Goal: Task Accomplishment & Management: Complete application form

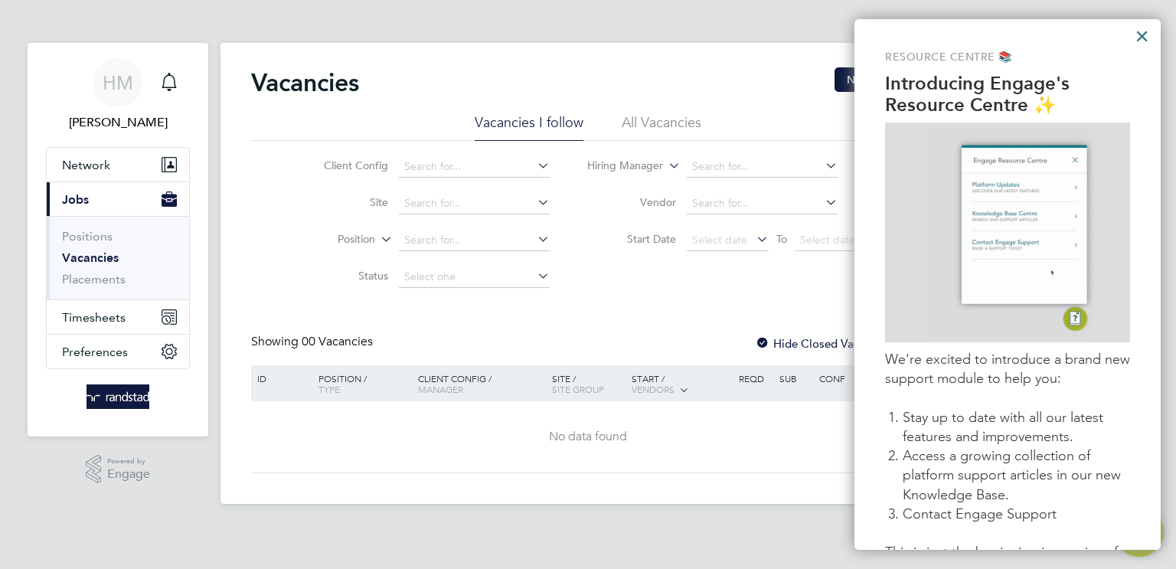
click at [1138, 36] on button "×" at bounding box center [1142, 36] width 15 height 25
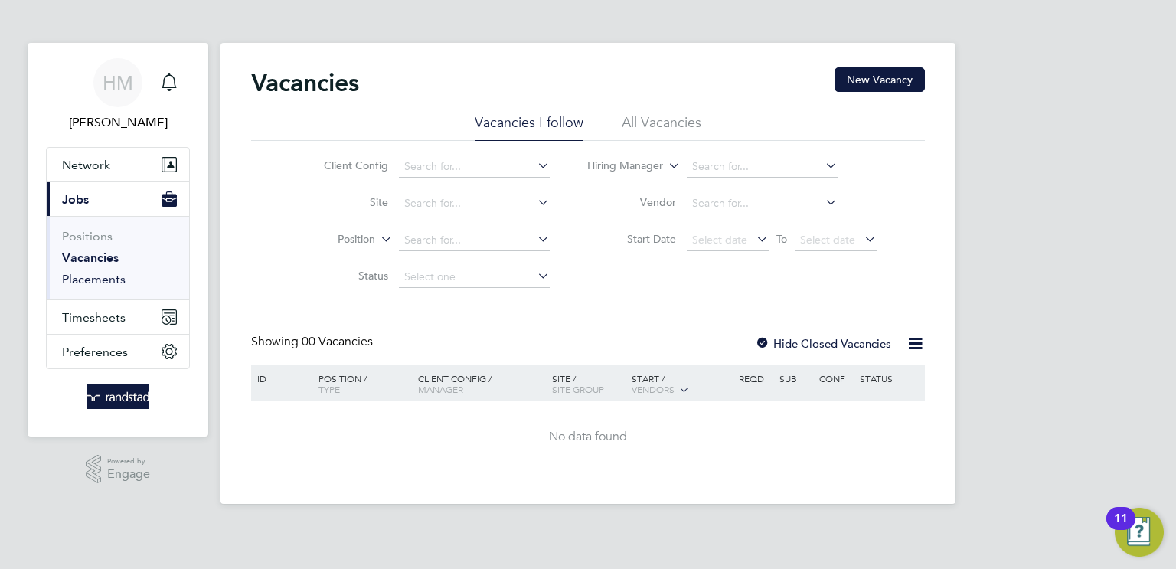
click at [106, 275] on link "Placements" at bounding box center [94, 279] width 64 height 15
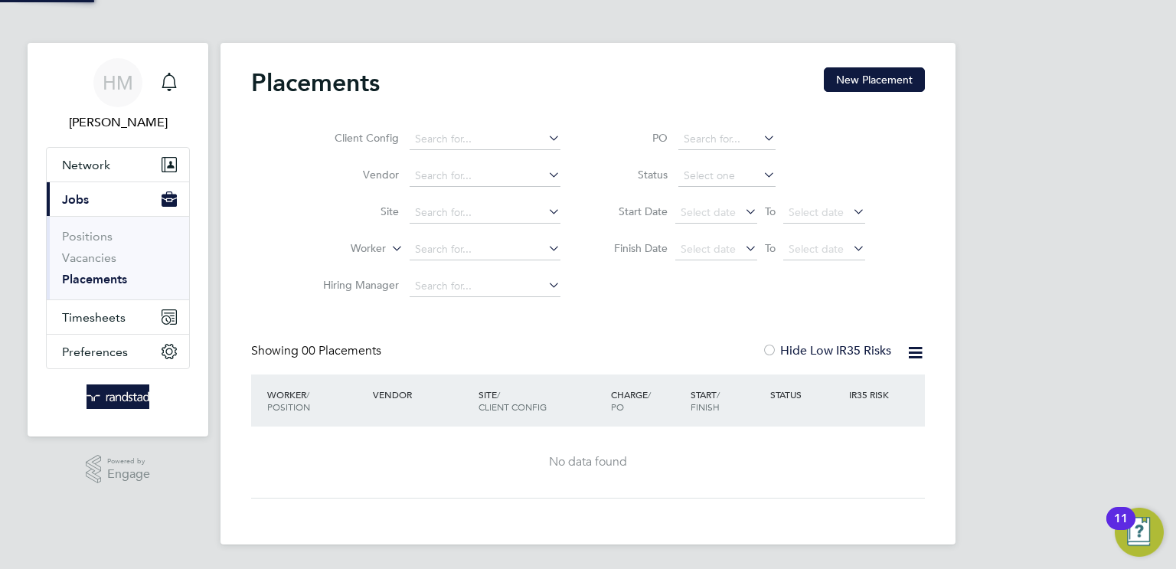
click at [106, 275] on link "Placements" at bounding box center [94, 279] width 65 height 15
click at [100, 257] on link "Vacancies" at bounding box center [89, 257] width 54 height 15
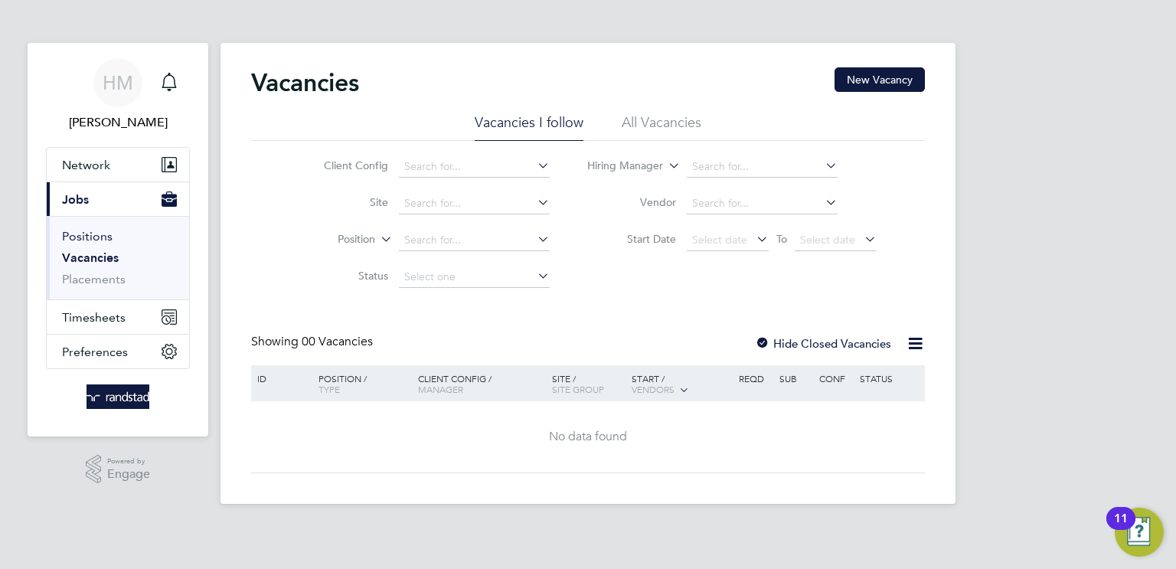
click at [99, 229] on link "Positions" at bounding box center [87, 236] width 51 height 15
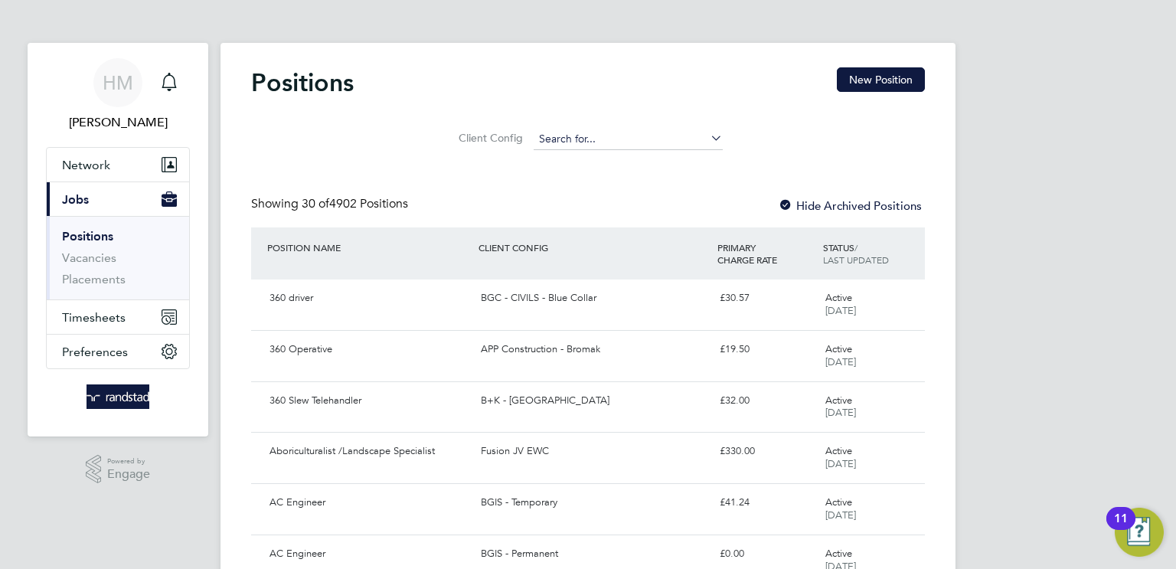
click at [568, 134] on input at bounding box center [628, 139] width 189 height 21
type input "b"
click at [76, 260] on link "Vacancies" at bounding box center [89, 257] width 54 height 15
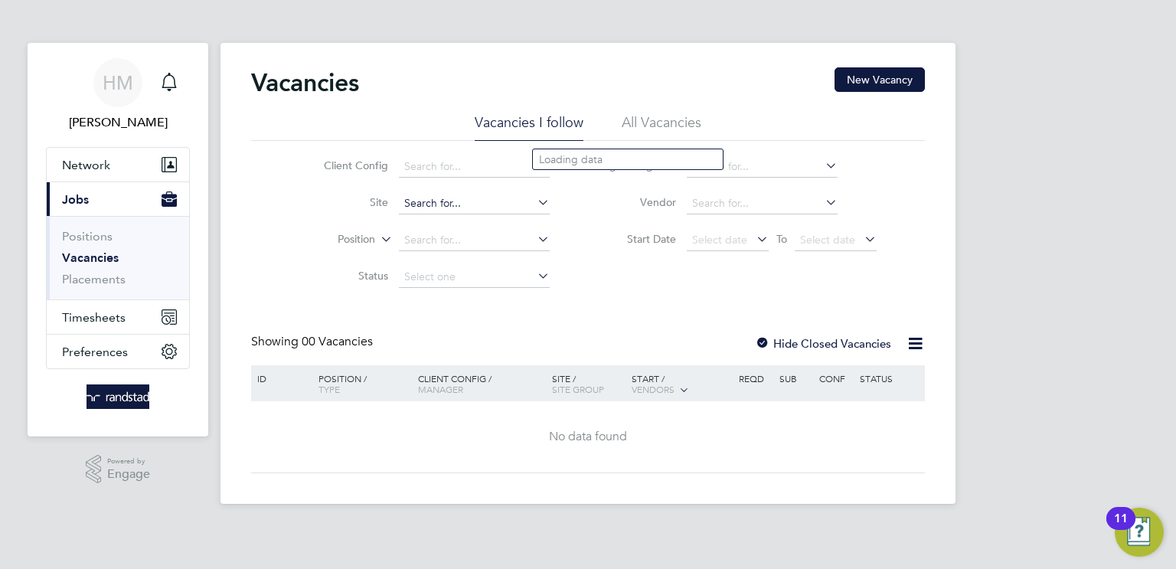
click at [447, 204] on input at bounding box center [474, 203] width 151 height 21
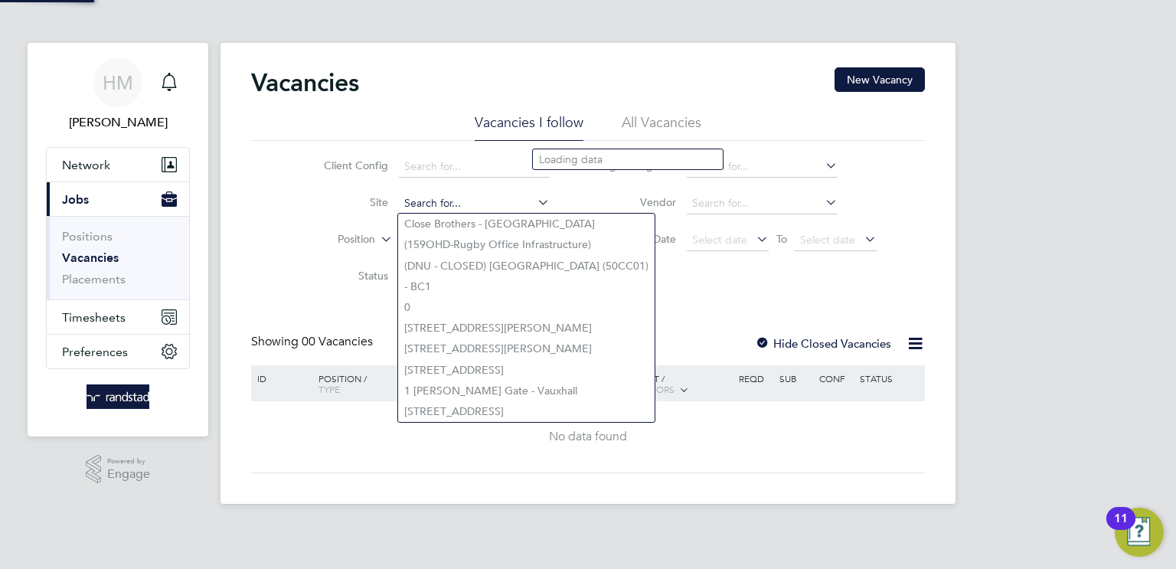
click at [447, 204] on input at bounding box center [474, 203] width 151 height 21
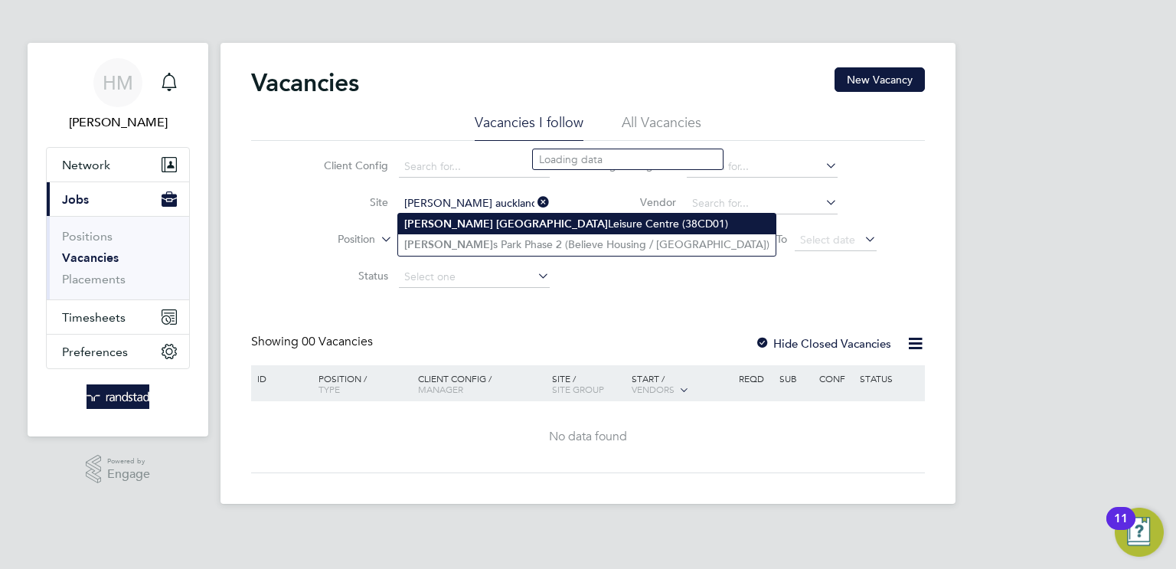
click at [496, 226] on b "Auckland" at bounding box center [552, 223] width 112 height 13
type input "Bishop Auckland Leisure Centre (38CD01)"
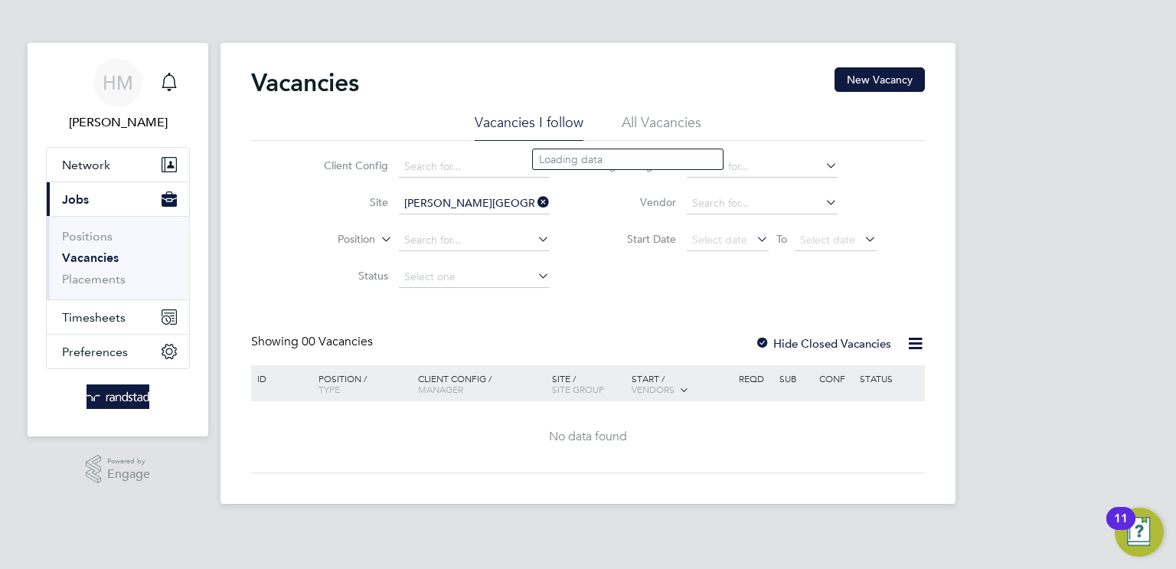
click at [526, 328] on div "Vacancies New Vacancy Vacancies I follow All Vacancies Client Config Site Bisho…" at bounding box center [588, 270] width 674 height 406
click at [636, 123] on li "All Vacancies" at bounding box center [662, 127] width 80 height 28
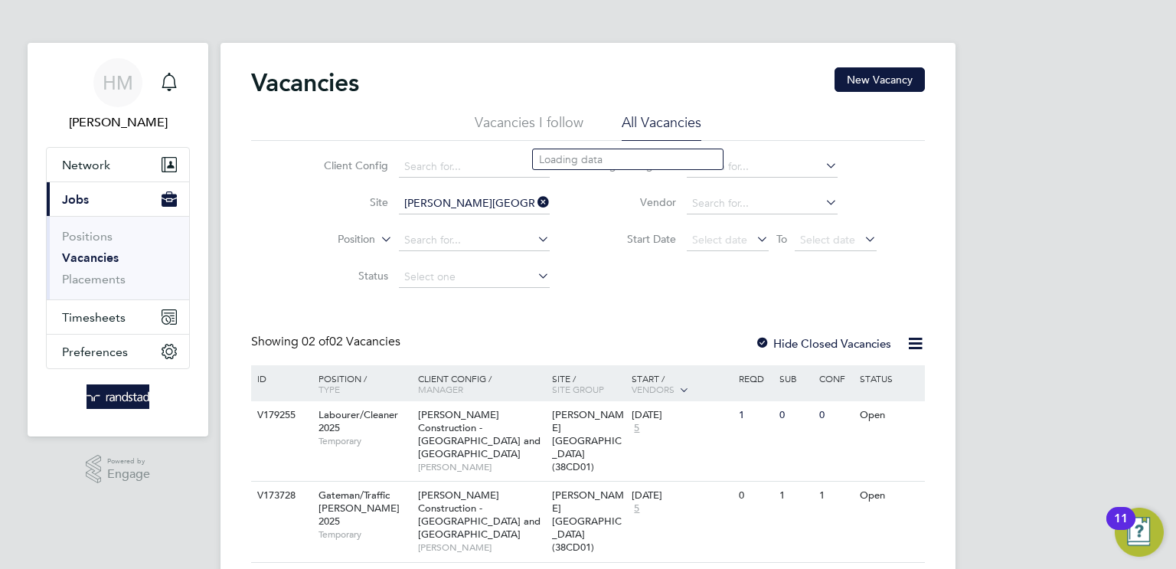
scroll to position [22, 0]
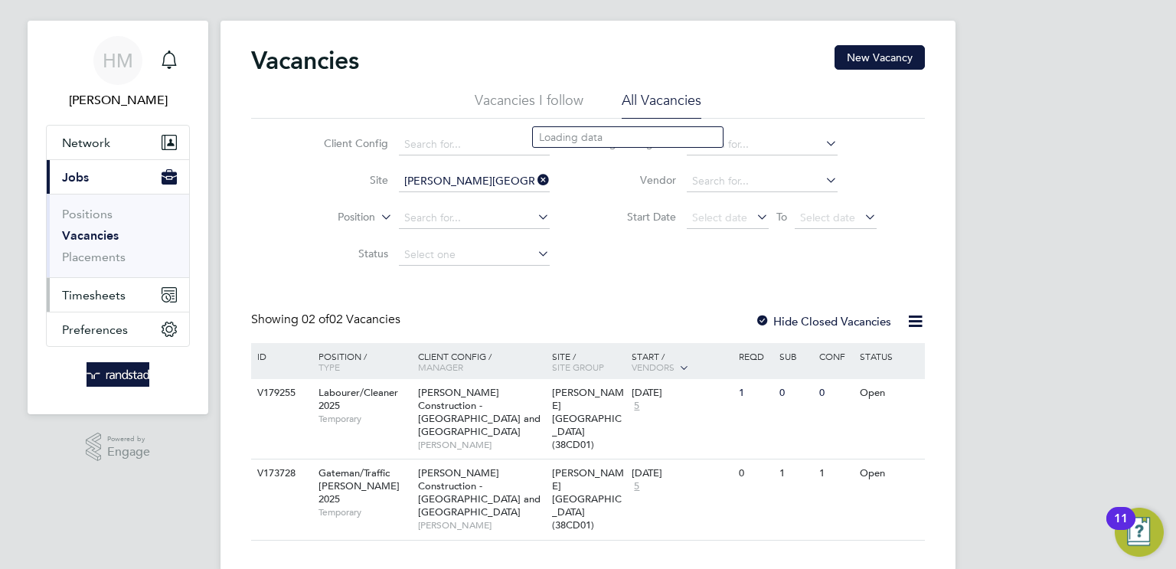
click at [94, 299] on span "Timesheets" at bounding box center [94, 295] width 64 height 15
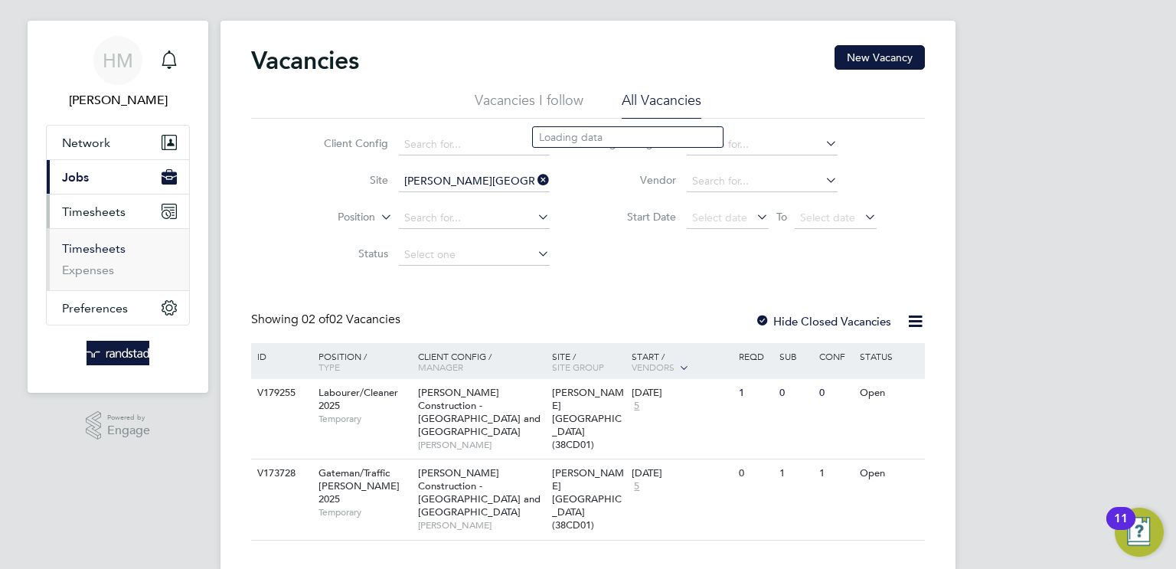
click at [107, 241] on link "Timesheets" at bounding box center [94, 248] width 64 height 15
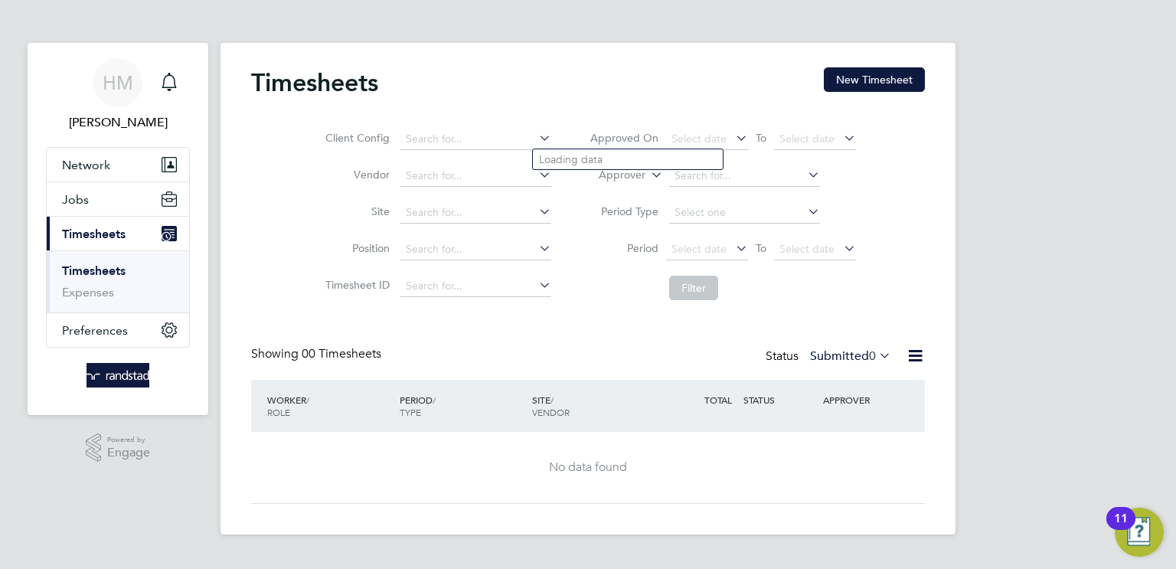
click at [548, 332] on div "Timesheets New Timesheet Client Config Vendor Site Position Timesheet ID Approv…" at bounding box center [588, 285] width 674 height 436
click at [74, 213] on button "Jobs" at bounding box center [118, 199] width 142 height 34
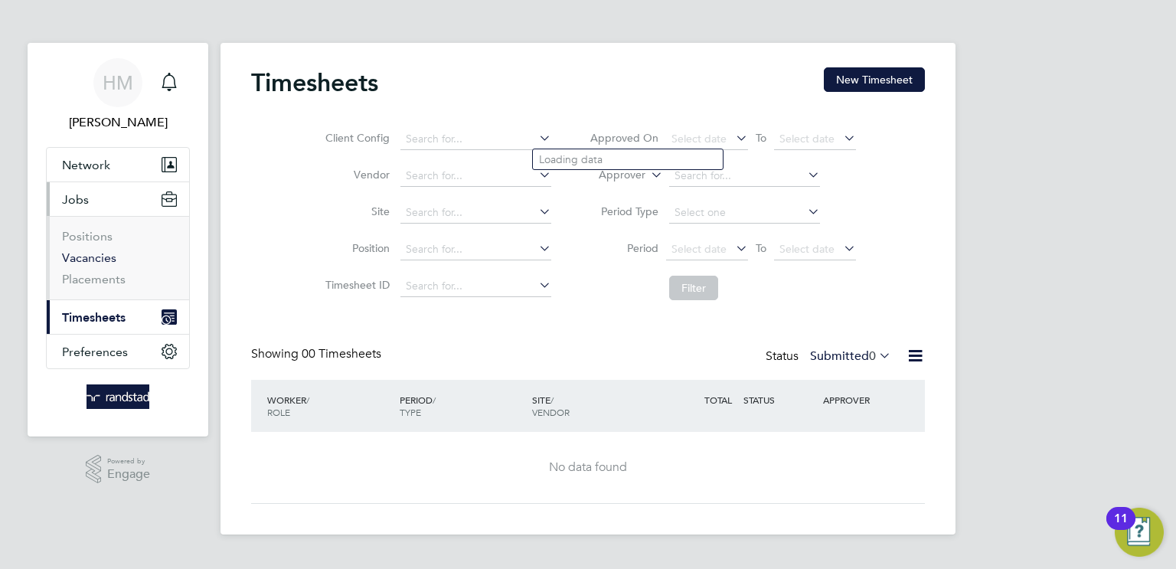
click at [89, 260] on link "Vacancies" at bounding box center [89, 257] width 54 height 15
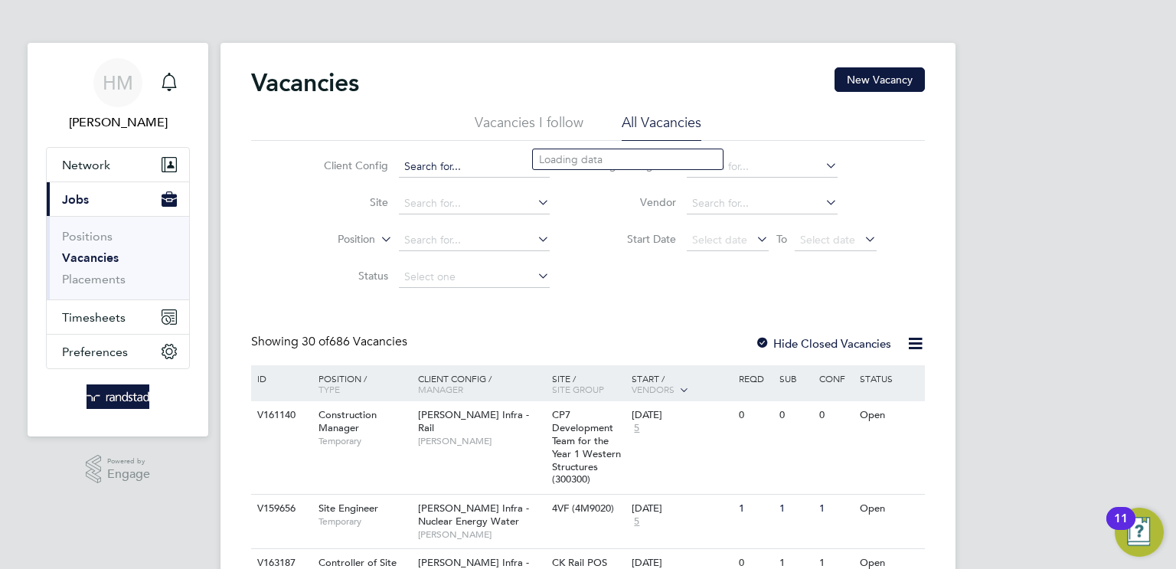
click at [443, 165] on input at bounding box center [474, 166] width 151 height 21
paste input "V179255"
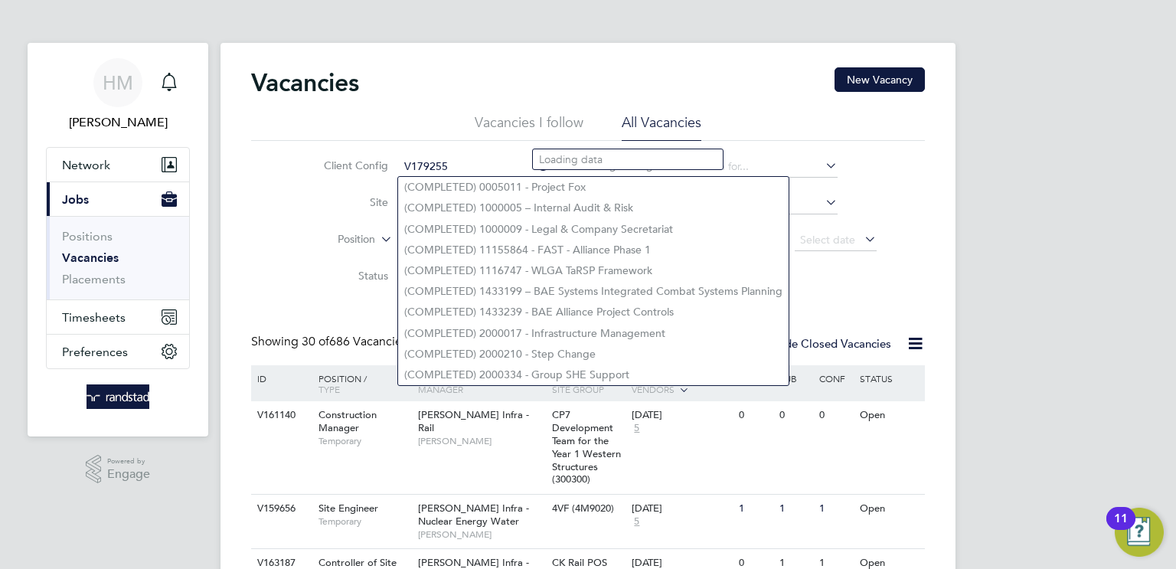
type input "(COMPLETED) 0005011 - Project Fox"
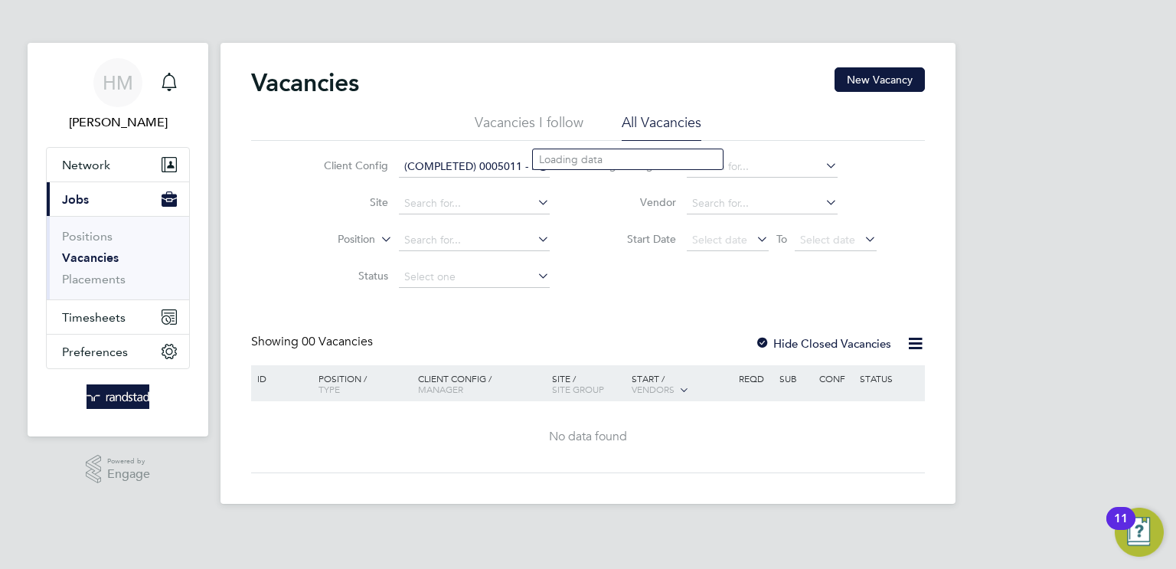
click at [456, 159] on input "(COMPLETED) 0005011 - Project Fox" at bounding box center [474, 166] width 151 height 21
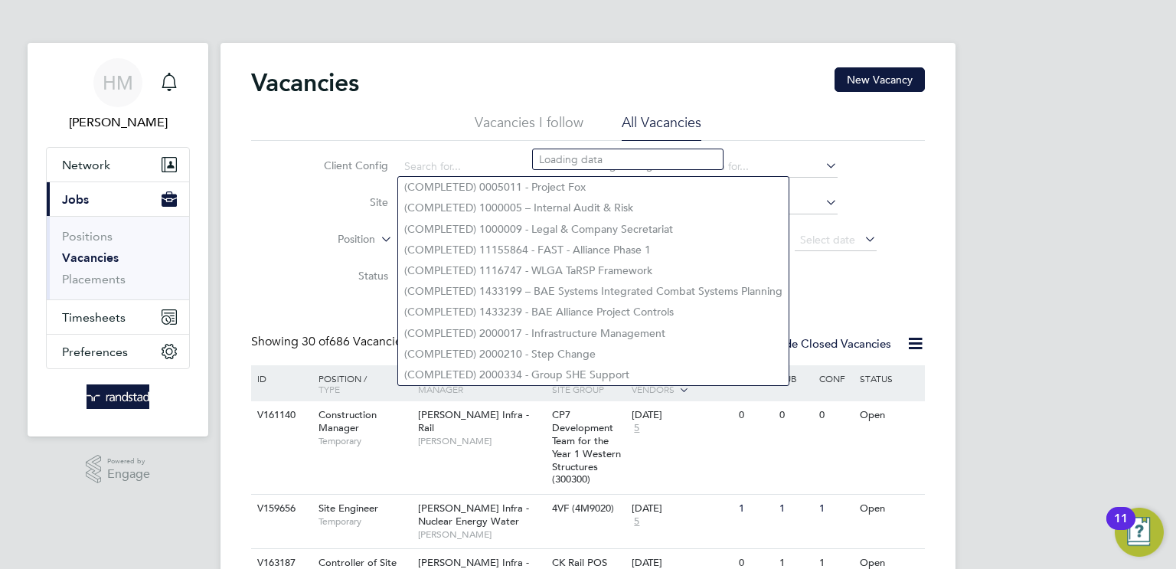
click at [294, 224] on li "Position" at bounding box center [425, 240] width 288 height 37
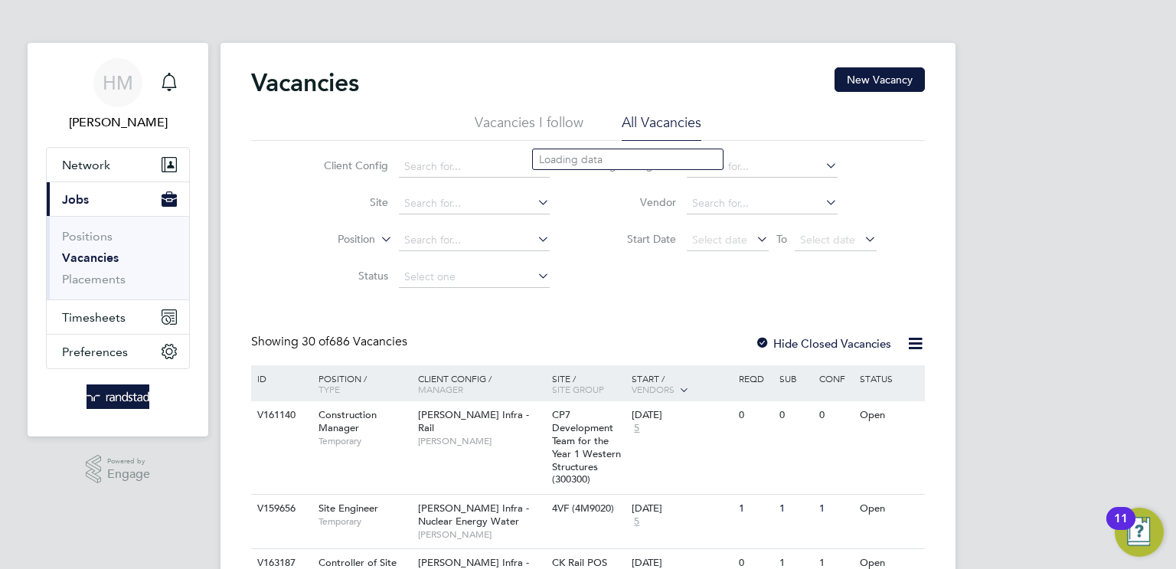
click at [521, 120] on li "Vacancies I follow" at bounding box center [529, 127] width 109 height 28
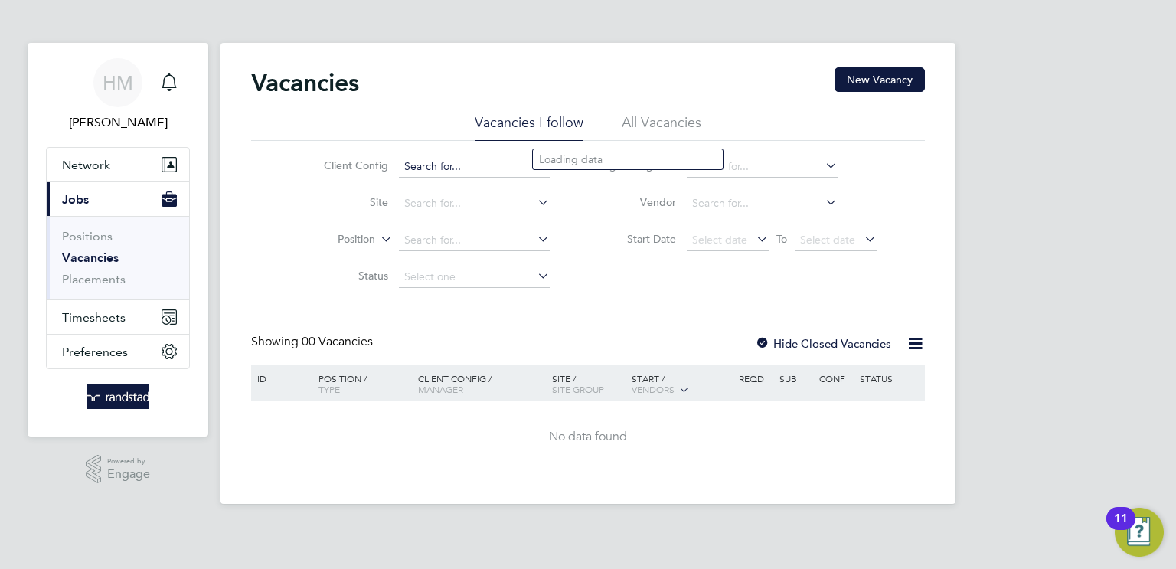
click at [445, 172] on input at bounding box center [474, 166] width 151 height 21
paste input "V179255"
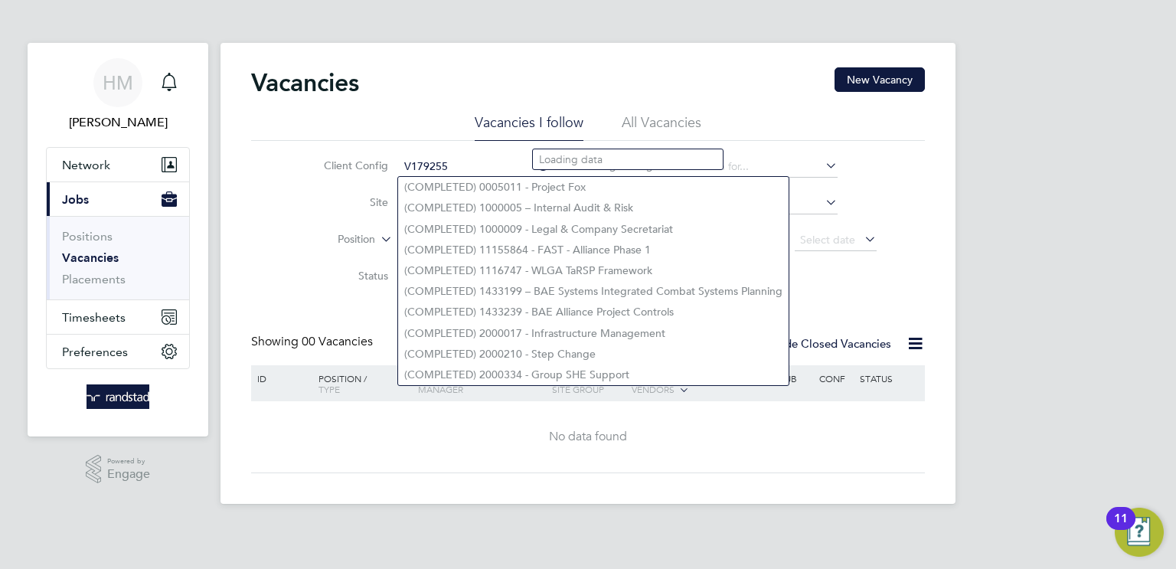
type input "V179255"
click at [275, 236] on div "Client Config V179255 Site Position Status Hiring Manager Vendor Start Date Sel…" at bounding box center [588, 218] width 674 height 155
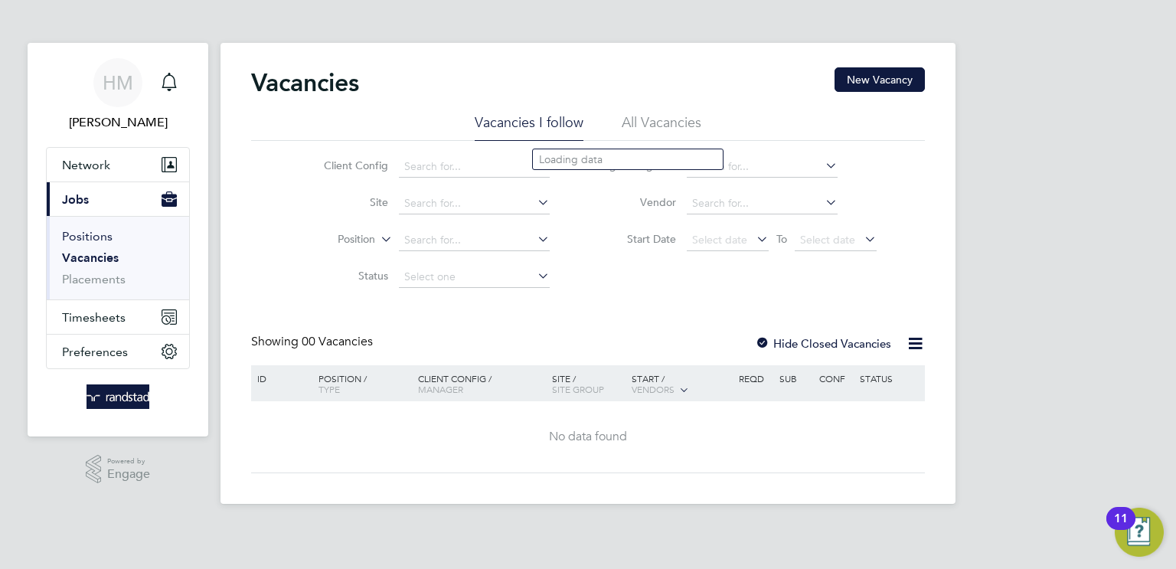
click at [92, 230] on link "Positions" at bounding box center [87, 236] width 51 height 15
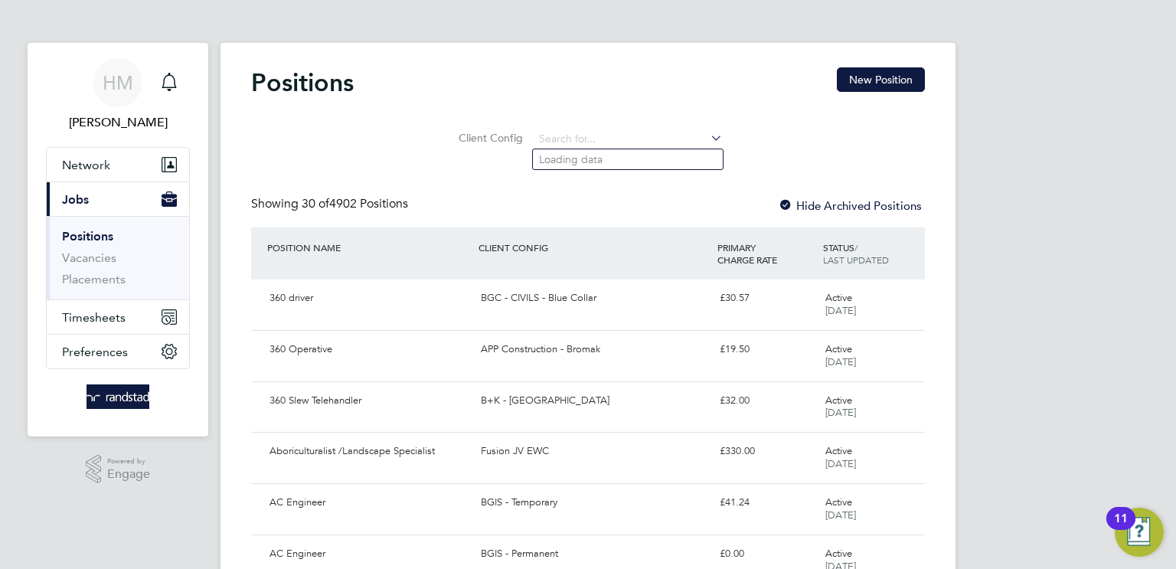
click at [593, 154] on li "Loading data" at bounding box center [628, 159] width 190 height 20
click at [589, 139] on input at bounding box center [628, 139] width 189 height 21
paste input "V179255"
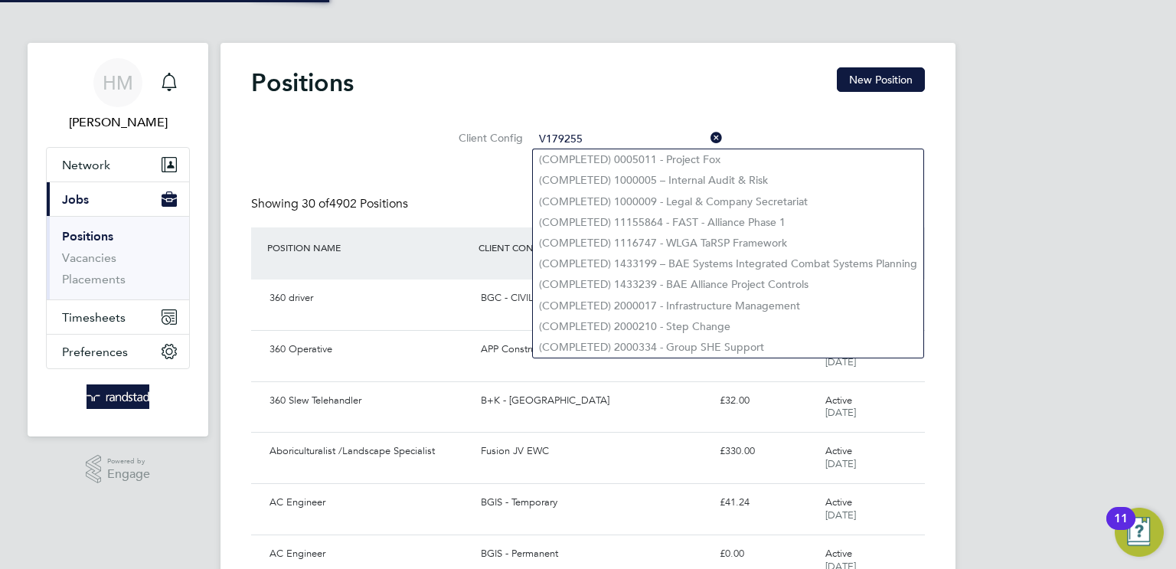
type input "(COMPLETED) 0005011 - Project Fox"
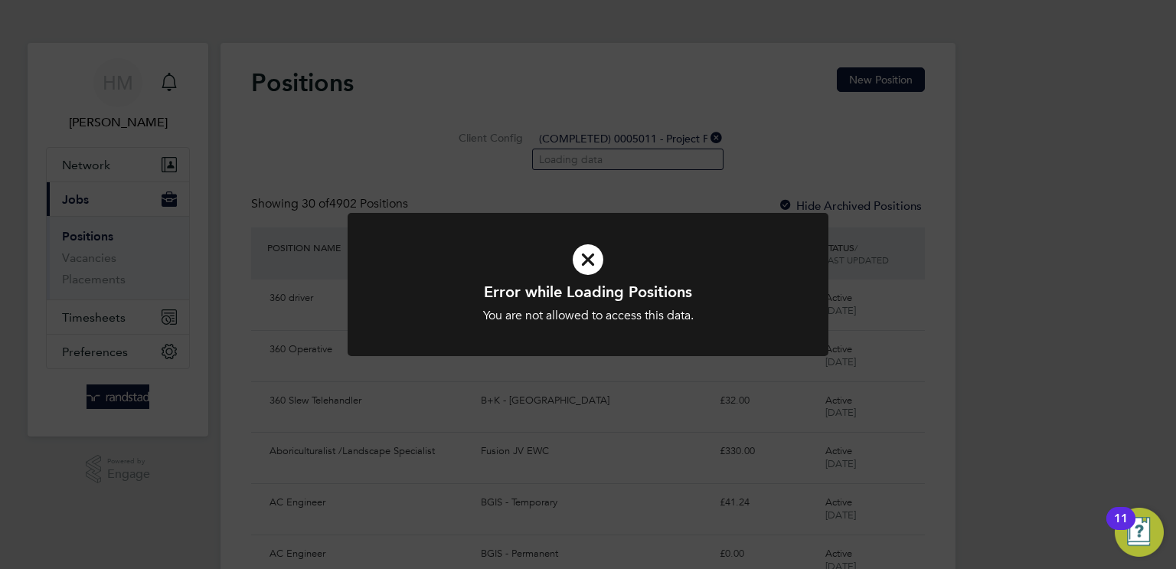
click at [463, 242] on icon at bounding box center [588, 260] width 398 height 60
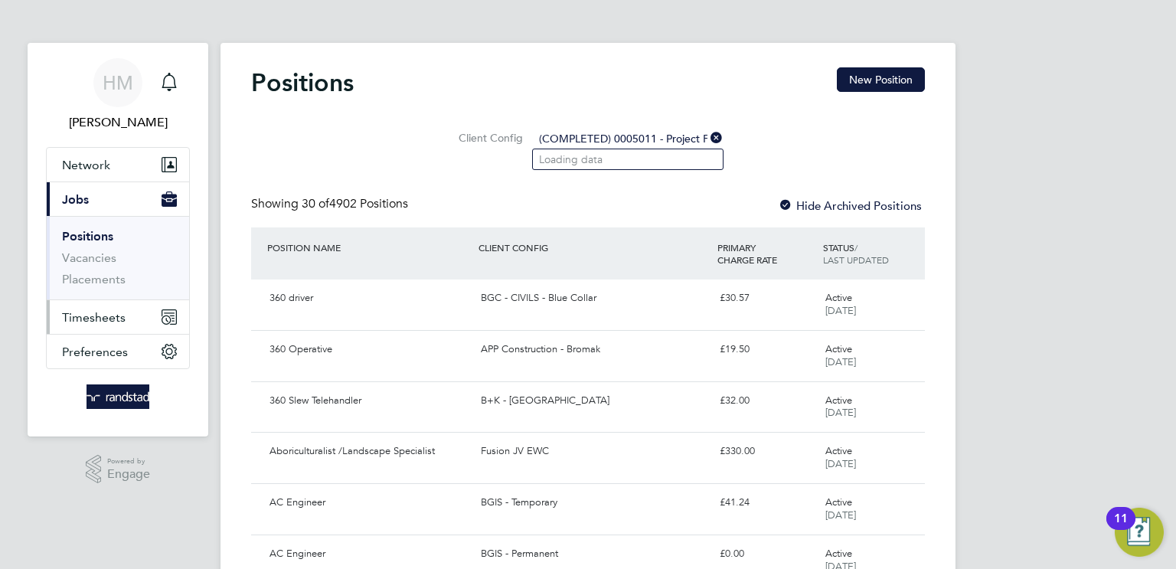
click at [100, 311] on span "Timesheets" at bounding box center [94, 317] width 64 height 15
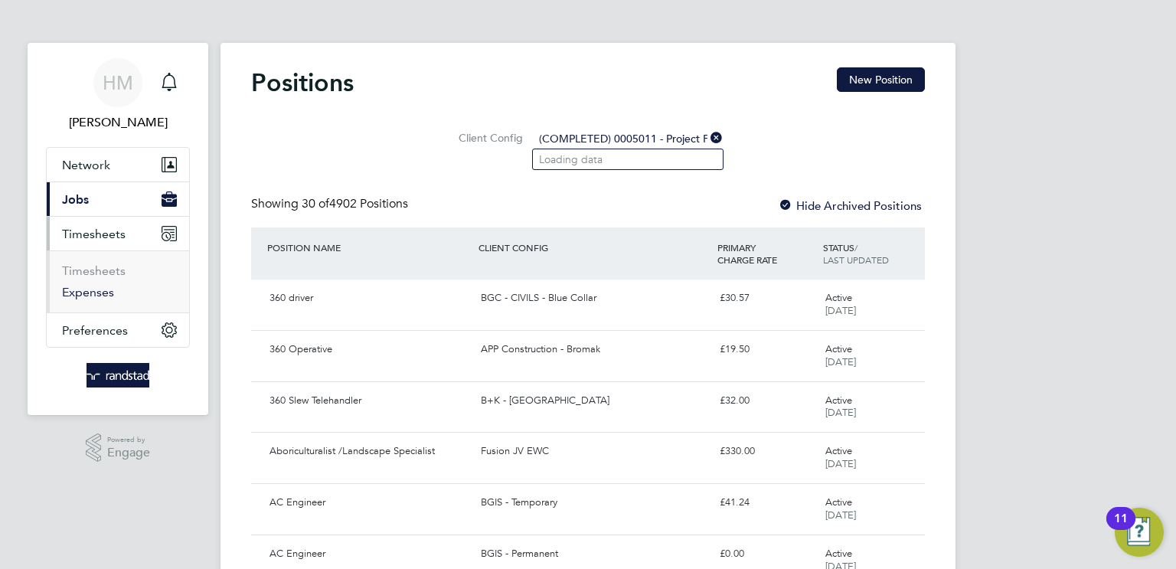
click at [100, 286] on link "Expenses" at bounding box center [88, 292] width 52 height 15
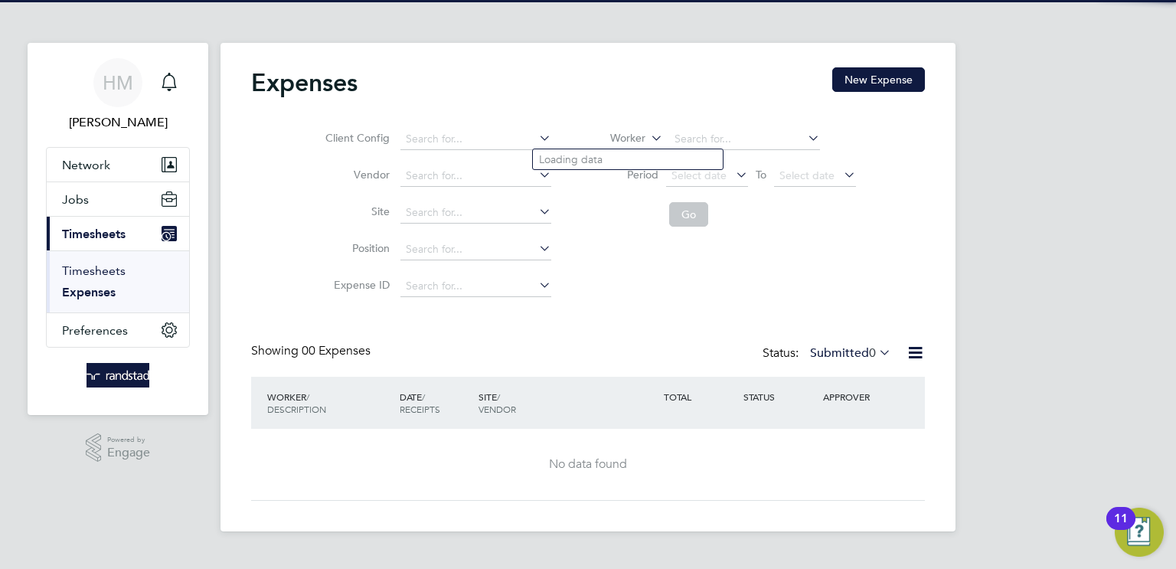
click at [101, 270] on link "Timesheets" at bounding box center [94, 270] width 64 height 15
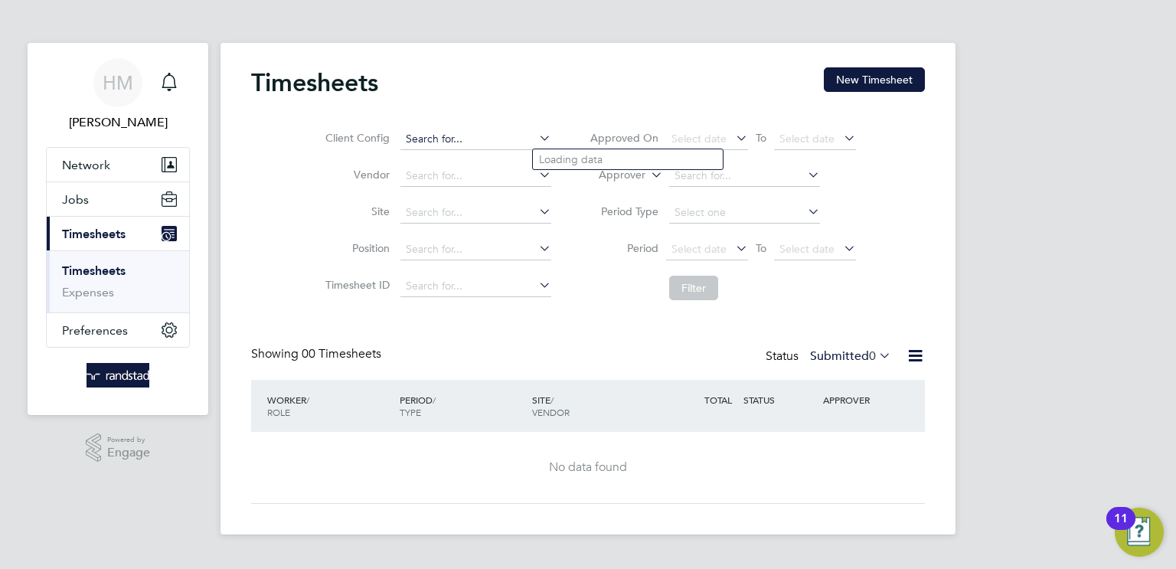
click at [418, 131] on input at bounding box center [475, 139] width 151 height 21
paste input "V179255"
type input "V179255"
click at [87, 164] on span "Network" at bounding box center [86, 165] width 48 height 15
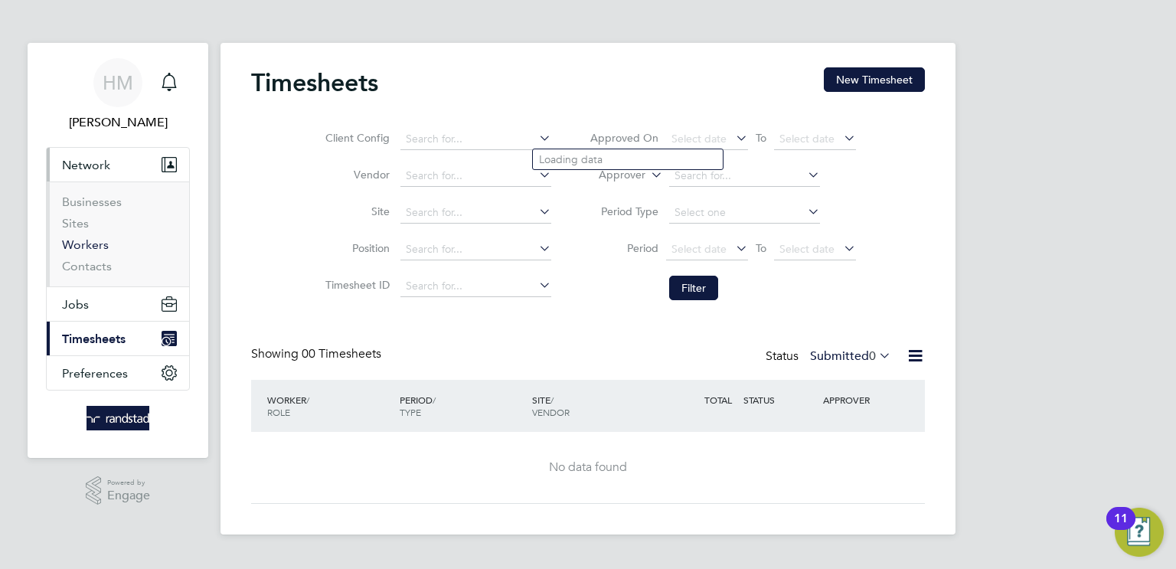
click at [95, 242] on link "Workers" at bounding box center [85, 244] width 47 height 15
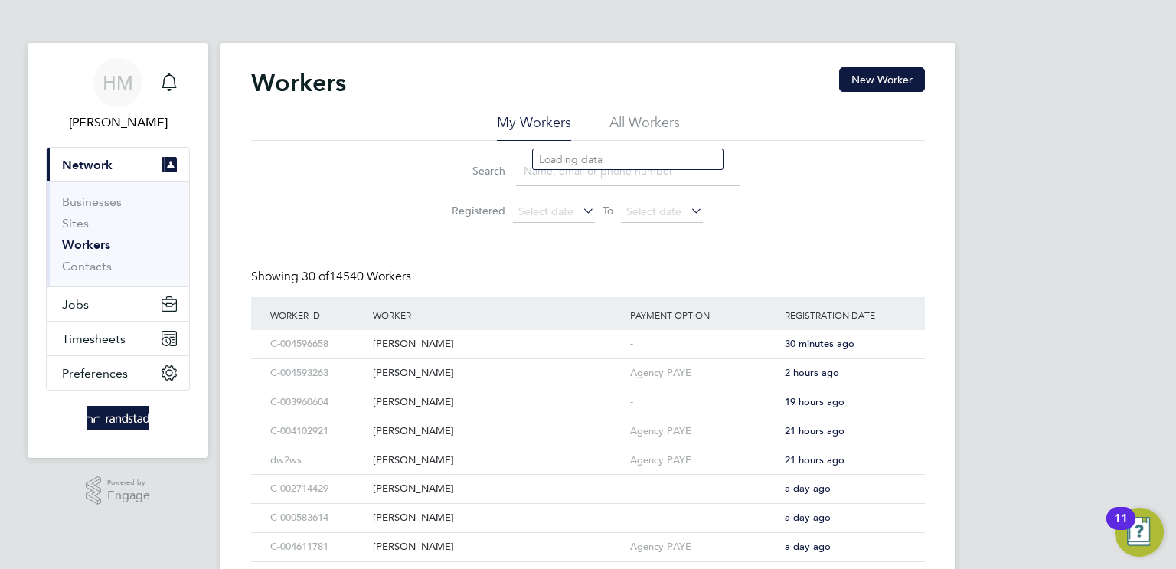
click at [614, 295] on div "Showing 30 of 14540 Workers" at bounding box center [588, 283] width 674 height 28
click at [581, 175] on input at bounding box center [628, 171] width 224 height 30
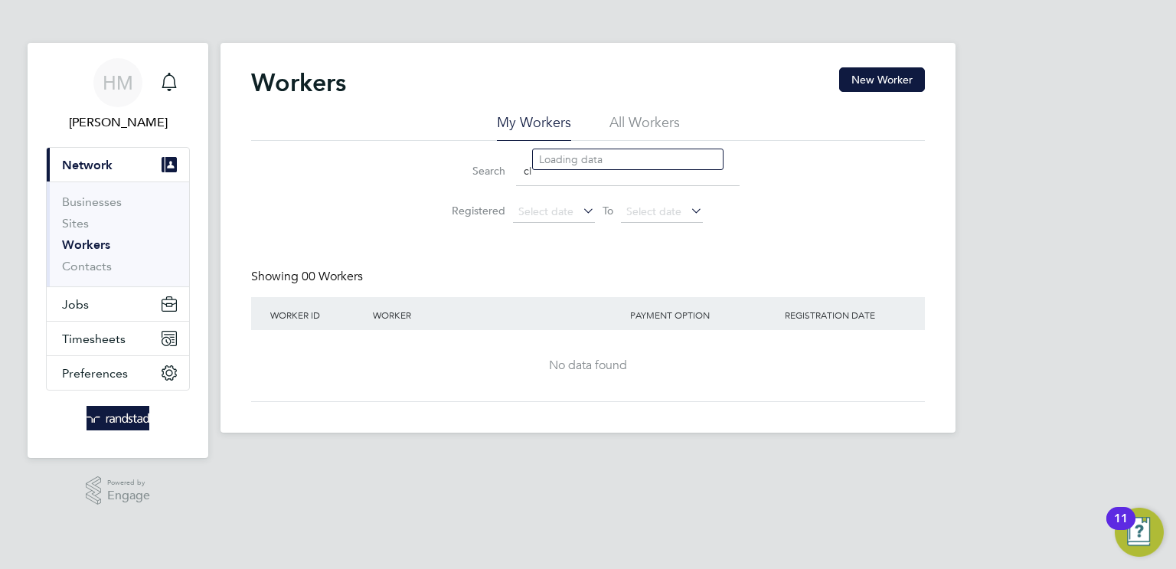
type input "c"
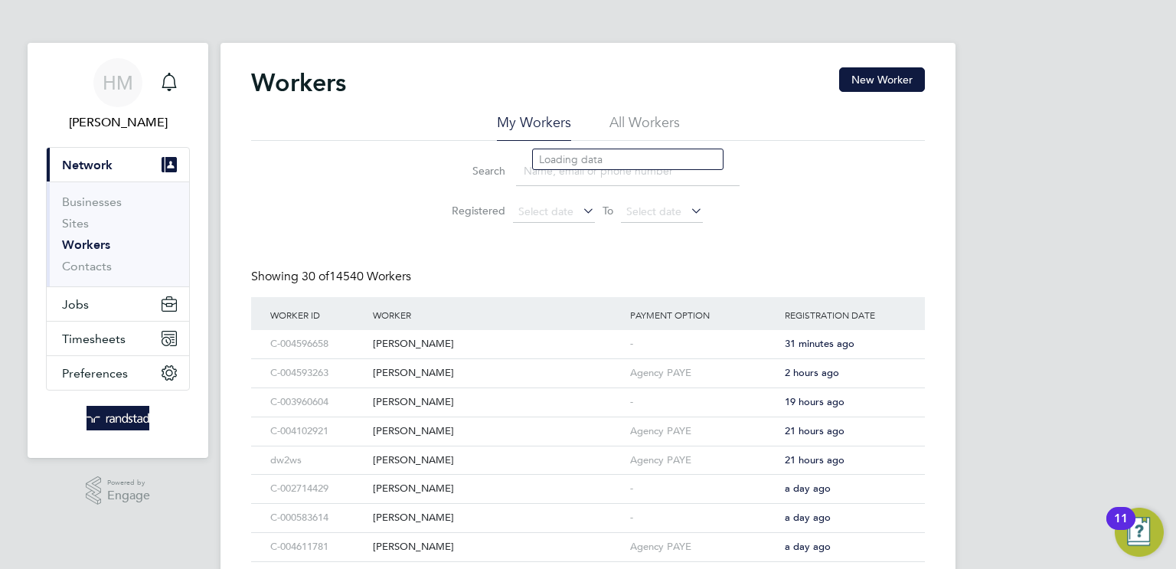
click at [406, 171] on div "Search Registered Select date To Select date" at bounding box center [588, 186] width 674 height 90
click at [111, 299] on button "Jobs" at bounding box center [118, 304] width 142 height 34
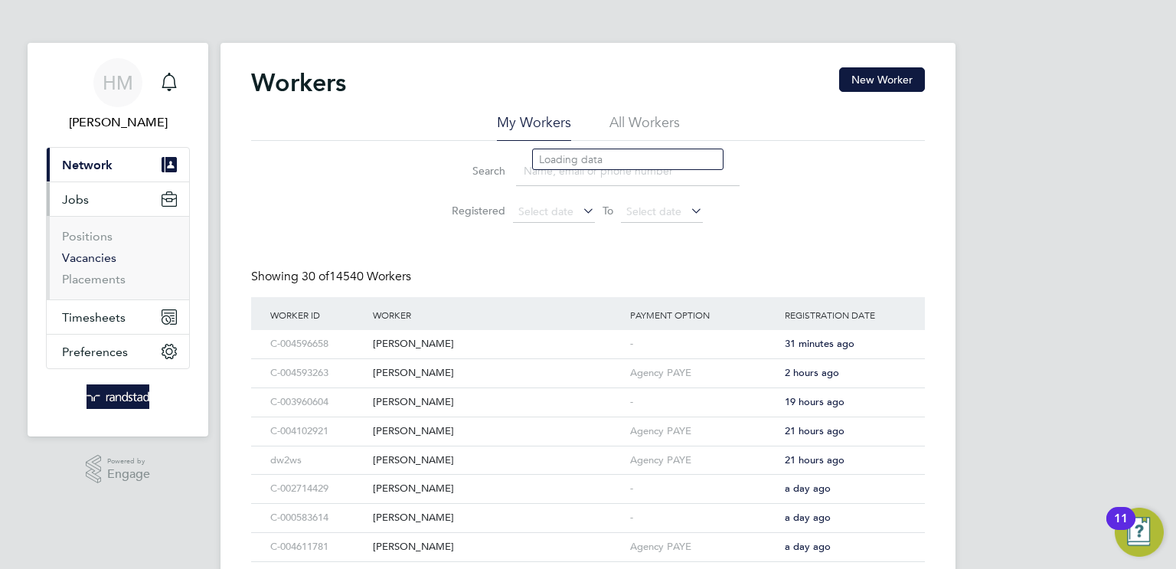
click at [87, 256] on link "Vacancies" at bounding box center [89, 257] width 54 height 15
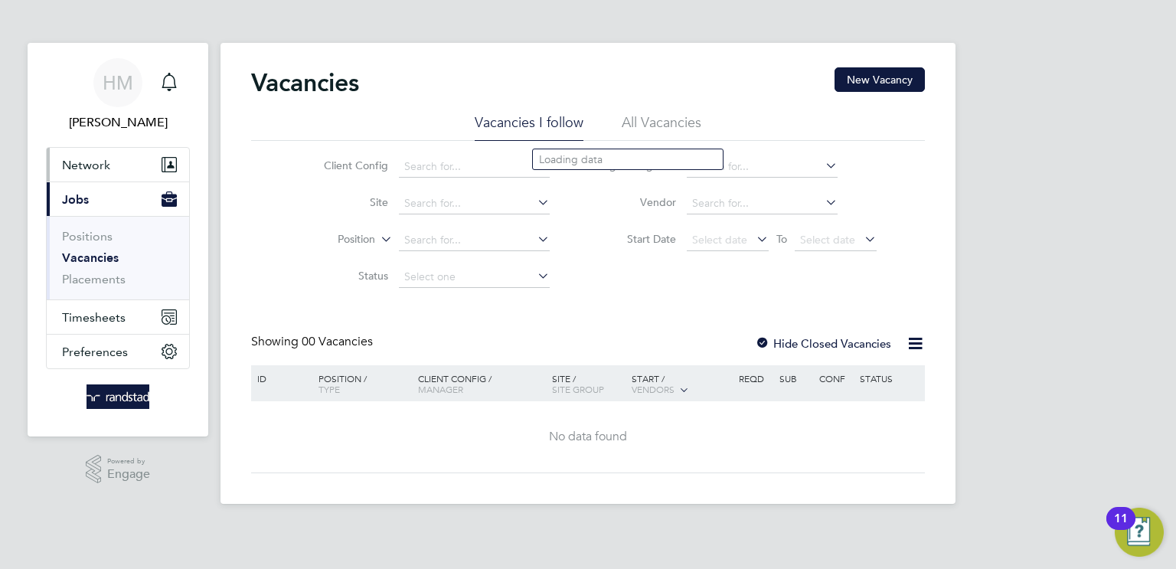
click at [84, 175] on button "Network" at bounding box center [118, 165] width 142 height 34
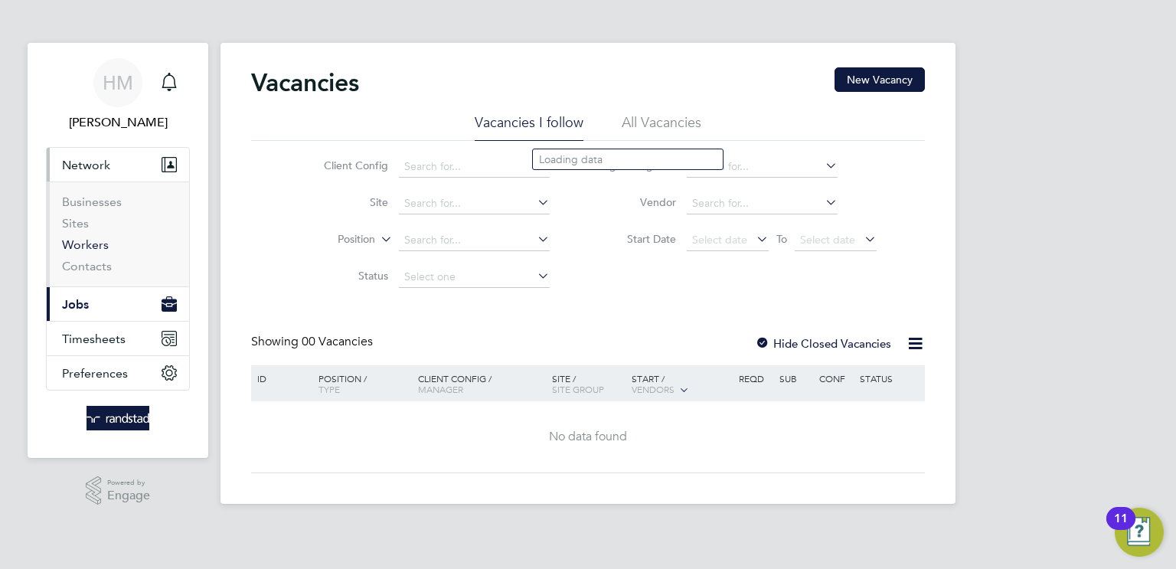
click at [84, 246] on link "Workers" at bounding box center [85, 244] width 47 height 15
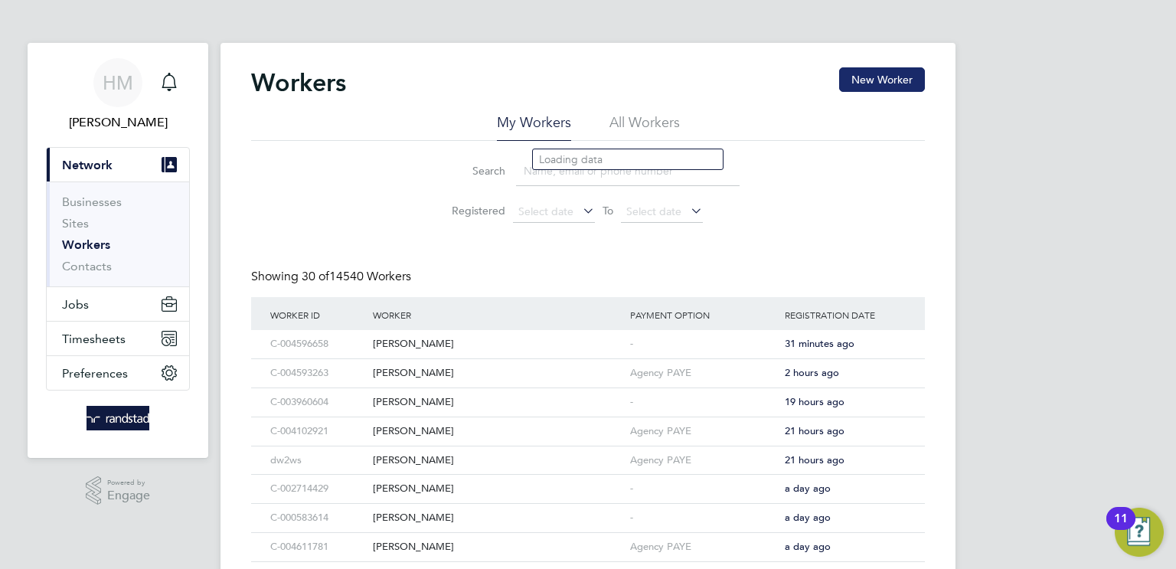
click at [887, 83] on button "New Worker" at bounding box center [882, 79] width 86 height 25
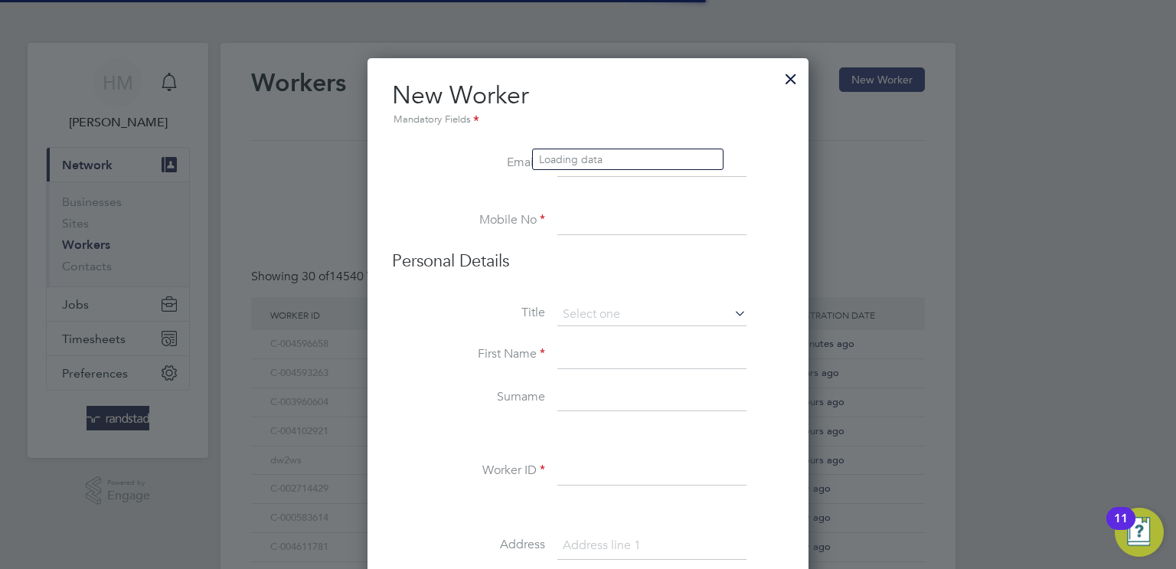
scroll to position [1368, 442]
click at [564, 162] on li "Loading data" at bounding box center [628, 159] width 190 height 20
click at [576, 155] on li "Loading data" at bounding box center [628, 159] width 190 height 20
click at [581, 148] on li "New Worker Mandatory Fields" at bounding box center [588, 115] width 392 height 70
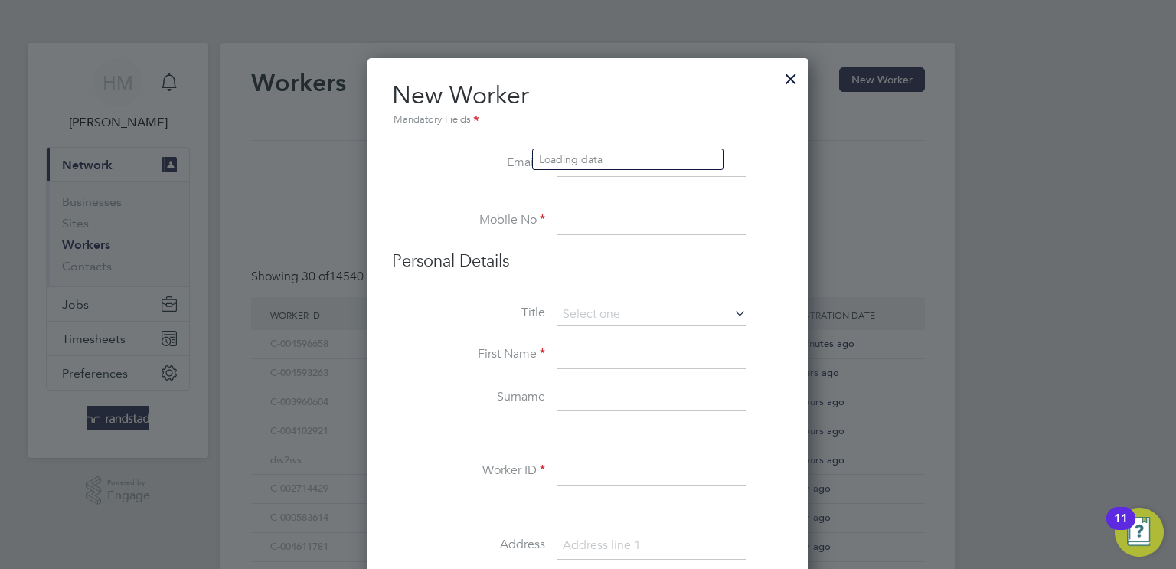
click at [582, 159] on li "Loading data" at bounding box center [628, 159] width 190 height 20
click at [611, 230] on input at bounding box center [651, 222] width 189 height 28
click at [589, 229] on input at bounding box center [651, 222] width 189 height 28
type input "07500502631"
click at [611, 312] on input at bounding box center [651, 314] width 189 height 23
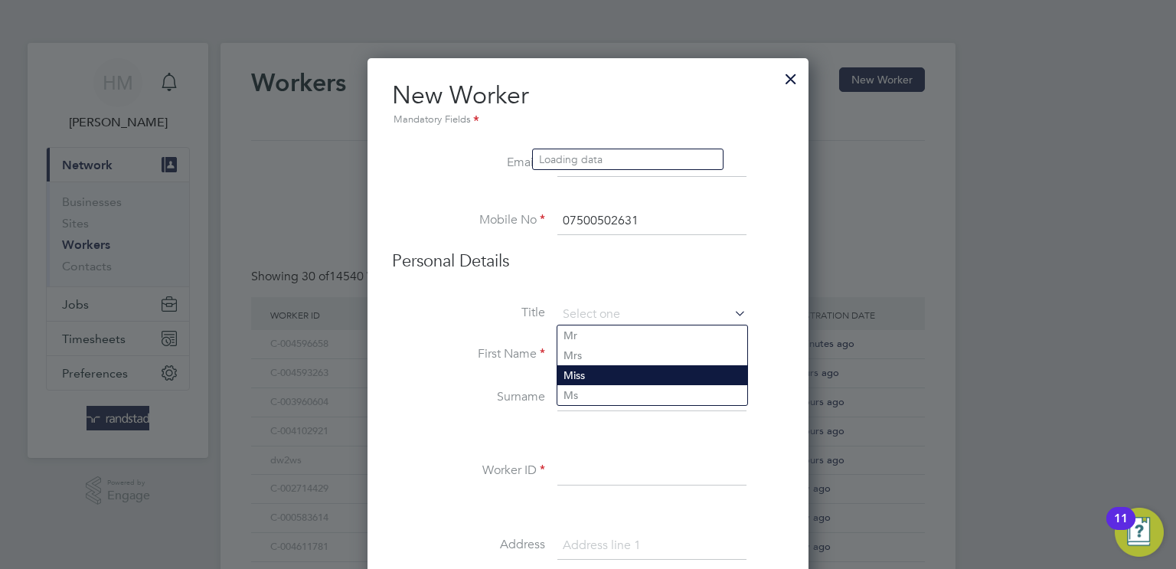
click at [620, 365] on li "Miss" at bounding box center [652, 375] width 190 height 20
type input "Miss"
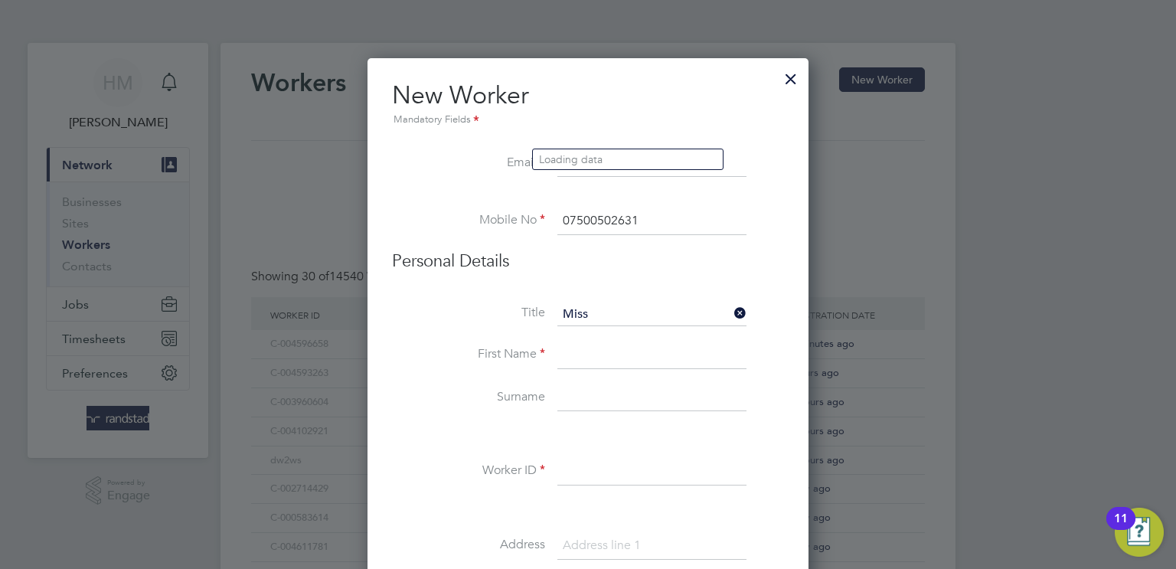
click at [619, 363] on input at bounding box center [651, 356] width 189 height 28
type input "Clare"
click at [600, 393] on input at bounding box center [651, 398] width 189 height 28
type input "Moorhead"
click at [590, 477] on input at bounding box center [651, 472] width 189 height 28
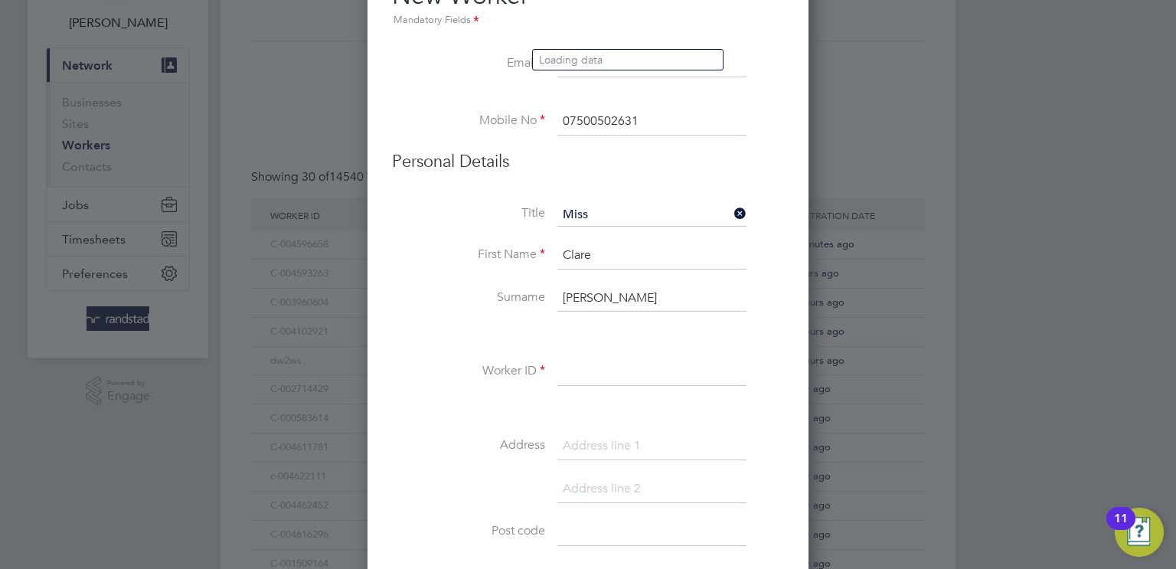
scroll to position [100, 0]
click at [613, 432] on input at bounding box center [651, 446] width 189 height 28
click at [592, 381] on input at bounding box center [651, 372] width 189 height 28
paste input "C-004554145"
type input "C-004554145"
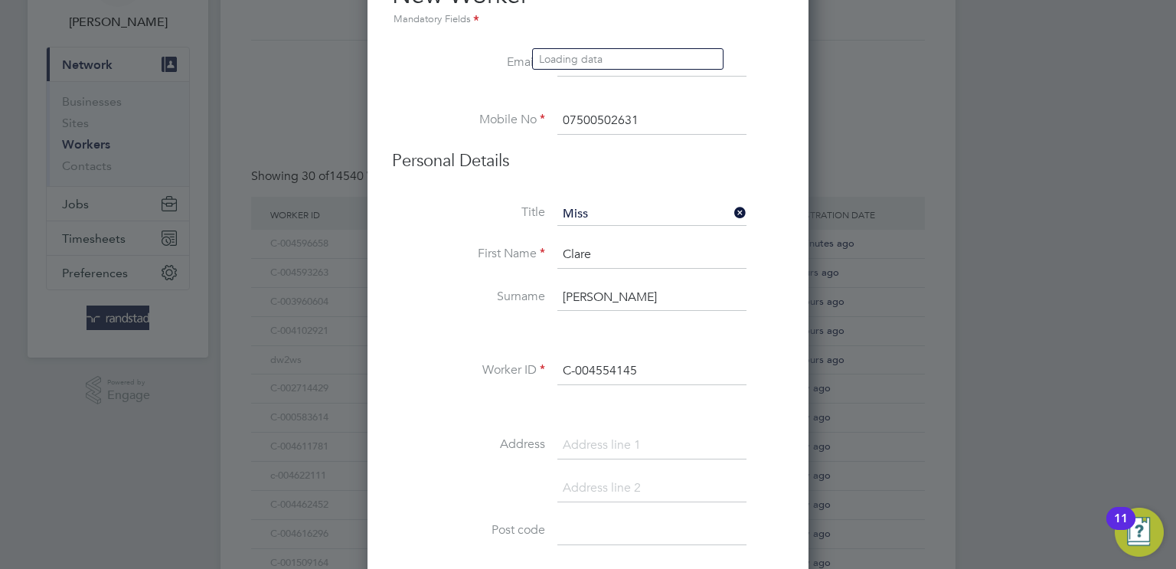
click at [617, 438] on input at bounding box center [651, 446] width 189 height 28
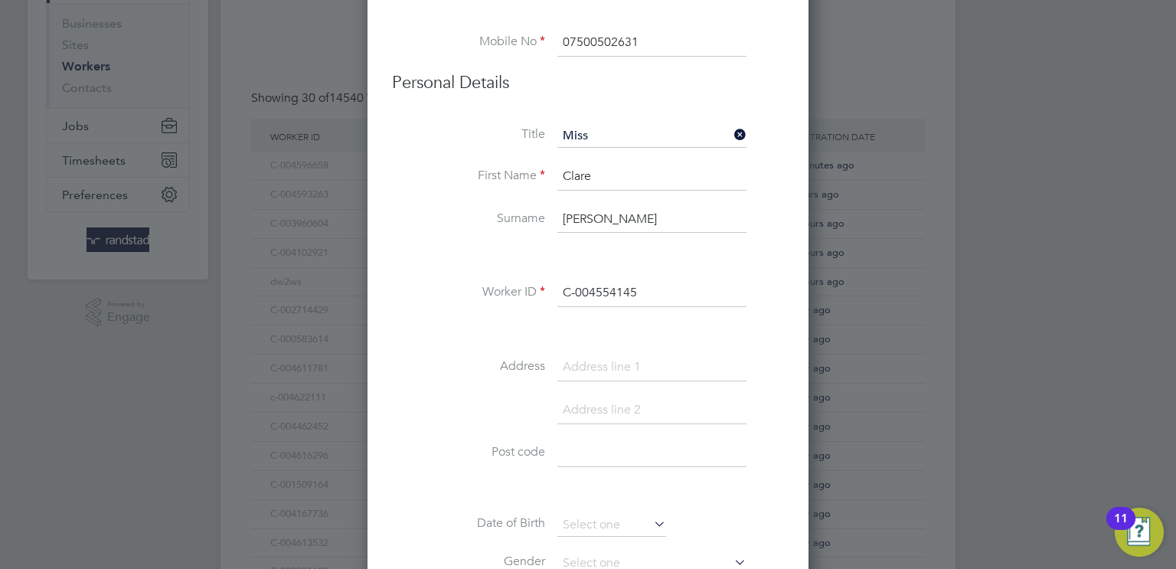
scroll to position [181, 0]
type input "94 Hillsview Avenue"
click at [632, 400] on input at bounding box center [651, 408] width 189 height 28
type input "Newcastle Upon Tyne"
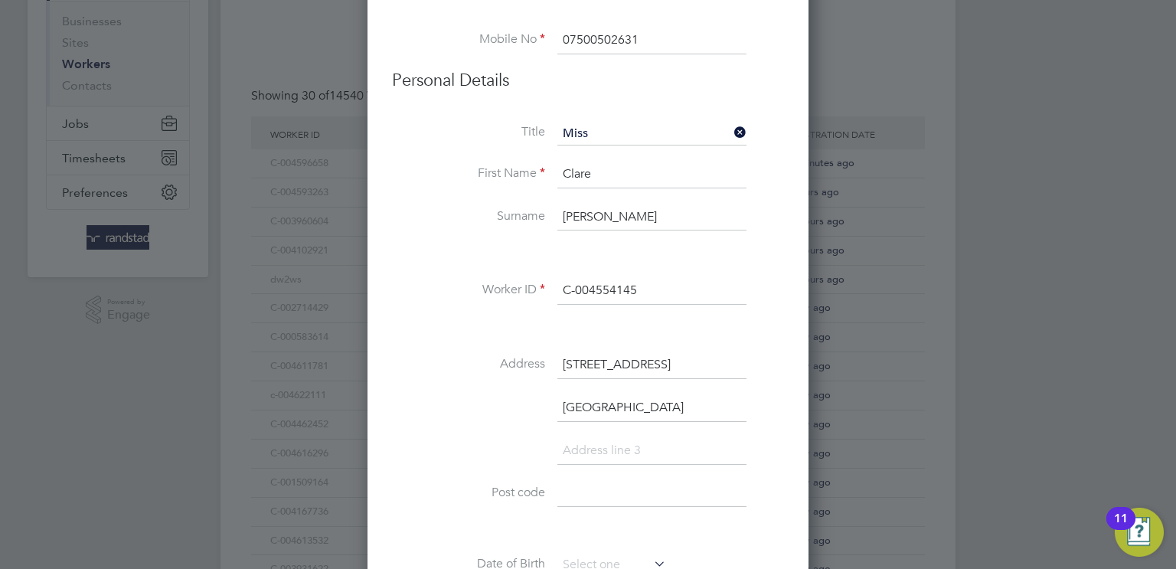
click at [601, 498] on input at bounding box center [651, 494] width 189 height 28
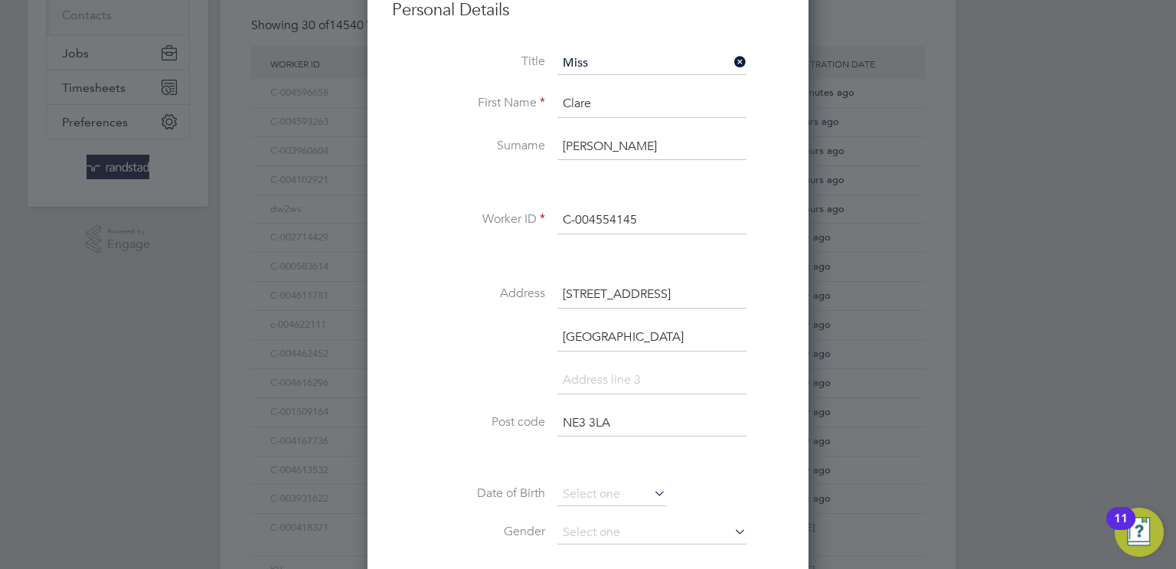
scroll to position [254, 0]
type input "NE3 3LA"
click at [605, 489] on input at bounding box center [611, 491] width 109 height 23
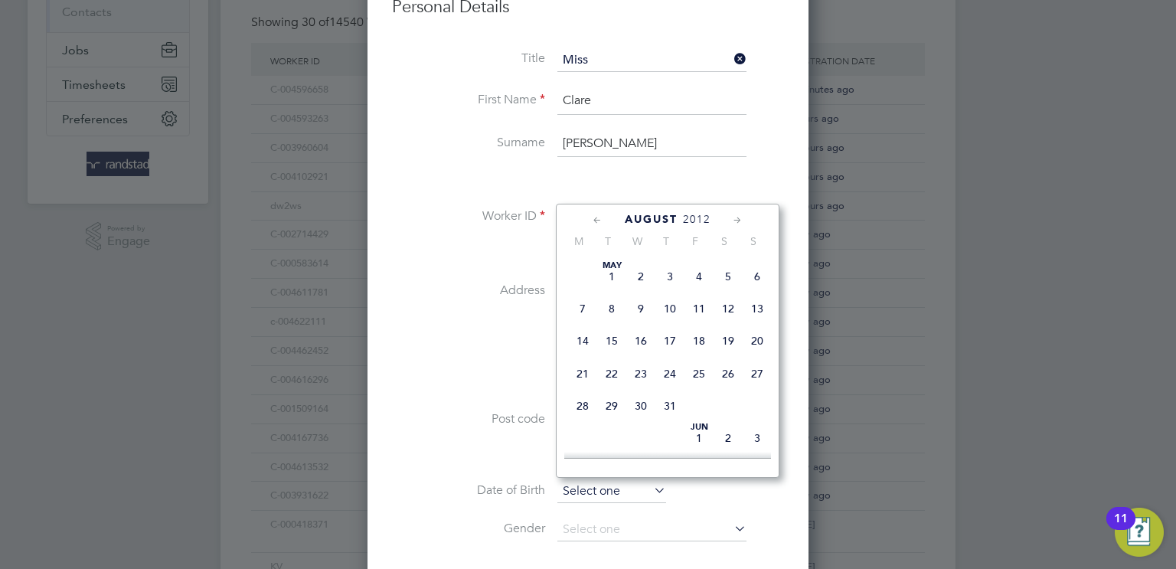
scroll to position [612, 0]
click at [638, 216] on span "August" at bounding box center [651, 219] width 53 height 13
click at [691, 217] on span "2025" at bounding box center [697, 219] width 28 height 13
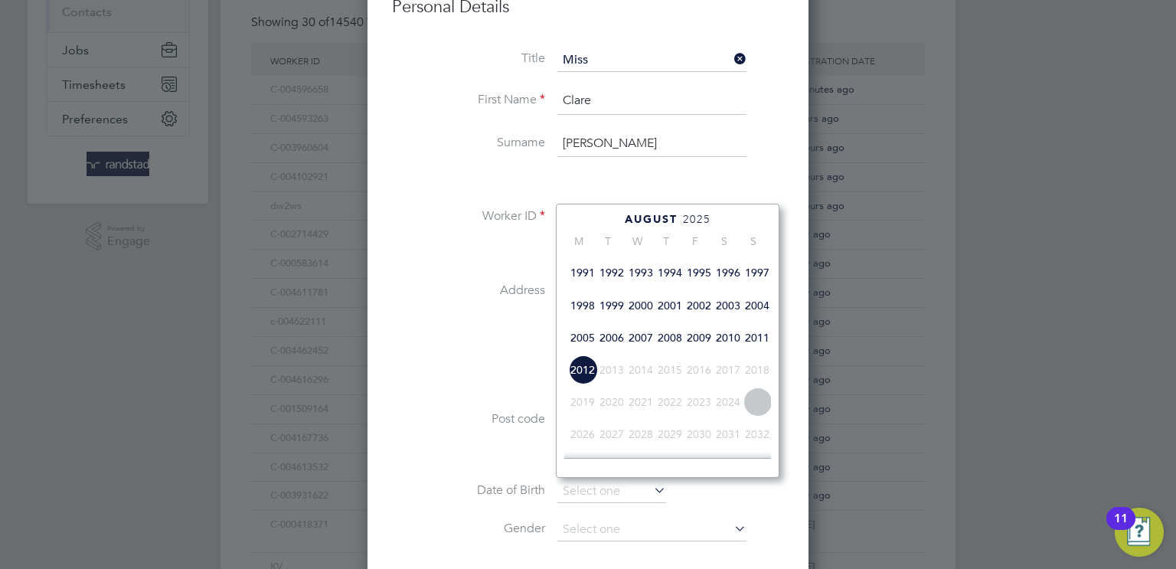
scroll to position [370, 0]
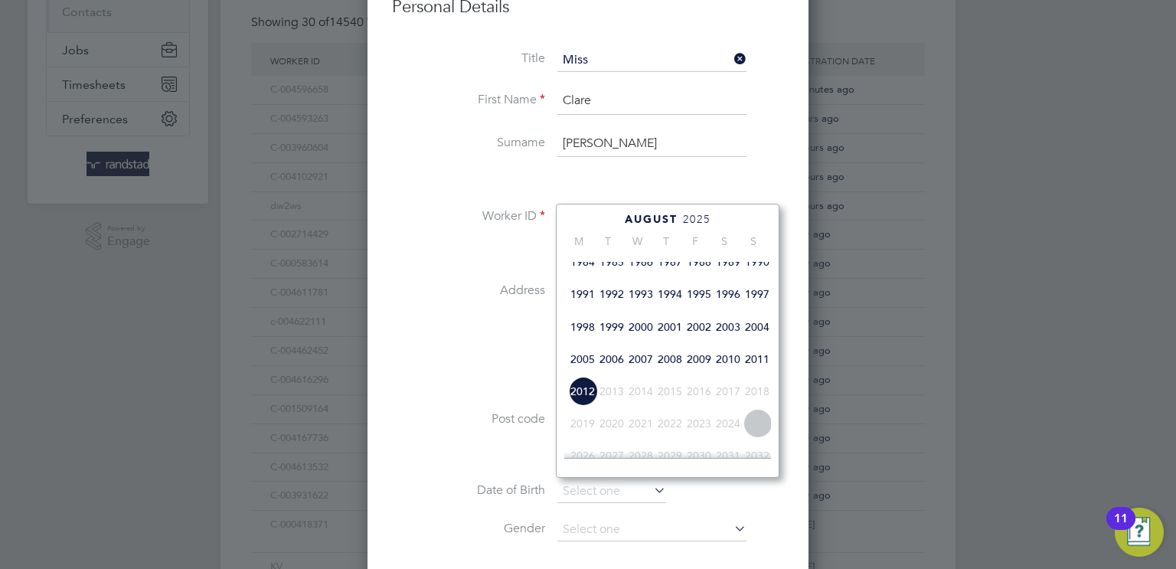
click at [637, 309] on span "1993" at bounding box center [640, 293] width 29 height 29
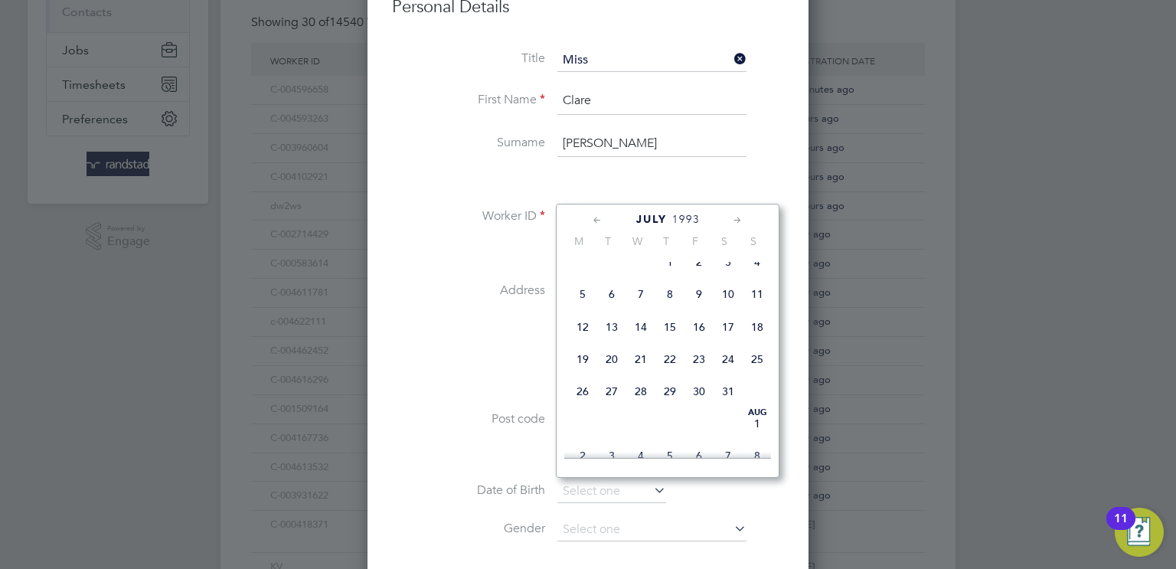
click at [645, 213] on span "July" at bounding box center [651, 219] width 31 height 13
click at [681, 219] on div "August 2025" at bounding box center [667, 219] width 207 height 15
click at [706, 213] on span "2025" at bounding box center [697, 219] width 28 height 13
click at [476, 331] on li "Newcastle Upon Tyne" at bounding box center [588, 342] width 392 height 43
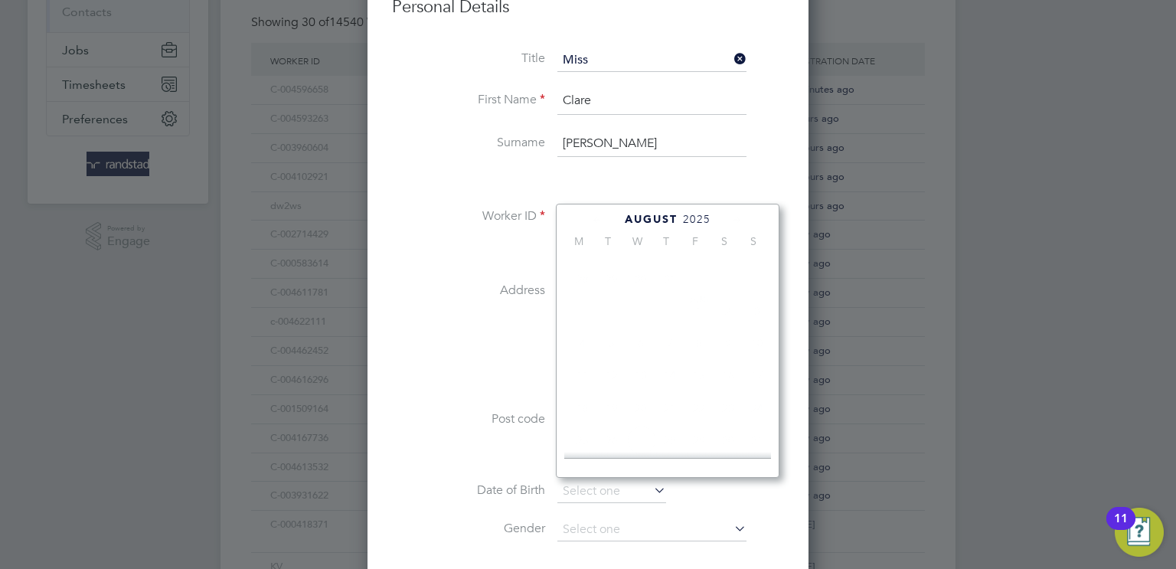
scroll to position [0, 0]
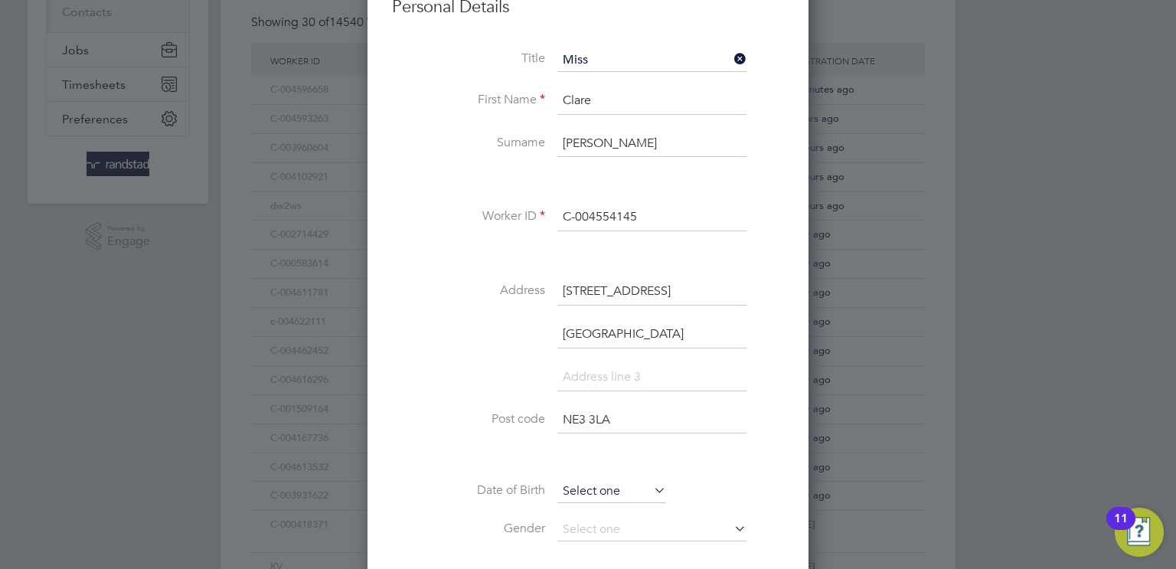
click at [603, 482] on input at bounding box center [611, 491] width 109 height 23
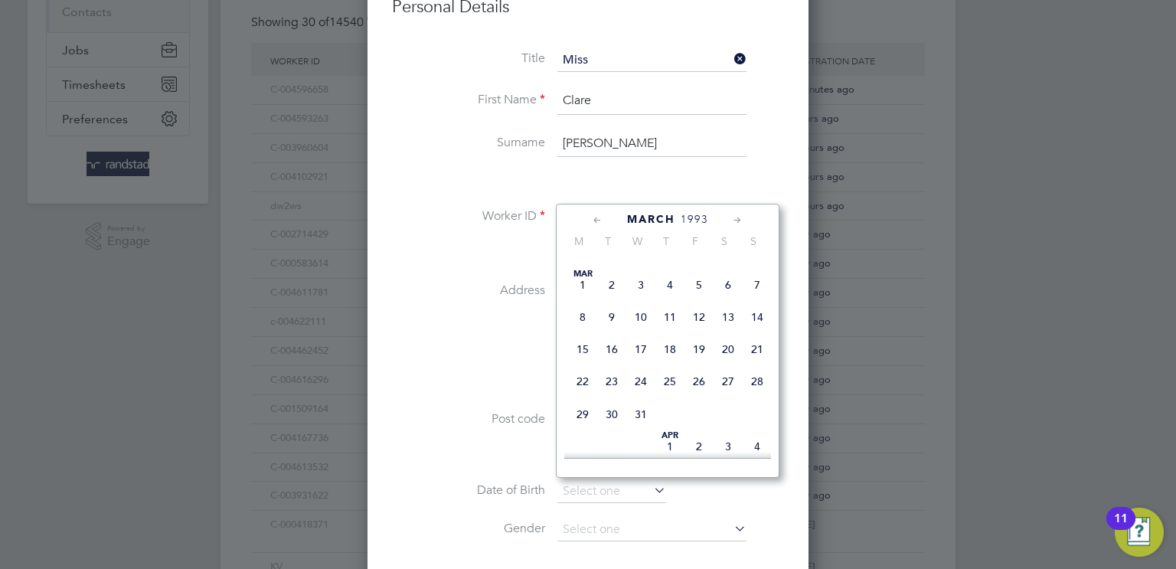
scroll to position [293, 0]
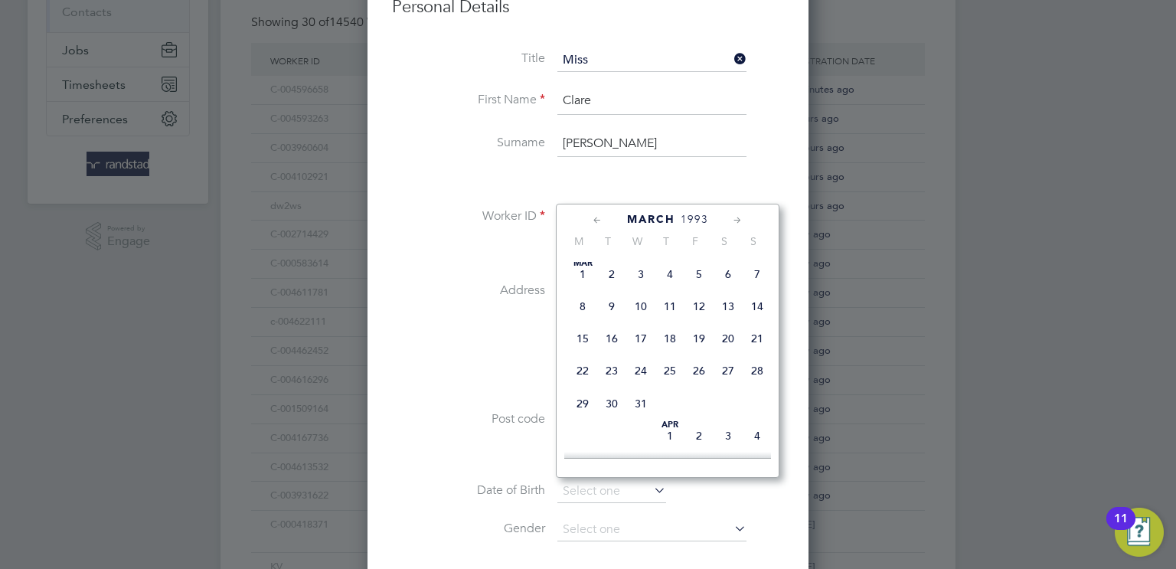
click at [582, 415] on span "29" at bounding box center [582, 403] width 29 height 29
type input "29 Mar 1993"
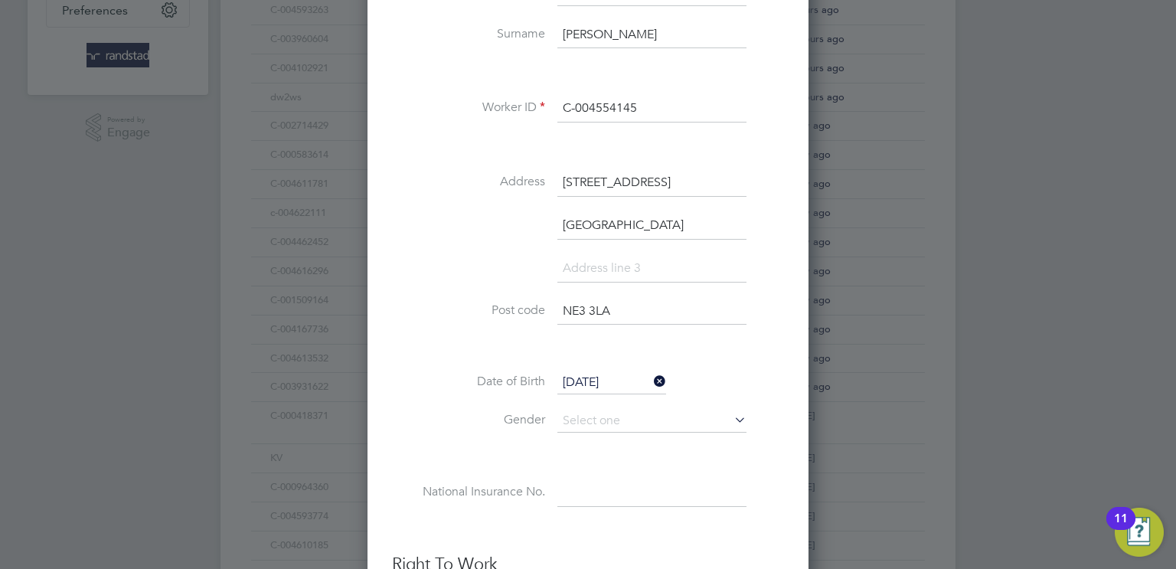
scroll to position [375, 0]
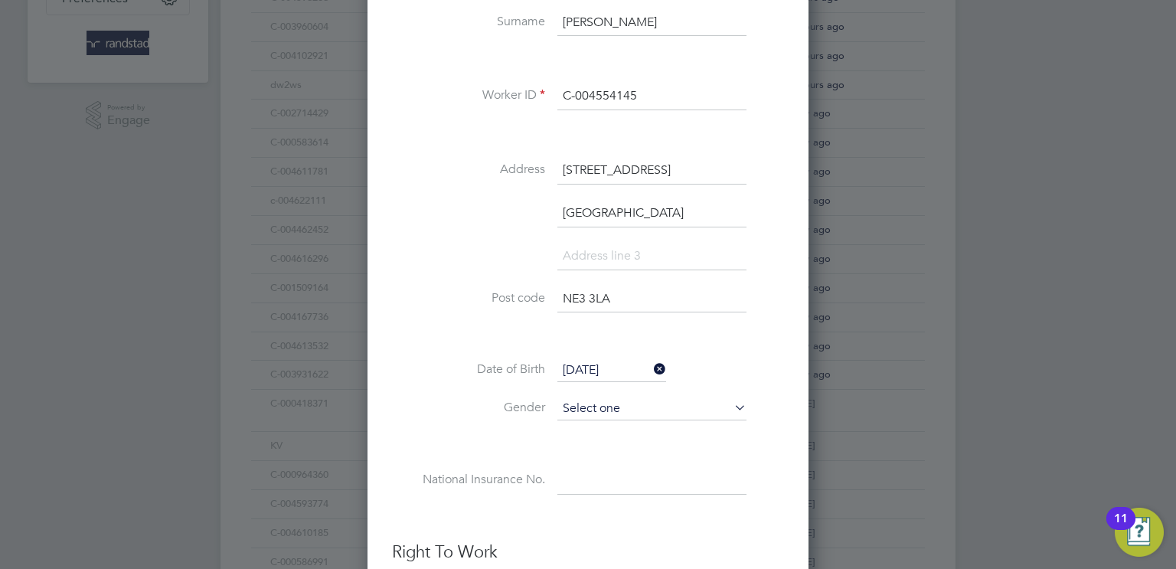
click at [579, 400] on input at bounding box center [651, 408] width 189 height 23
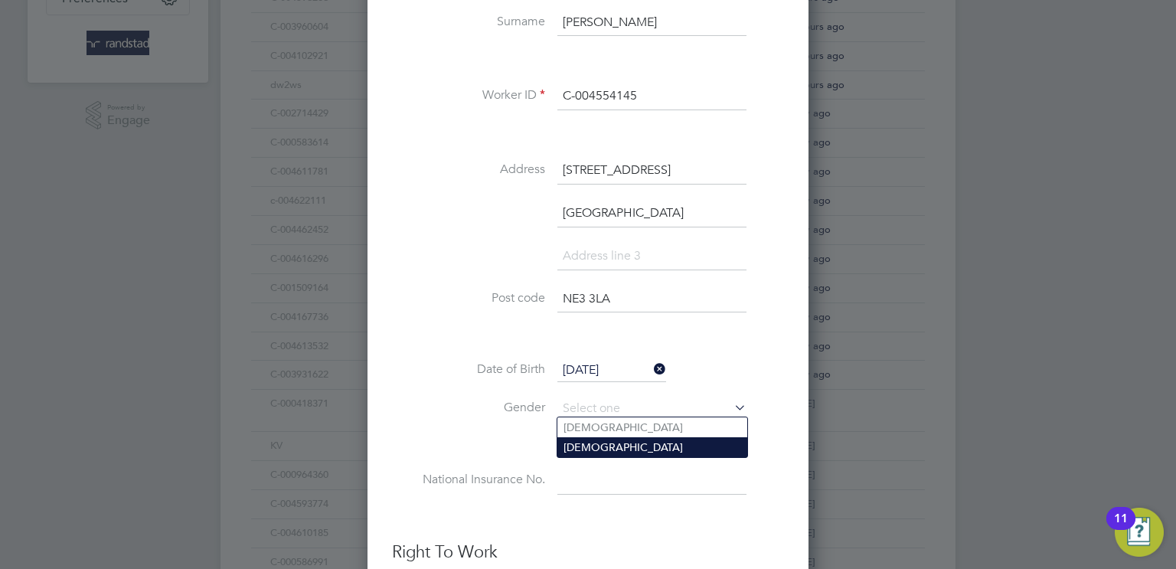
click at [590, 449] on li "Female" at bounding box center [652, 447] width 190 height 20
type input "Female"
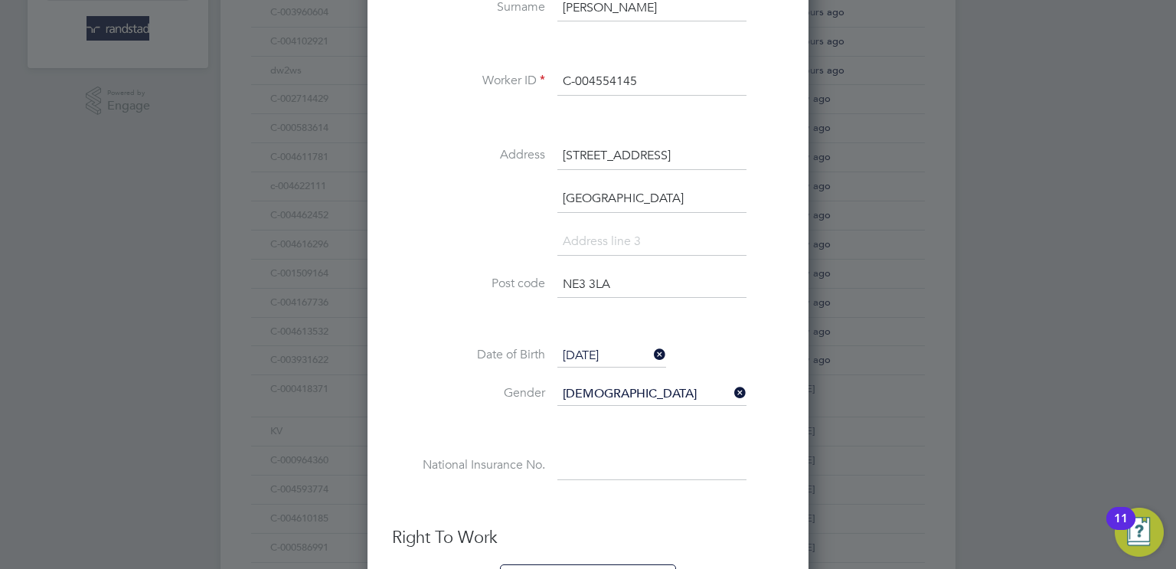
scroll to position [400, 0]
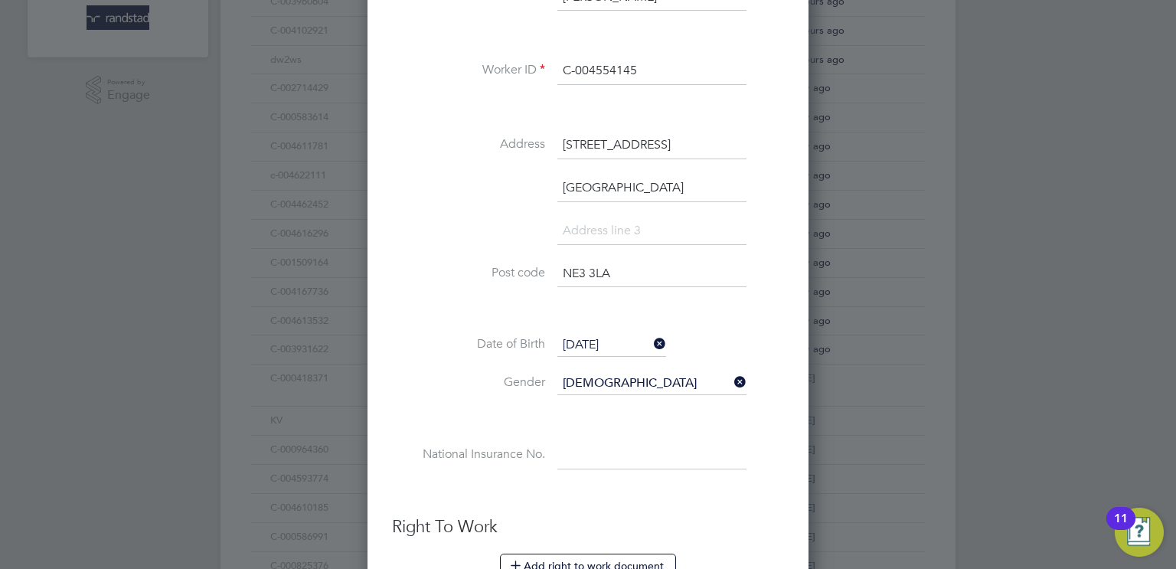
click at [590, 449] on input at bounding box center [651, 456] width 189 height 28
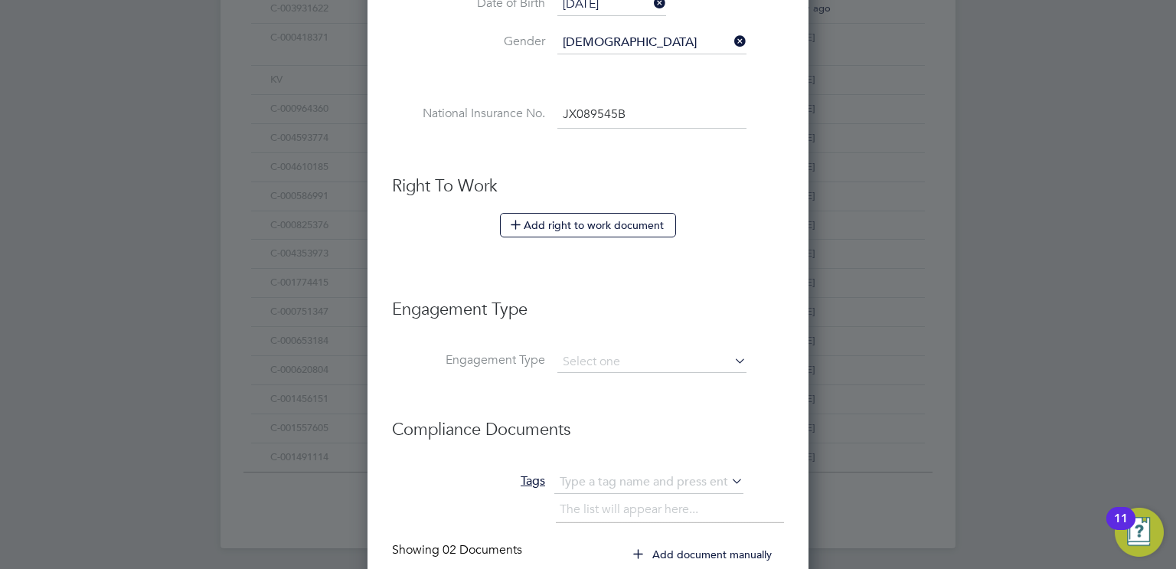
scroll to position [747, 0]
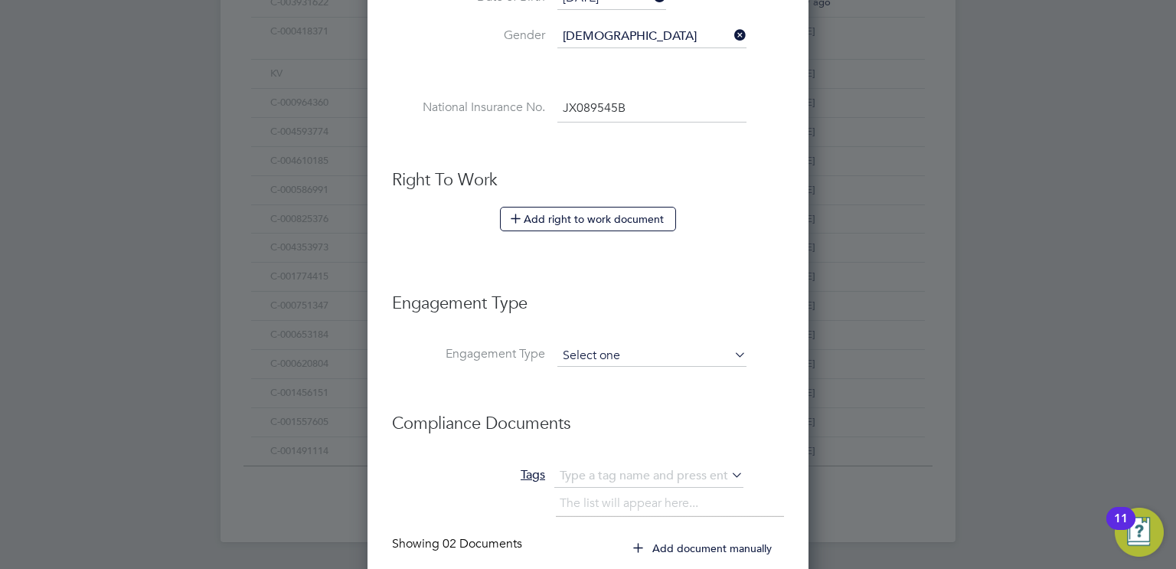
click at [591, 351] on input at bounding box center [651, 355] width 189 height 21
type input "JX 08 95 45 B"
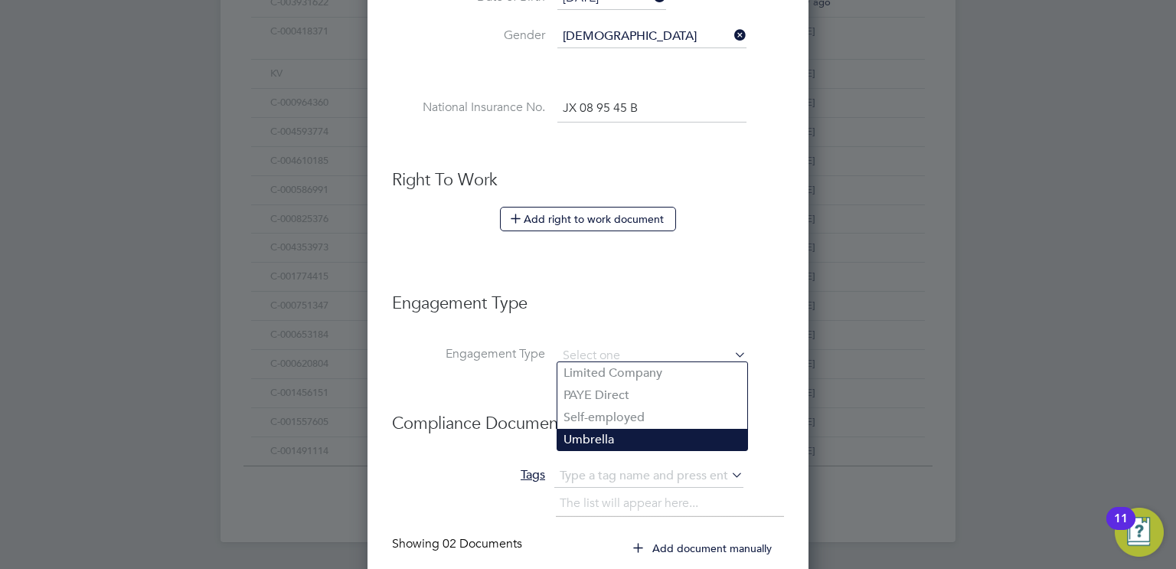
click at [583, 440] on li "Umbrella" at bounding box center [652, 440] width 190 height 22
type input "Umbrella"
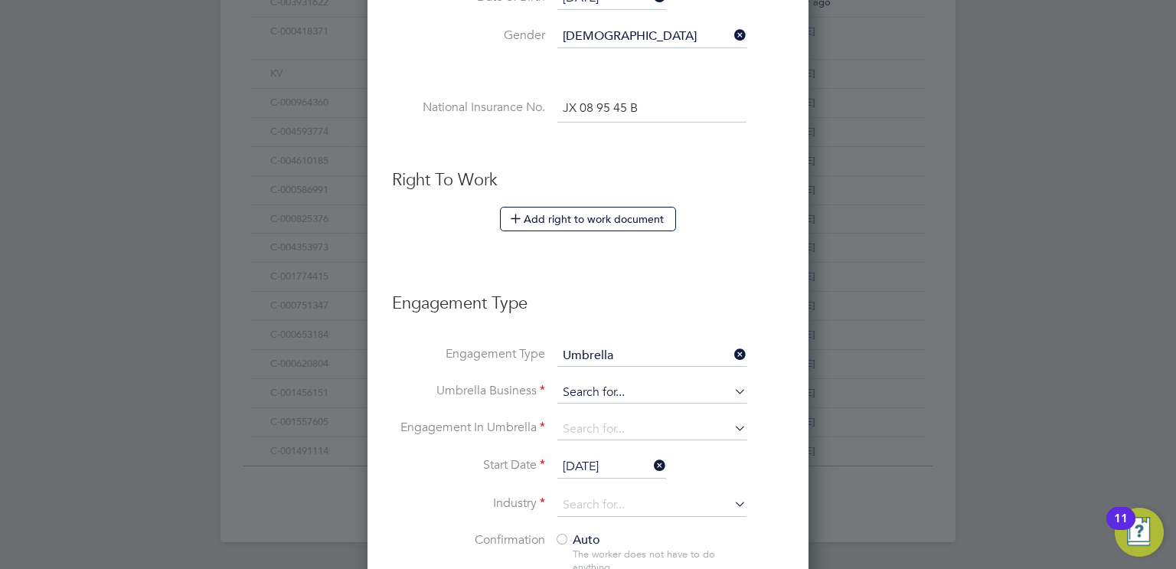
click at [583, 392] on input at bounding box center [651, 392] width 189 height 21
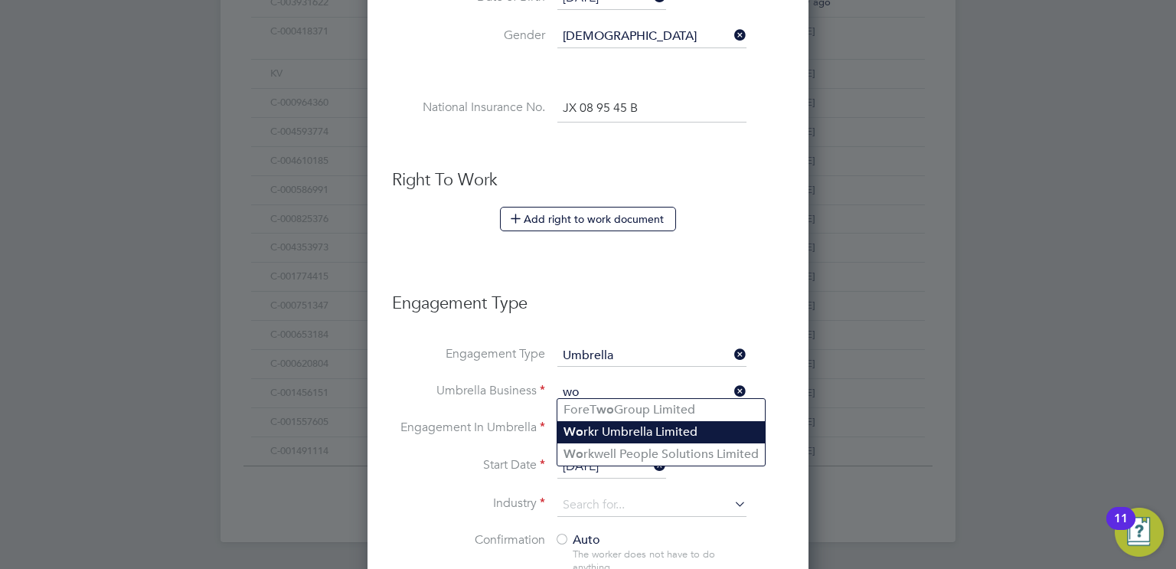
click at [597, 423] on li "Wo rkr Umbrella Limited" at bounding box center [661, 432] width 208 height 22
type input "Workr Umbrella Limited"
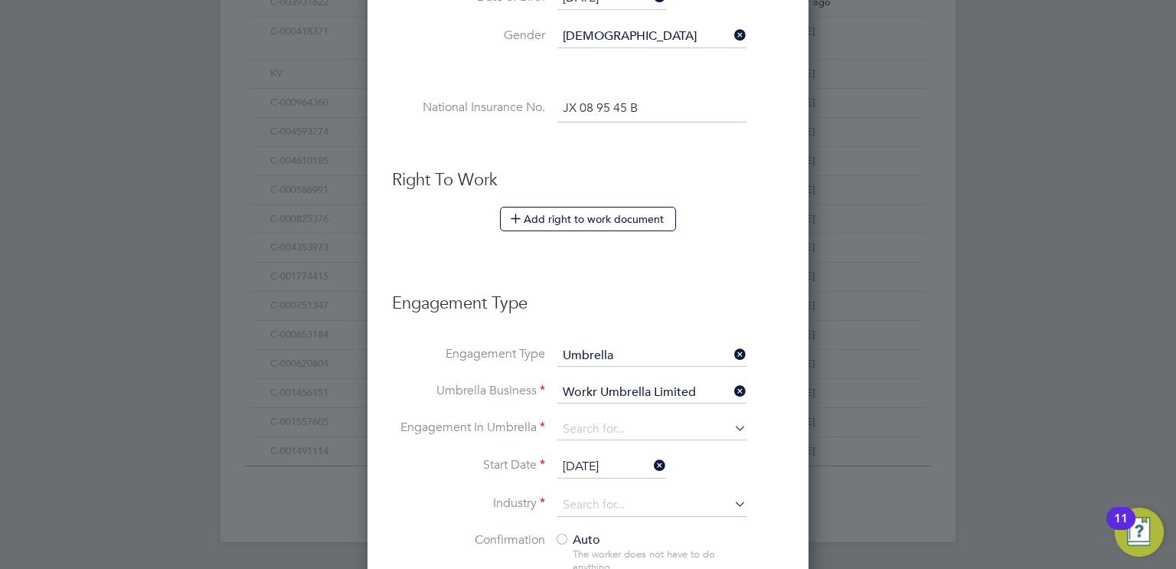
click at [597, 423] on input at bounding box center [651, 429] width 189 height 21
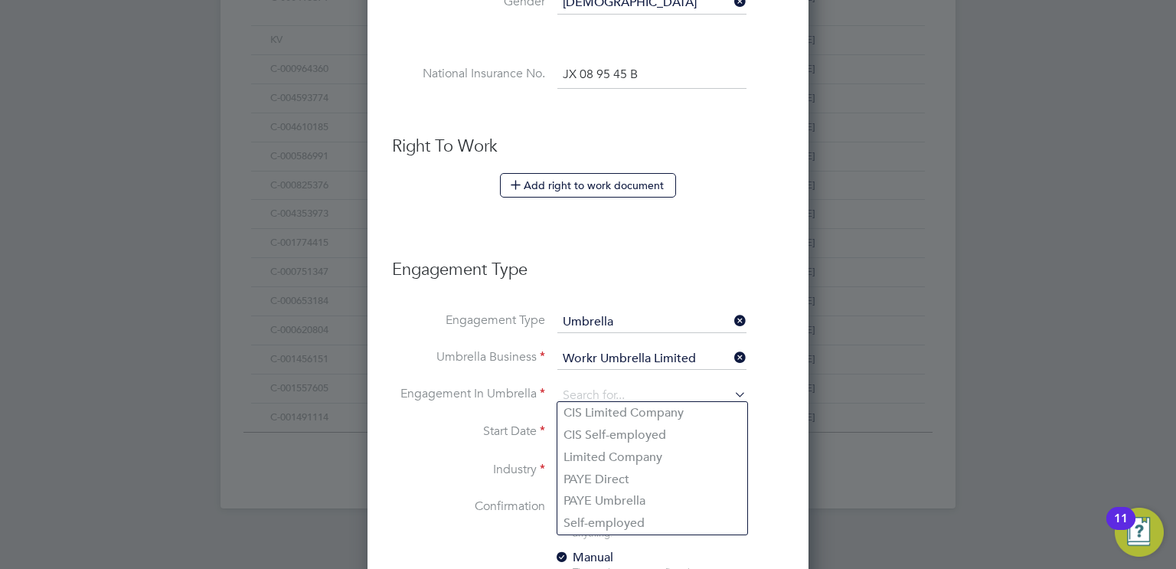
scroll to position [787, 0]
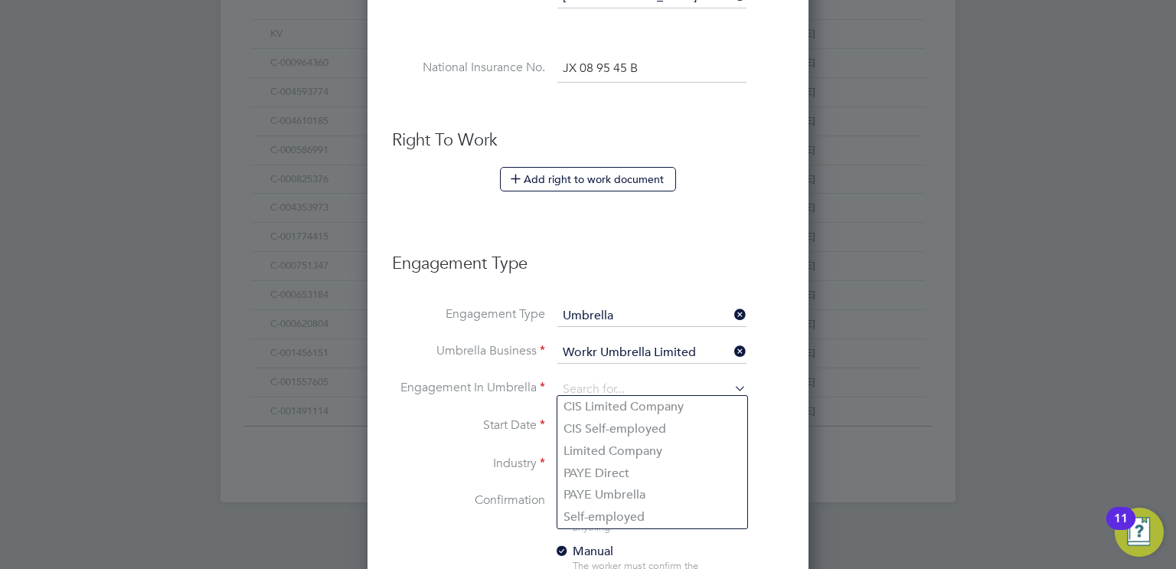
click at [531, 472] on li "Industry" at bounding box center [588, 473] width 392 height 38
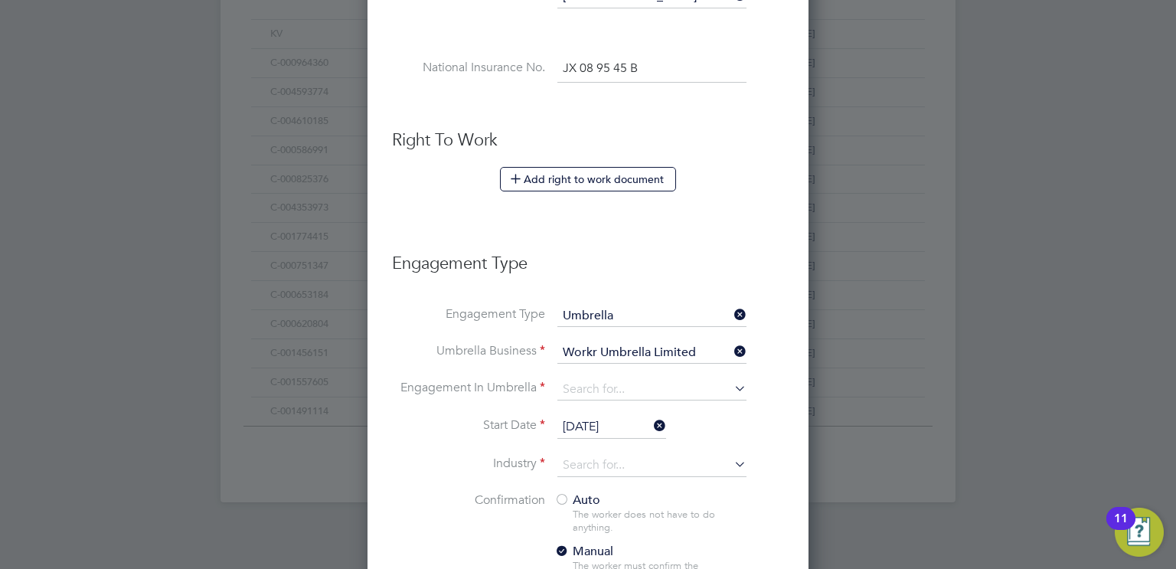
click at [668, 342] on input "Workr Umbrella Limited" at bounding box center [651, 352] width 189 height 21
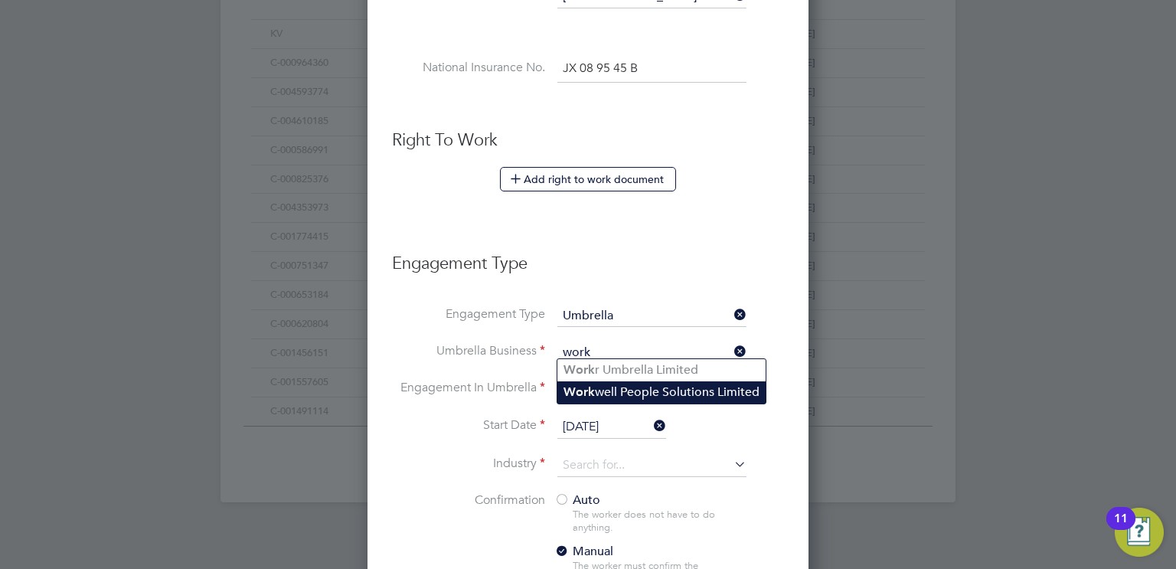
click at [667, 394] on li "Work well People Solutions Limited" at bounding box center [661, 392] width 208 height 22
type input "Workwell People Solutions Limited"
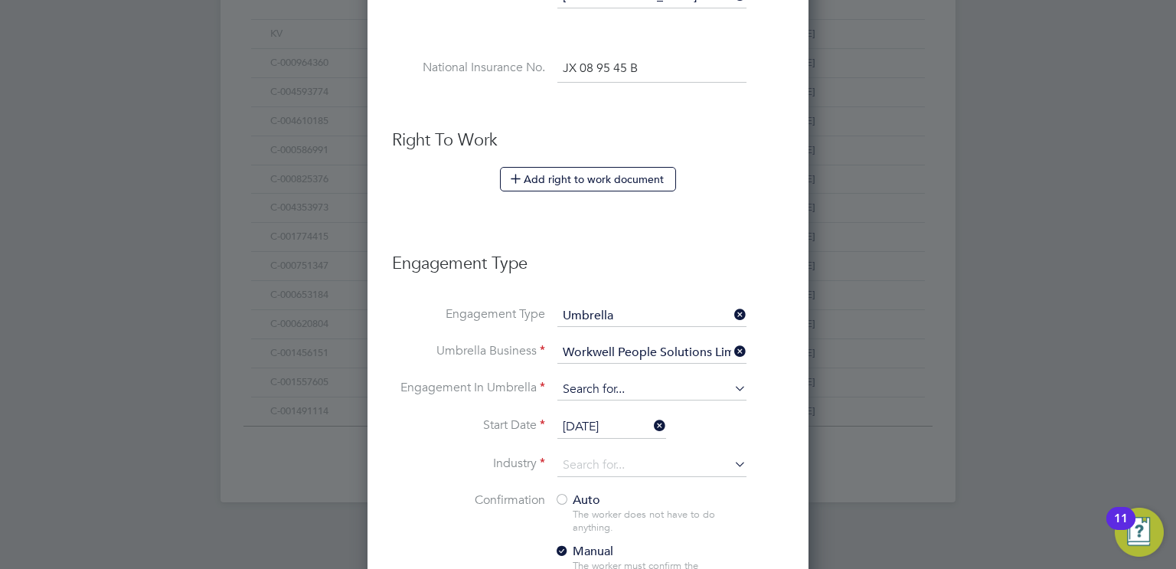
click at [622, 388] on input at bounding box center [651, 389] width 189 height 21
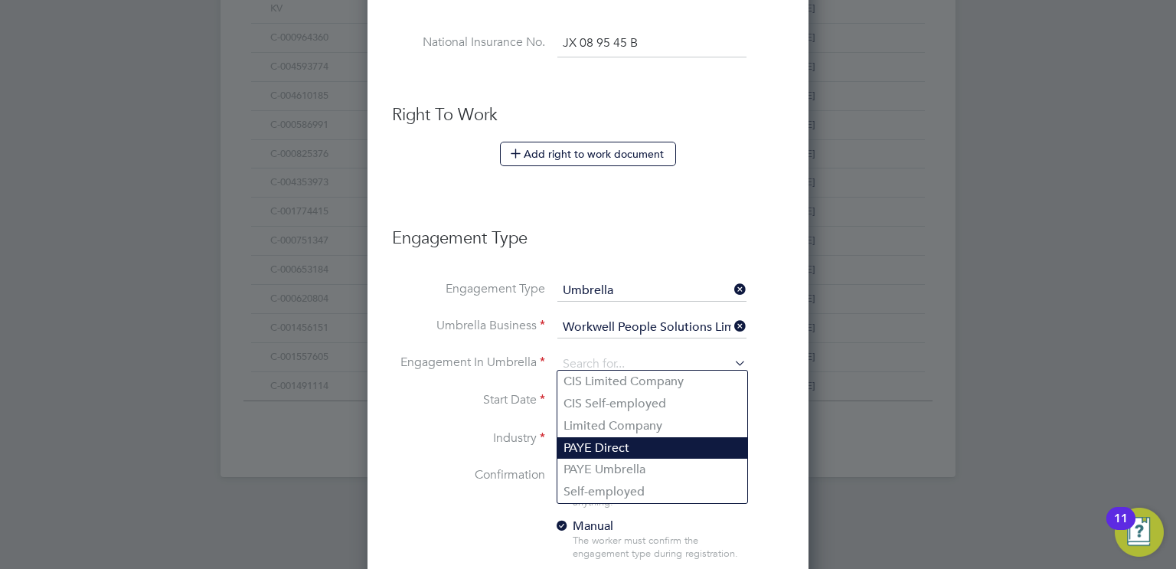
scroll to position [813, 0]
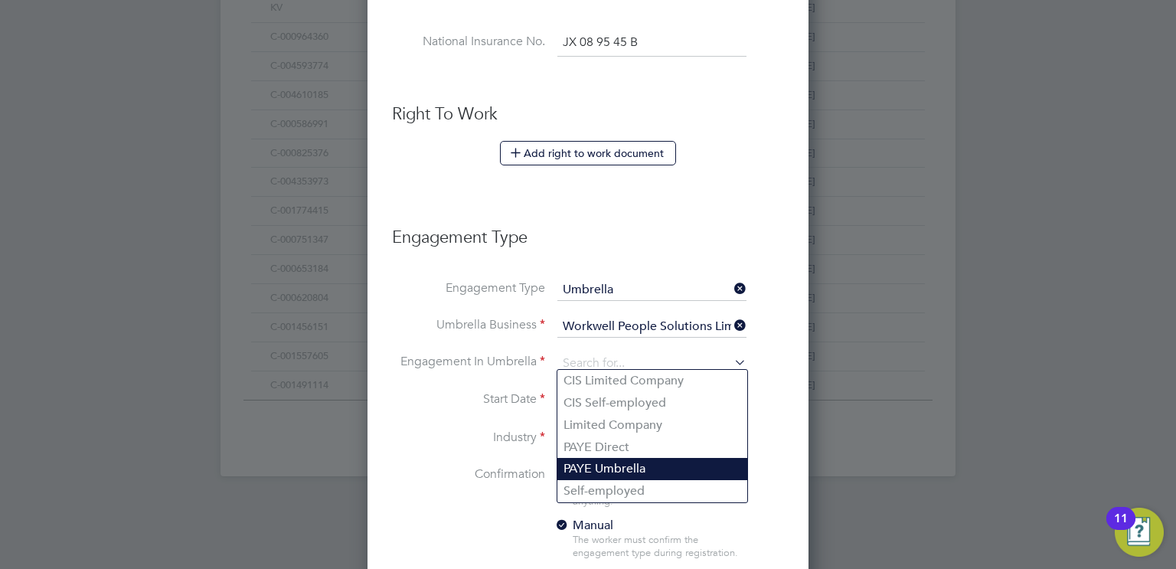
click at [590, 463] on li "PAYE Umbrella" at bounding box center [652, 469] width 190 height 22
type input "PAYE Umbrella"
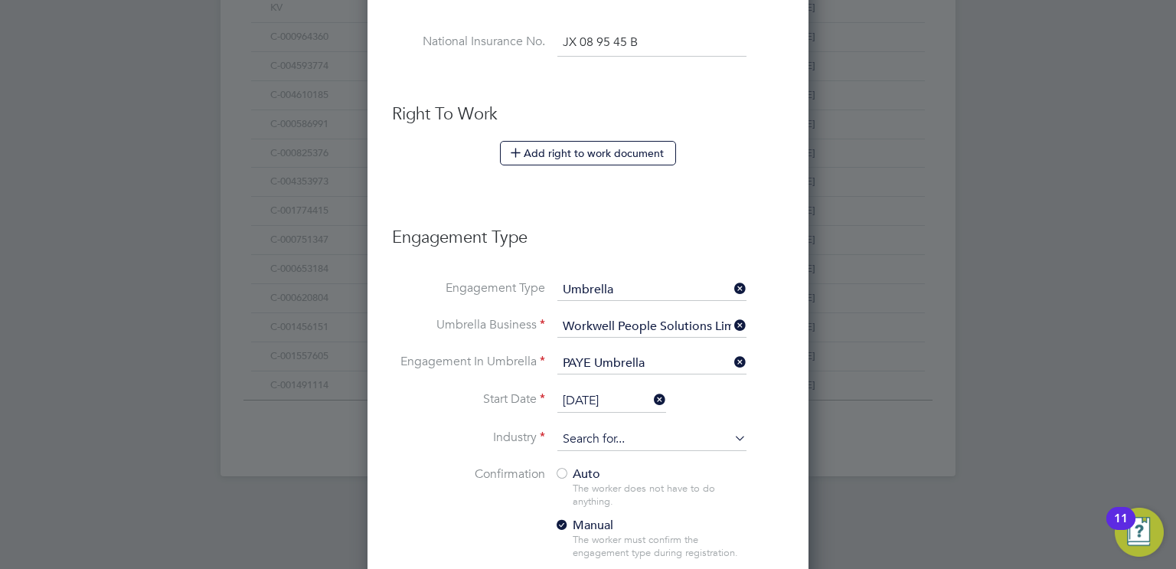
click at [596, 431] on input at bounding box center [651, 439] width 189 height 23
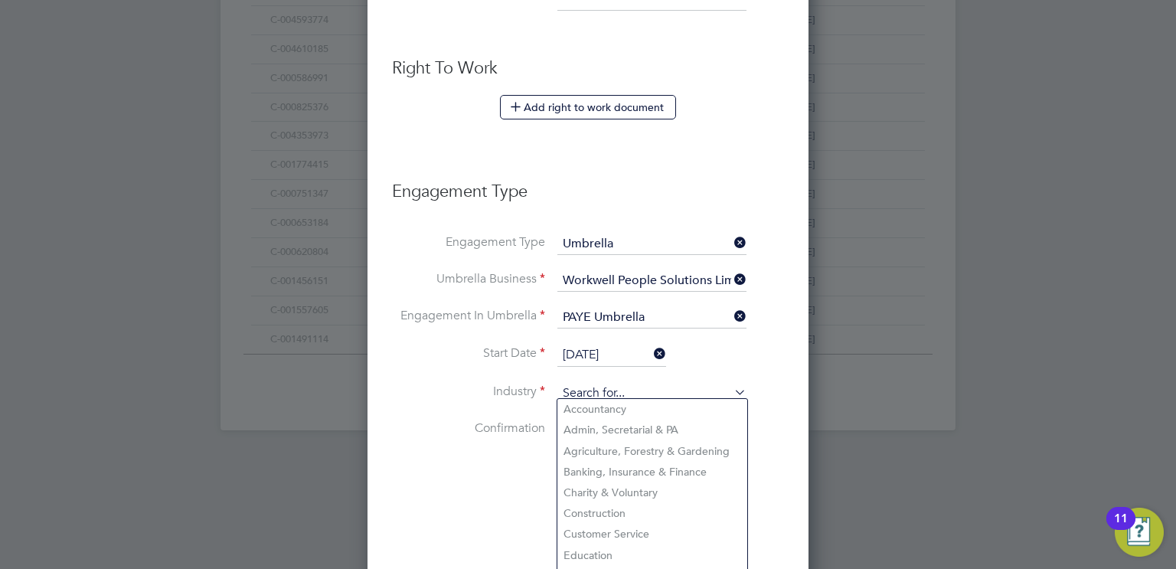
scroll to position [861, 0]
click at [593, 503] on li "Construction" at bounding box center [652, 512] width 190 height 21
type input "Construction"
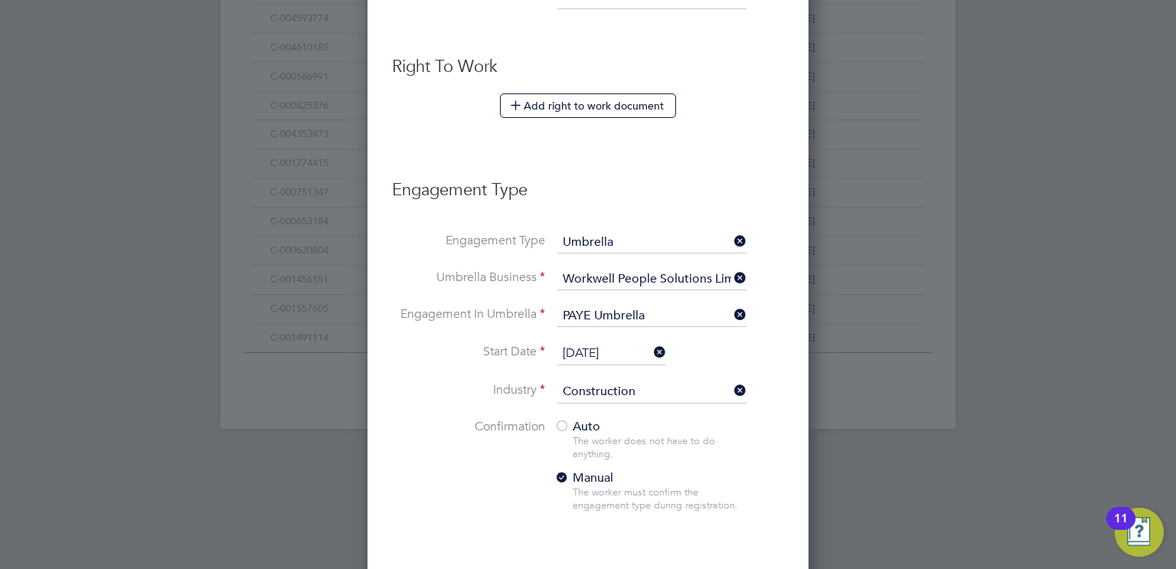
click at [521, 468] on li "Confirmation Auto The worker does not have to do anything. Manual The worker mu…" at bounding box center [588, 478] width 392 height 118
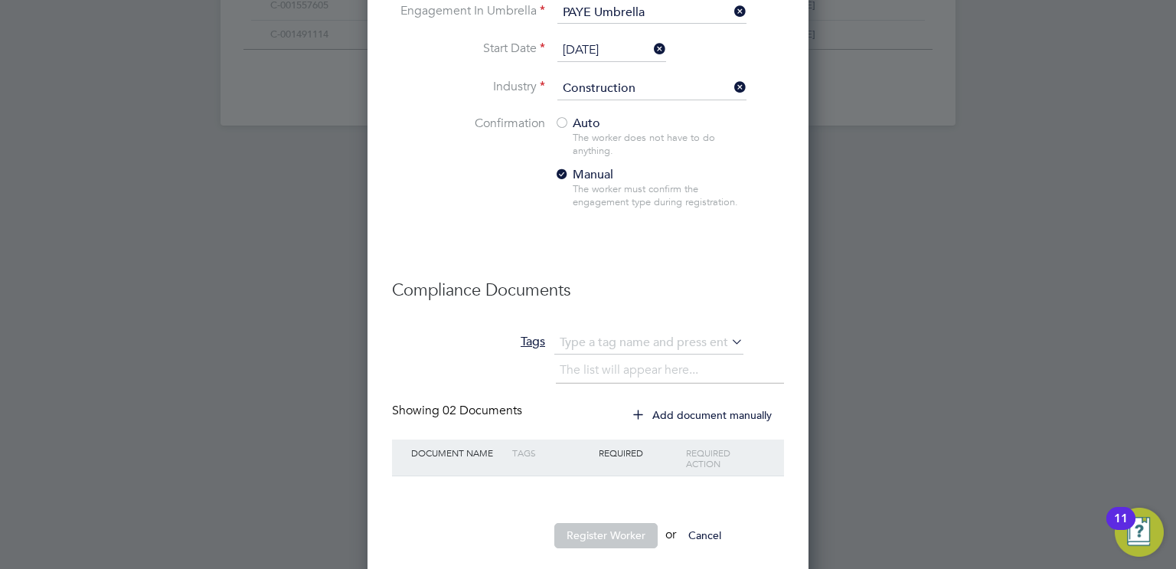
scroll to position [1066, 0]
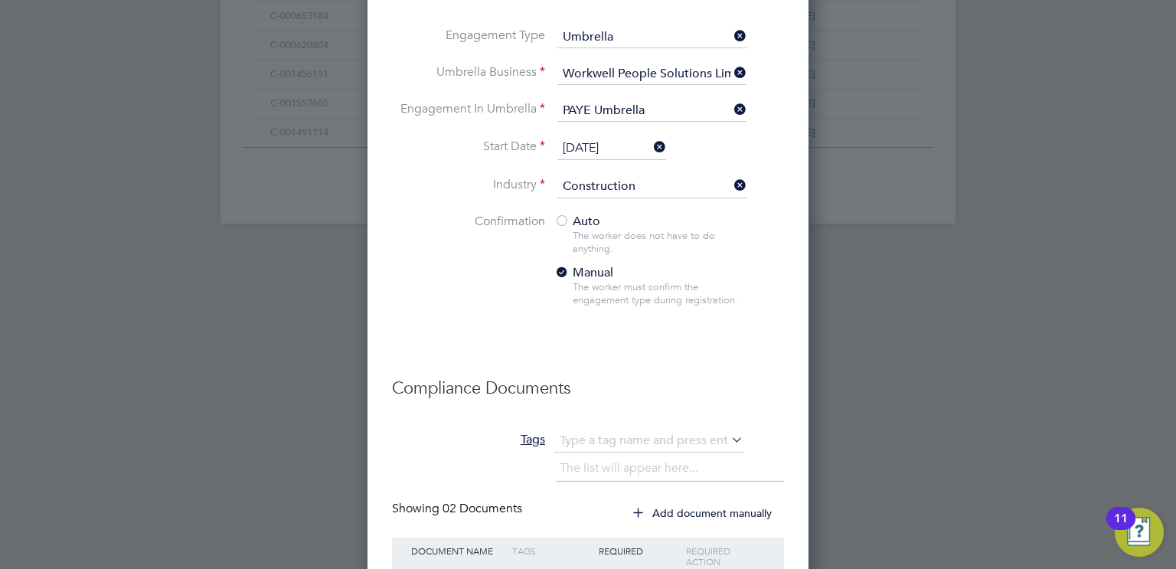
click at [588, 215] on span "Auto" at bounding box center [577, 221] width 46 height 15
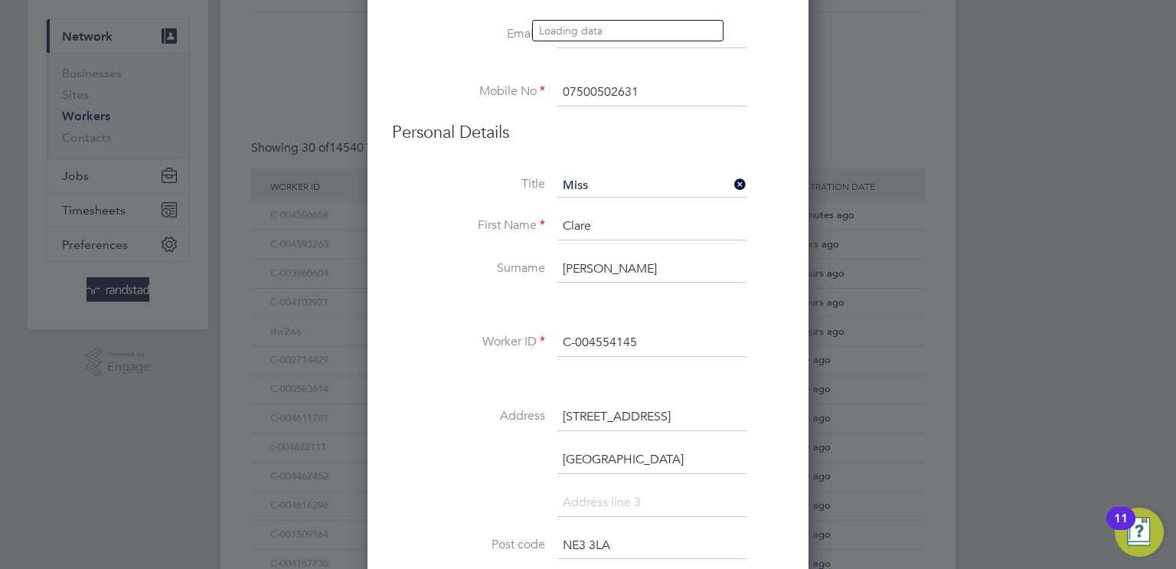
scroll to position [0, 0]
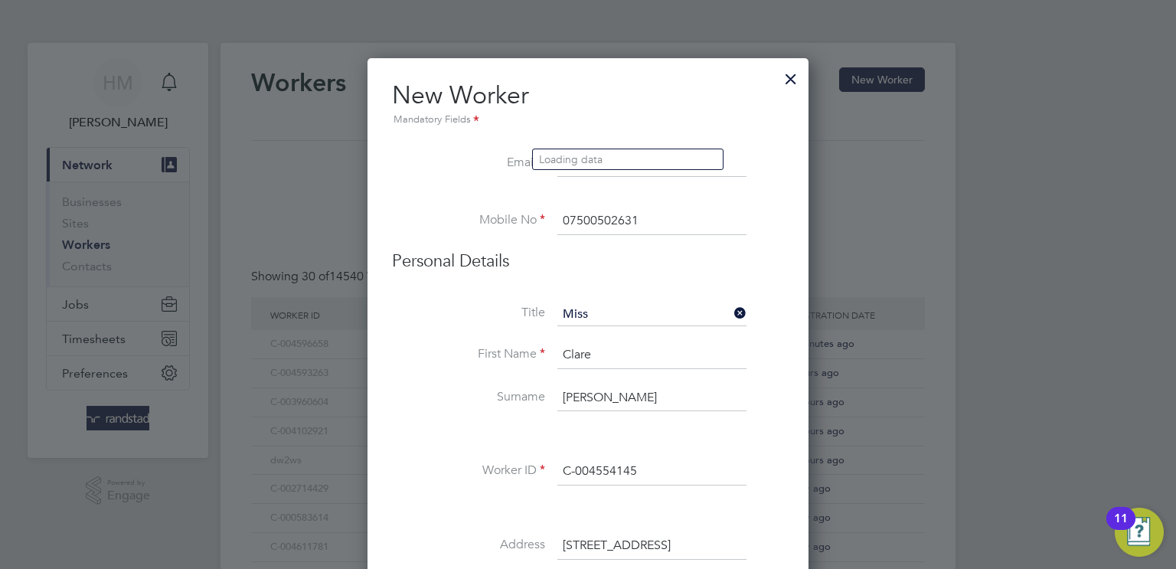
click at [586, 118] on div "Mandatory Fields" at bounding box center [588, 120] width 392 height 17
click at [708, 166] on li "Loading data" at bounding box center [628, 159] width 190 height 20
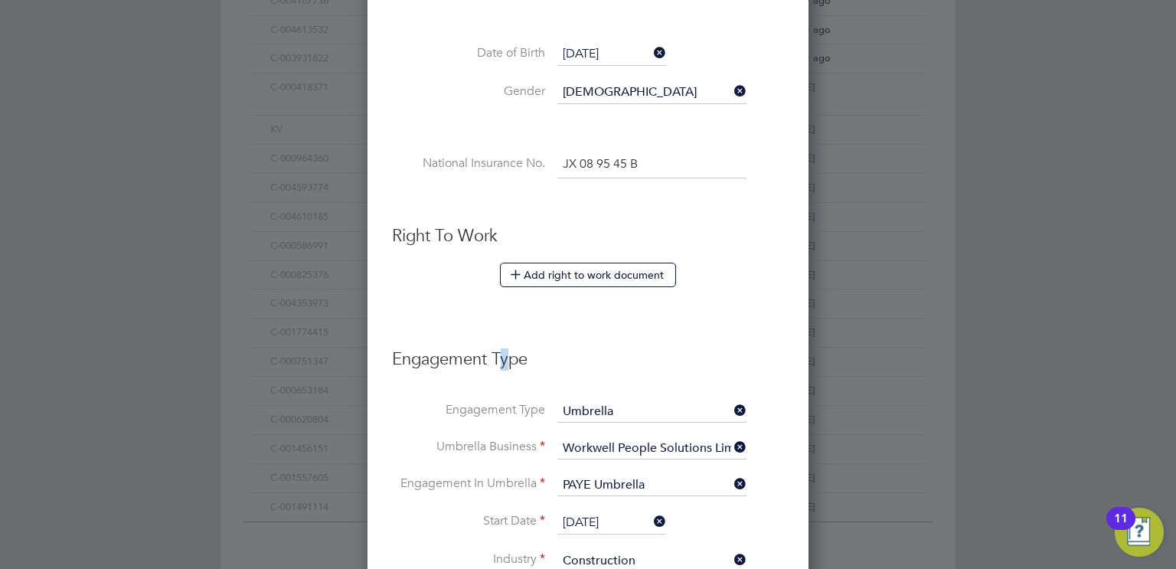
click at [506, 315] on ul "New Worker Mandatory Fields Email Mobile No 07500502631 Personal Details Title …" at bounding box center [588, 212] width 392 height 1648
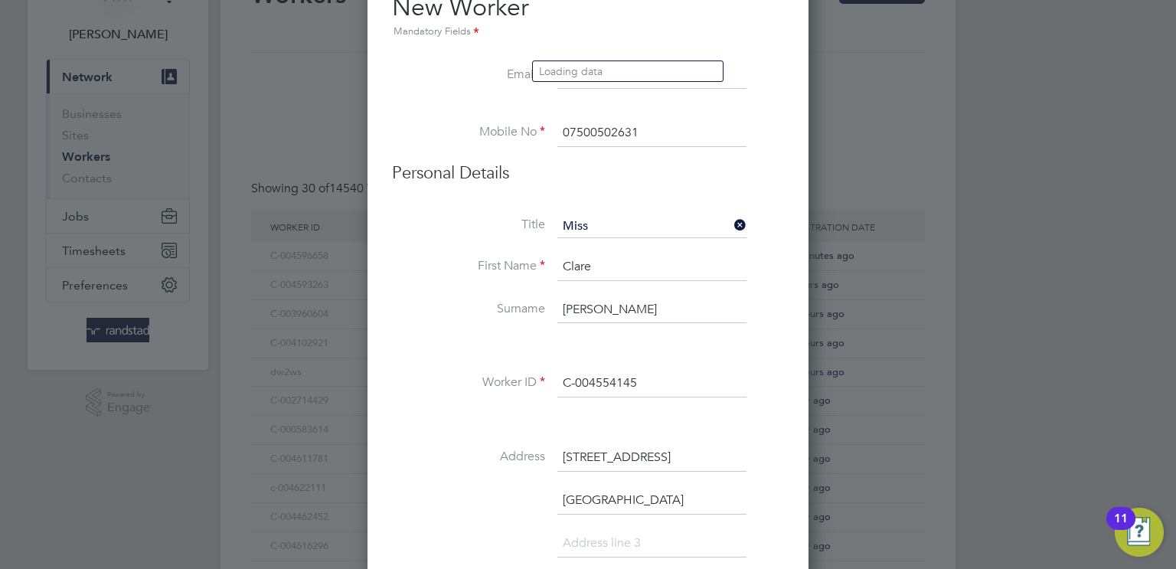
scroll to position [74, 0]
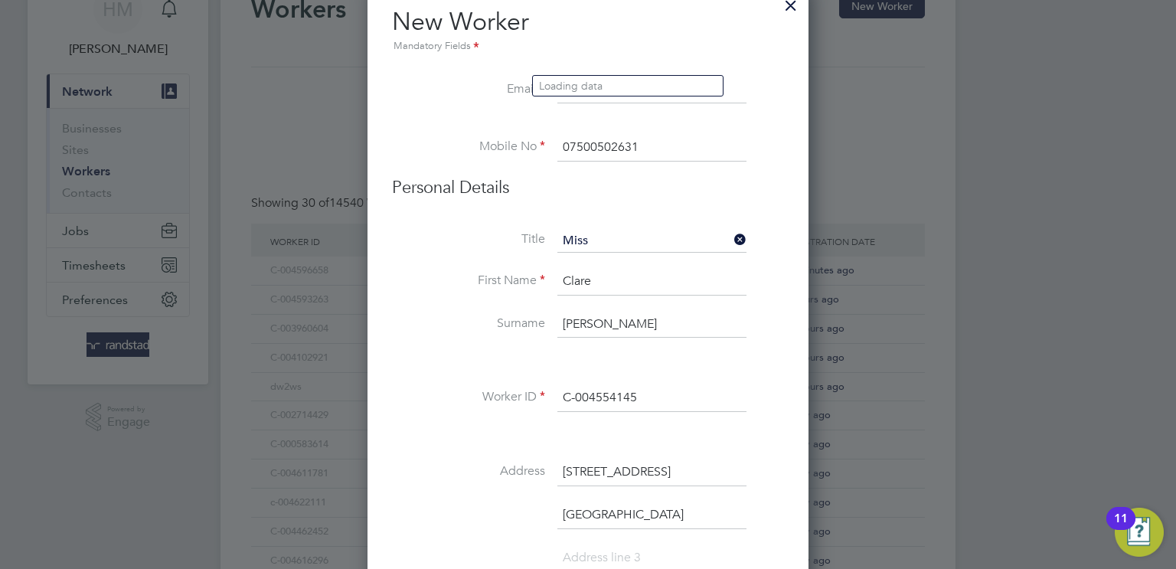
click at [563, 157] on input "07500502631" at bounding box center [651, 148] width 189 height 28
click at [567, 96] on input at bounding box center [651, 91] width 189 height 28
type input "hannah.mitchell@randstad.co.uk"
drag, startPoint x: 630, startPoint y: 100, endPoint x: 704, endPoint y: 102, distance: 73.5
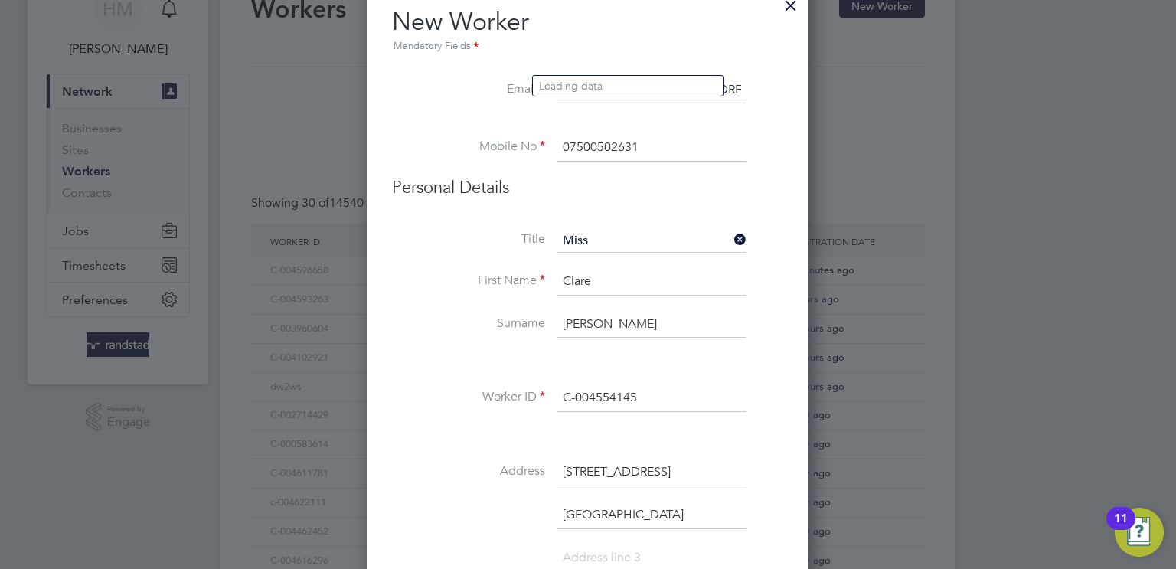
click at [635, 100] on input "hannah.mitchell@randstad.co.uk" at bounding box center [651, 91] width 189 height 28
click at [714, 94] on li "Loading data" at bounding box center [628, 86] width 190 height 20
click at [738, 96] on input "hannah.mitchell@randstad.co.uk" at bounding box center [651, 91] width 189 height 28
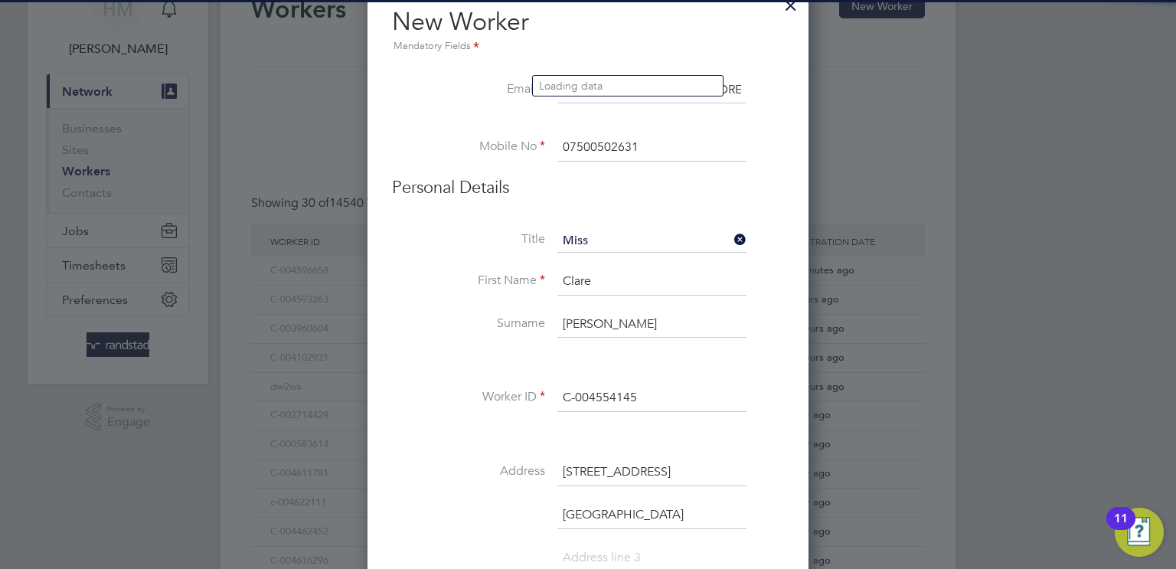
click at [738, 95] on input "hannah.mitchell@randstad.co.uk" at bounding box center [651, 91] width 189 height 28
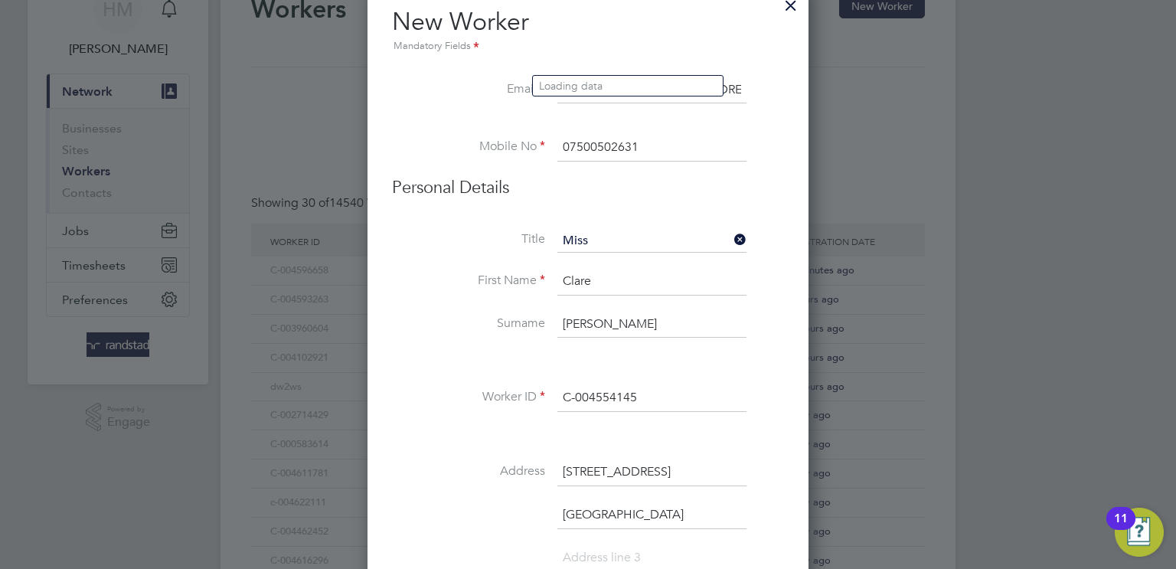
click at [735, 93] on input "hannah.mitchell@randstad.co.uk" at bounding box center [651, 91] width 189 height 28
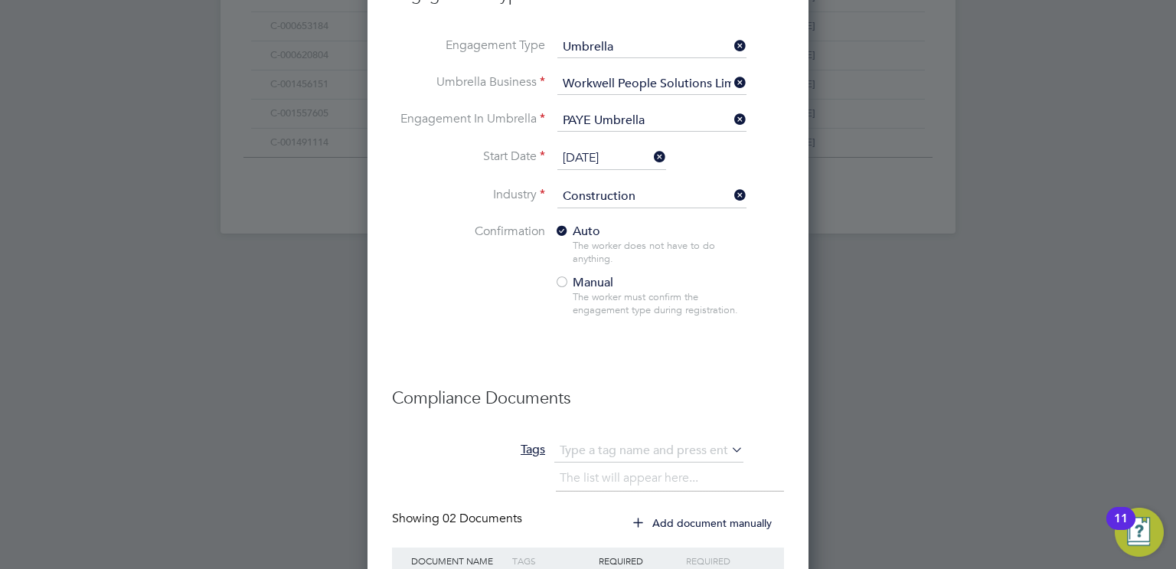
scroll to position [1182, 0]
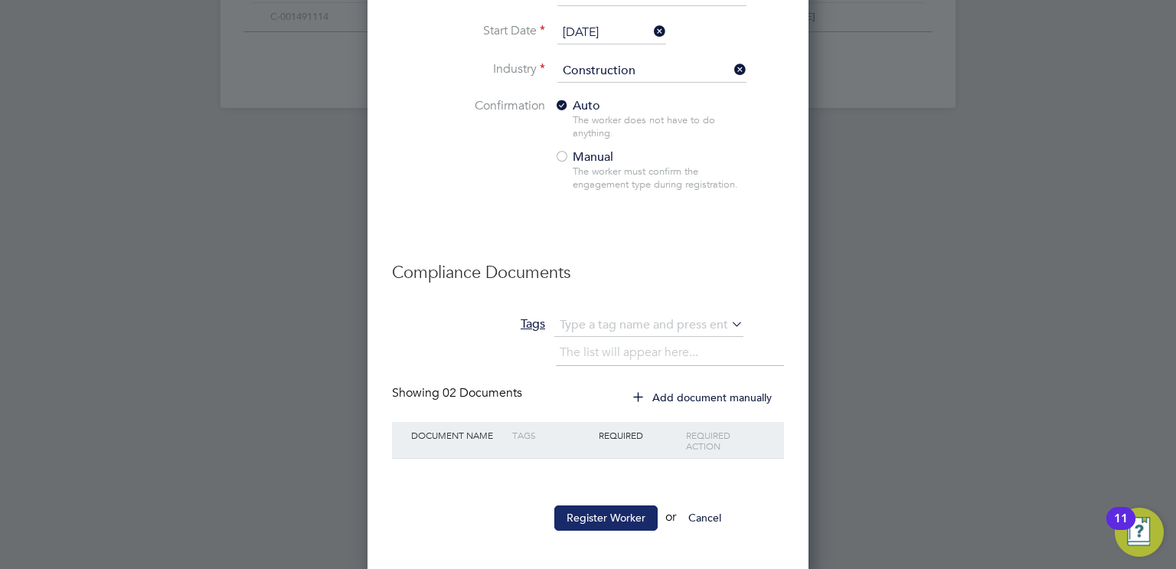
click at [633, 513] on button "Register Worker" at bounding box center [605, 517] width 103 height 25
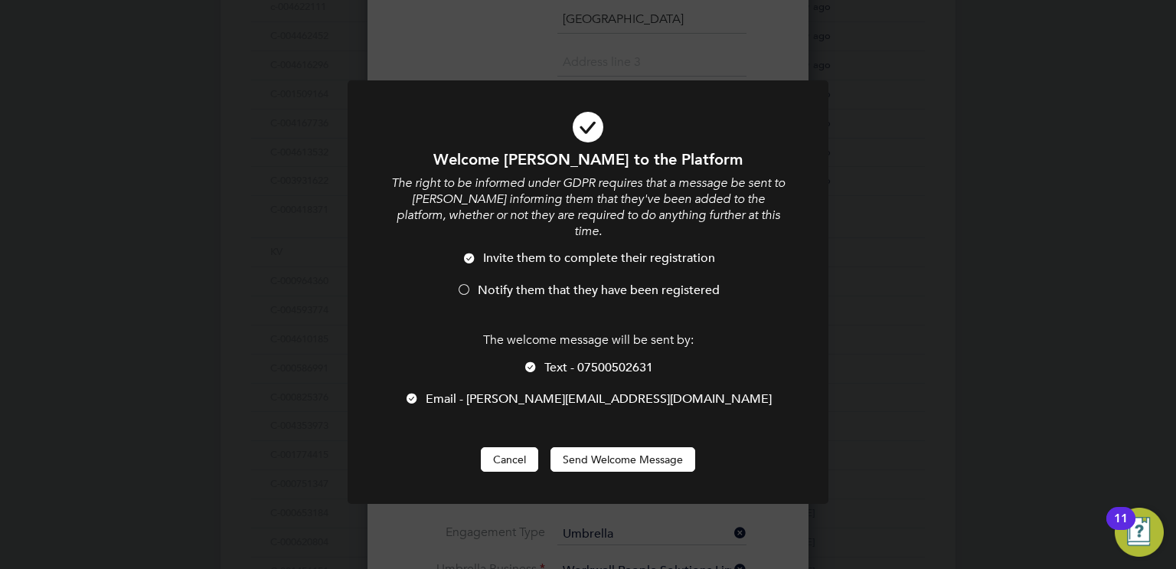
click at [510, 447] on button "Cancel" at bounding box center [509, 459] width 57 height 25
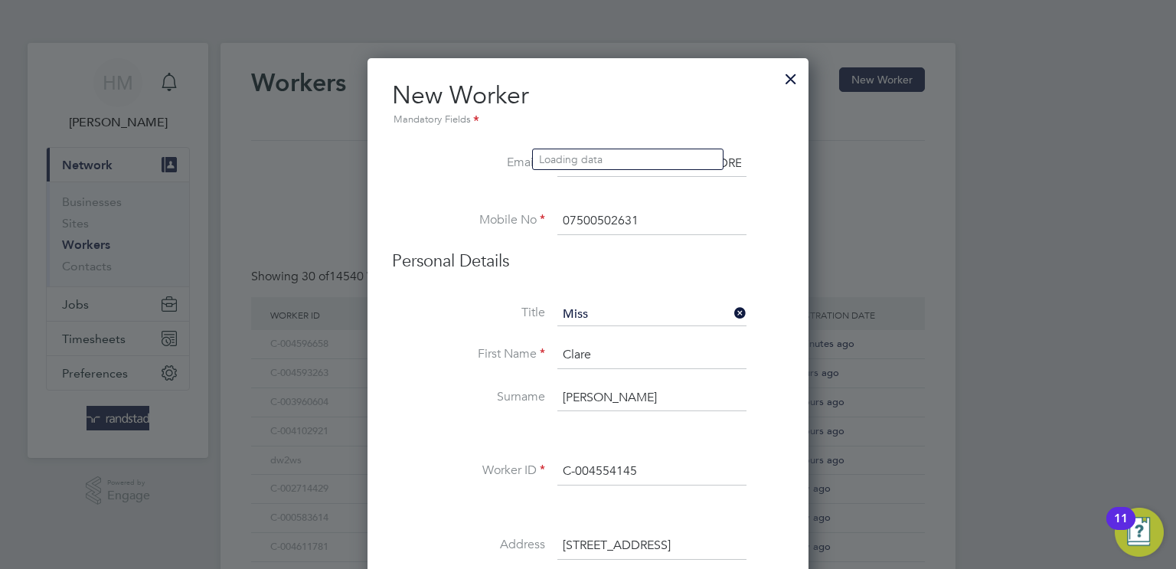
drag, startPoint x: 744, startPoint y: 163, endPoint x: 737, endPoint y: 158, distance: 8.7
click at [744, 163] on input "hannah.mitchell@randstad.co.uk" at bounding box center [651, 164] width 189 height 28
click at [737, 158] on input "hannah.mitchell@randstad.co.uk" at bounding box center [651, 164] width 189 height 28
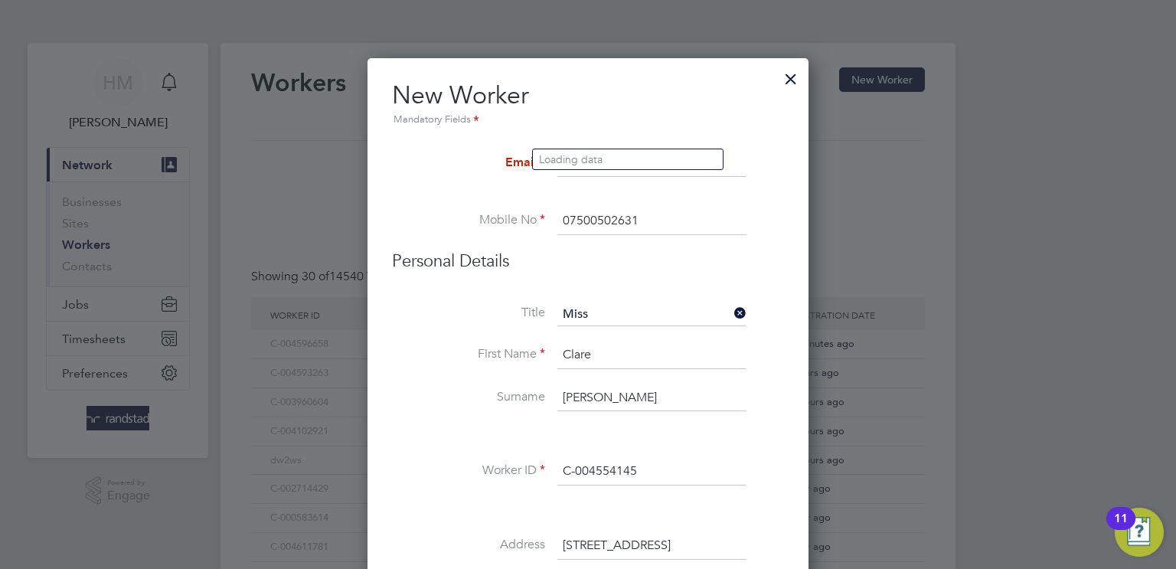
click at [747, 167] on input at bounding box center [651, 164] width 189 height 28
paste input "claremoorhead@outlook.com"
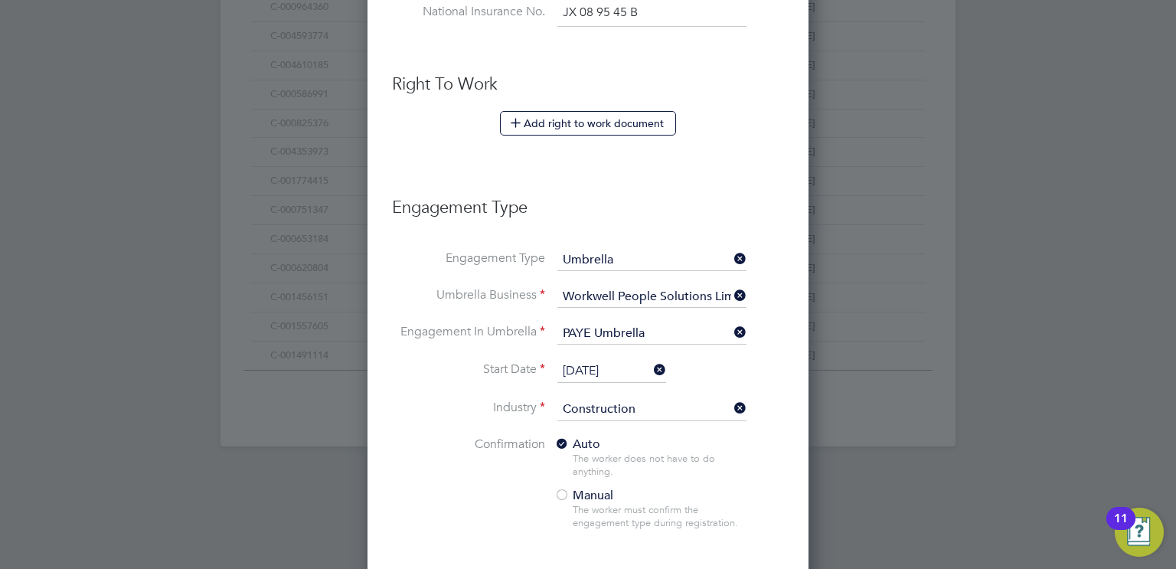
scroll to position [1182, 0]
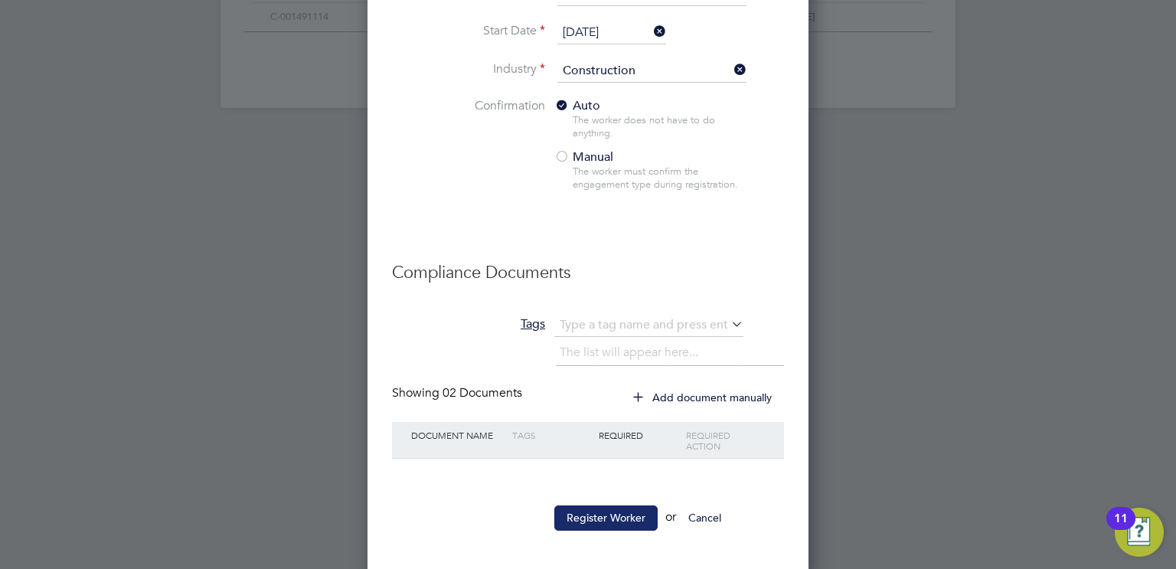
type input "claremoorhead@outlook.com"
click at [619, 508] on button "Register Worker" at bounding box center [605, 517] width 103 height 25
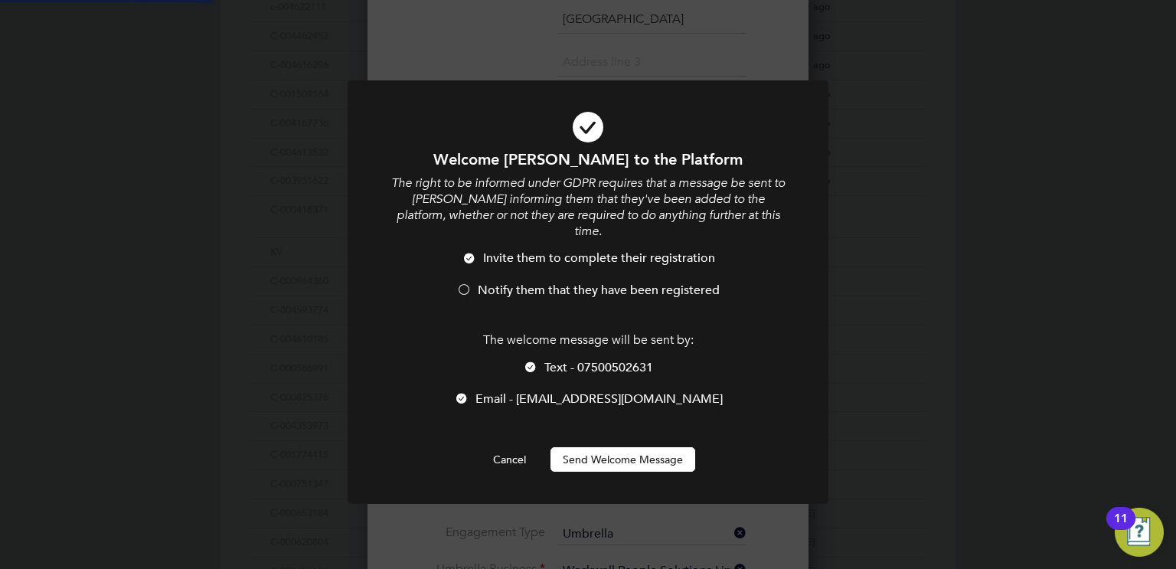
scroll to position [219, 427]
click at [621, 447] on button "Send Welcome Message" at bounding box center [623, 459] width 145 height 25
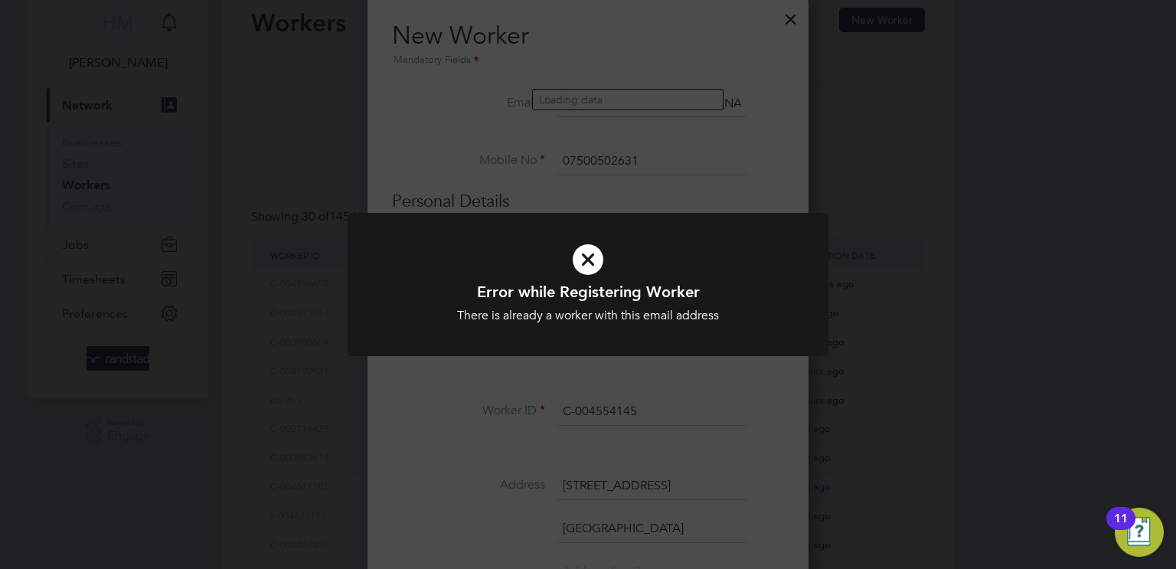
scroll to position [0, 0]
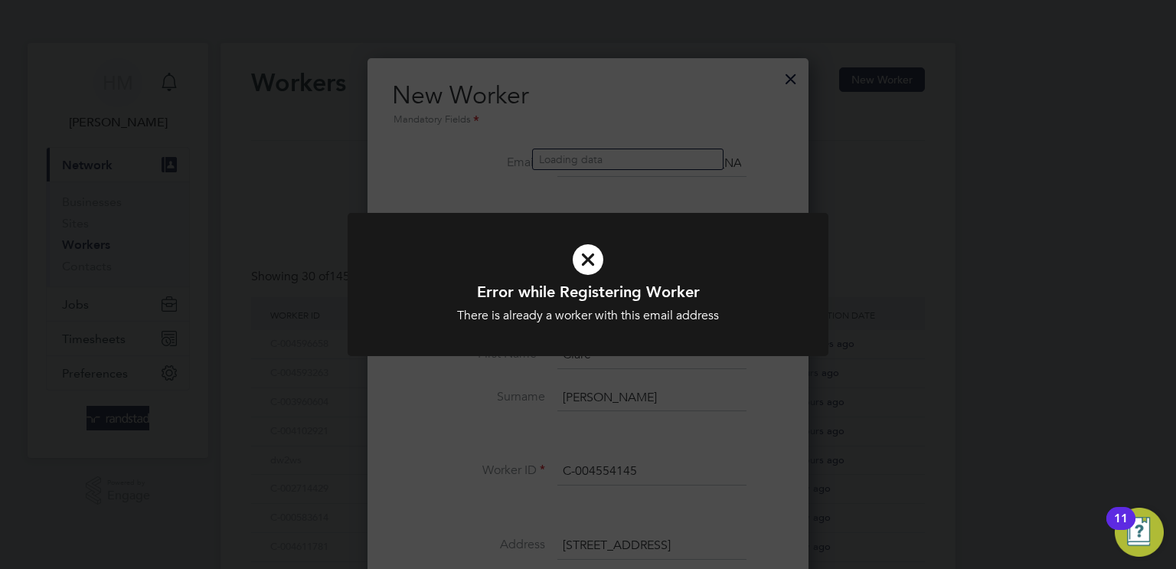
click at [796, 85] on div "Error while Registering Worker There is already a worker with this email addres…" at bounding box center [588, 284] width 1176 height 569
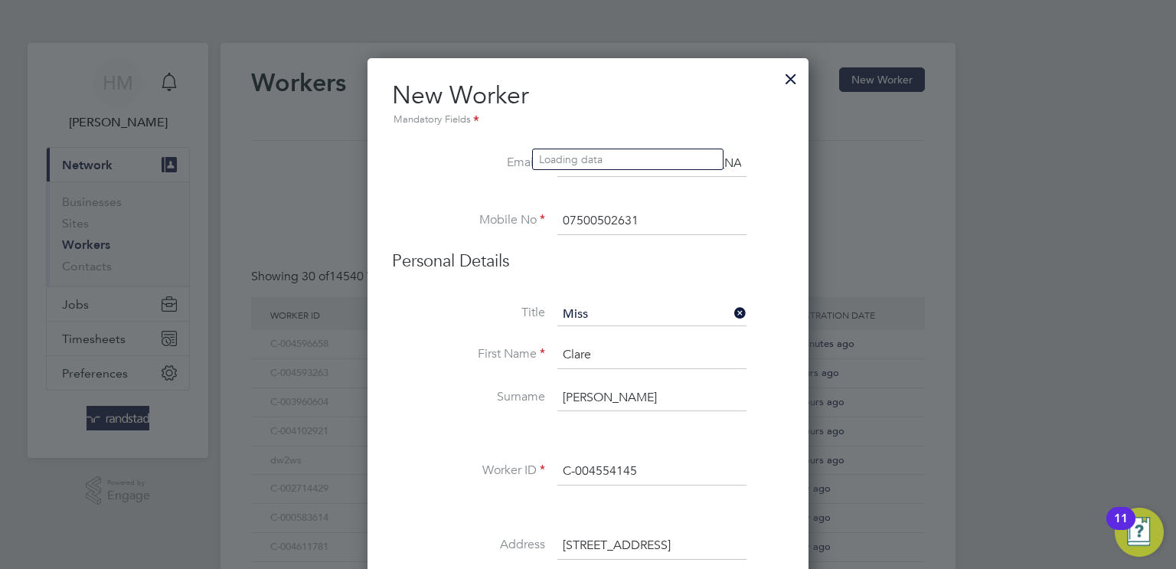
click at [791, 80] on div at bounding box center [791, 75] width 28 height 28
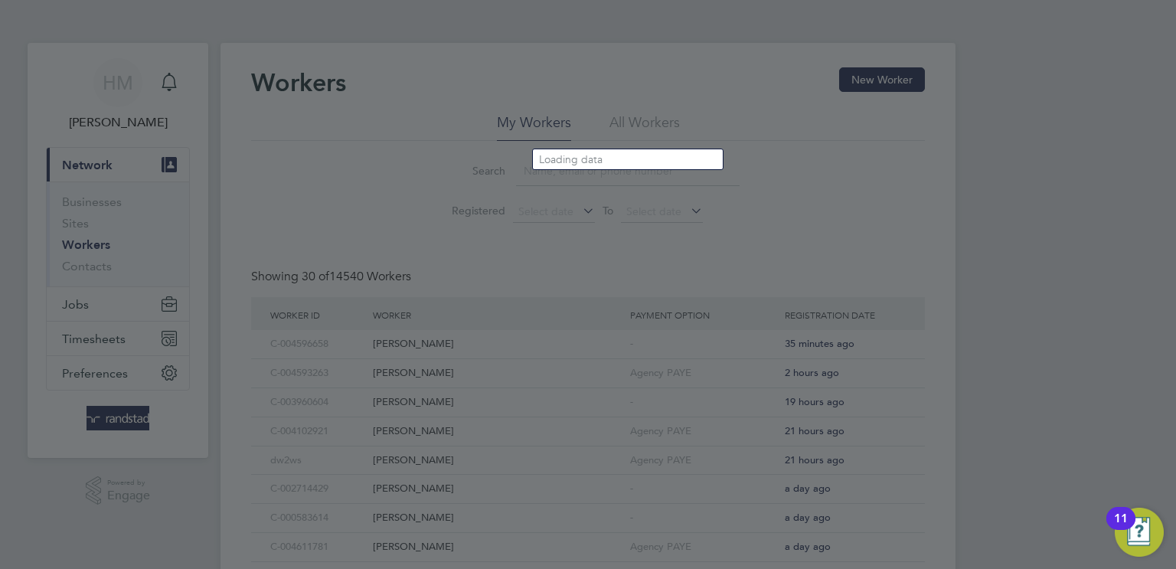
click at [442, 214] on div at bounding box center [588, 284] width 1176 height 569
click at [482, 176] on div at bounding box center [588, 284] width 1176 height 569
click at [700, 165] on li "Loading data" at bounding box center [628, 159] width 190 height 20
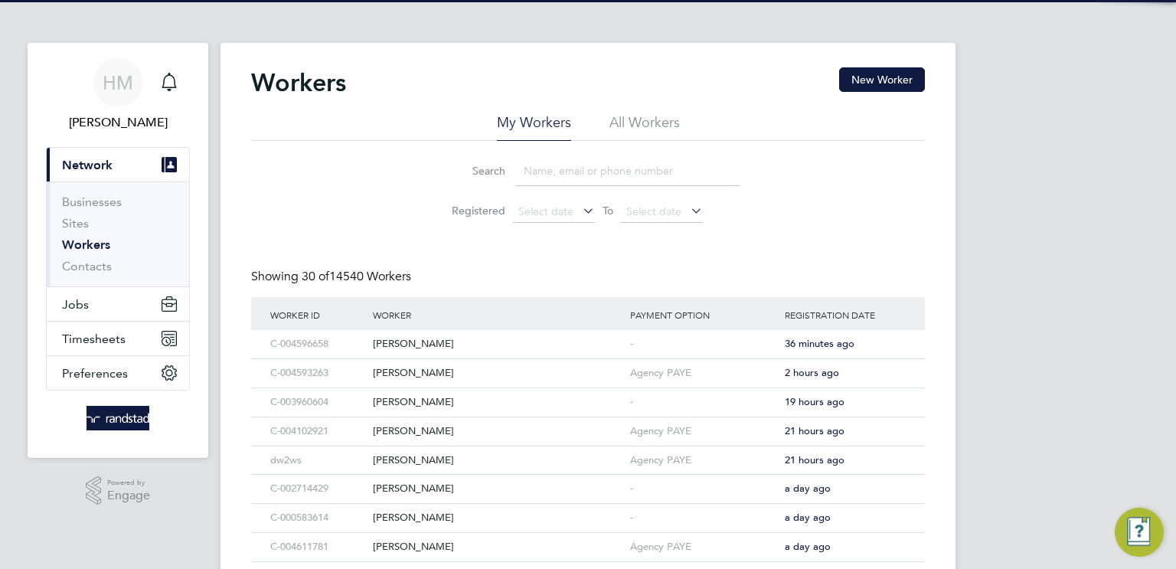
drag, startPoint x: 541, startPoint y: 178, endPoint x: 404, endPoint y: 128, distance: 146.8
click at [540, 178] on input at bounding box center [628, 171] width 224 height 30
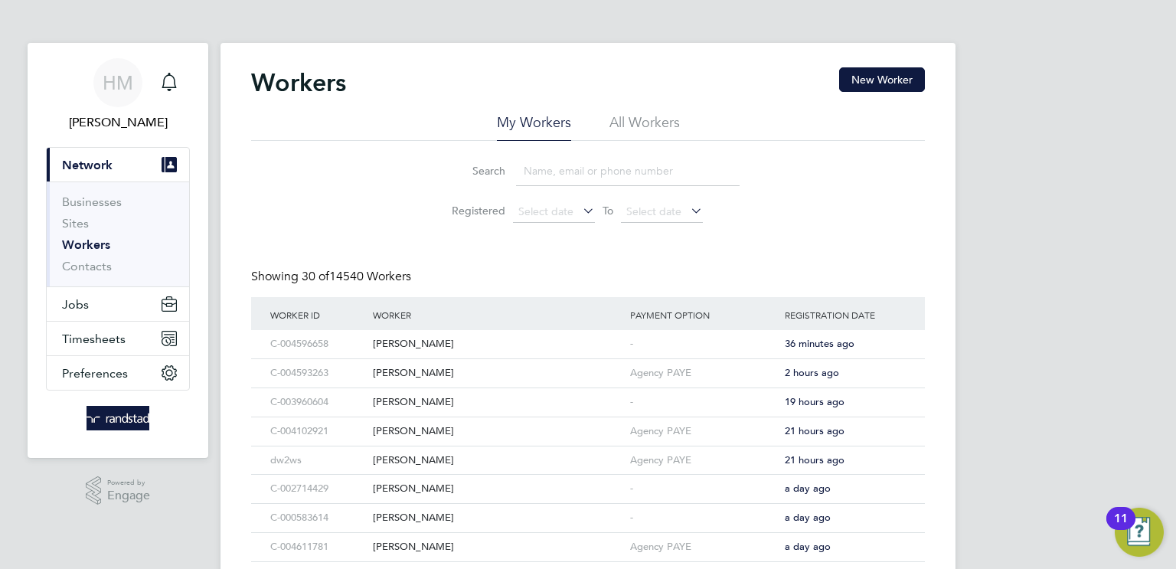
click at [675, 159] on input at bounding box center [628, 171] width 224 height 30
paste input "C-004554145"
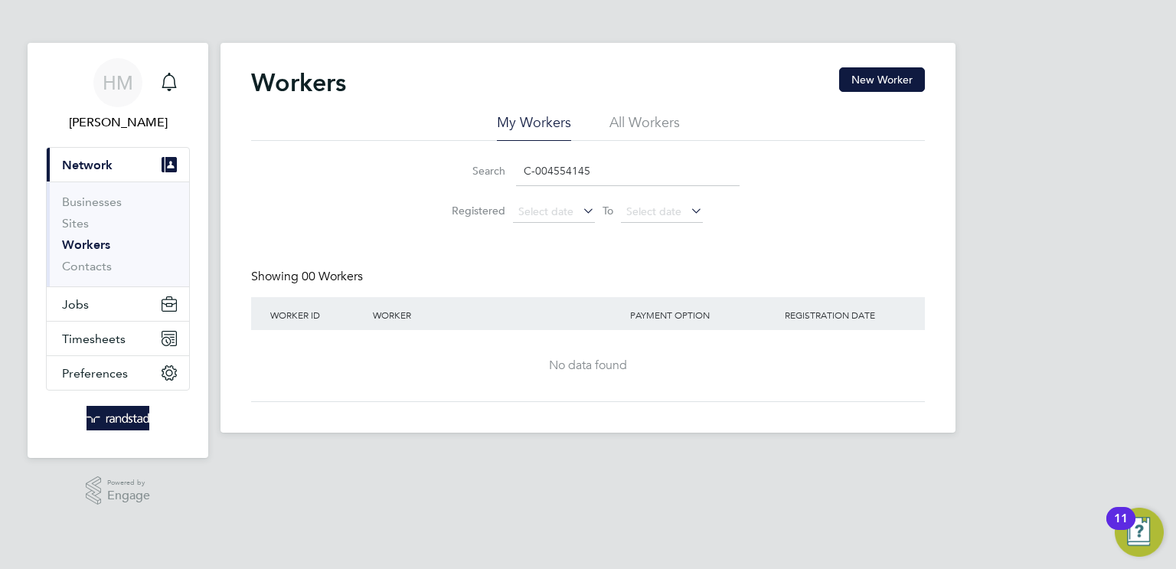
type input "C-004554145"
click at [646, 132] on li "All Workers" at bounding box center [645, 127] width 70 height 28
click at [581, 163] on input "C-004554145" at bounding box center [628, 171] width 224 height 30
click at [665, 178] on input "C-004554145" at bounding box center [628, 171] width 224 height 30
click at [73, 220] on link "Sites" at bounding box center [75, 223] width 27 height 15
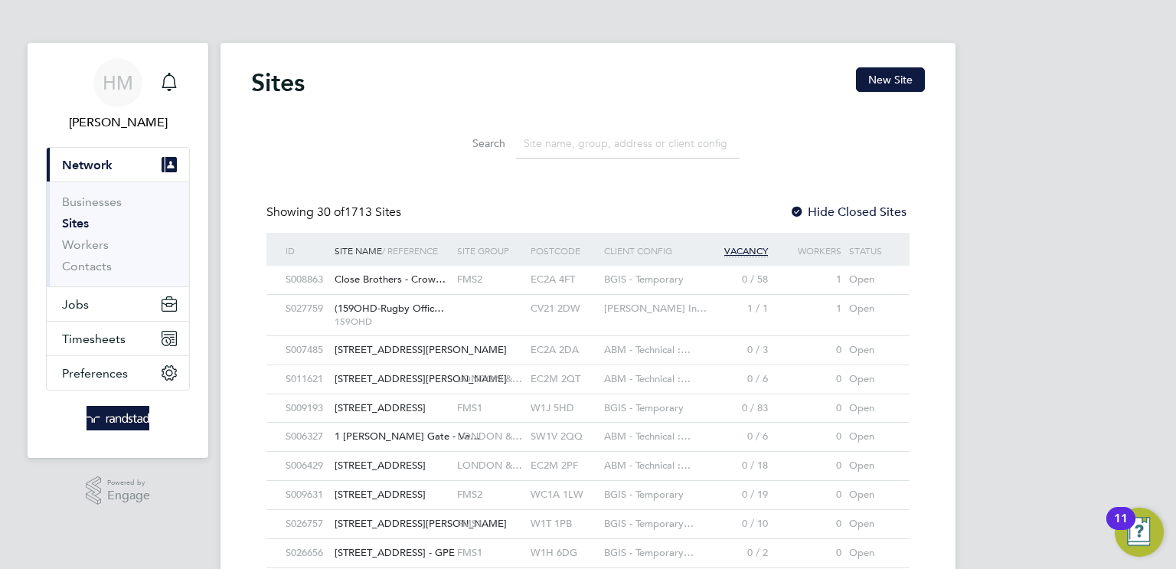
click at [551, 132] on input at bounding box center [628, 144] width 224 height 30
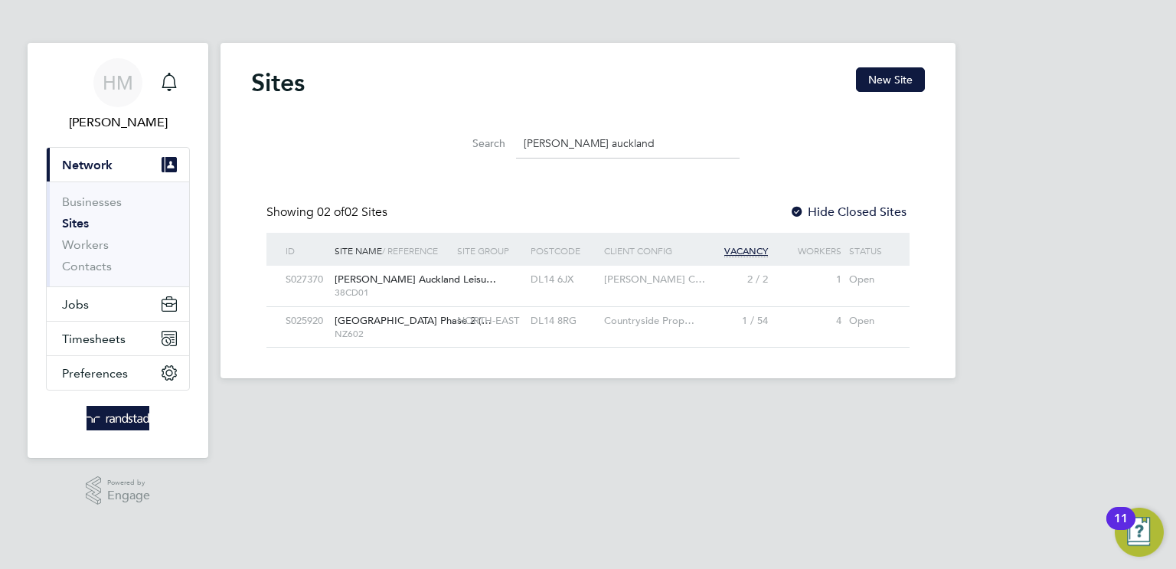
type input "bishop auckland"
click at [400, 282] on span "[PERSON_NAME] Auckland Leisu…" at bounding box center [416, 279] width 162 height 13
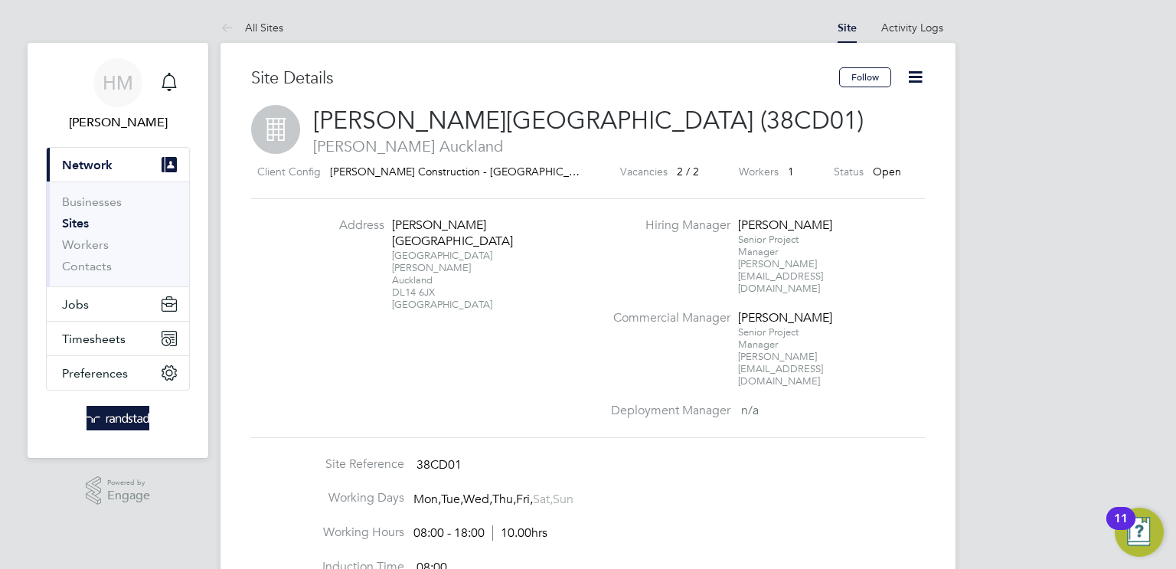
click at [906, 76] on icon at bounding box center [915, 76] width 19 height 19
click at [516, 198] on div "Address Bishop Auckland Leisure Centre Watling Road Bishop Auckland DL14 6JX Un…" at bounding box center [588, 317] width 674 height 239
click at [132, 303] on button "Jobs" at bounding box center [118, 304] width 142 height 34
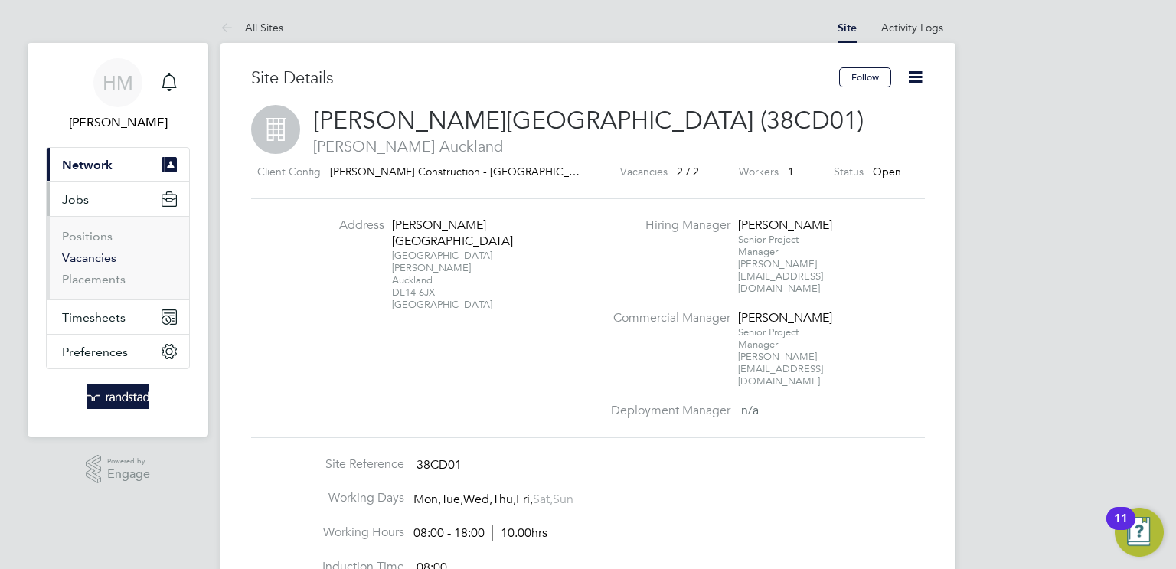
click at [110, 257] on link "Vacancies" at bounding box center [89, 257] width 54 height 15
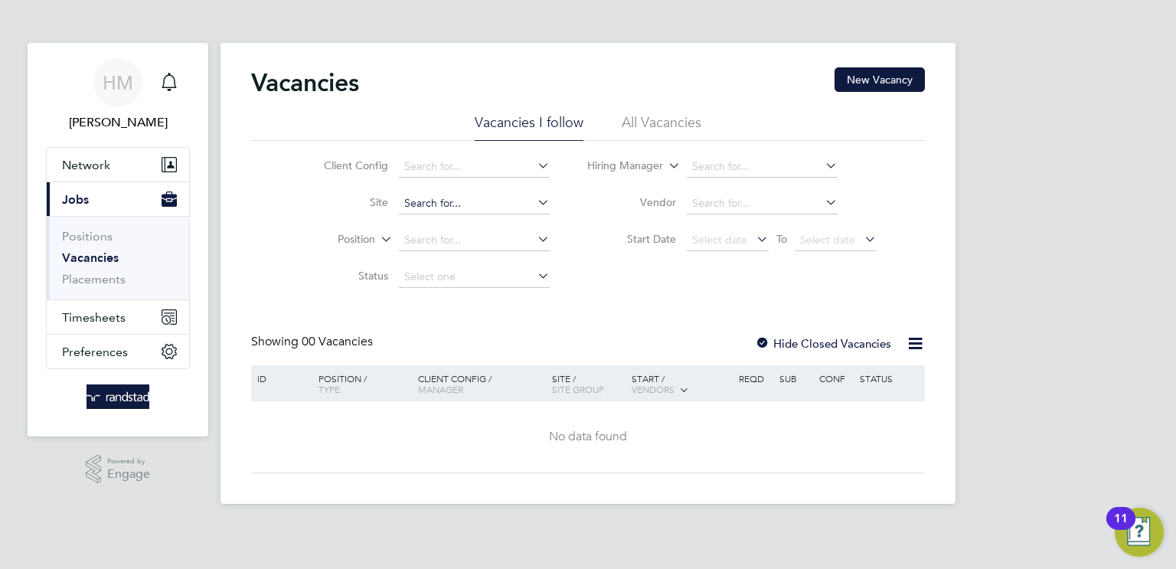
click at [413, 205] on input at bounding box center [474, 203] width 151 height 21
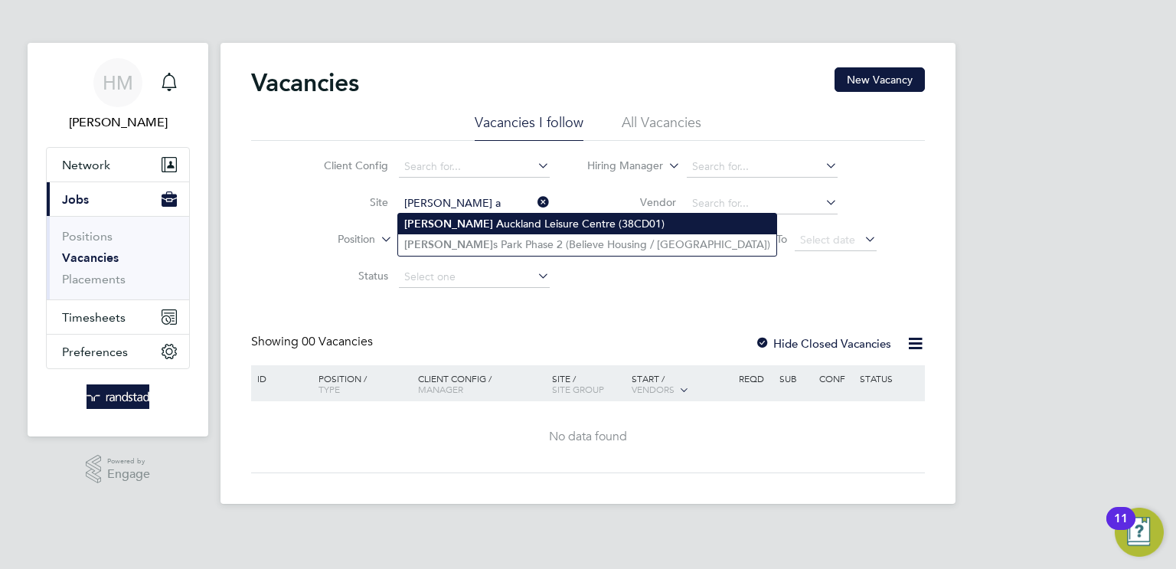
type input "Bishop Auckland Leisure Centre (38CD01)"
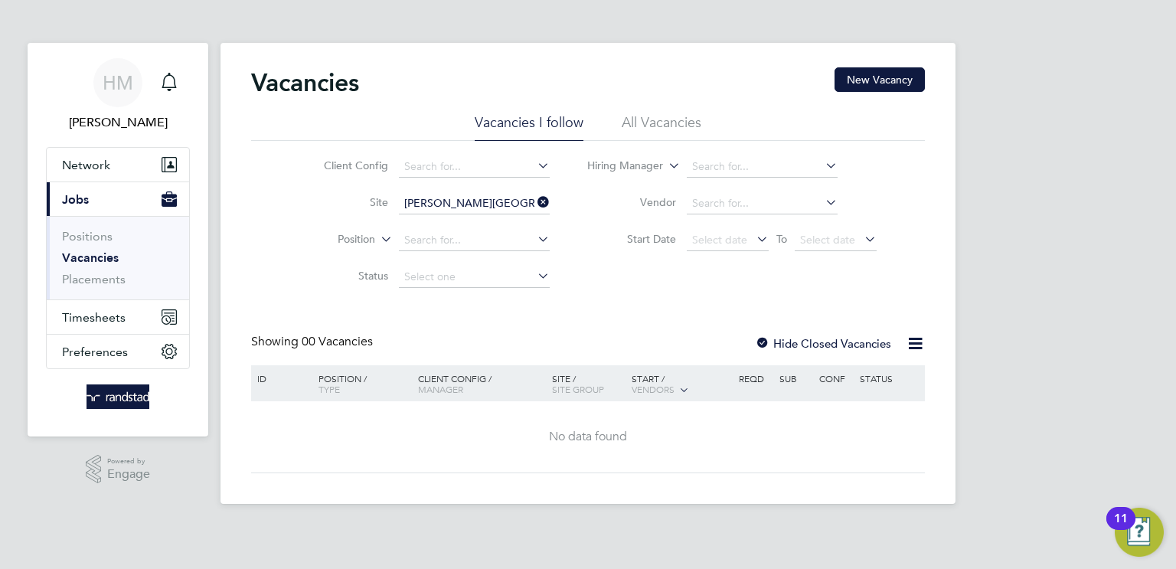
click at [655, 116] on li "All Vacancies" at bounding box center [662, 127] width 80 height 28
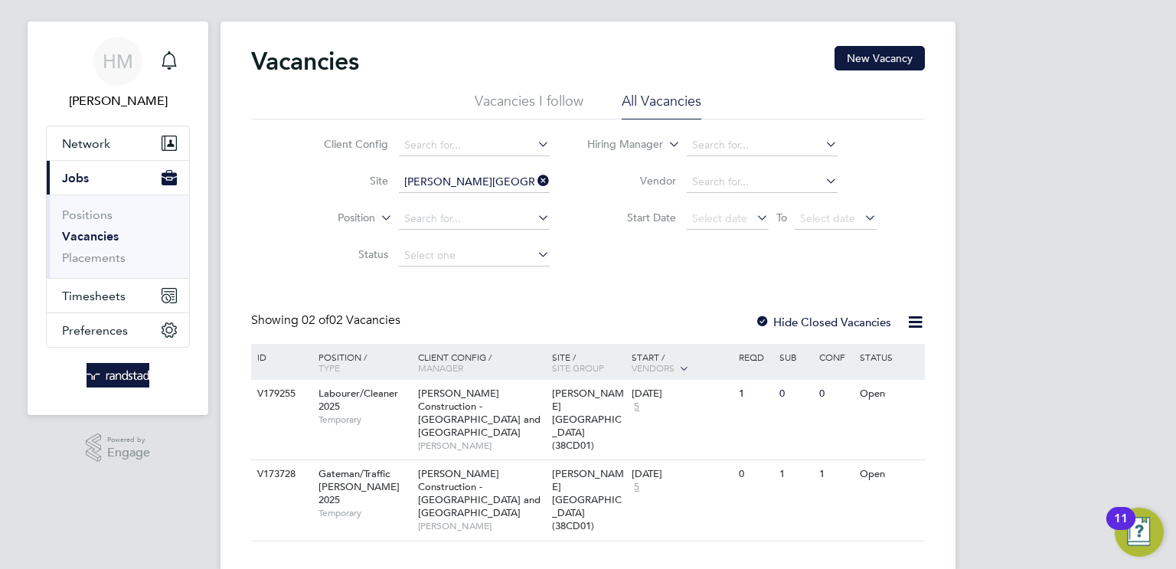
scroll to position [22, 0]
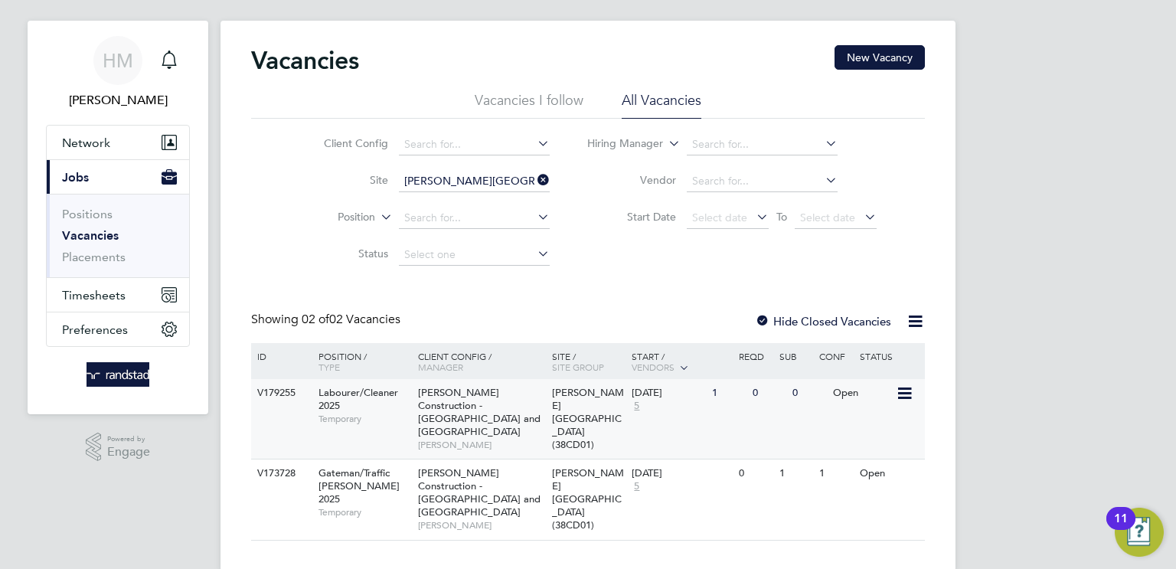
click at [388, 400] on div "Labourer/Cleaner 2025 Temporary" at bounding box center [360, 405] width 107 height 53
click at [715, 400] on div "1" at bounding box center [728, 393] width 40 height 28
click at [345, 414] on span "Temporary" at bounding box center [365, 419] width 92 height 12
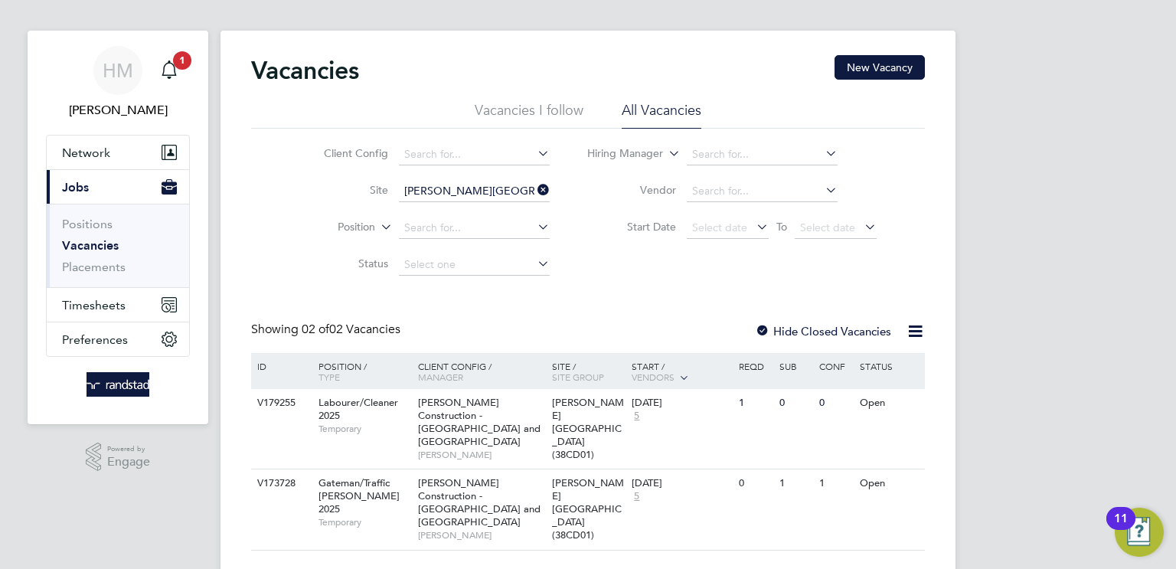
scroll to position [0, 0]
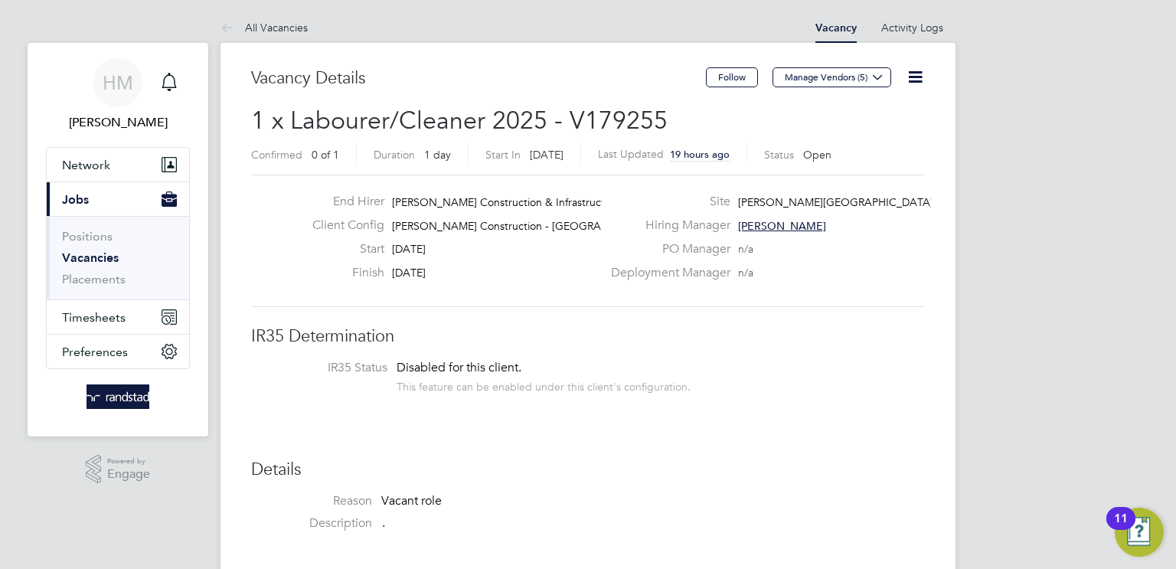
click at [912, 79] on icon at bounding box center [915, 76] width 19 height 19
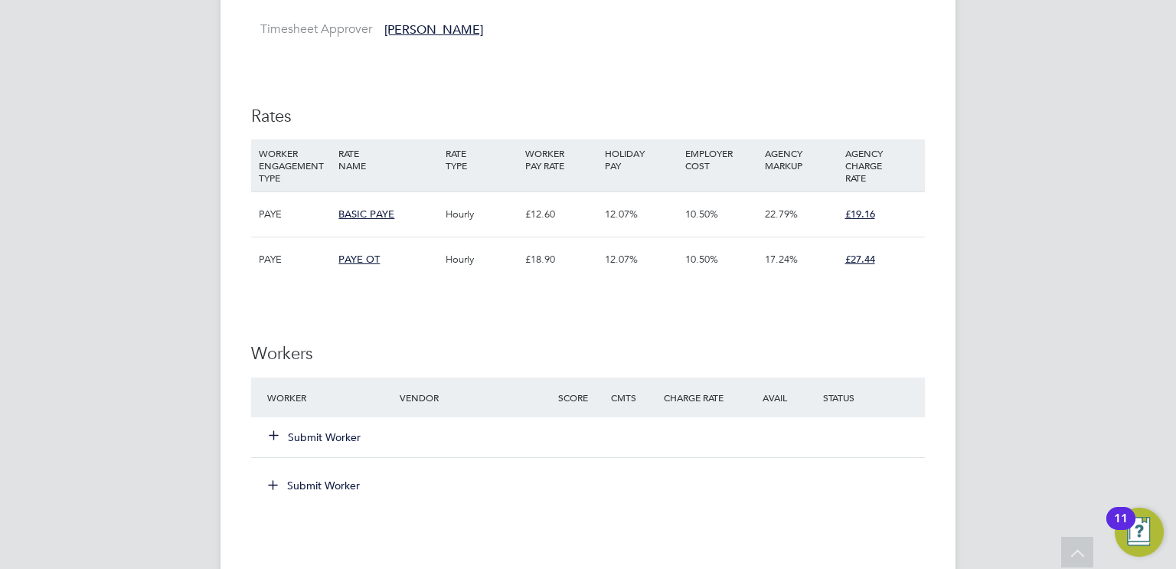
scroll to position [767, 0]
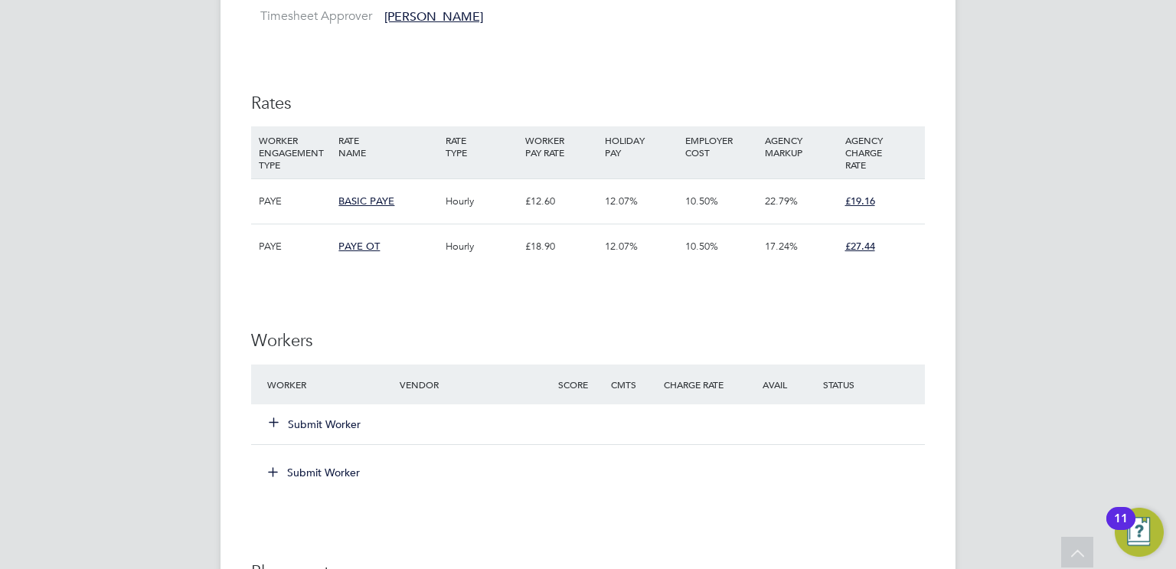
click at [348, 420] on button "Submit Worker" at bounding box center [316, 424] width 92 height 15
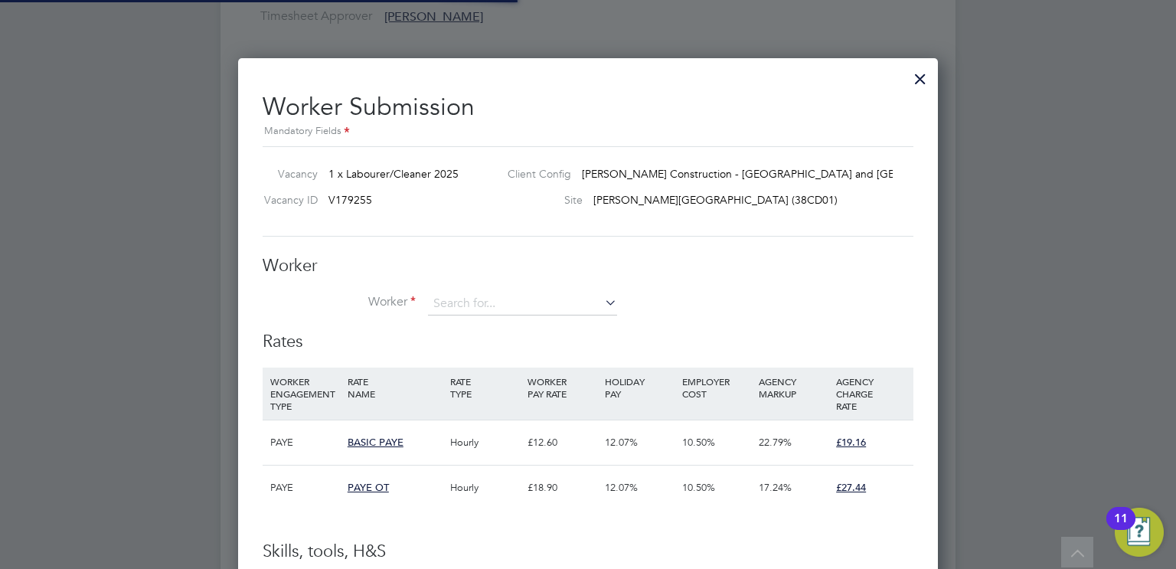
scroll to position [7, 7]
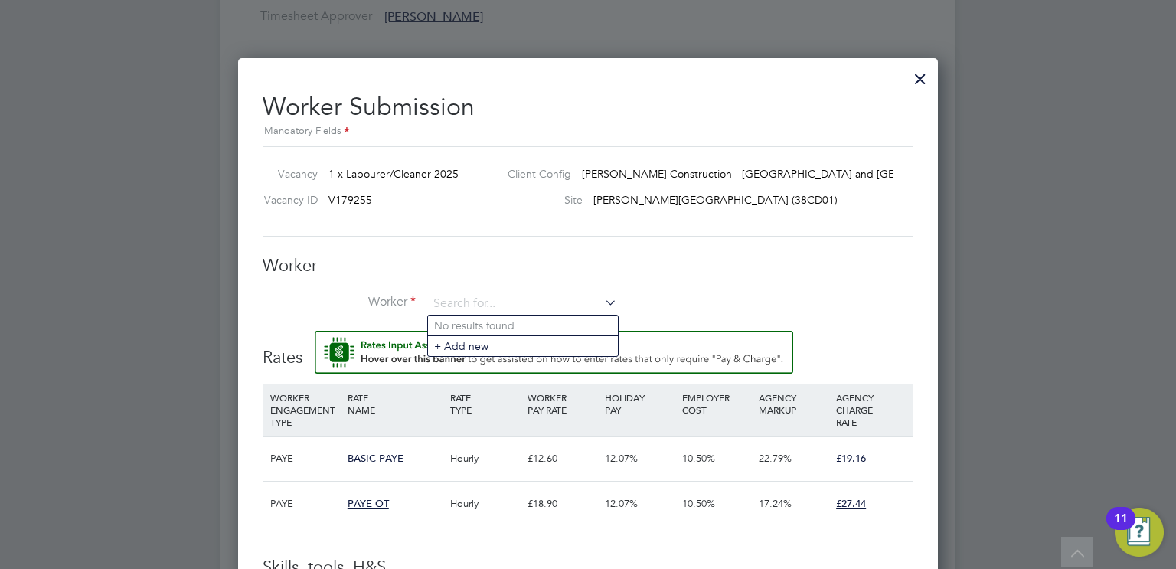
paste input "C-004554145"
type input "C-004554145"
click at [378, 302] on li "Worker C-004554145" at bounding box center [588, 312] width 651 height 38
click at [485, 309] on input at bounding box center [522, 304] width 189 height 23
paste input "claremoorhead@outlook.com"
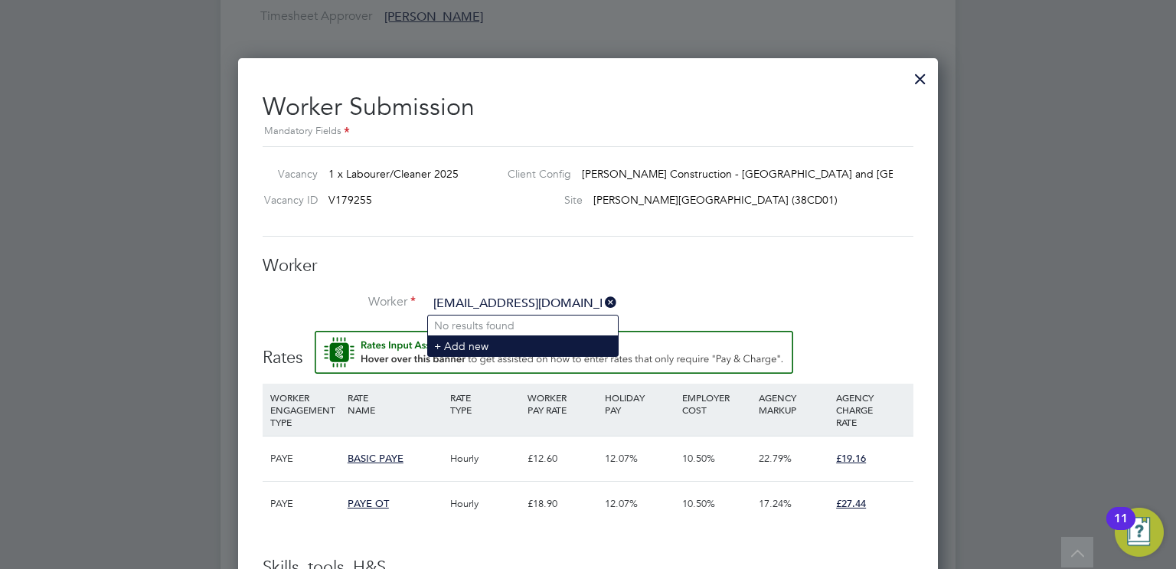
type input "claremoorhead@outlook.com"
click at [459, 347] on li "+ Add new" at bounding box center [523, 345] width 190 height 21
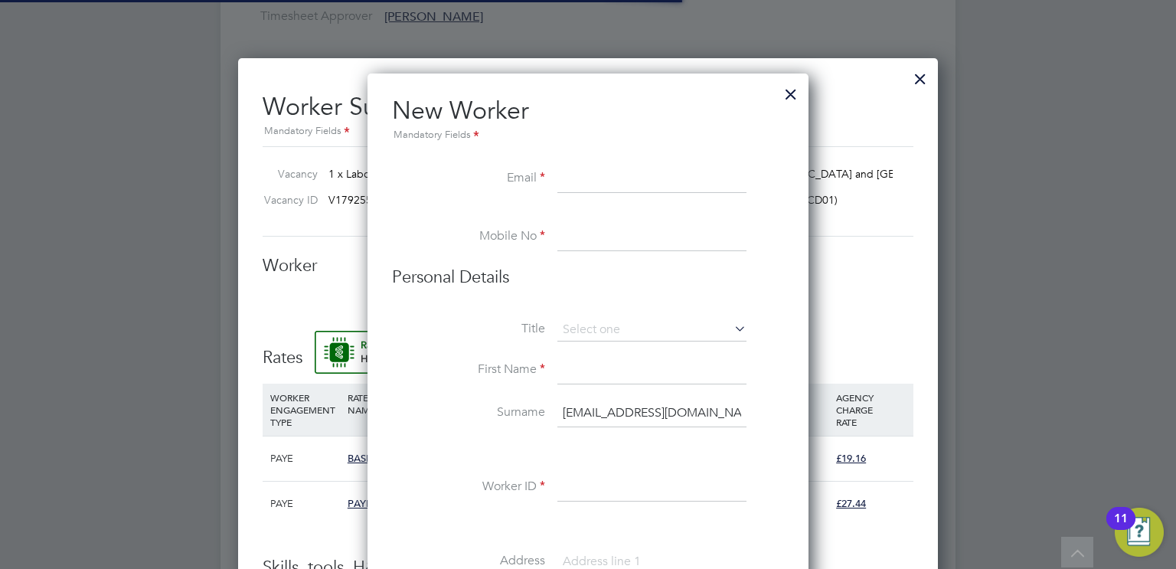
scroll to position [1368, 442]
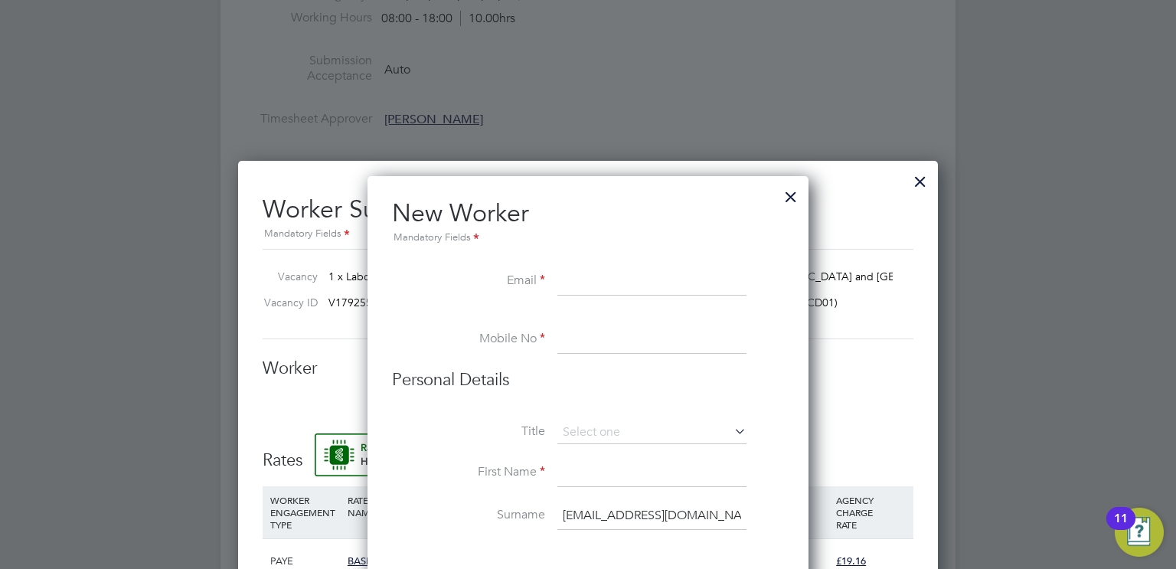
paste input "claremoorhead@outlook.com"
type input "claremoorhead@outlook.com"
click at [615, 334] on input at bounding box center [651, 340] width 189 height 28
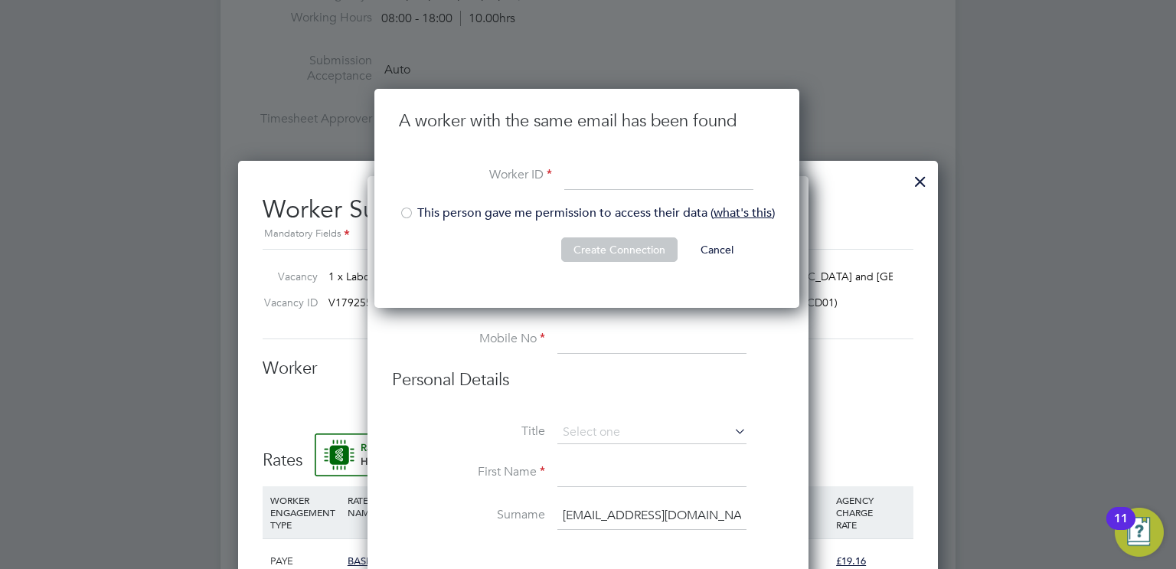
click at [604, 183] on input at bounding box center [658, 177] width 189 height 28
paste input "C-004554145"
type input "C-004554145"
click at [422, 214] on li "This person gave me permission to access their data ( what's this )" at bounding box center [587, 220] width 376 height 31
click at [615, 245] on button "Create Connection" at bounding box center [619, 249] width 116 height 25
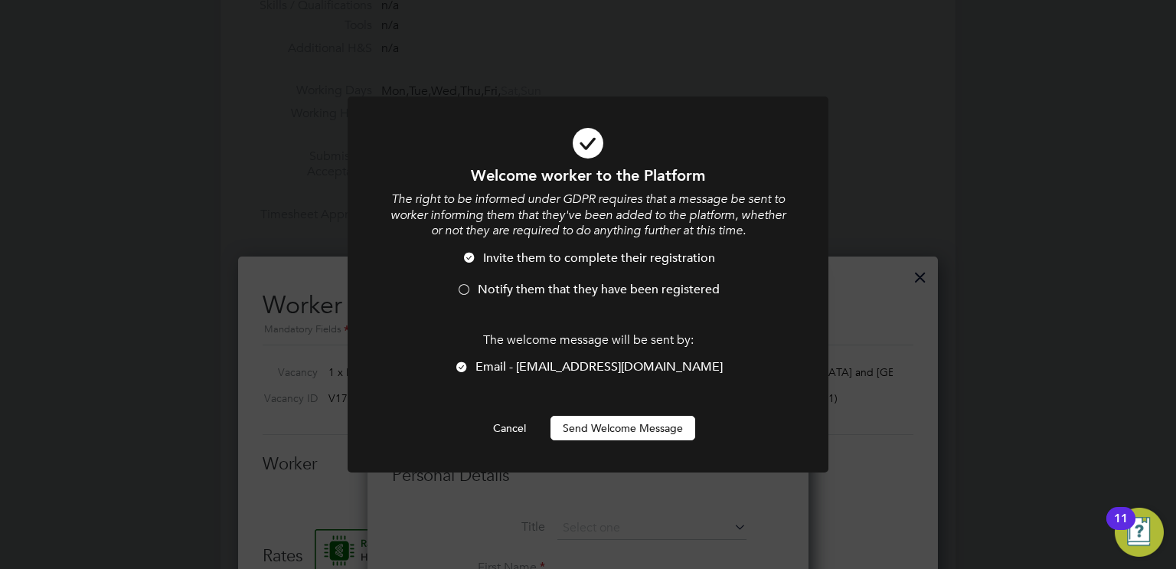
click at [656, 427] on button "Send Welcome Message" at bounding box center [623, 428] width 145 height 25
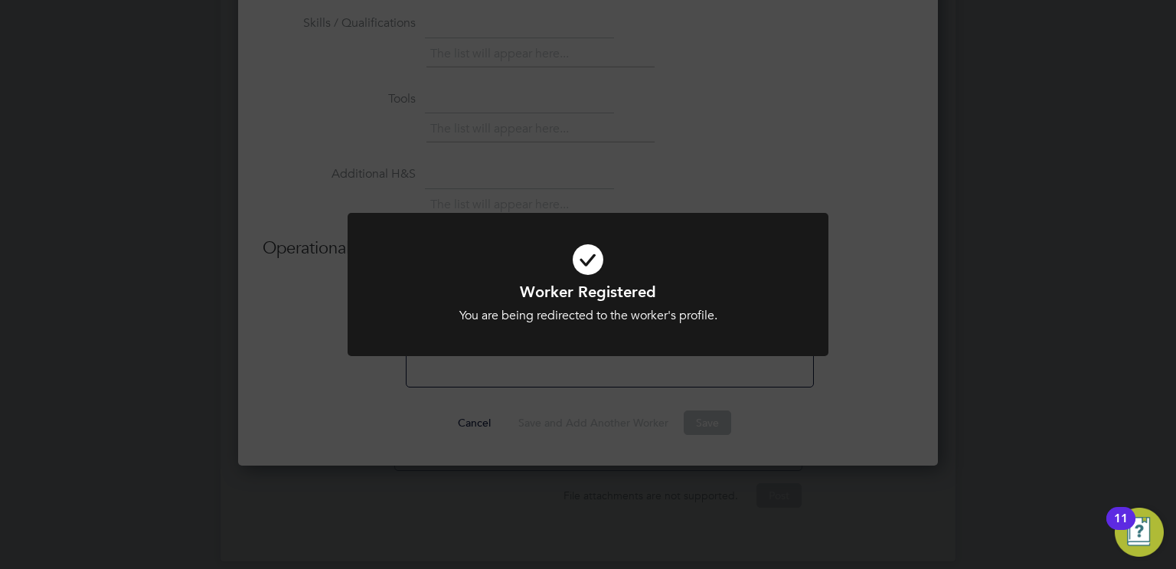
click at [772, 425] on div "Worker Registered You are being redirected to the worker's profile. Cancel Okay" at bounding box center [588, 284] width 1176 height 569
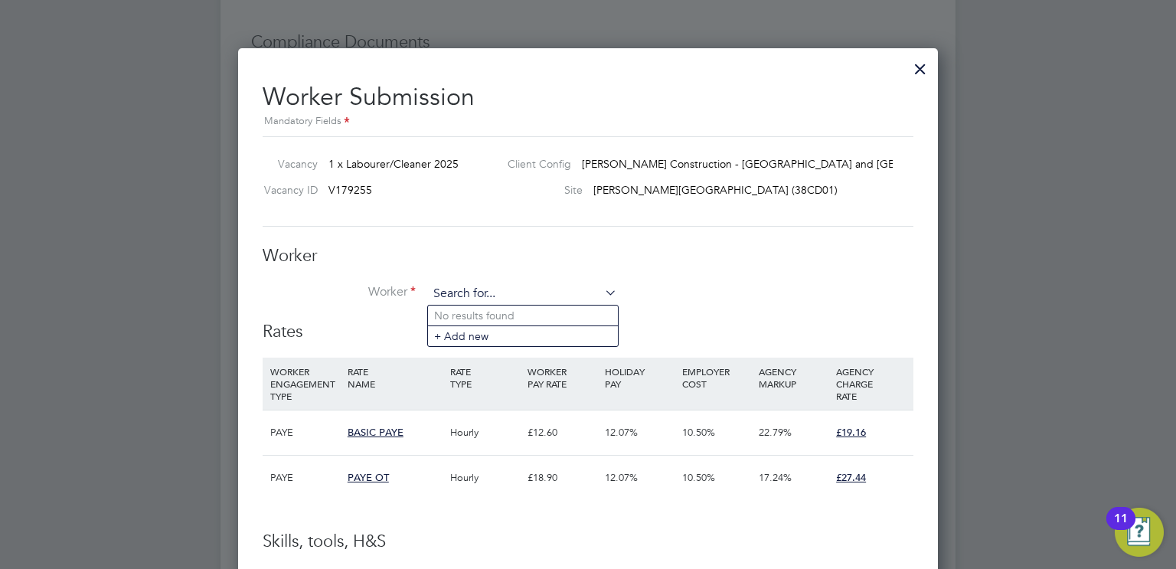
click at [480, 283] on input at bounding box center [522, 294] width 189 height 23
paste input "C-004554145"
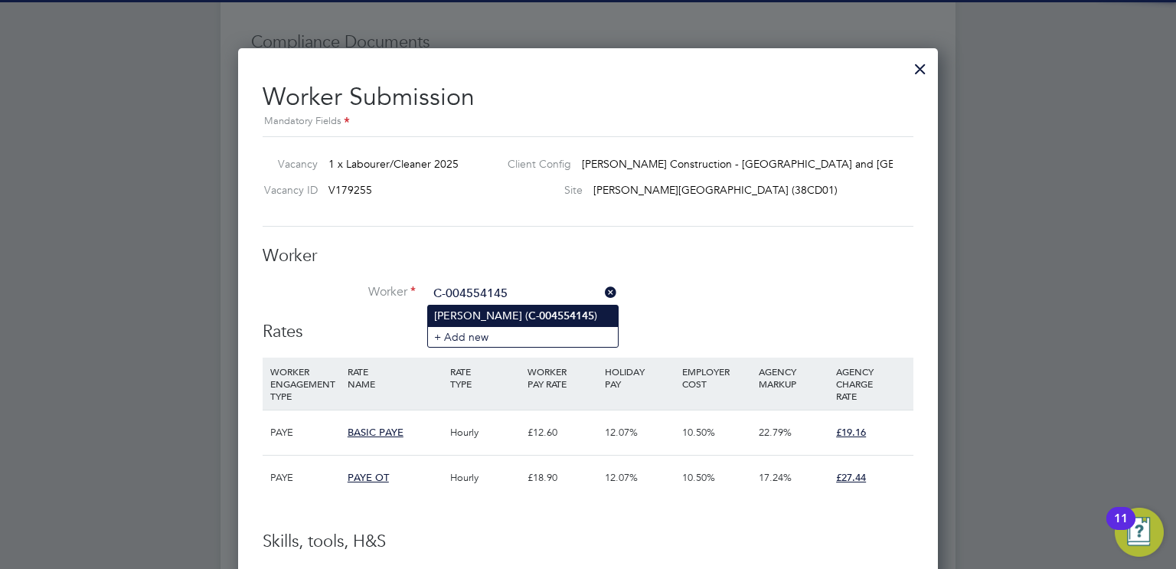
click at [484, 309] on li "Clare Moorhead ( C-004554145 )" at bounding box center [523, 316] width 190 height 21
type input "Clare Moorhead (C-004554145)"
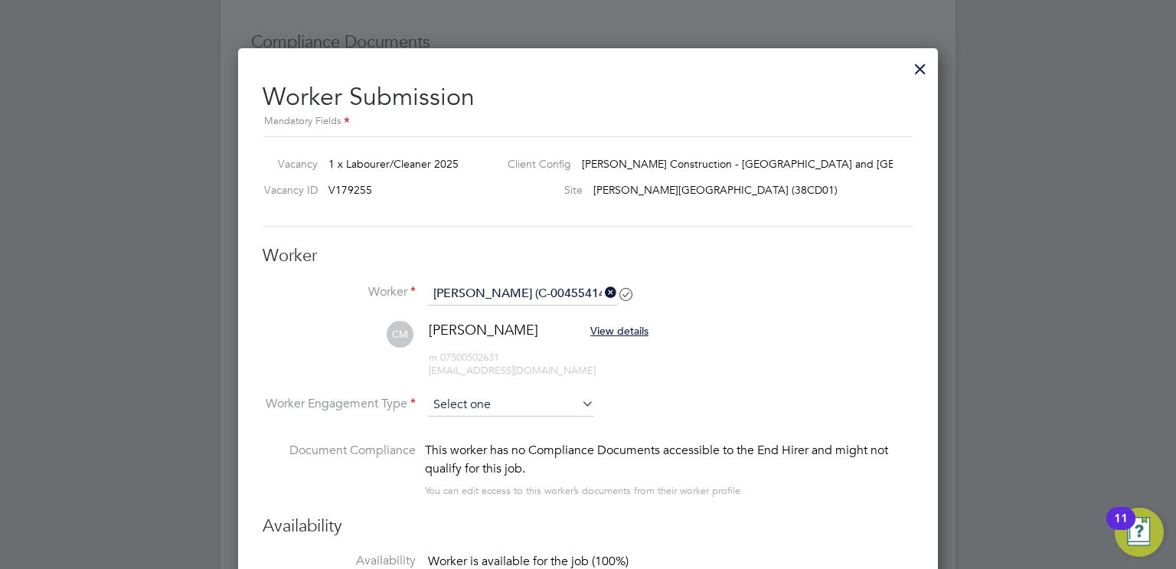
click at [485, 408] on input at bounding box center [511, 405] width 166 height 23
click at [466, 430] on li "Contract" at bounding box center [511, 426] width 167 height 20
type input "Contract"
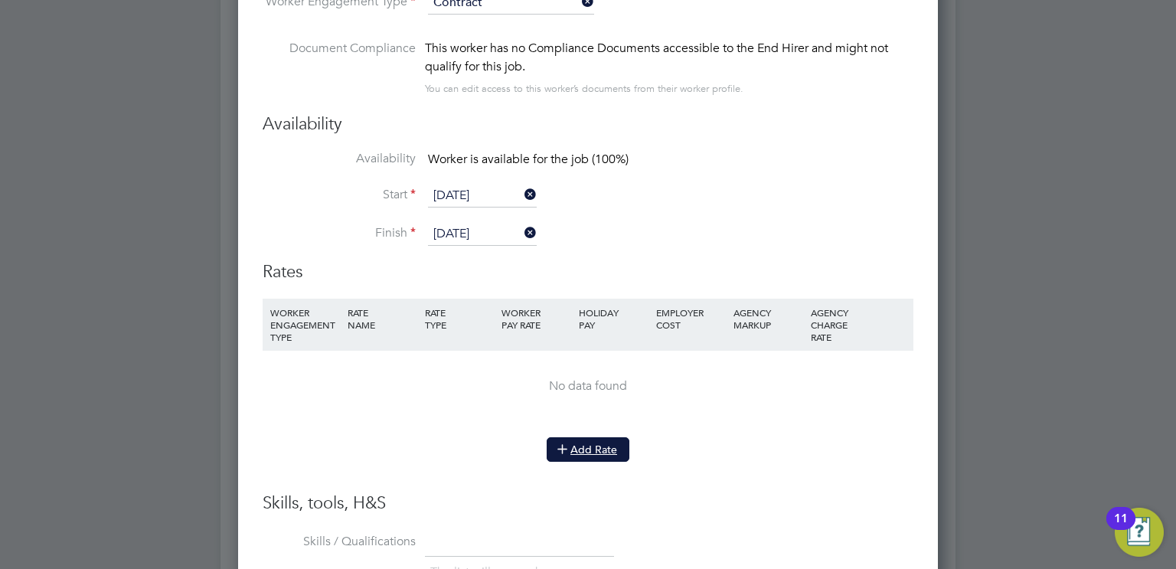
click at [609, 452] on button "Add Rate" at bounding box center [588, 449] width 83 height 25
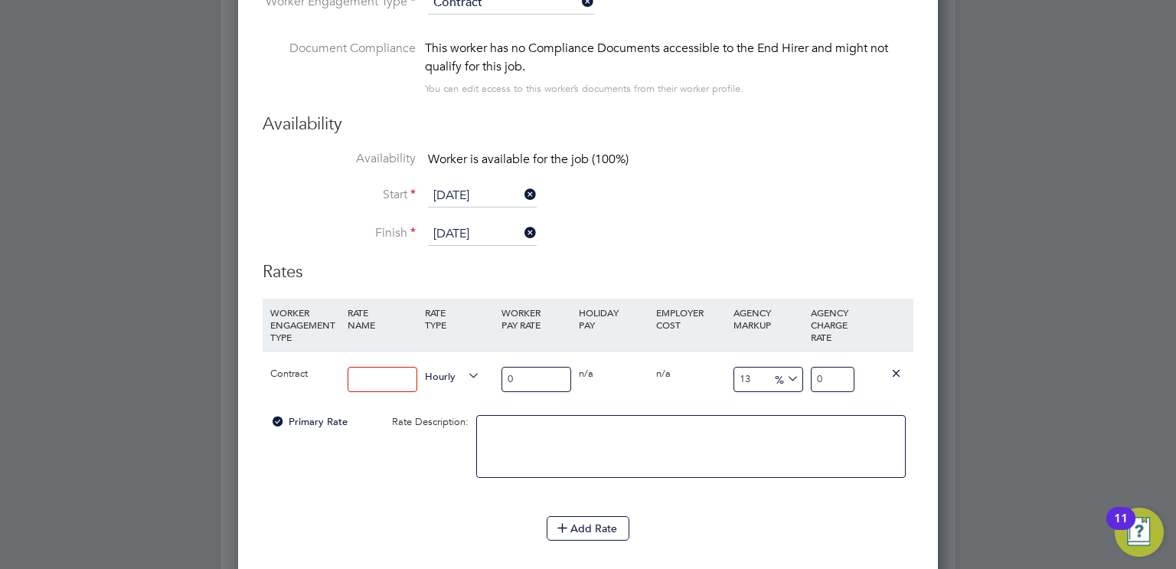
click at [518, 377] on input "0" at bounding box center [537, 379] width 70 height 25
type input "1"
type input "1.13"
type input "14"
type input "15.82"
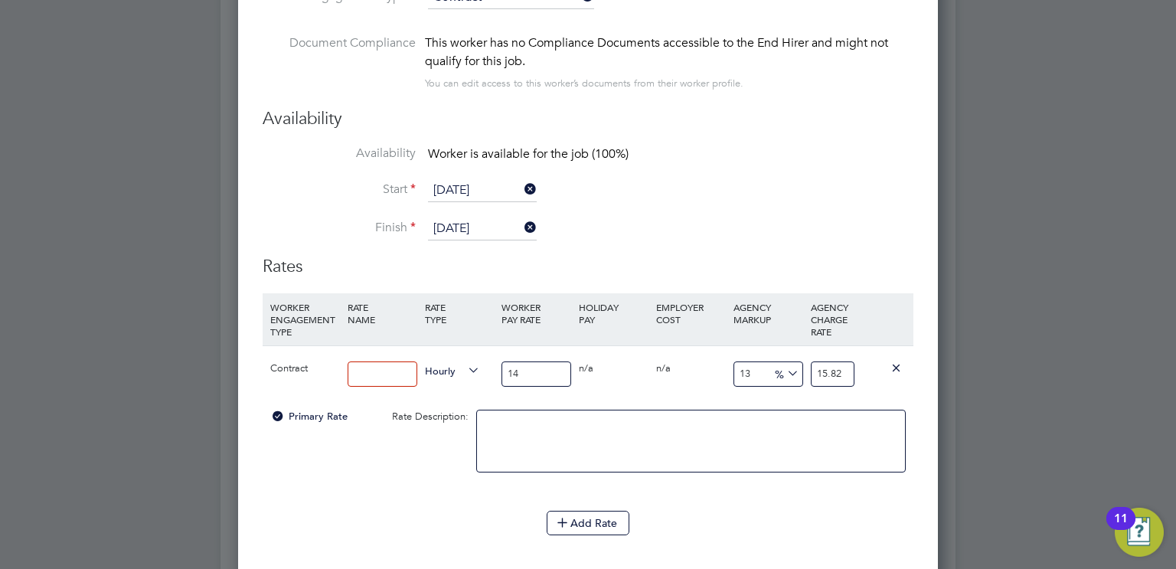
scroll to position [1189, 0]
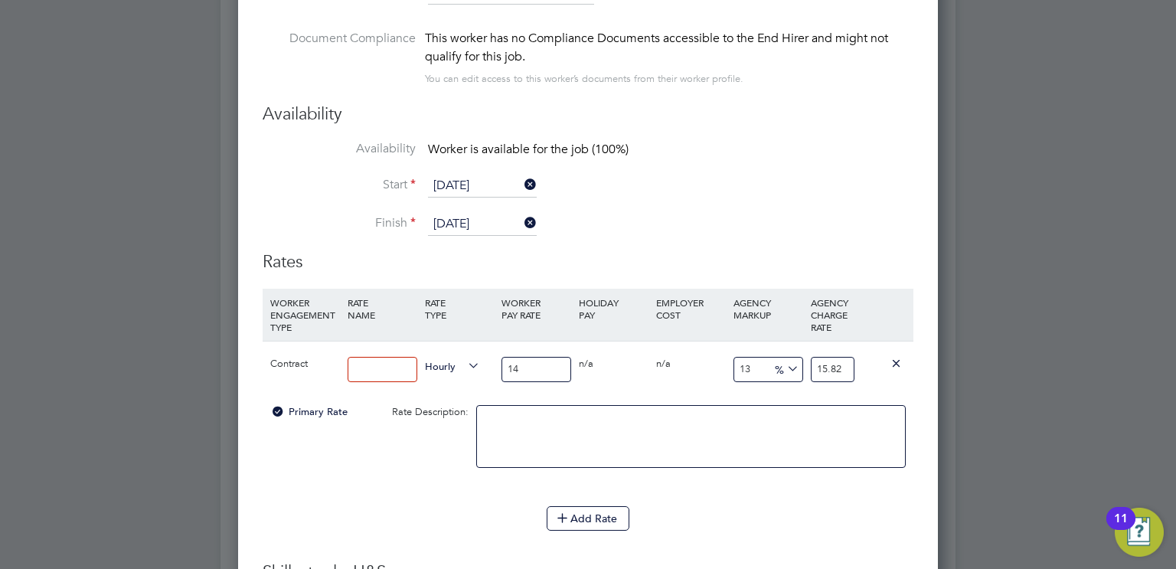
type input "14.1"
type input "15.933"
type input "14.12"
type input "15.9556"
type input "14.12"
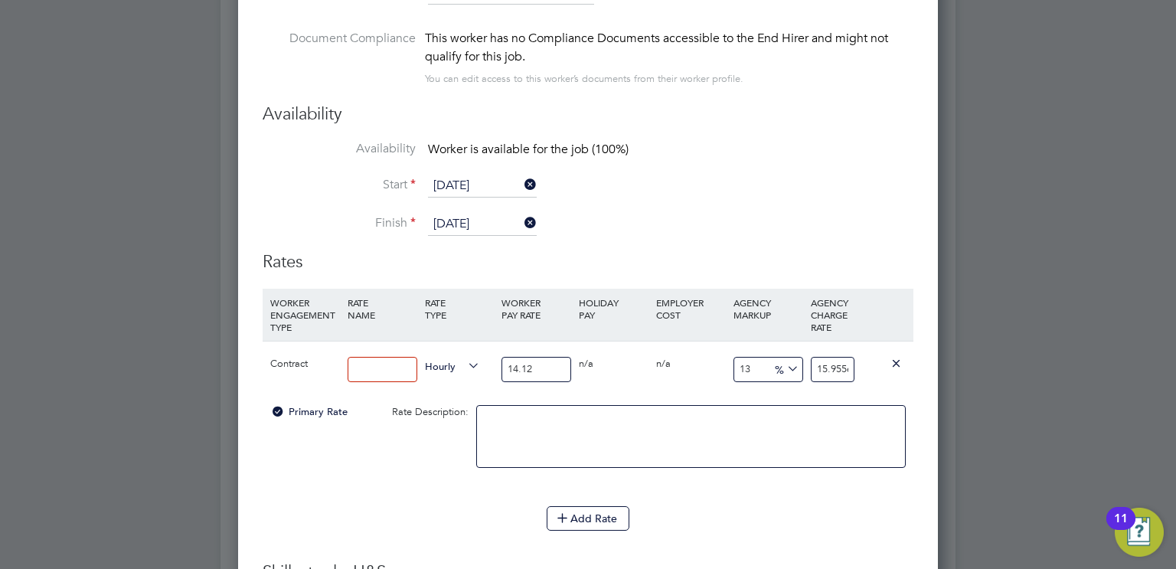
click at [372, 371] on input at bounding box center [383, 369] width 70 height 25
type input "UMB"
click at [822, 364] on input "15.9556" at bounding box center [833, 369] width 44 height 25
click at [832, 364] on input "15.9556" at bounding box center [833, 369] width 44 height 25
click at [825, 364] on input "15.9556" at bounding box center [833, 369] width 44 height 25
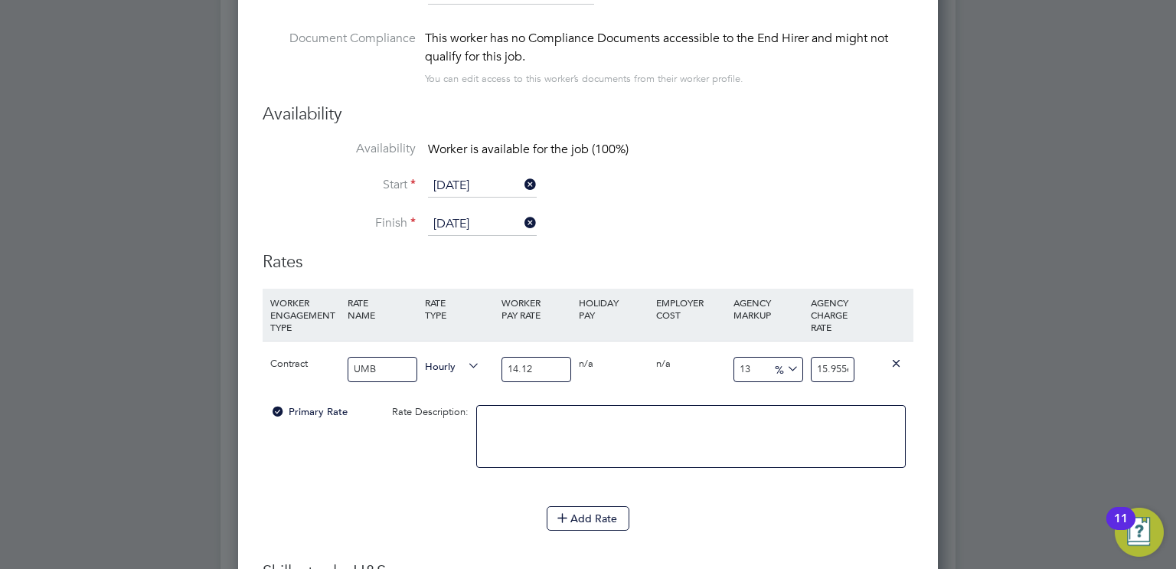
click at [813, 366] on input "15.9556" at bounding box center [833, 369] width 44 height 25
drag, startPoint x: 813, startPoint y: 366, endPoint x: 859, endPoint y: 368, distance: 46.0
click at [859, 368] on div "Contract UMB Hourly 14.12 0 n/a 0 n/a 13 1.8356 % 15.9556" at bounding box center [588, 369] width 651 height 57
type input "-92.91784702549575"
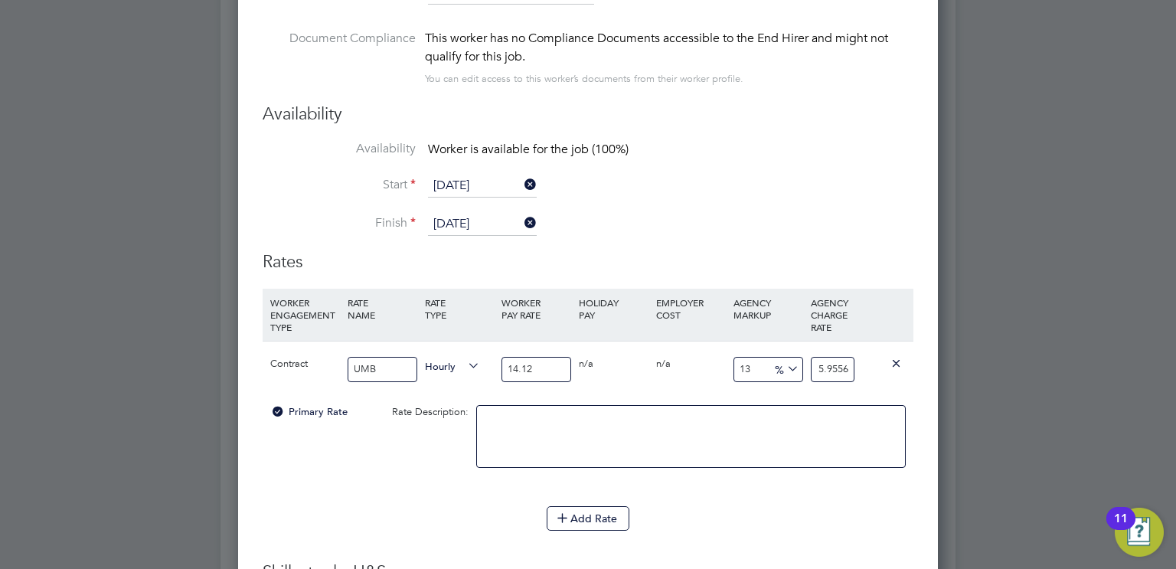
type input "1"
type input "34.56090651558074"
type input "19"
click at [897, 362] on icon at bounding box center [896, 362] width 11 height 11
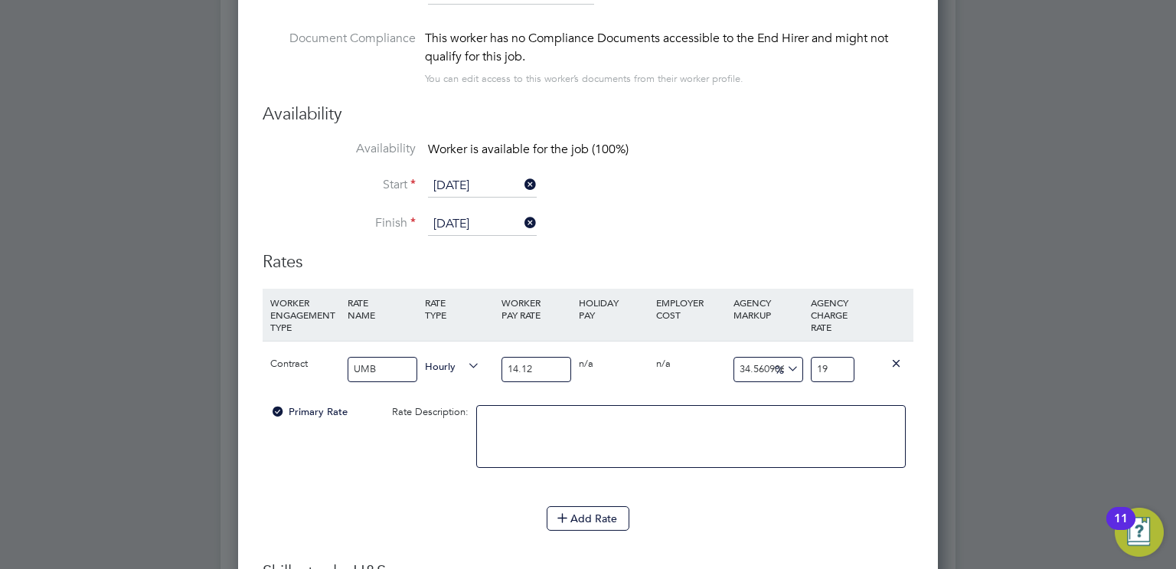
scroll to position [1335, 701]
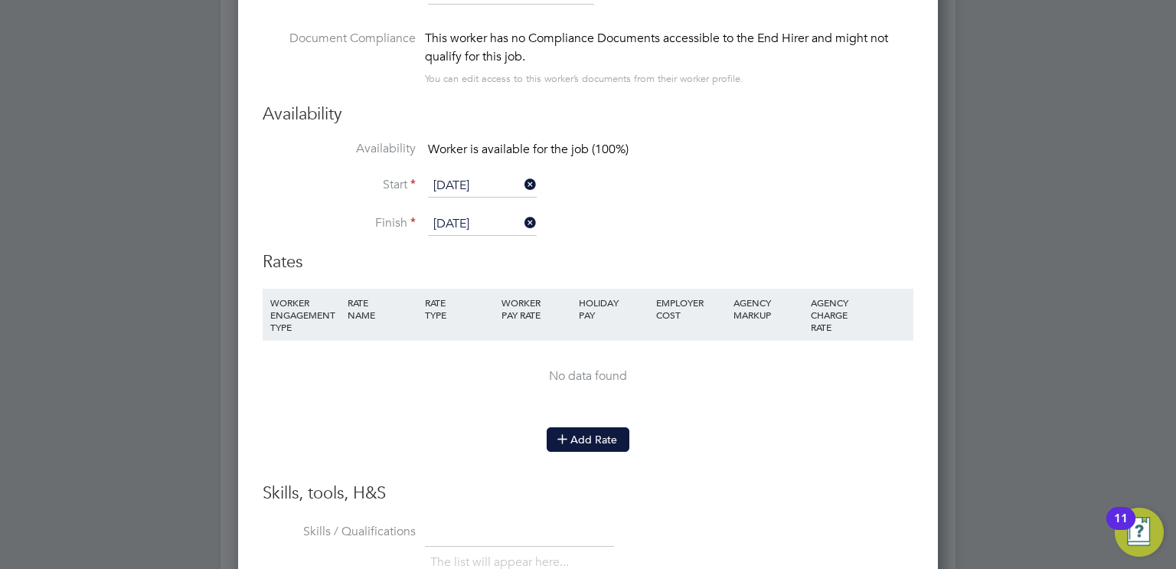
click at [576, 433] on button "Add Rate" at bounding box center [588, 439] width 83 height 25
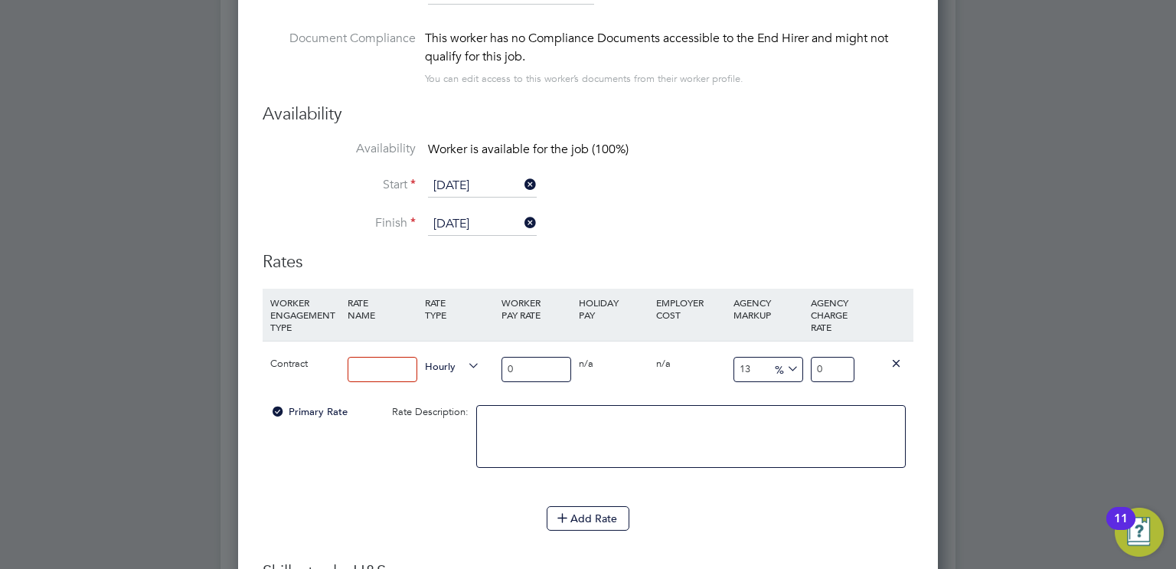
click at [409, 365] on input at bounding box center [383, 369] width 70 height 25
click at [420, 346] on div at bounding box center [382, 370] width 77 height 56
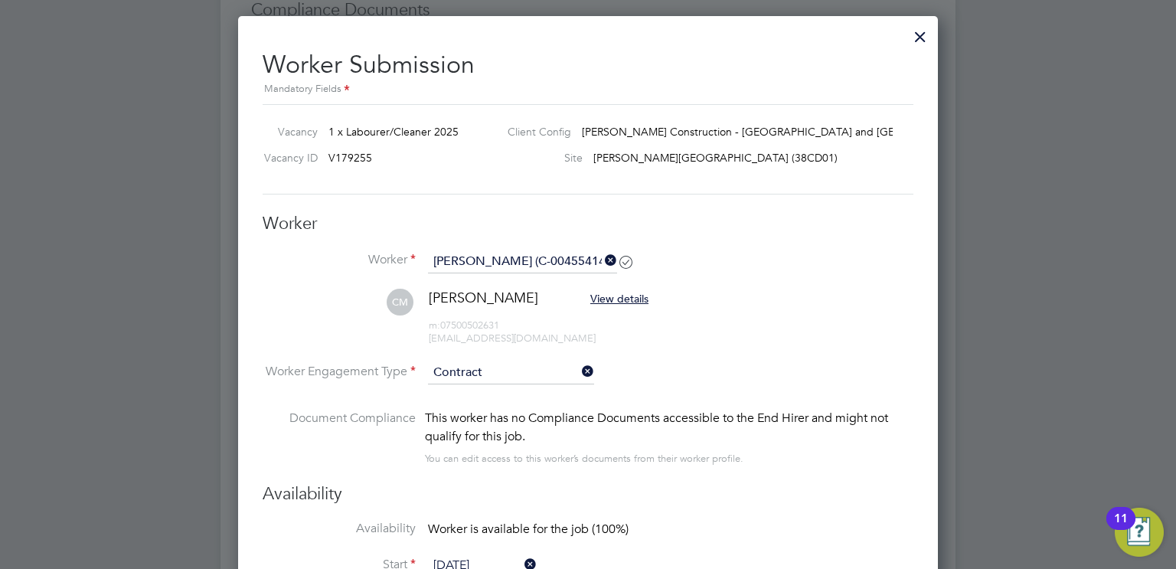
scroll to position [805, 0]
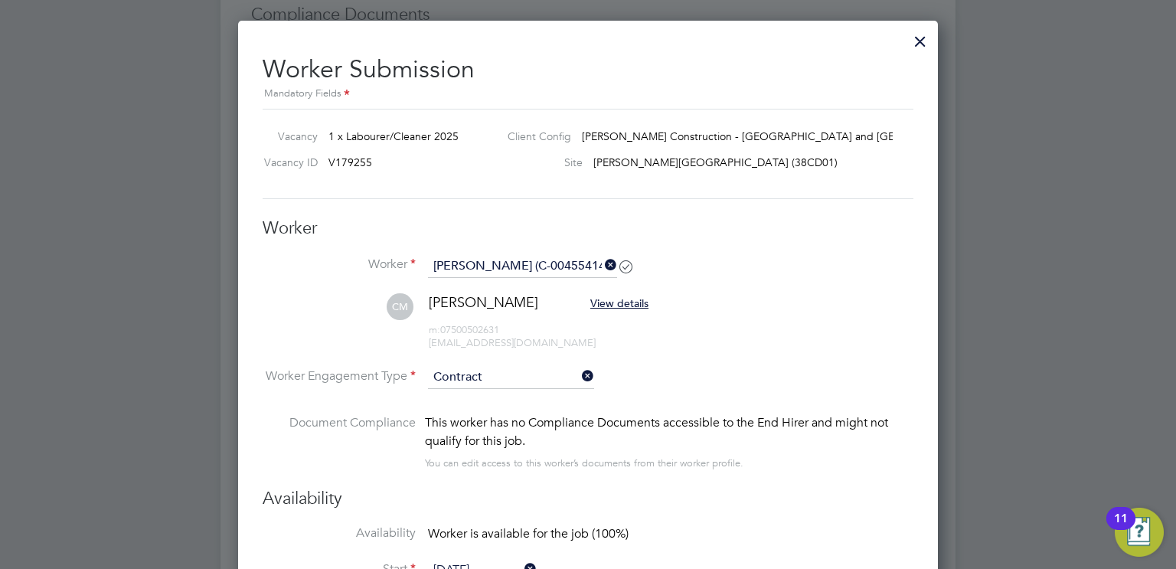
click at [579, 377] on icon at bounding box center [579, 375] width 0 height 21
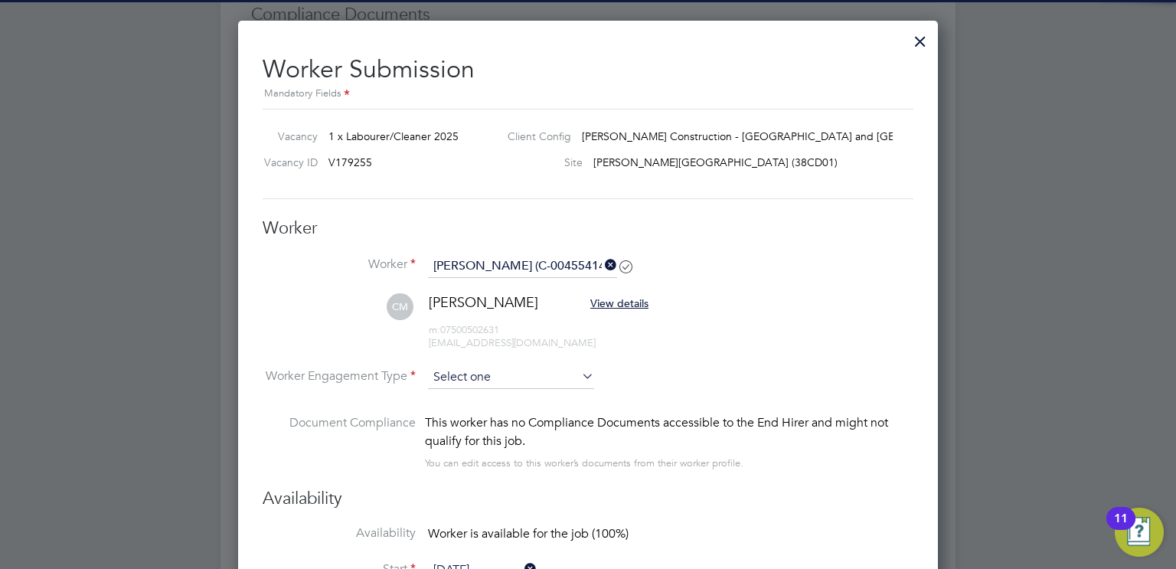
click at [577, 376] on input at bounding box center [511, 377] width 166 height 23
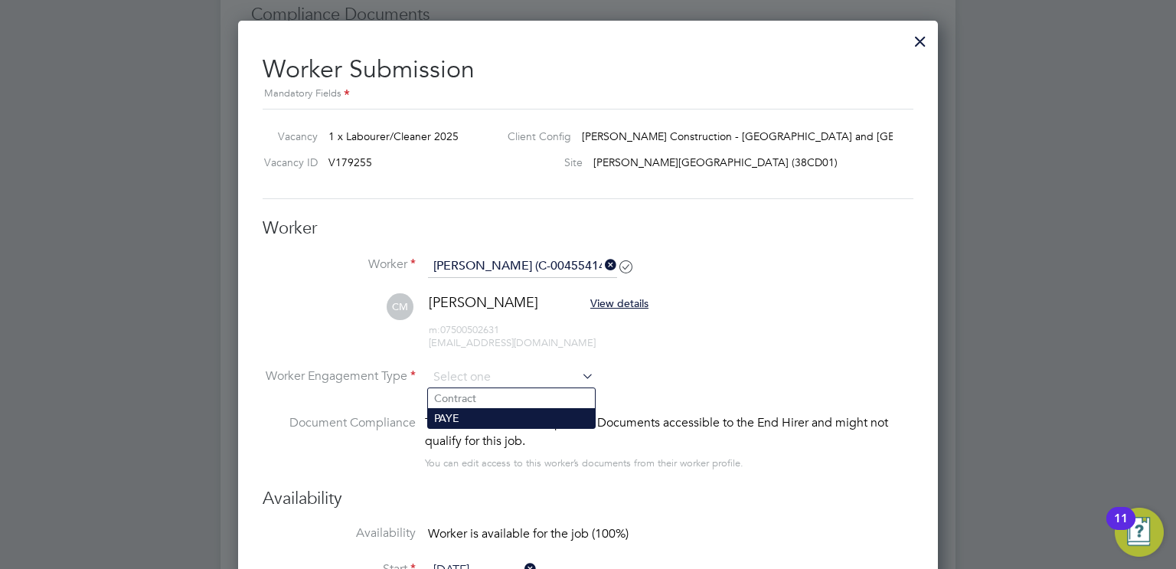
click at [504, 411] on li "PAYE" at bounding box center [511, 418] width 167 height 20
type input "PAYE"
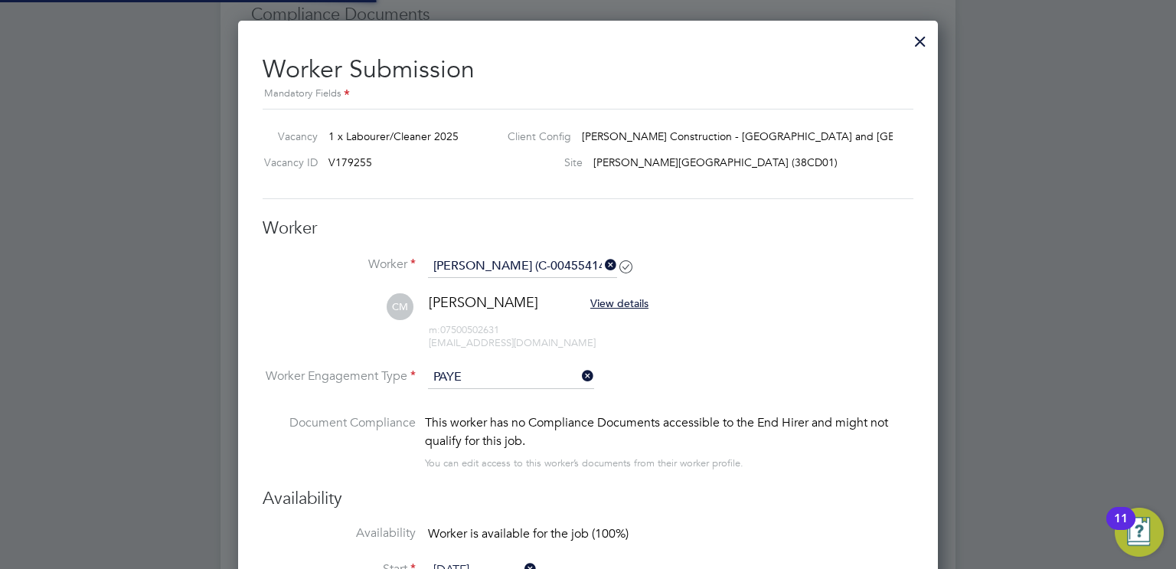
scroll to position [45, 78]
click at [670, 422] on div "This worker has no Compliance Documents accessible to the End Hirer and might n…" at bounding box center [669, 431] width 489 height 37
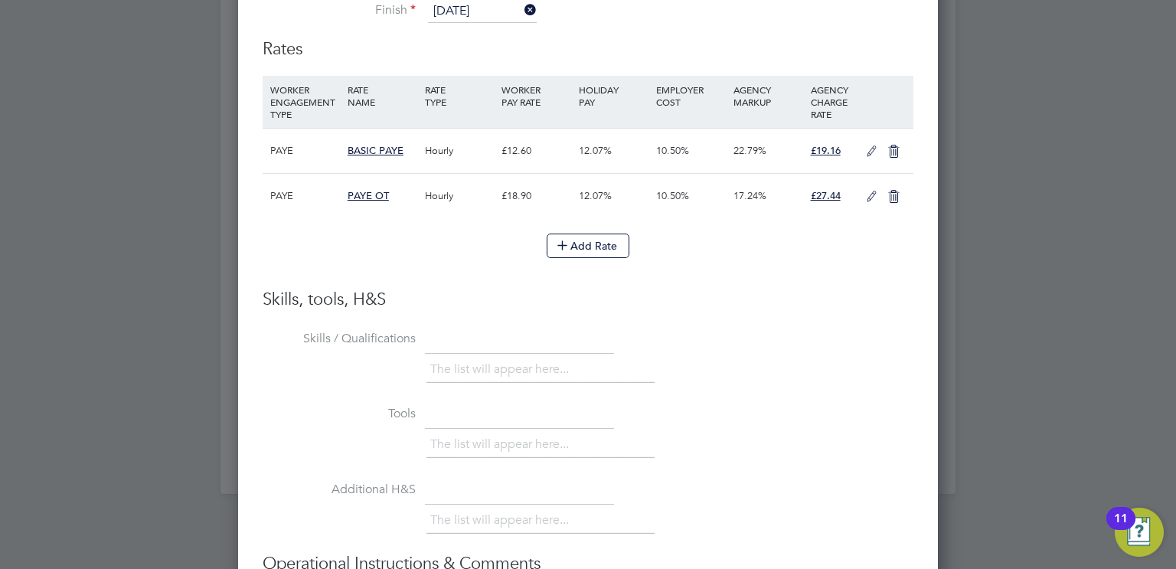
scroll to position [1401, 0]
click at [862, 146] on icon at bounding box center [871, 152] width 19 height 12
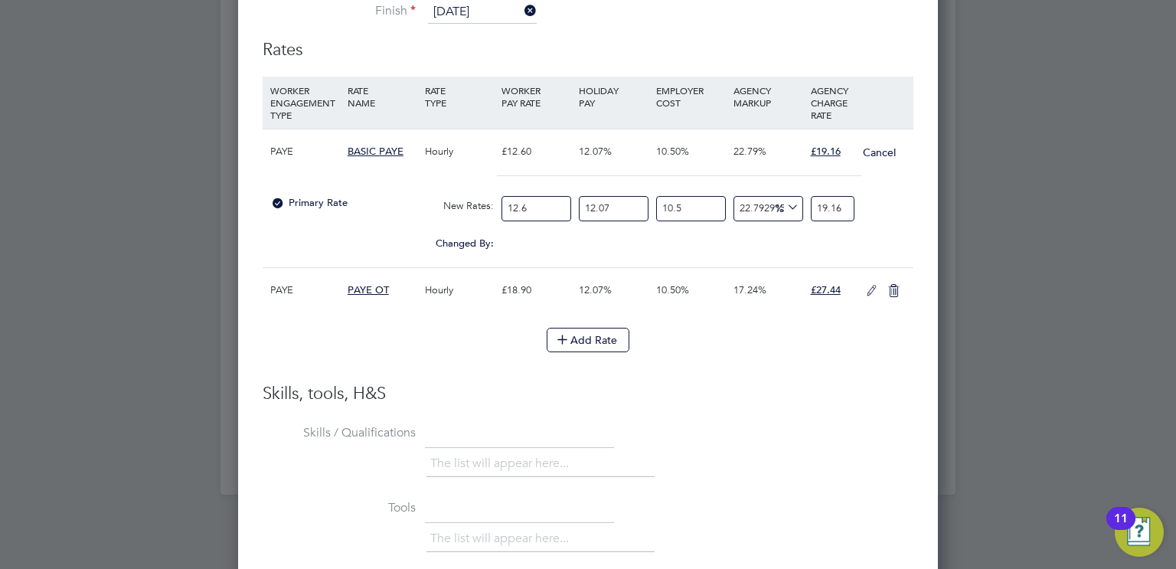
scroll to position [1446, 701]
click at [559, 203] on input "12.6" at bounding box center [537, 208] width 70 height 25
drag, startPoint x: 552, startPoint y: 204, endPoint x: 485, endPoint y: 198, distance: 66.9
click at [485, 198] on div "Primary Rate New Rates: 12.6 12.07 n/a 10.5 n/a 22.79291511284121 0 % 19.16" at bounding box center [588, 208] width 651 height 41
type input "1"
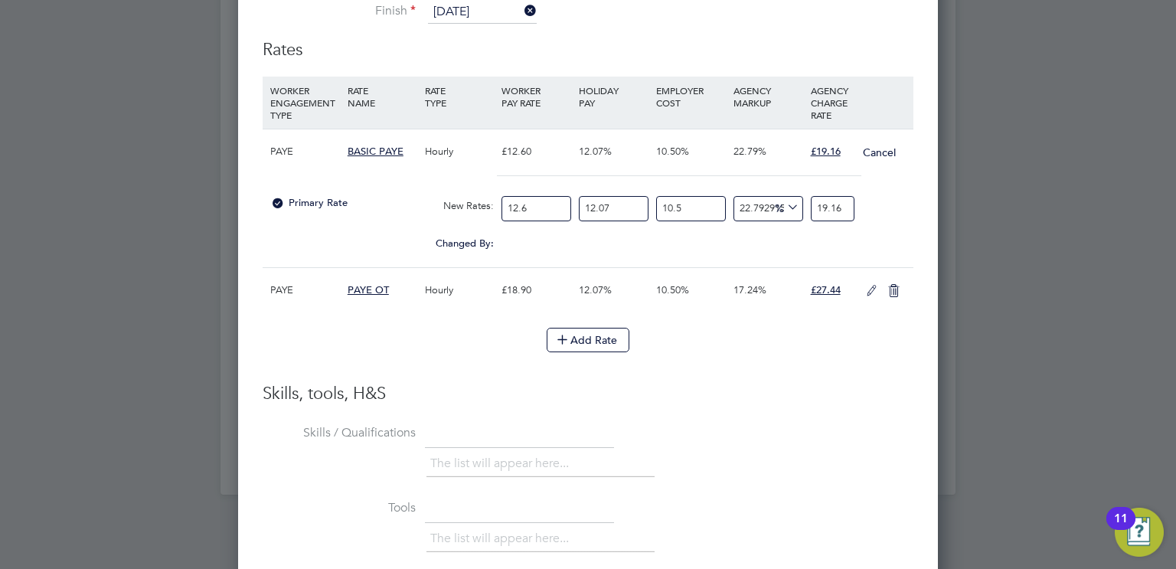
type input "1.5206349206349206"
type input "14"
type input "21.288888888888888"
type input "14.1"
type input "21.440952380952382"
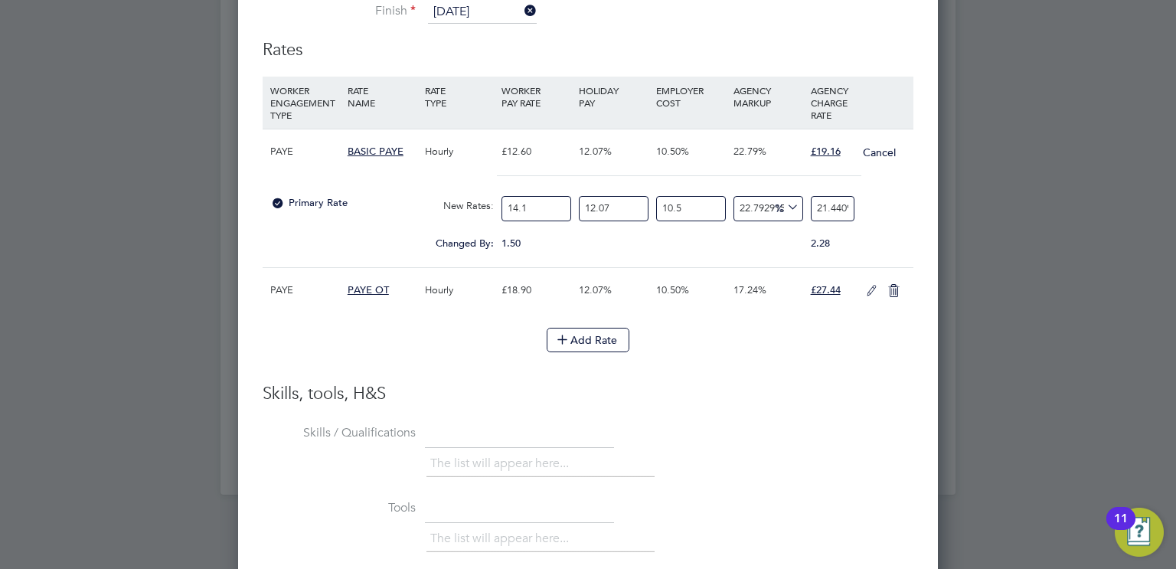
type input "14.12"
type input "21.47136507936508"
type input "14.12"
drag, startPoint x: 617, startPoint y: 204, endPoint x: 489, endPoint y: 208, distance: 128.0
click at [489, 208] on div "Primary Rate New Rates: 14.12 12.07 n/a 10.5 n/a 22.79291511284121 3.9855312593…" at bounding box center [588, 208] width 651 height 41
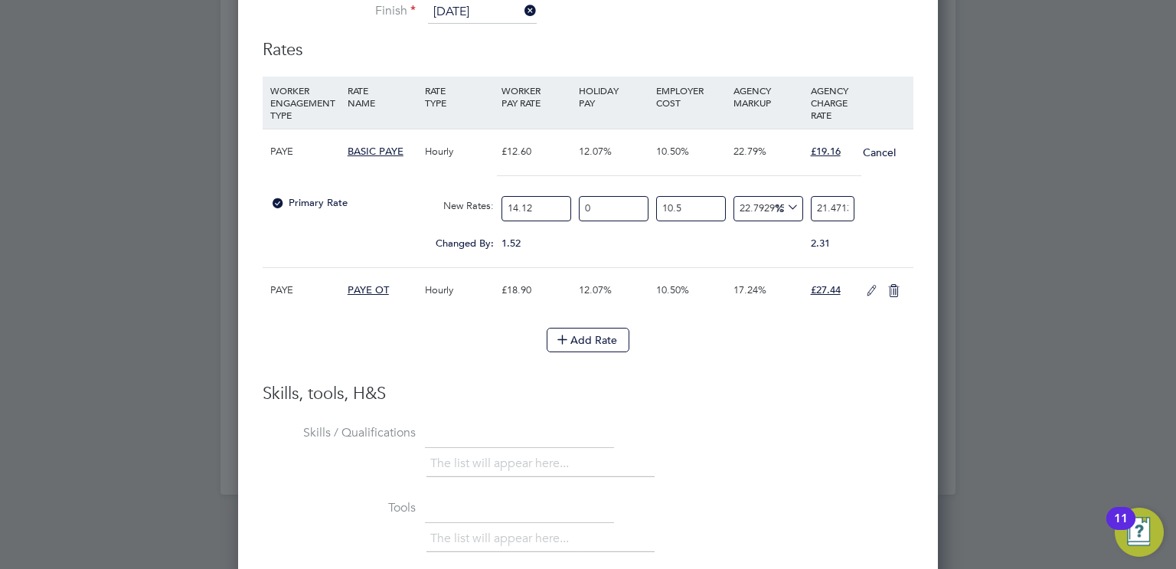
type input "0"
type input "19.158887373396162"
click at [696, 204] on input "10.5" at bounding box center [691, 208] width 70 height 25
click at [723, 256] on div "Changed By: 1.52 -12.07 0.00 0.00 -0.000206526603838 0.00" at bounding box center [588, 248] width 651 height 38
click at [796, 420] on li "Skills / Qualifications The list will appear here..." at bounding box center [588, 458] width 651 height 76
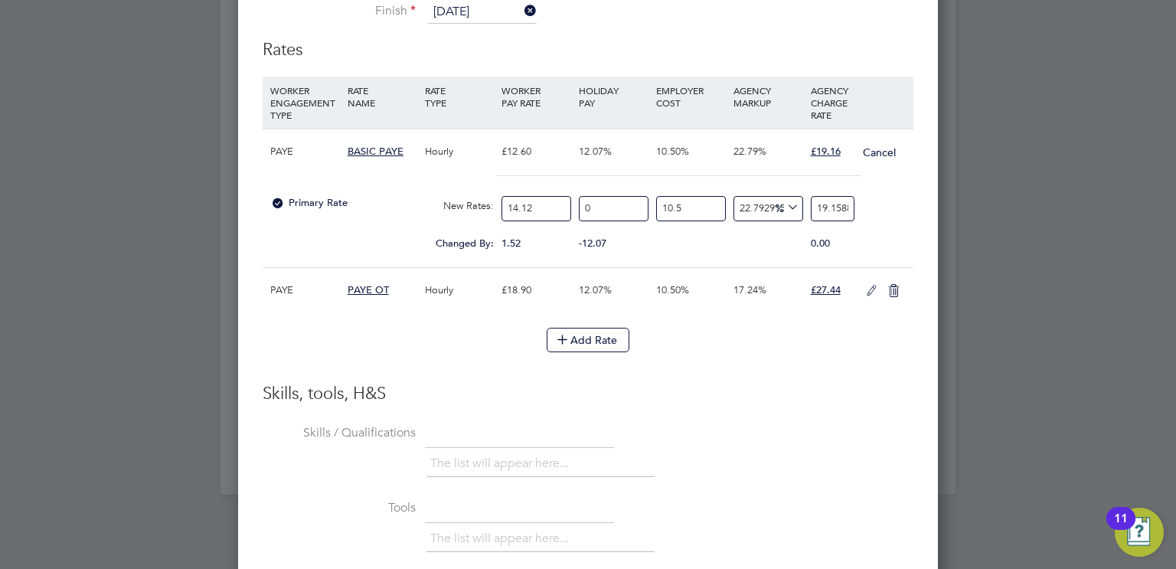
click at [837, 208] on input "19.158887373396162" at bounding box center [833, 208] width 44 height 25
drag, startPoint x: 832, startPoint y: 201, endPoint x: 875, endPoint y: 201, distance: 42.9
click at [875, 201] on div "Primary Rate New Rates: 14.12 0 n/a 10.5 n/a 22.79291511284121 3.55628737339616…" at bounding box center [588, 208] width 651 height 41
type input "21.77457603219976"
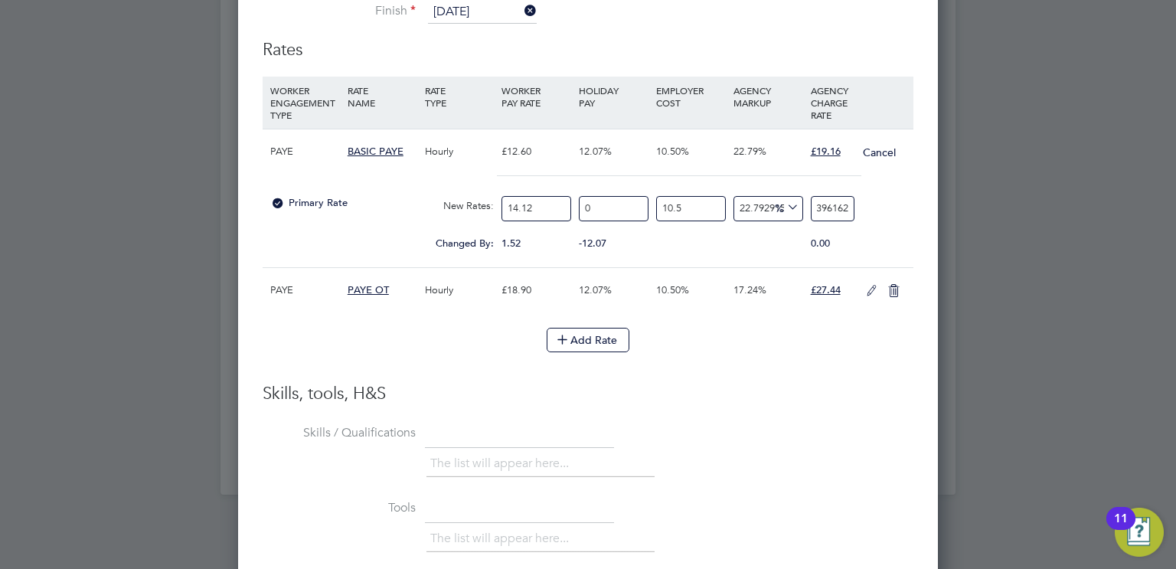
type input "19"
type input "22.415494853421865"
type input "19.1"
type input "22.80004614615513"
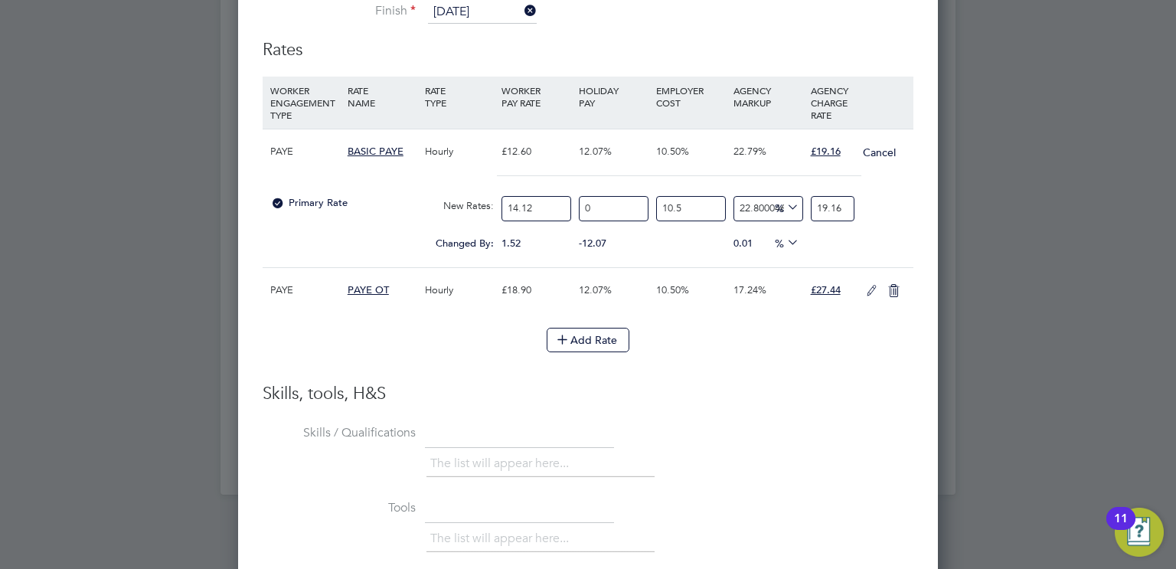
type input "19.16"
click at [749, 389] on h3 "Skills, tools, H&S" at bounding box center [588, 394] width 651 height 22
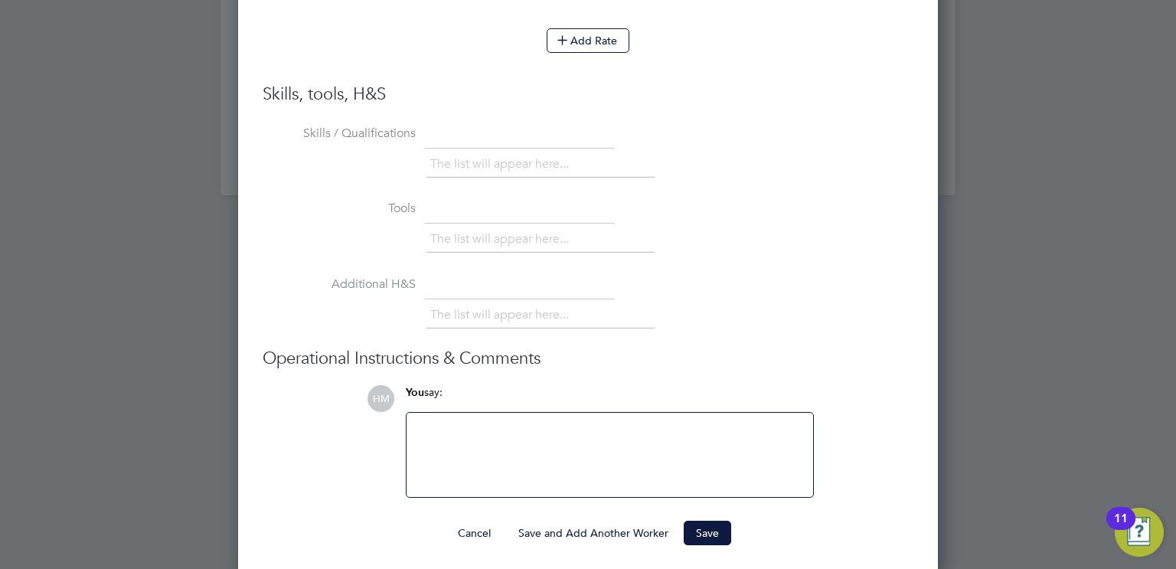
scroll to position [1702, 0]
click at [711, 527] on button "Save" at bounding box center [707, 531] width 47 height 25
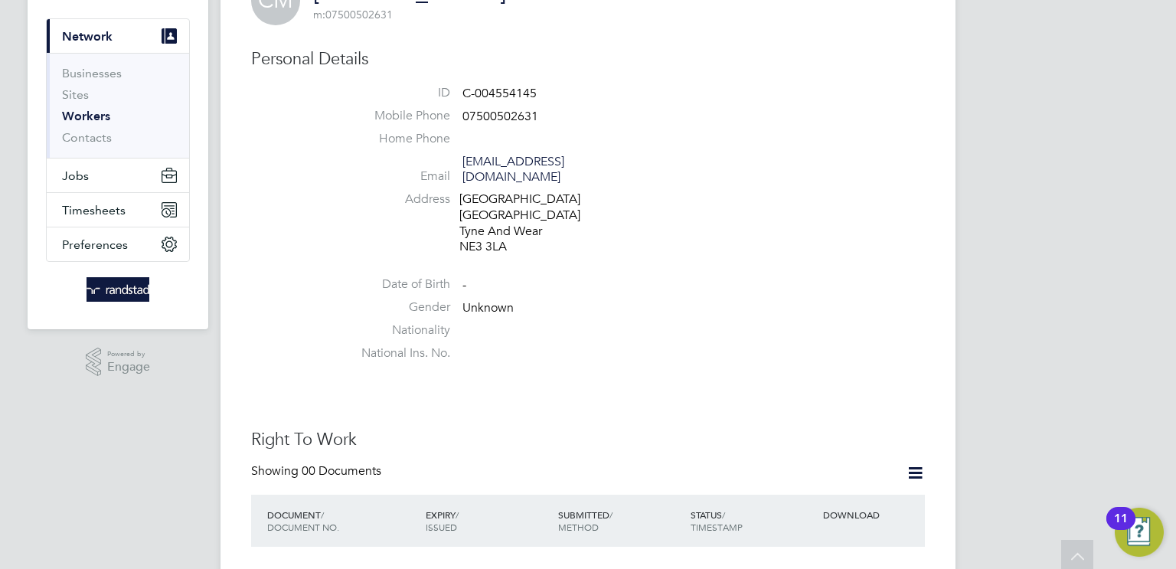
scroll to position [0, 0]
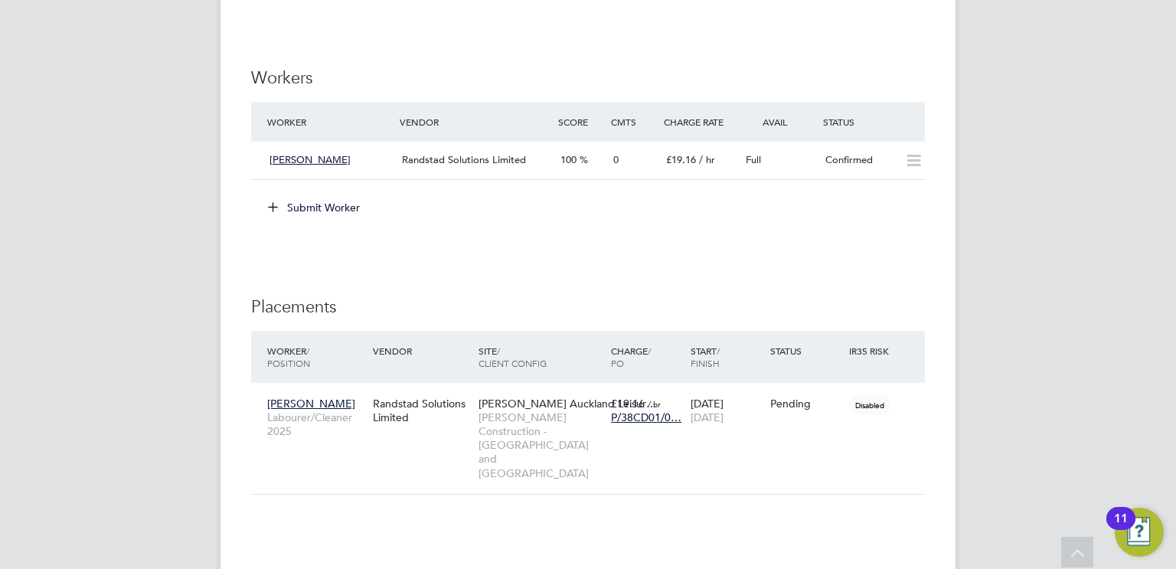
scroll to position [976, 0]
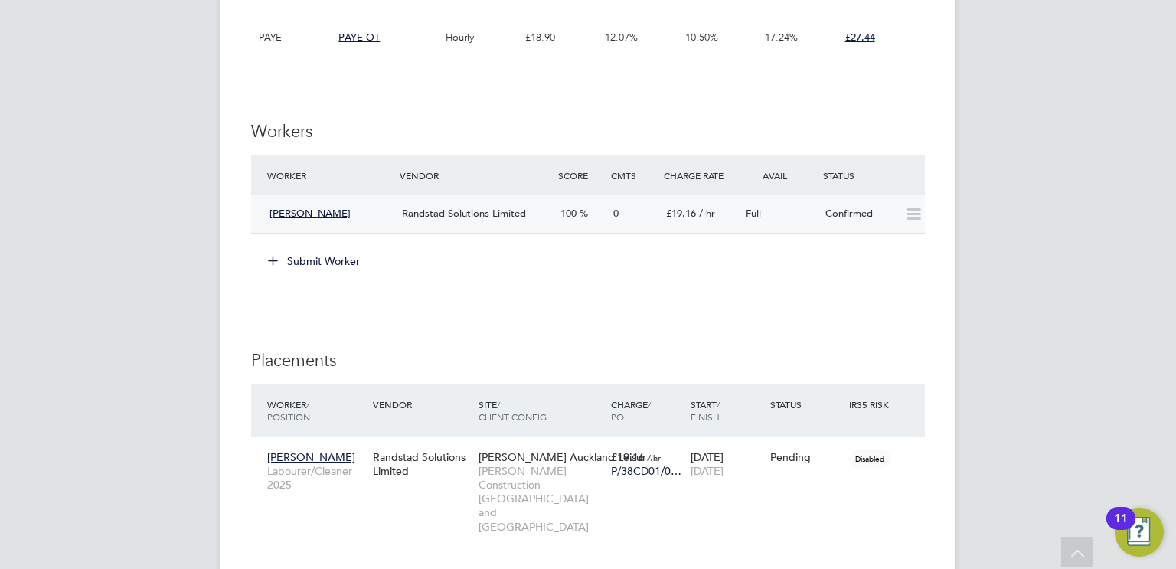
click at [854, 220] on div "Confirmed" at bounding box center [859, 213] width 80 height 25
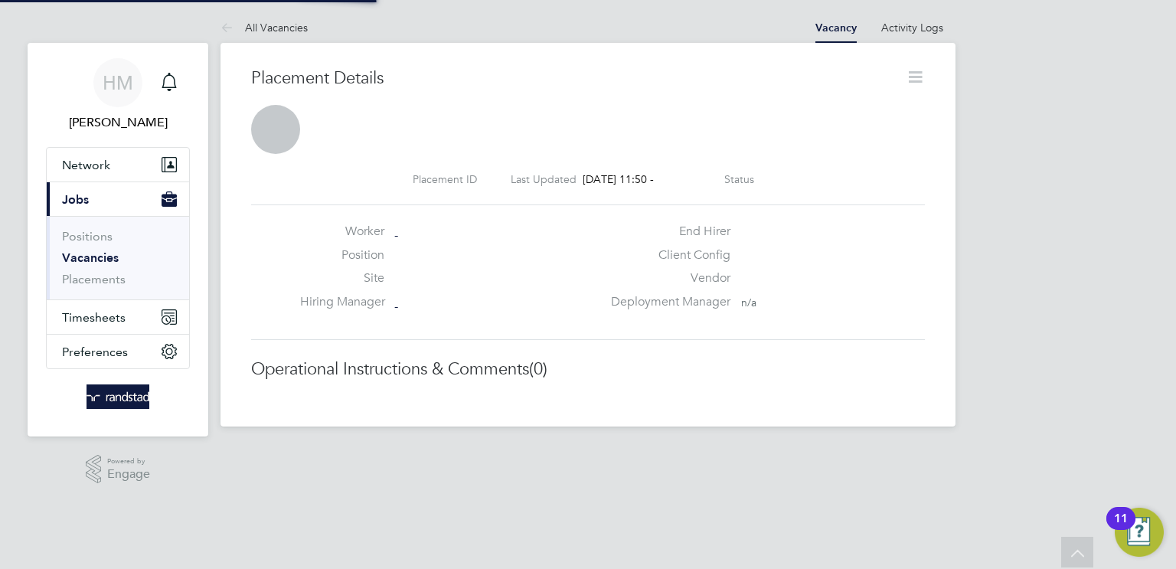
scroll to position [15, 87]
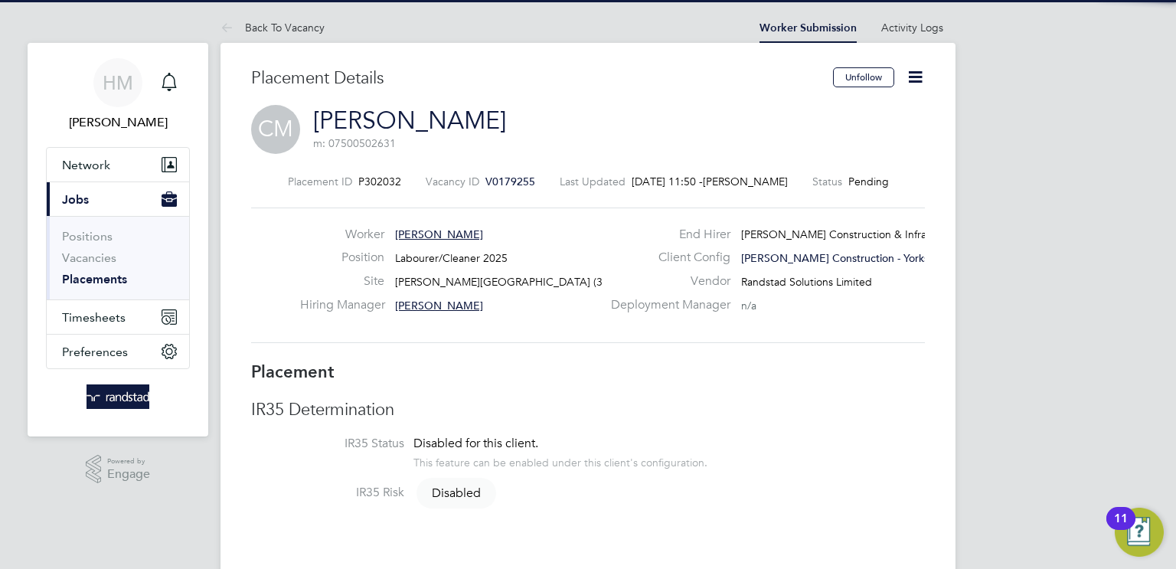
click at [917, 74] on icon at bounding box center [915, 76] width 19 height 19
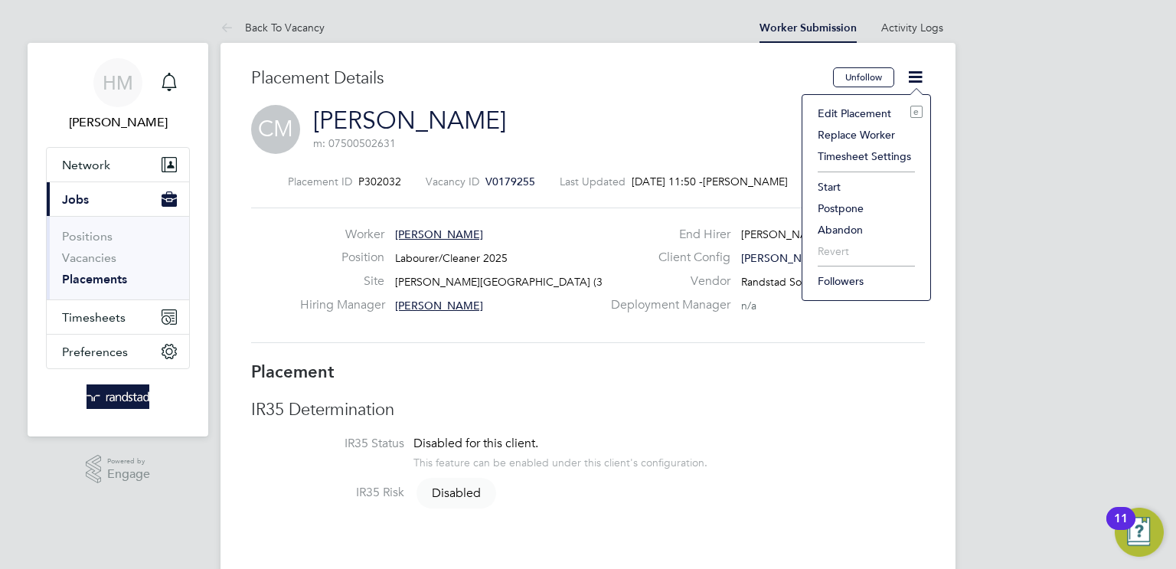
click at [838, 189] on li "Start" at bounding box center [866, 186] width 113 height 21
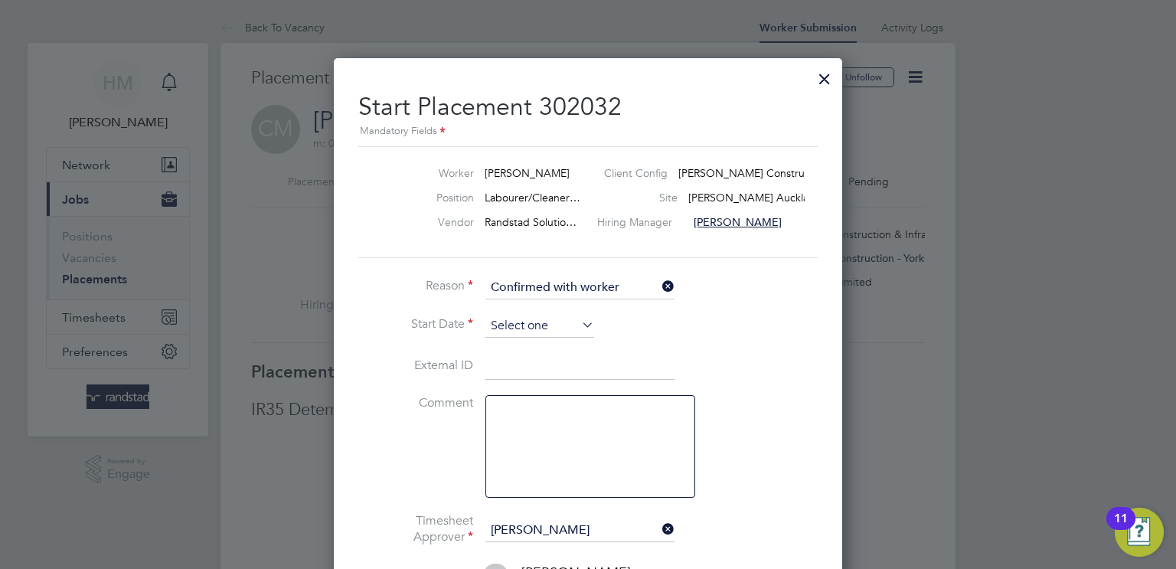
click at [556, 327] on input at bounding box center [539, 326] width 109 height 23
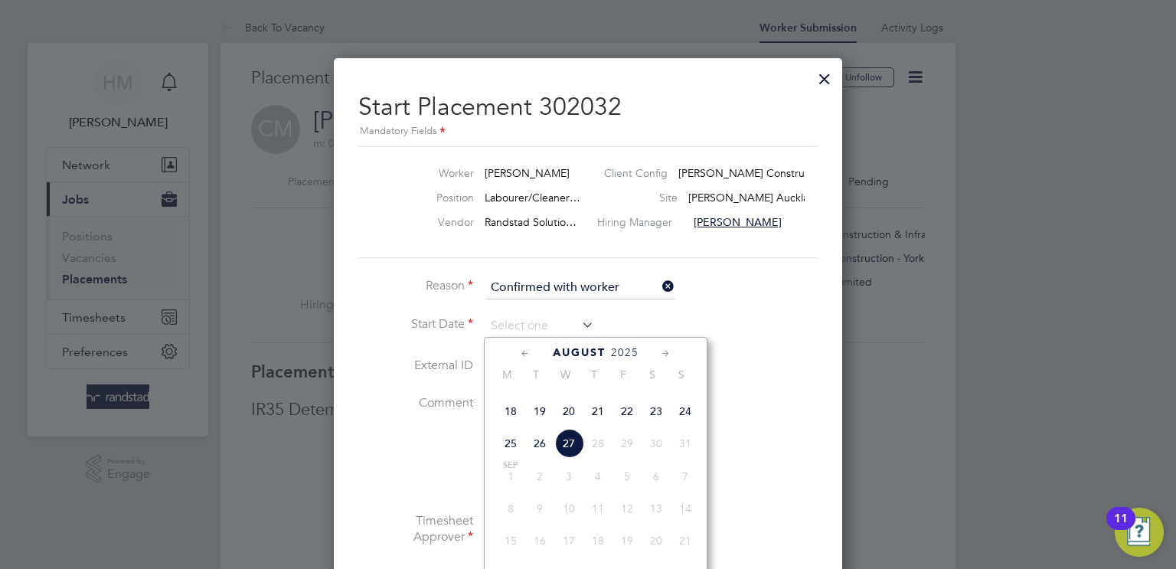
click at [538, 458] on span "26" at bounding box center [539, 443] width 29 height 29
type input "[DATE]"
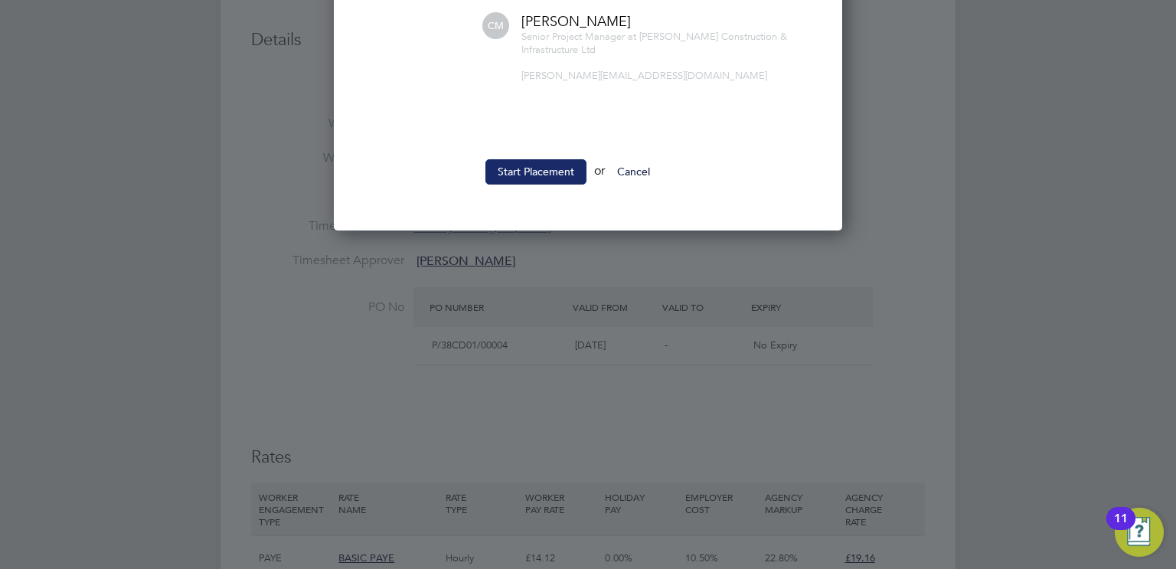
click at [541, 159] on button "Start Placement" at bounding box center [535, 171] width 101 height 25
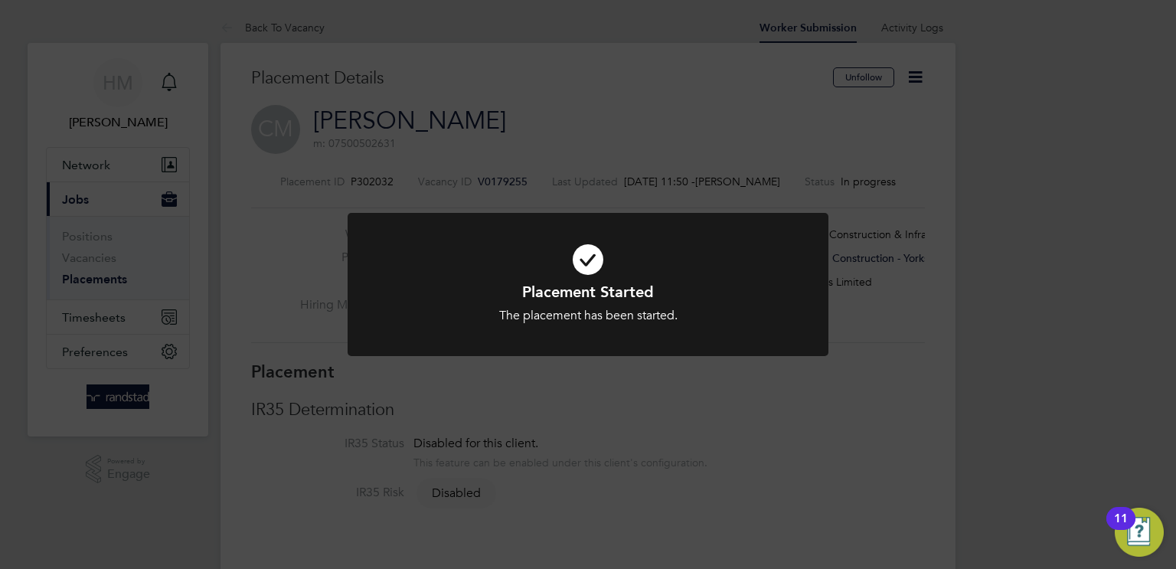
click at [898, 263] on div "Placement Started The placement has been started. Cancel Okay" at bounding box center [588, 284] width 1176 height 569
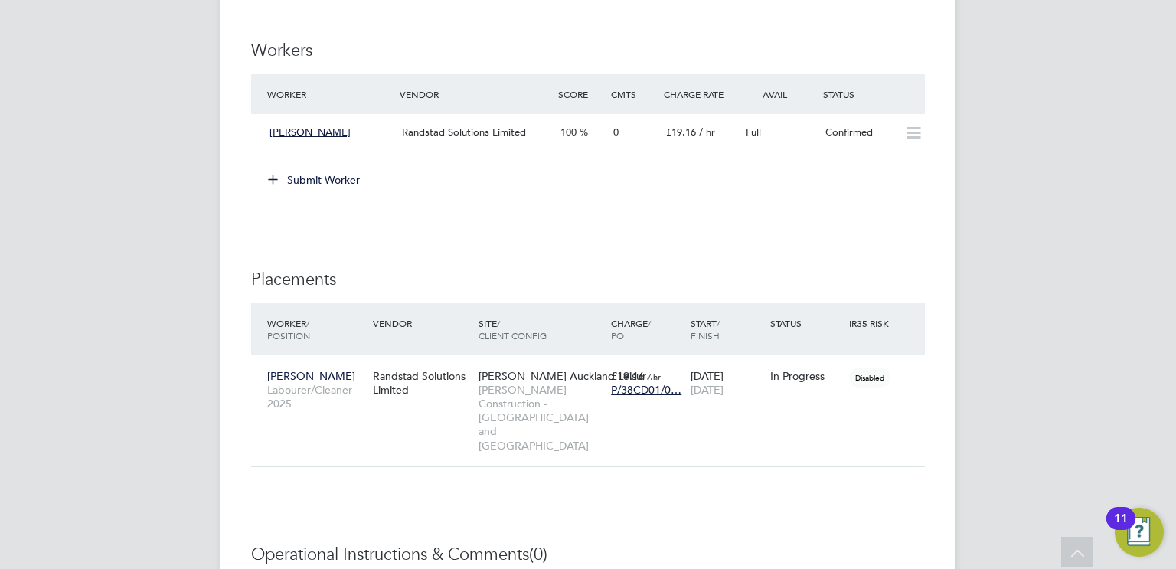
scroll to position [1053, 0]
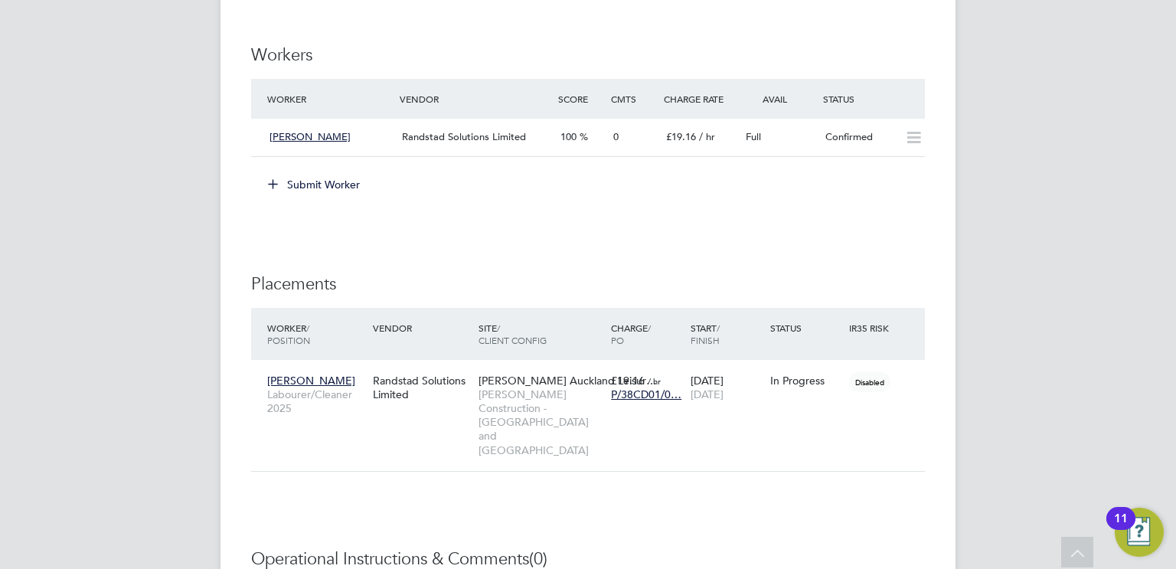
click at [317, 178] on button "Submit Worker" at bounding box center [314, 184] width 115 height 25
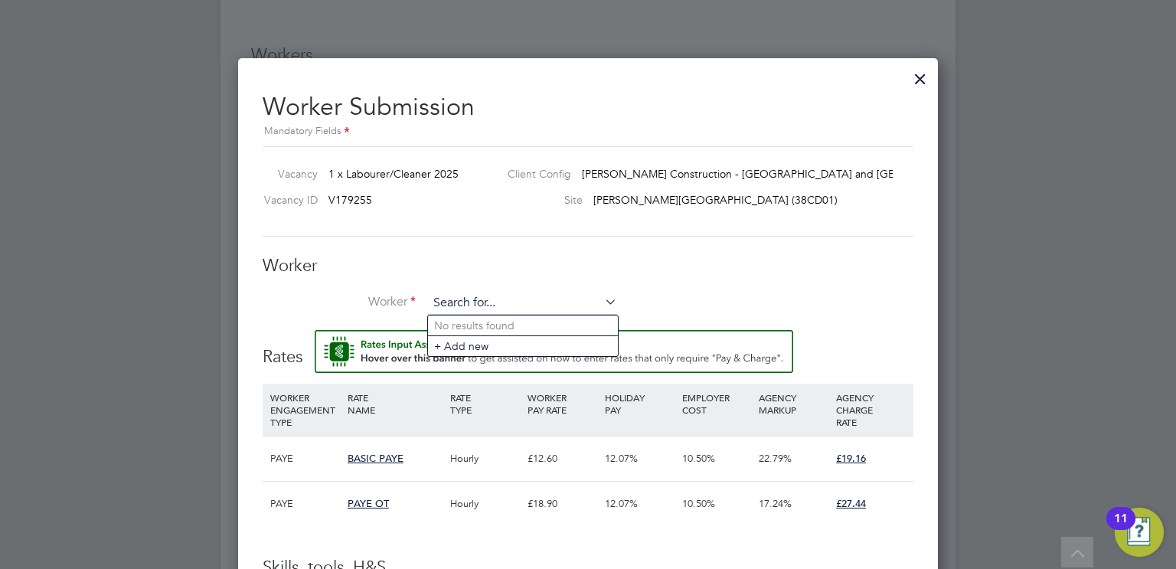
click at [508, 306] on input at bounding box center [522, 303] width 189 height 23
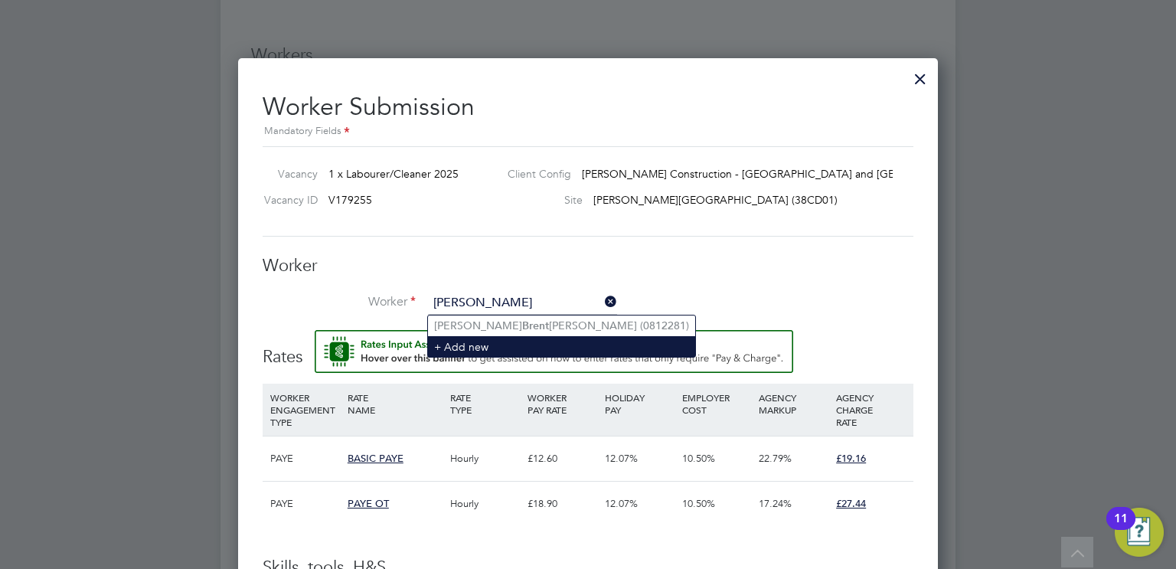
type input "[PERSON_NAME]"
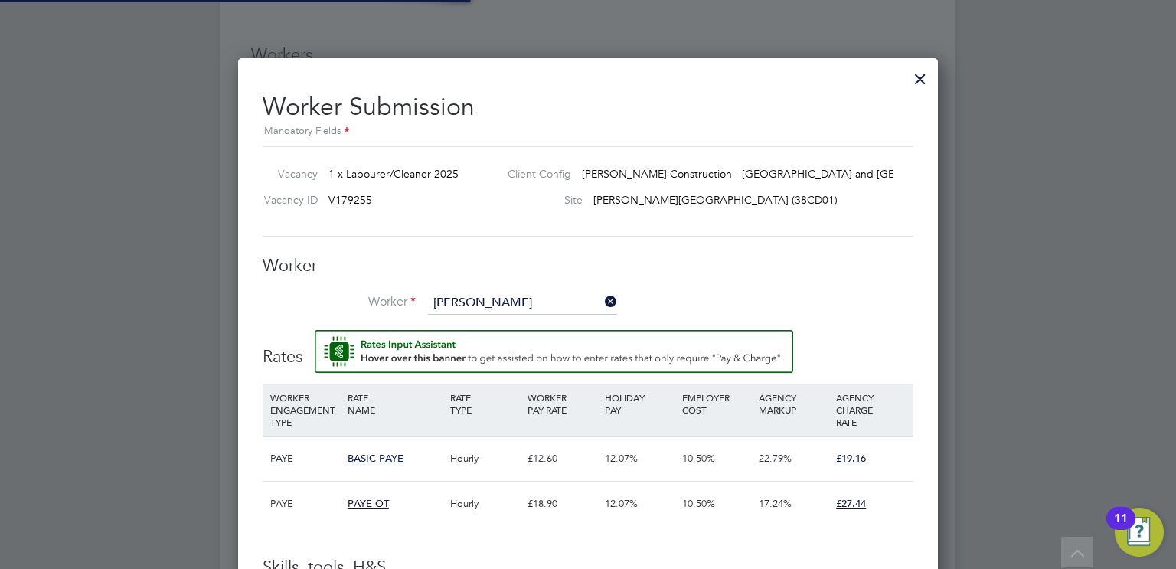
click at [471, 340] on li "+ Add new" at bounding box center [561, 346] width 267 height 21
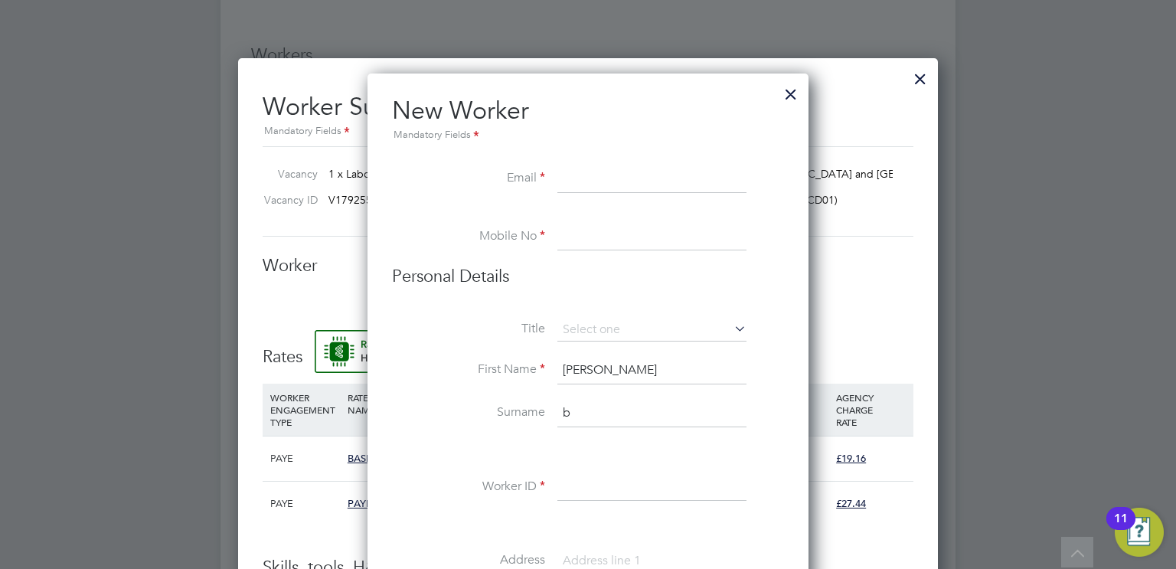
click at [588, 178] on input at bounding box center [651, 179] width 189 height 28
paste input "[EMAIL_ADDRESS][DOMAIN_NAME]"
type input "[EMAIL_ADDRESS][DOMAIN_NAME]"
click at [580, 244] on input at bounding box center [651, 238] width 189 height 28
click at [616, 250] on li "Mobile No" at bounding box center [588, 245] width 392 height 43
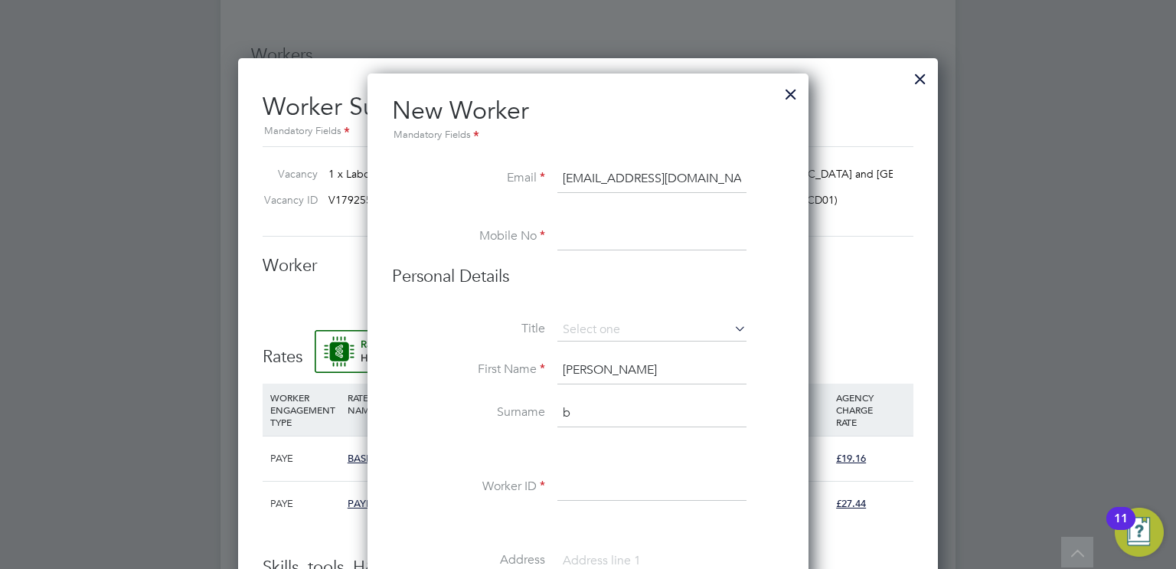
click at [613, 242] on input at bounding box center [651, 238] width 189 height 28
paste input "7865606233"
type input "07865606233"
click at [616, 320] on input at bounding box center [651, 330] width 189 height 23
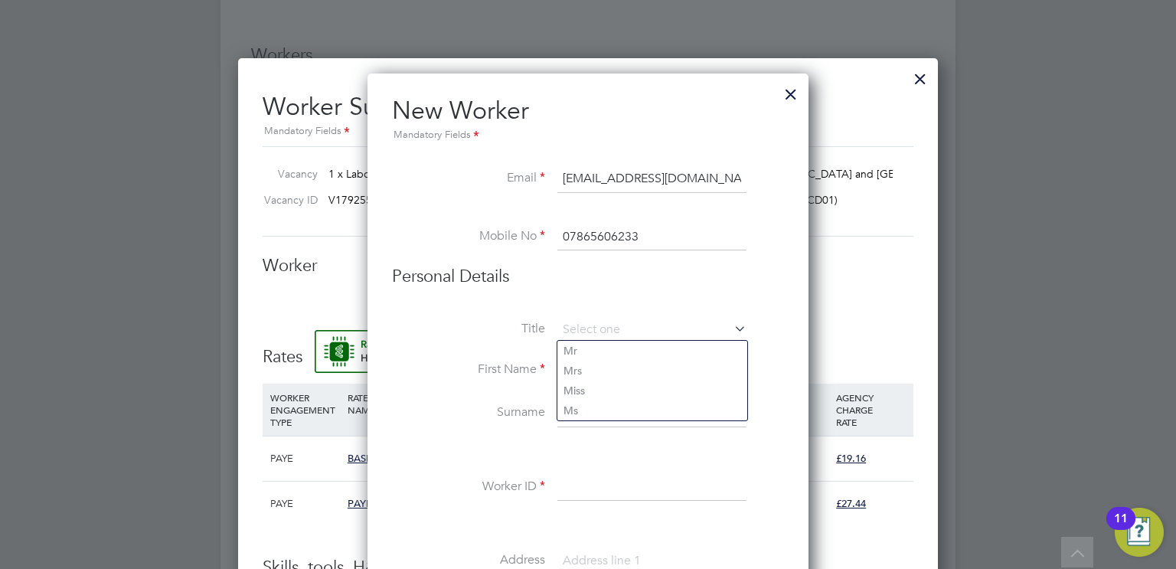
click at [698, 304] on li "Personal Details" at bounding box center [588, 292] width 392 height 53
click at [612, 372] on input "[PERSON_NAME]" at bounding box center [651, 371] width 189 height 28
click at [588, 420] on input "b" at bounding box center [651, 414] width 189 height 28
type input "[PERSON_NAME]"
click at [627, 485] on input at bounding box center [651, 488] width 189 height 28
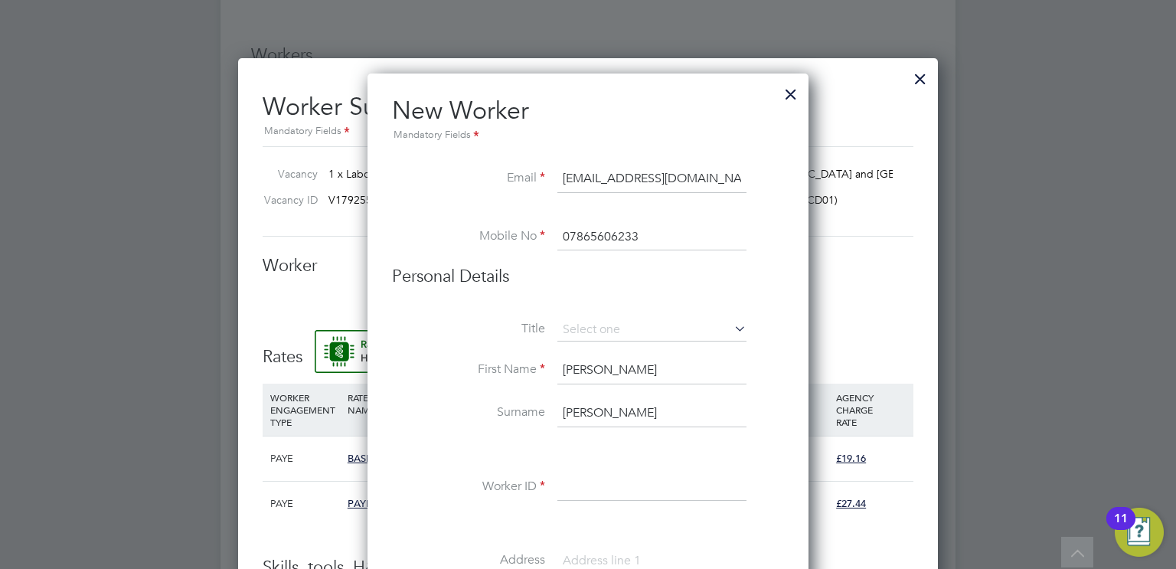
paste input "C-004553629"
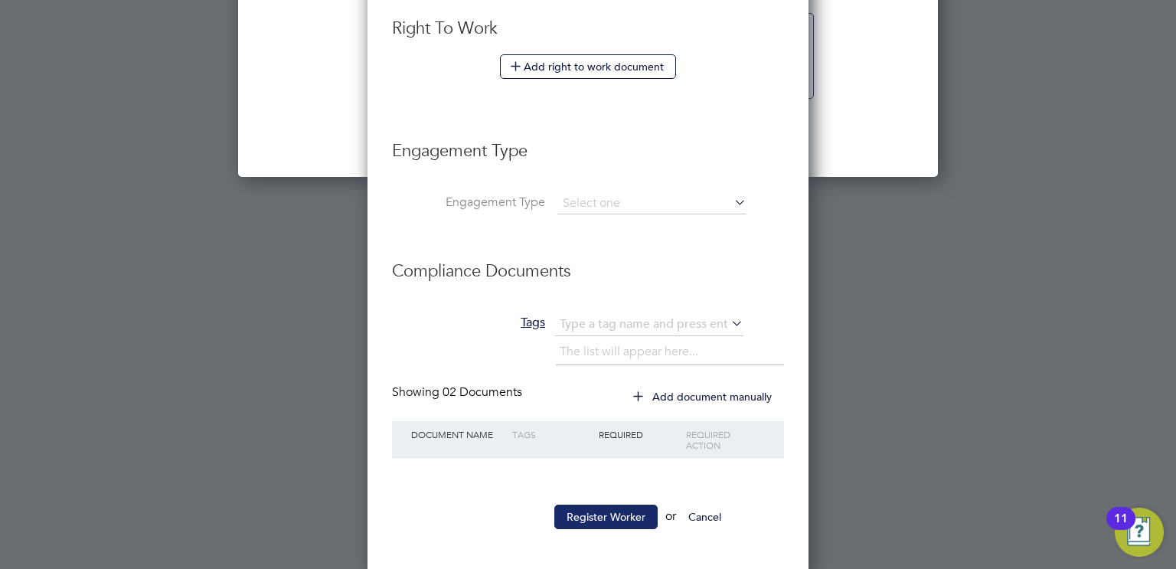
type input "C-004553629"
click at [629, 506] on button "Register Worker" at bounding box center [605, 517] width 103 height 25
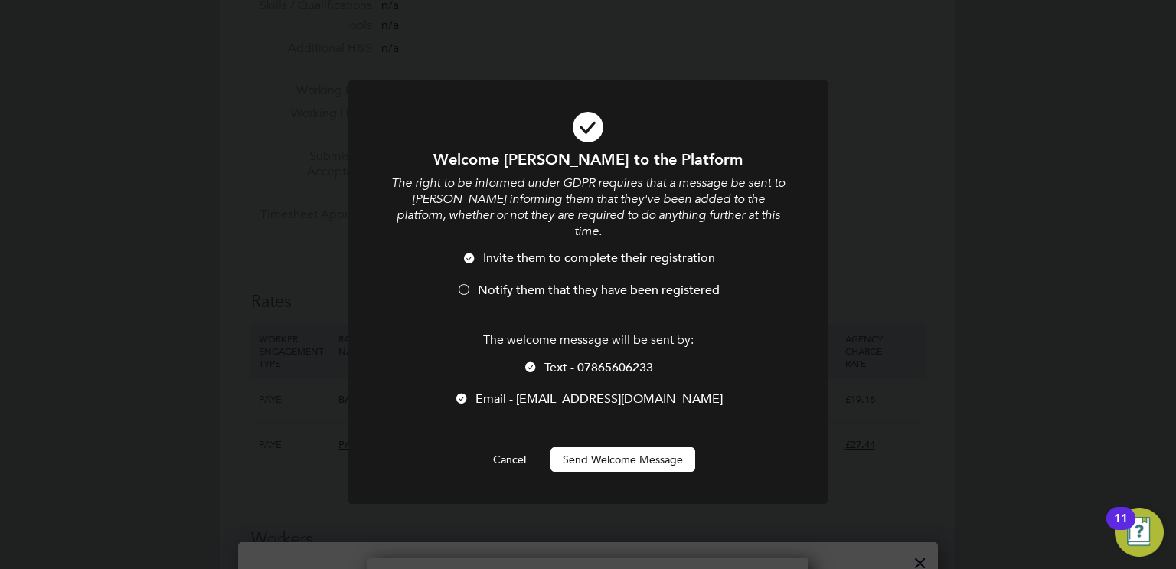
click at [637, 447] on button "Send Welcome Message" at bounding box center [623, 459] width 145 height 25
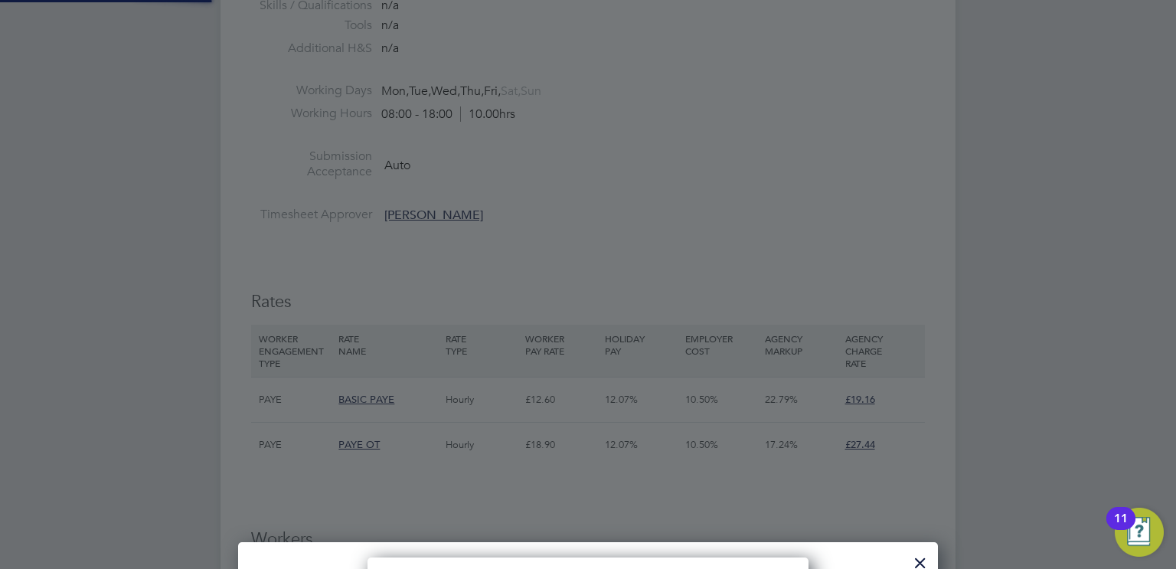
type input "[PERSON_NAME] (C-004553629)"
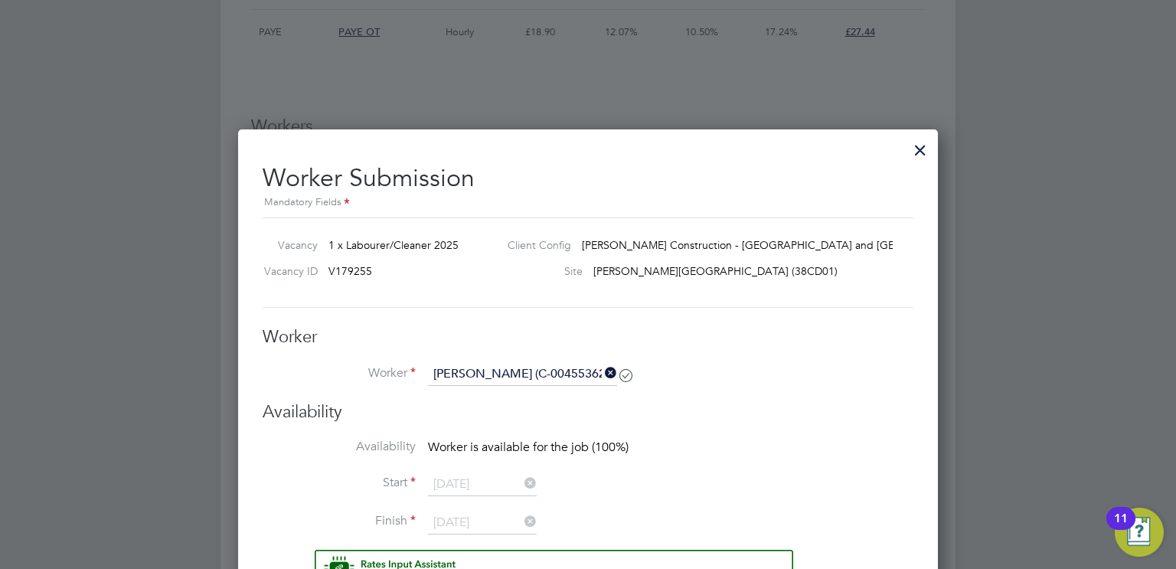
scroll to position [1102, 0]
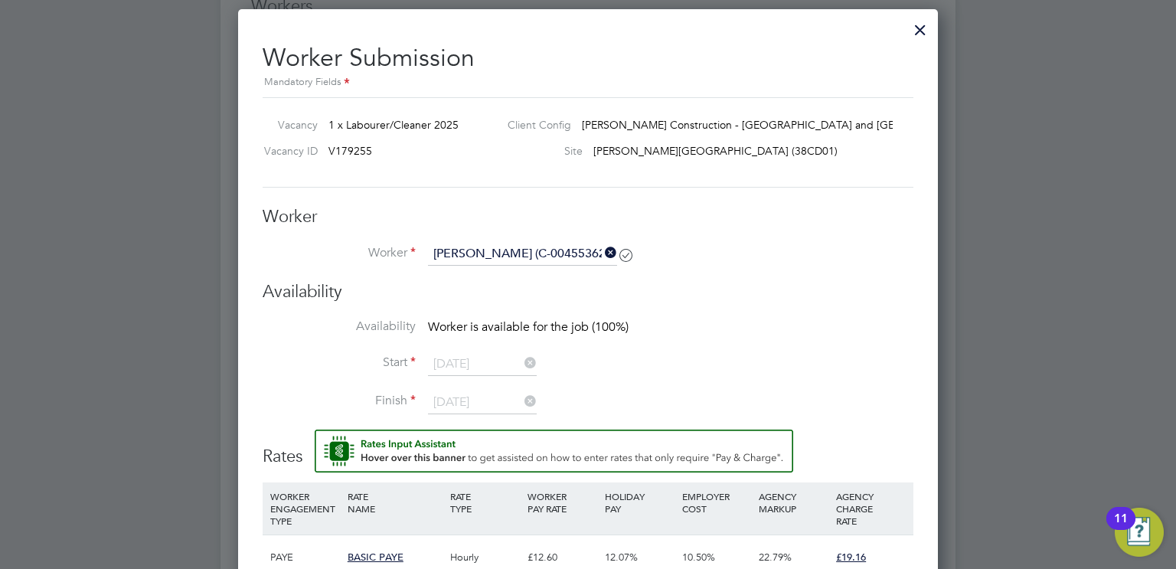
click at [917, 25] on div at bounding box center [921, 26] width 28 height 28
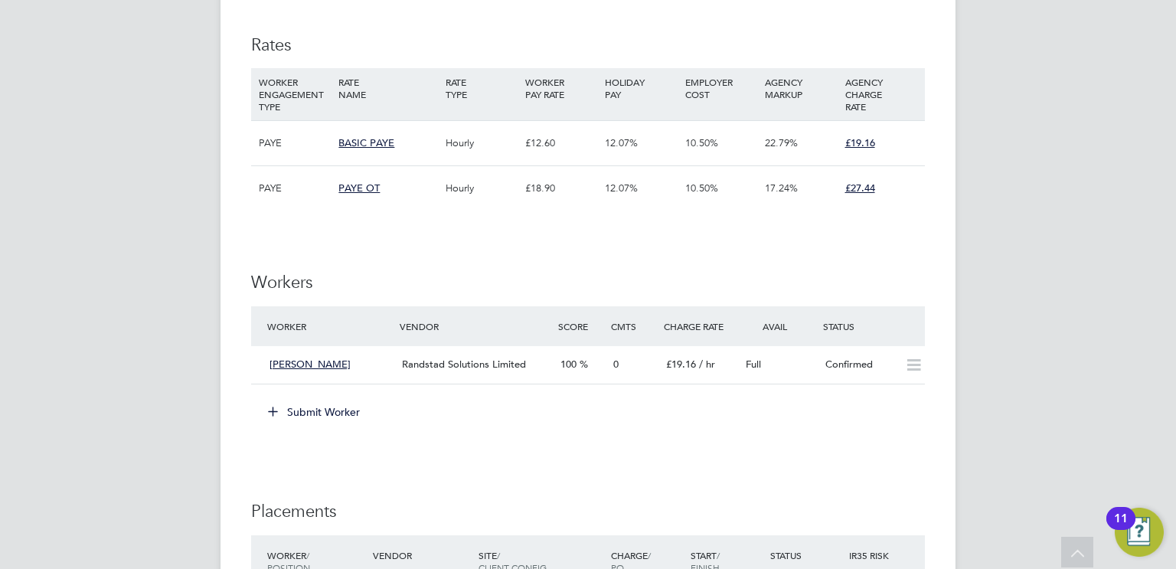
scroll to position [830, 0]
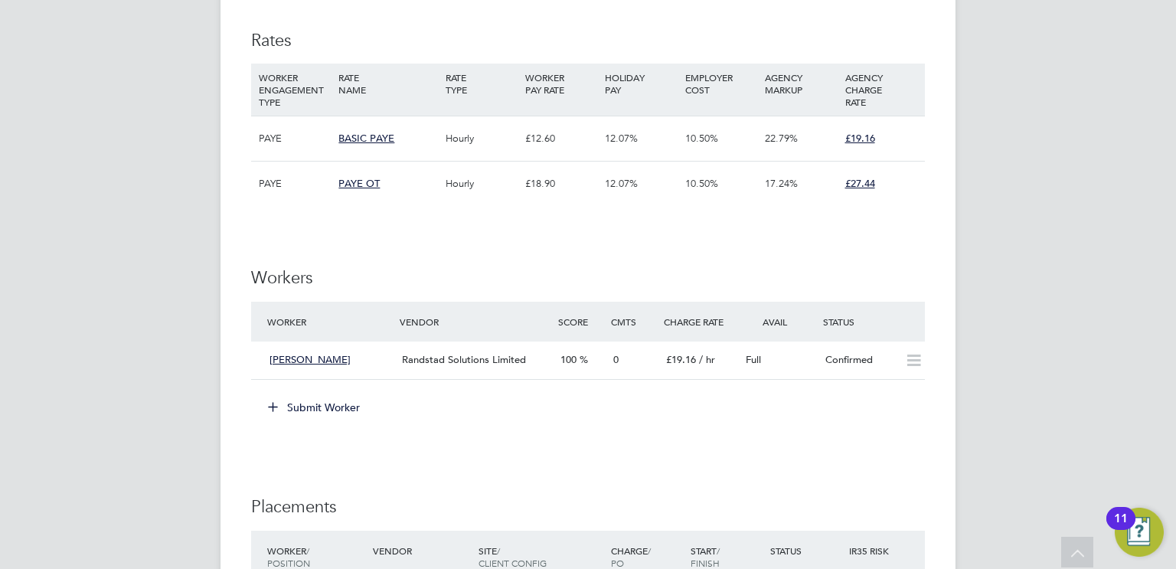
click at [338, 402] on button "Submit Worker" at bounding box center [314, 407] width 115 height 25
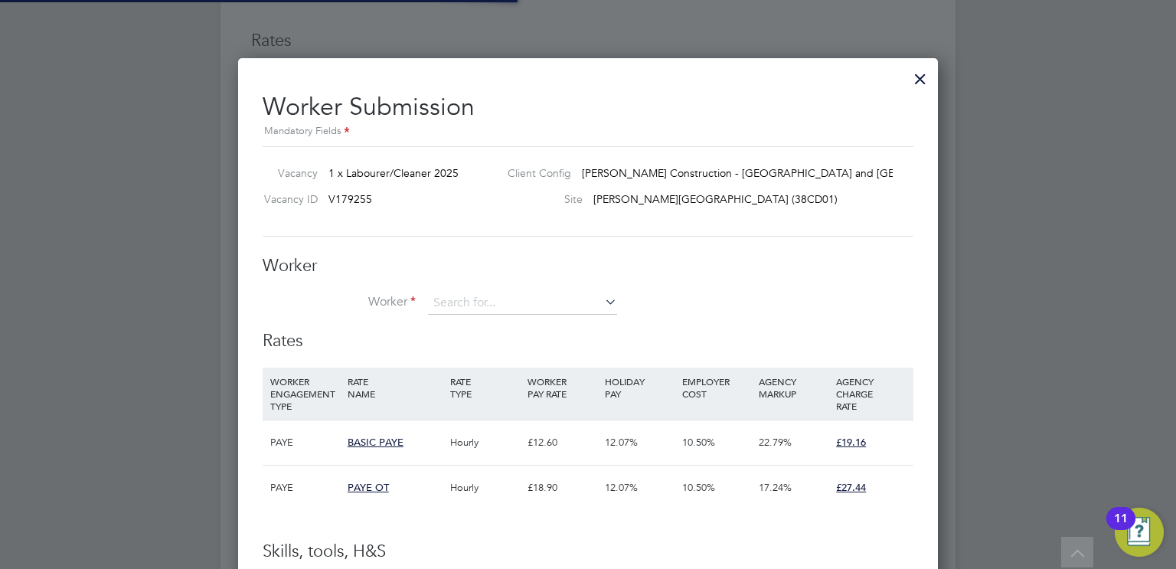
scroll to position [45, 104]
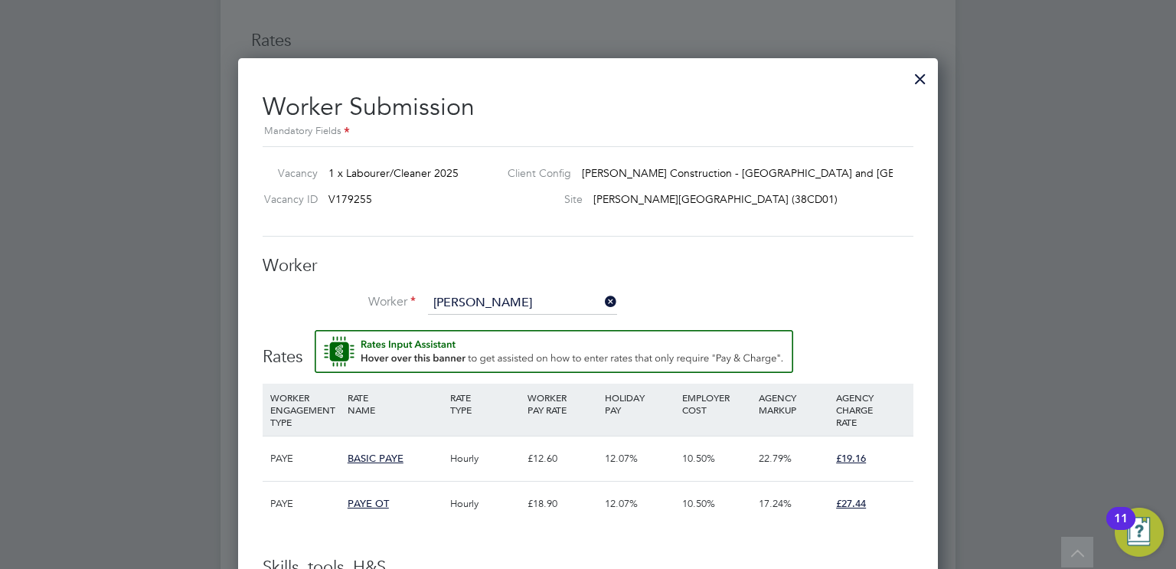
click at [465, 342] on li "[PERSON_NAME] (C-004553629)" at bounding box center [592, 346] width 329 height 21
type input "[PERSON_NAME] (C-004553629)"
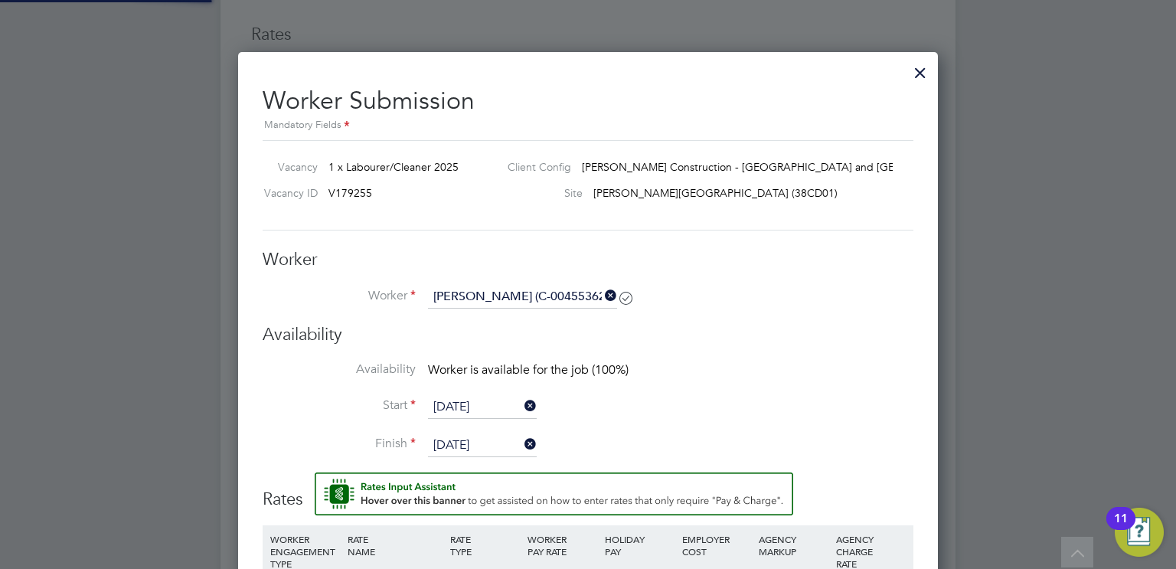
scroll to position [7, 7]
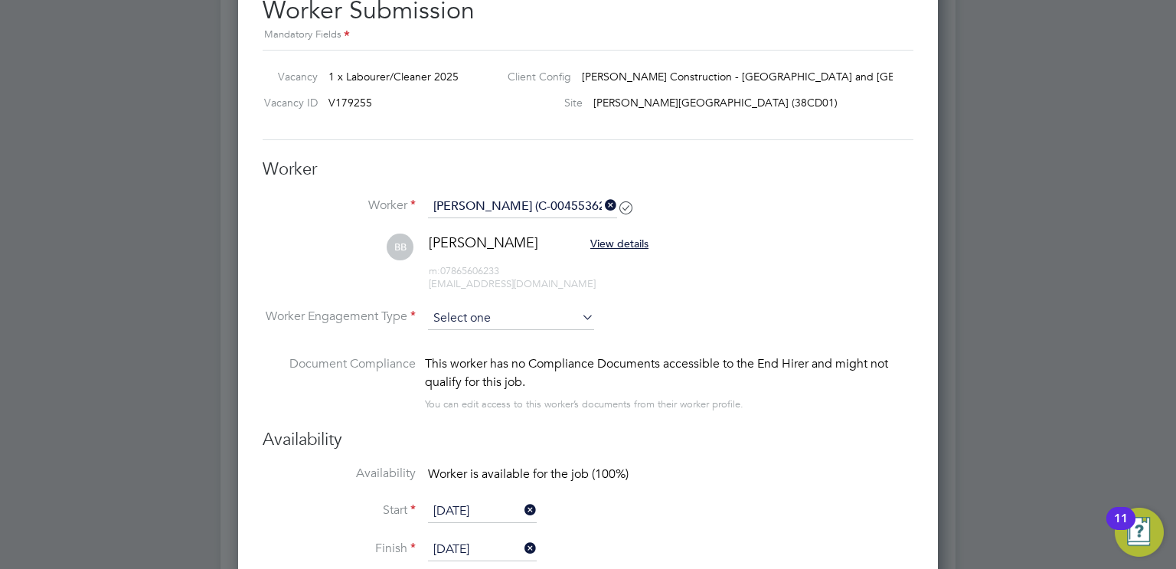
click at [507, 320] on input at bounding box center [511, 318] width 166 height 23
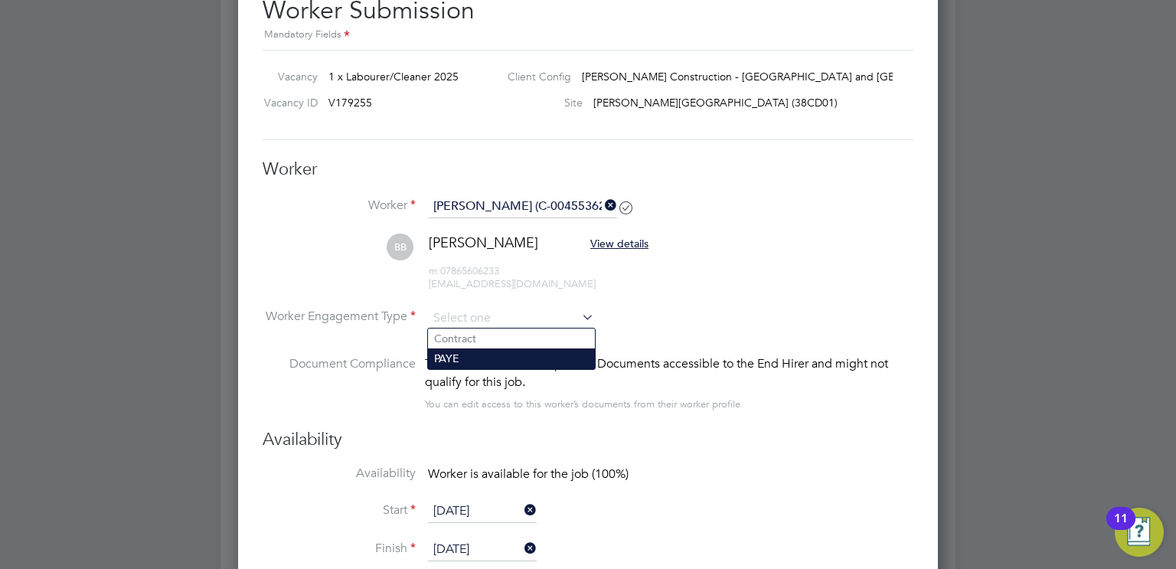
click at [492, 355] on li "PAYE" at bounding box center [511, 358] width 167 height 20
type input "PAYE"
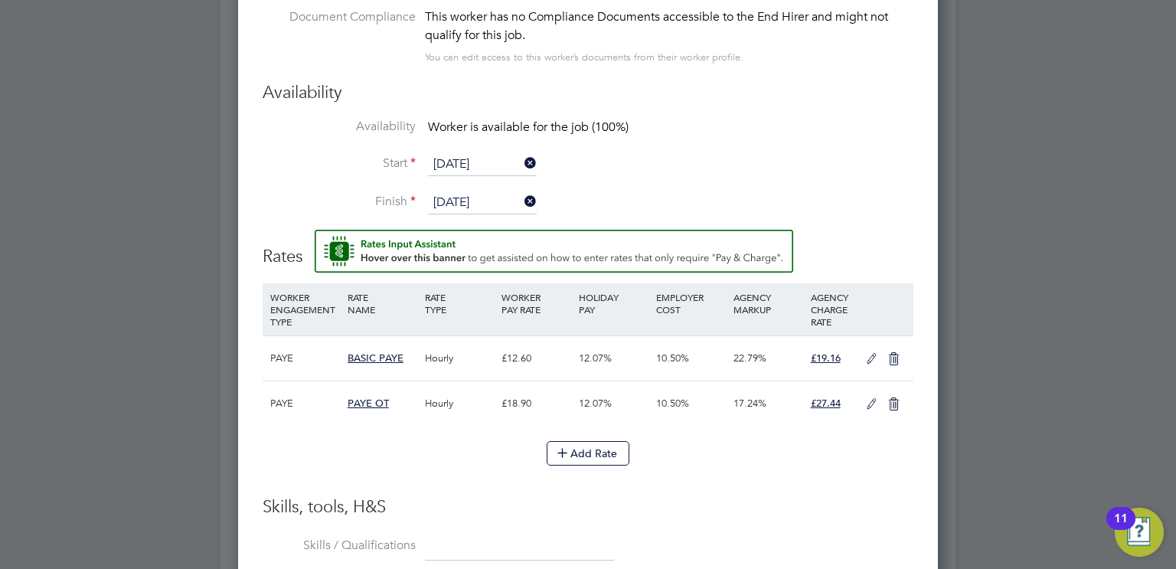
click at [885, 398] on icon at bounding box center [893, 404] width 19 height 12
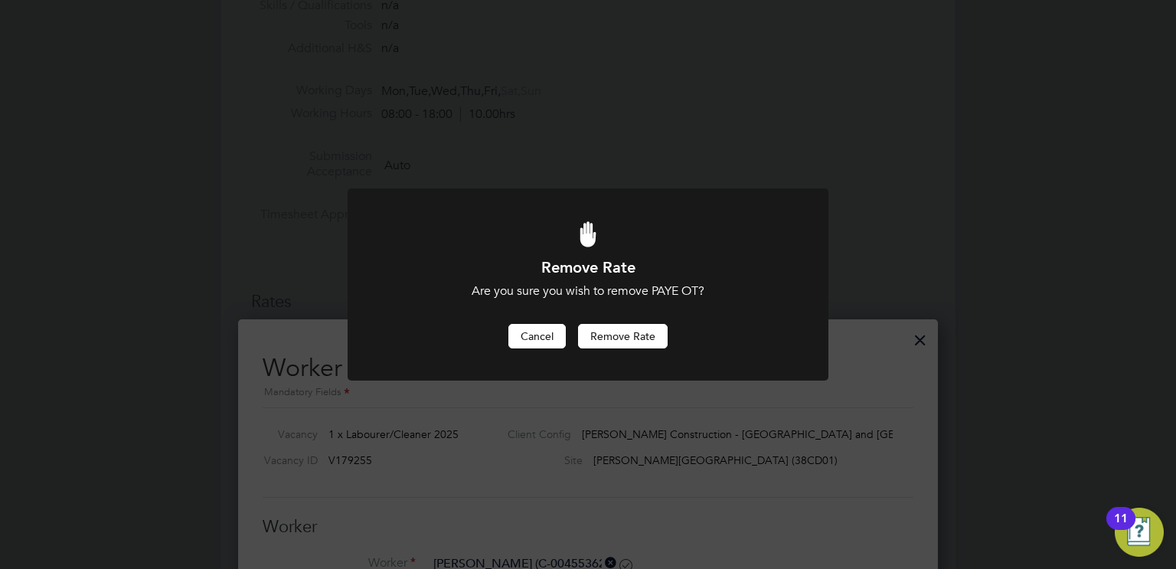
click at [551, 340] on button "Cancel" at bounding box center [536, 336] width 57 height 25
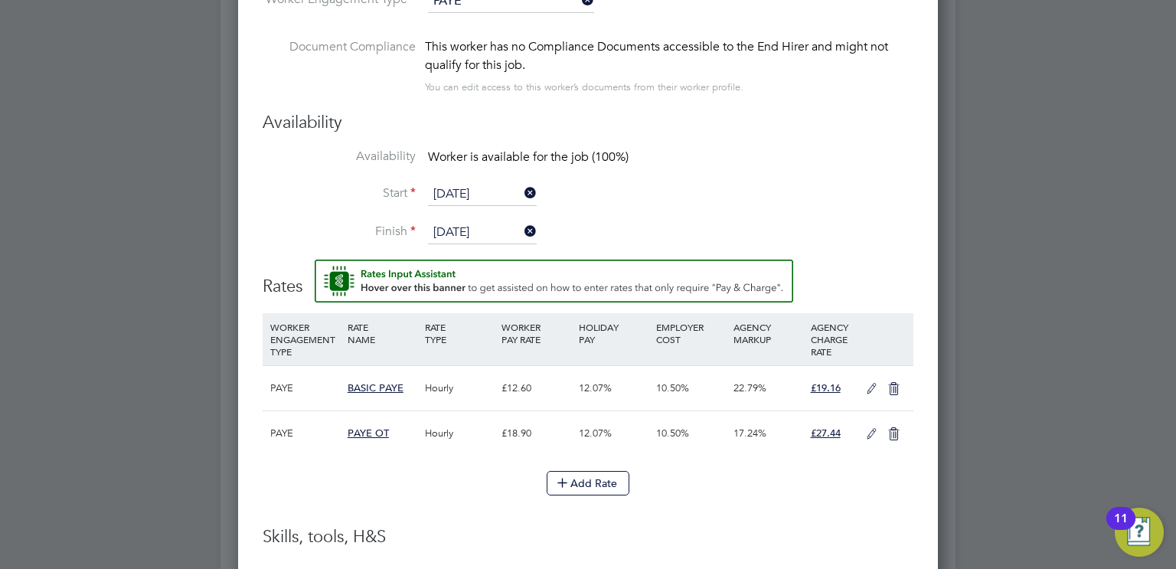
click at [872, 389] on icon at bounding box center [871, 389] width 19 height 12
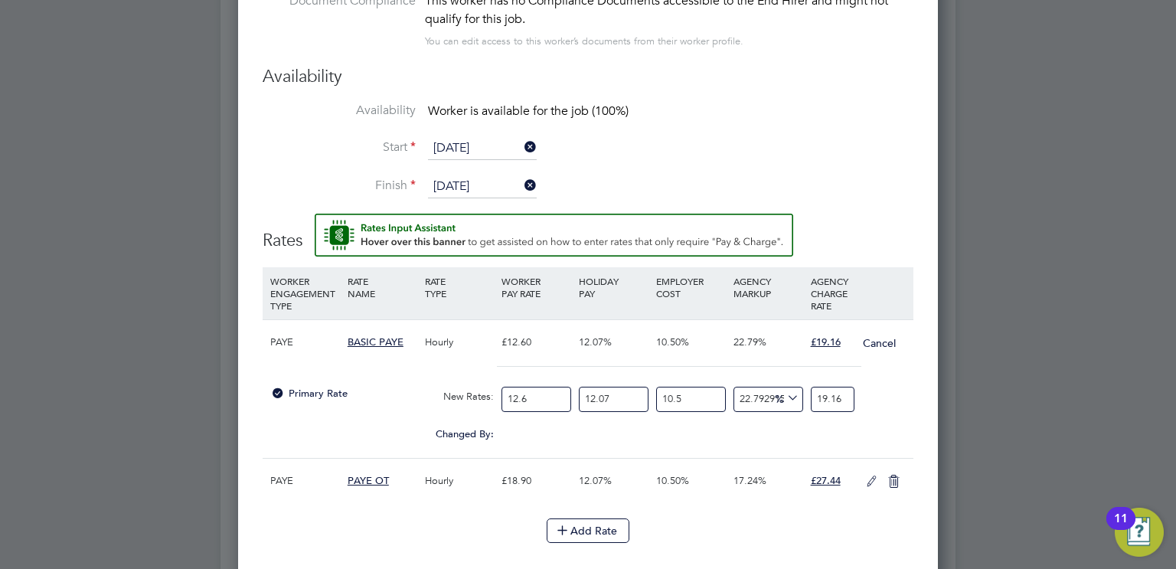
drag, startPoint x: 636, startPoint y: 392, endPoint x: 531, endPoint y: 392, distance: 104.1
click at [531, 392] on div "Primary Rate New Rates: 12.6 12.07 n/a 10.5 n/a 22.79291511284121 0 % 19.16" at bounding box center [588, 399] width 651 height 41
type input "0"
type input "17.096457571160883"
drag, startPoint x: 533, startPoint y: 396, endPoint x: 466, endPoint y: 394, distance: 66.6
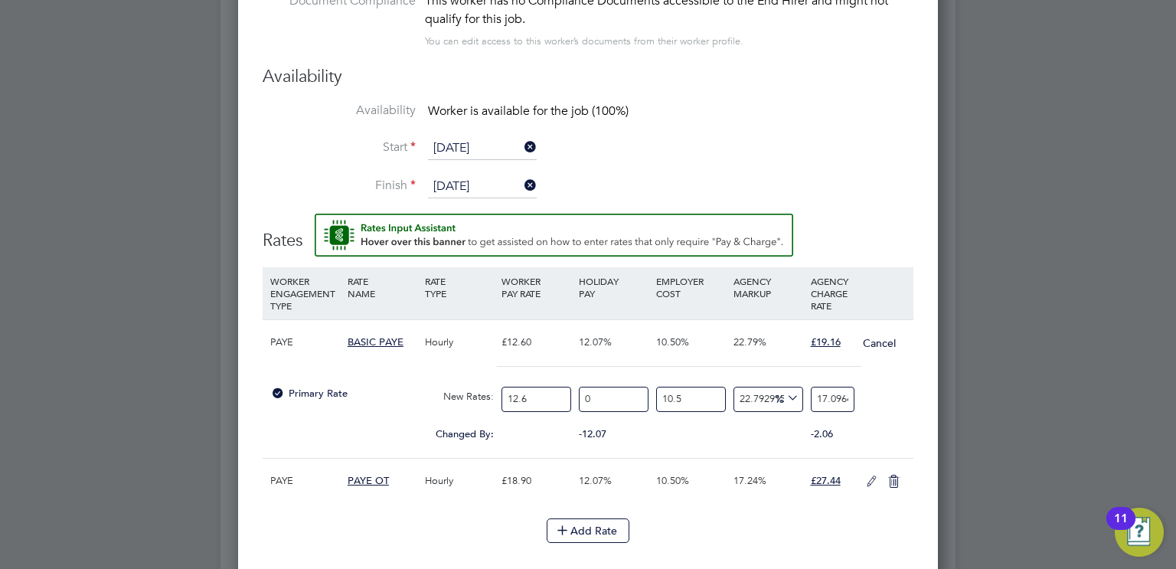
click at [468, 396] on div "Primary Rate New Rates: 12.6 0 n/a 10.5 n/a 22.79291511284121 3.173457571160883…" at bounding box center [588, 399] width 651 height 41
type input "1"
type input "1.3568617119968953"
type input "14"
type input "18.996063967956534"
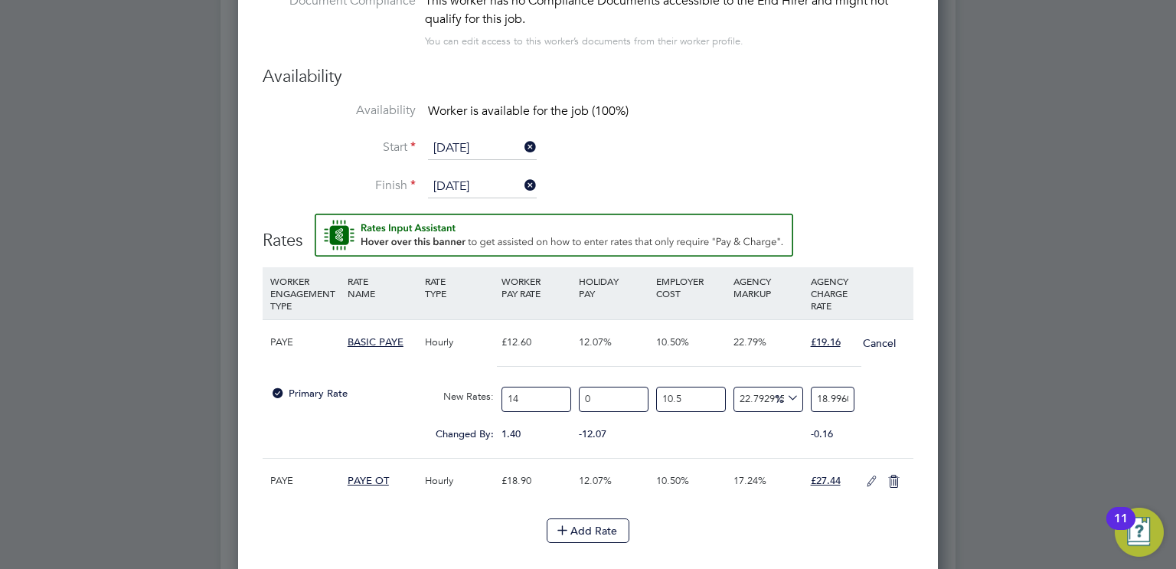
click at [538, 391] on input "14" at bounding box center [537, 399] width 70 height 25
type input "14.1"
type input "19.131750139156225"
type input "14.12"
type input "19.158887373396162"
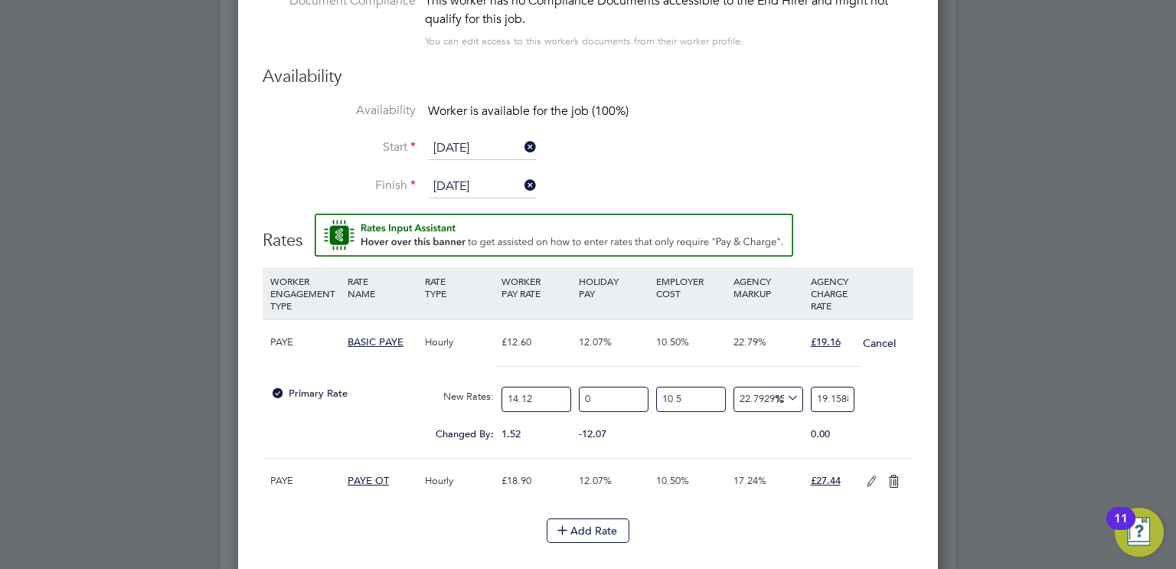
type input "14.12"
click at [837, 396] on input "19.158887373396162" at bounding box center [833, 399] width 44 height 25
drag, startPoint x: 832, startPoint y: 394, endPoint x: 883, endPoint y: 394, distance: 50.5
click at [883, 394] on div "Primary Rate New Rates: 14.12 0 n/a 10.5 n/a 22.79291511284121 3.55628737339616…" at bounding box center [588, 399] width 651 height 41
type input "22.415494853421865"
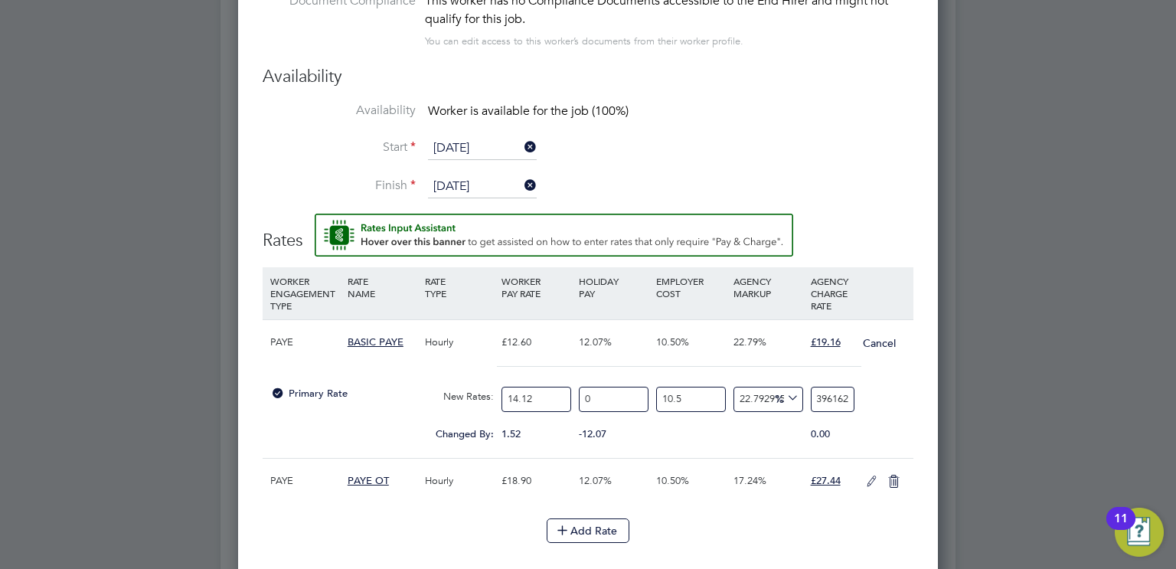
type input "19.1"
type input "22.80004614615513"
type input "19.16"
click at [865, 431] on div "Changed By: 1.52 -12.07 0.00 0.01 0.0009061 % 0.00" at bounding box center [588, 439] width 651 height 38
click at [711, 436] on div "Changed By: 1.52 -12.07 0.00 0.01 0.0009061 % 0.00" at bounding box center [588, 439] width 651 height 38
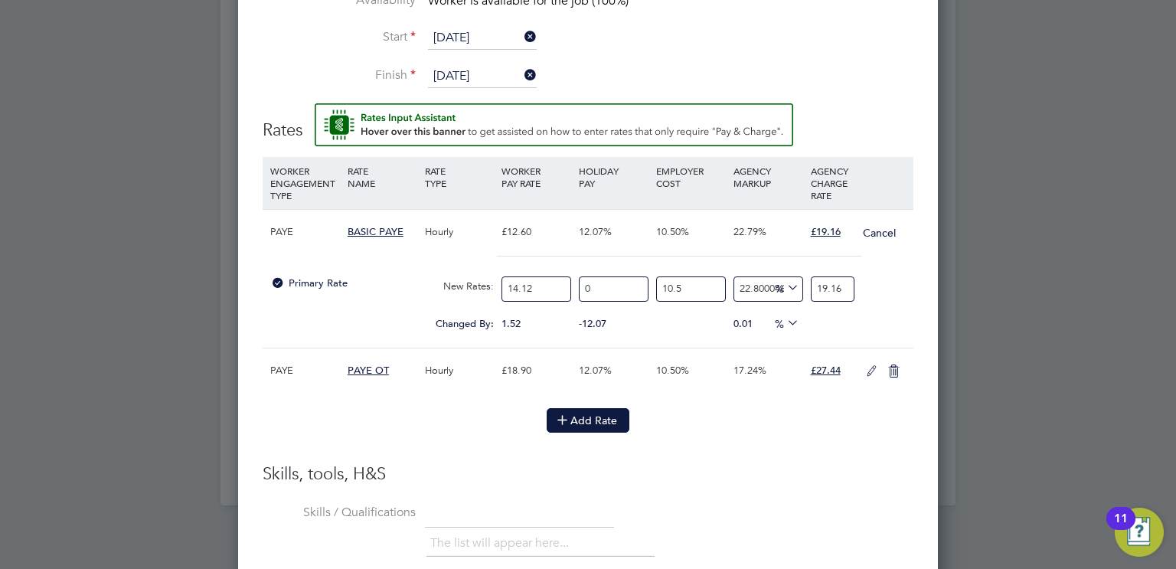
click at [613, 416] on button "Add Rate" at bounding box center [588, 420] width 83 height 25
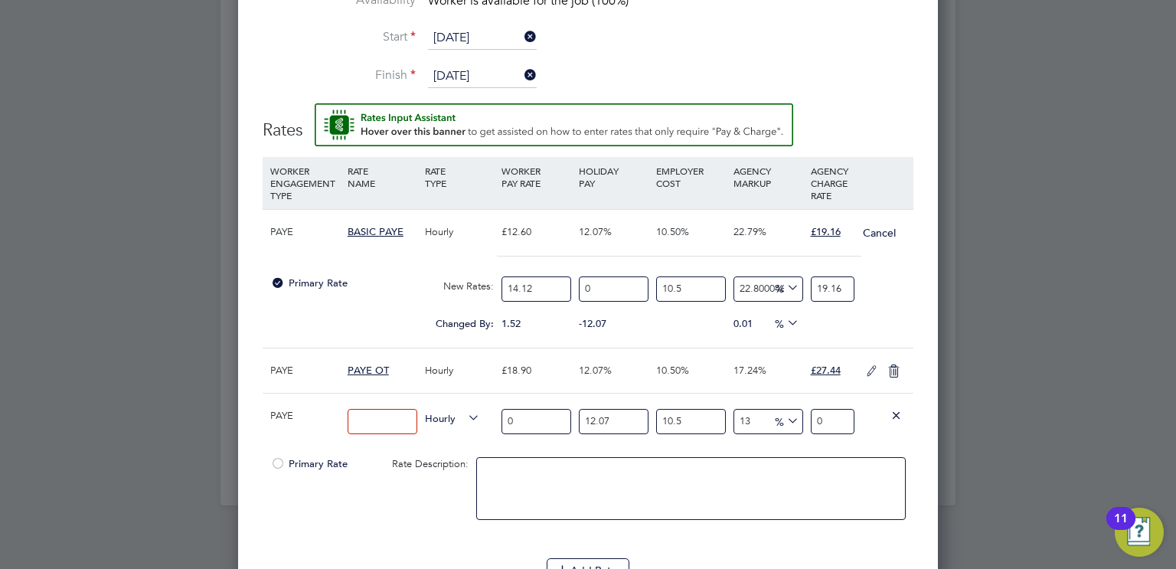
click at [901, 409] on icon at bounding box center [896, 414] width 11 height 11
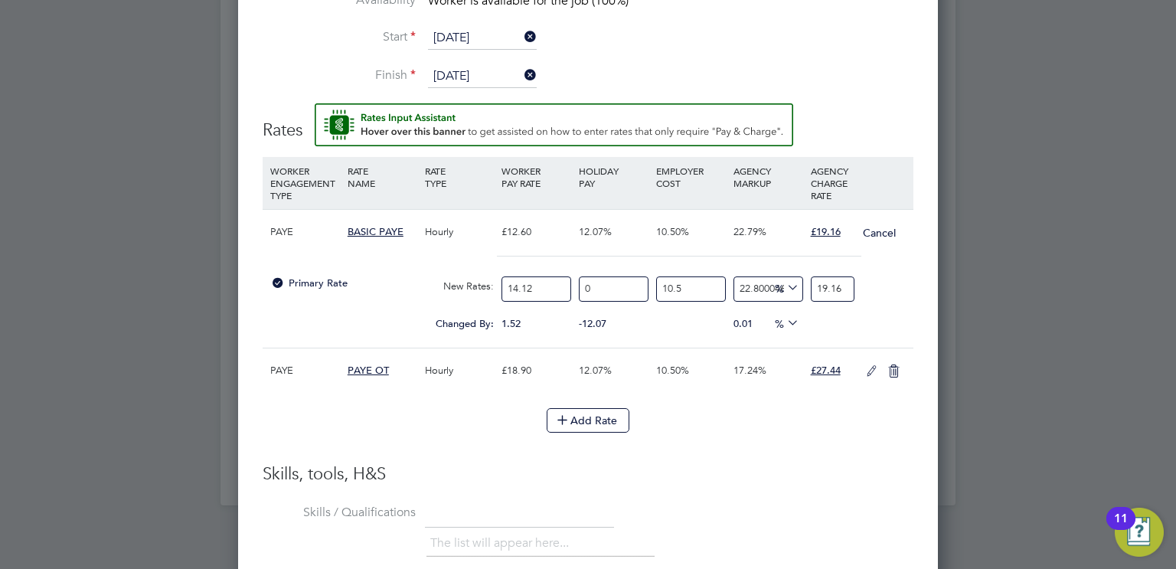
click at [714, 442] on li "Add Rate" at bounding box center [588, 428] width 651 height 40
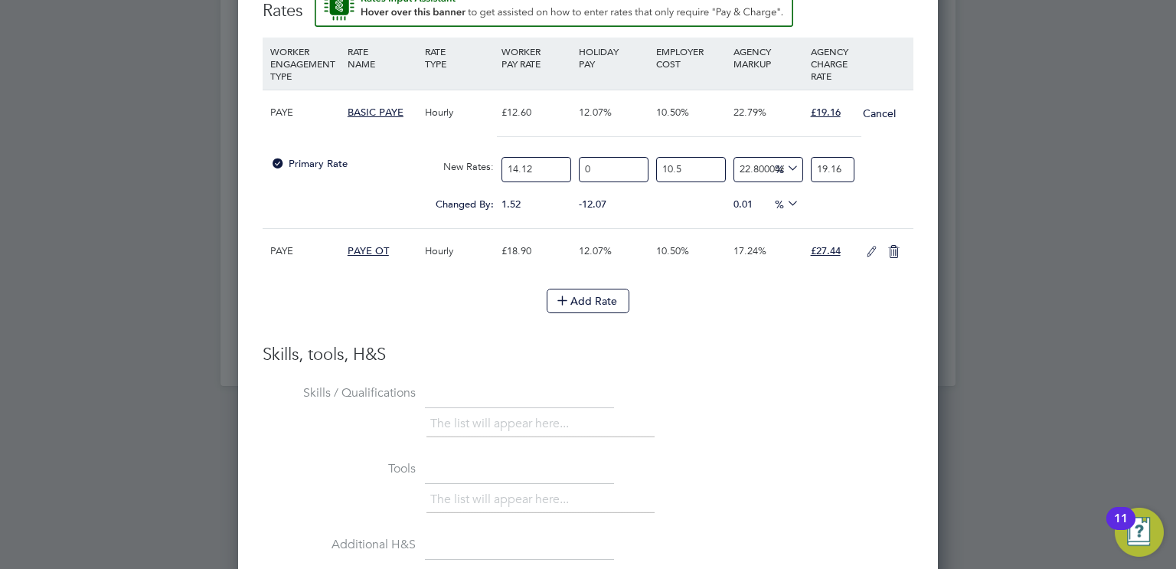
scroll to position [1522, 0]
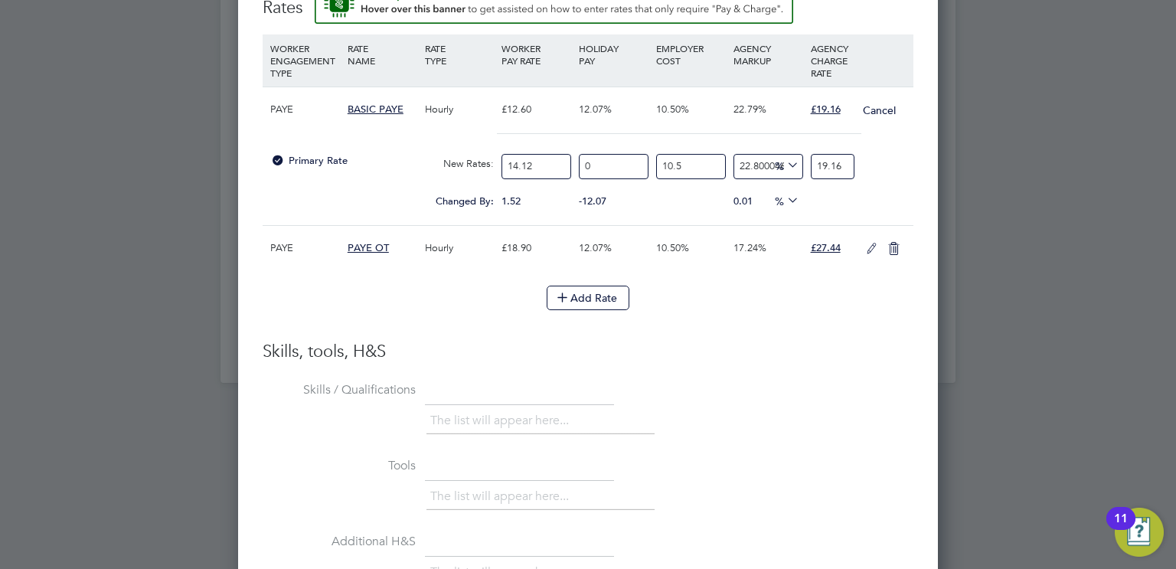
click at [898, 246] on icon at bounding box center [893, 249] width 19 height 12
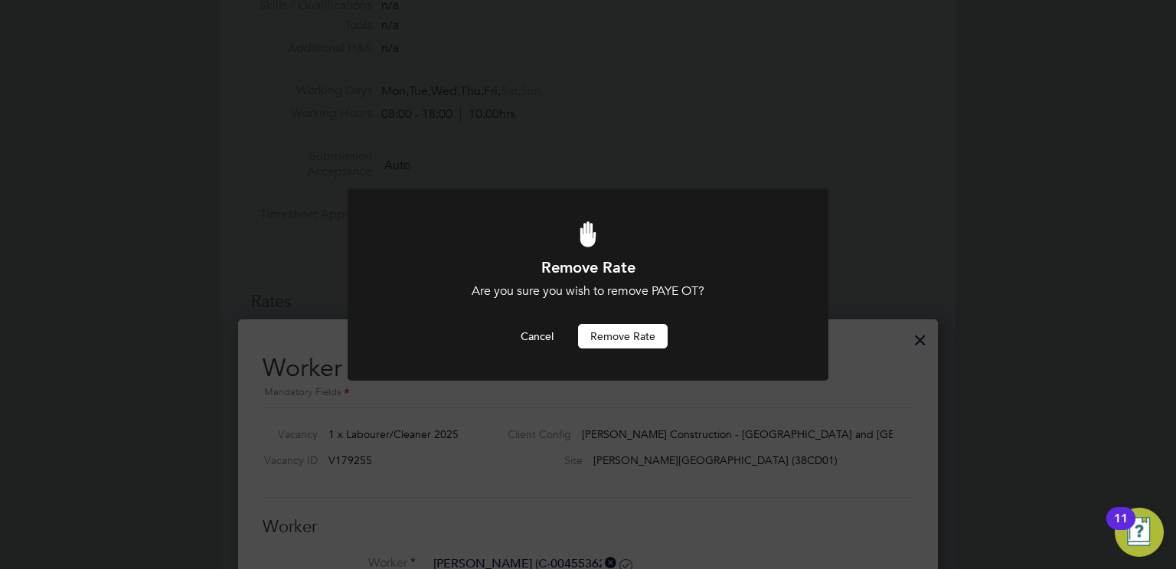
click at [630, 333] on button "Remove rate" at bounding box center [623, 336] width 90 height 25
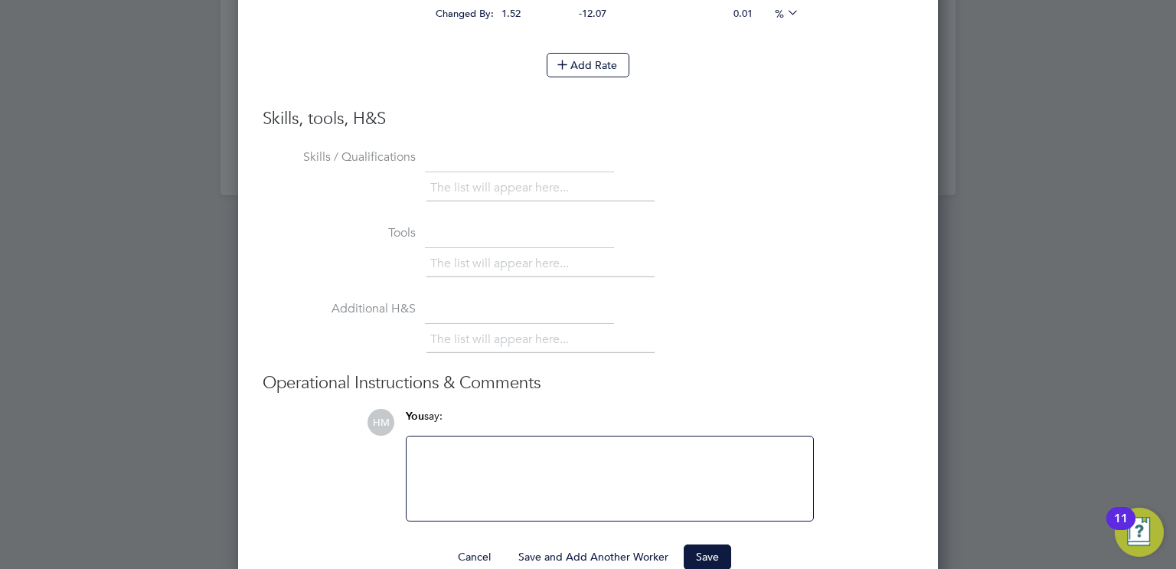
scroll to position [1736, 0]
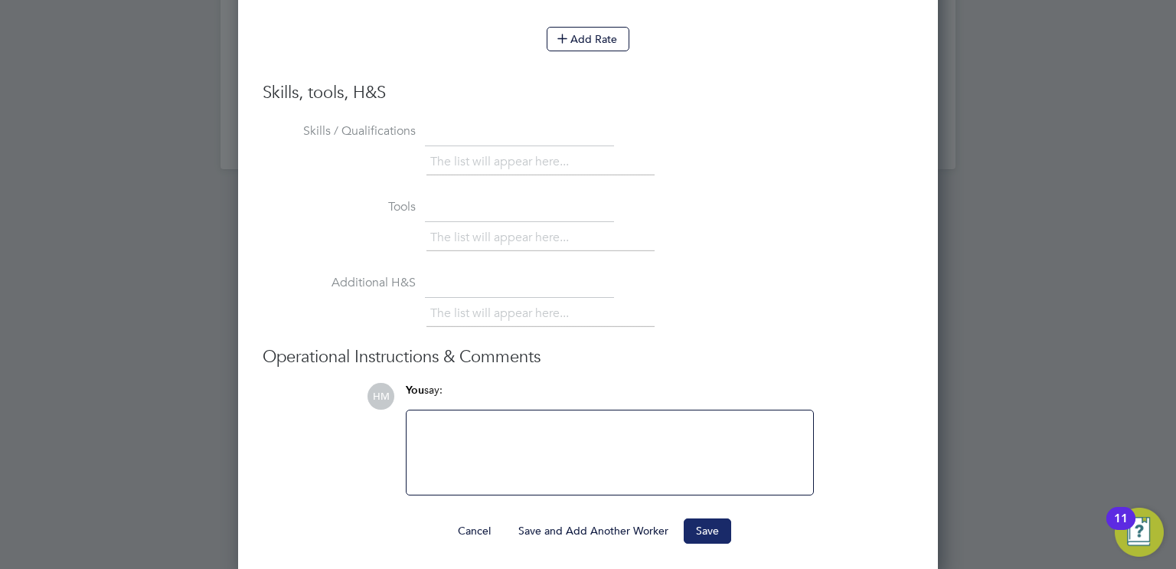
click at [701, 528] on button "Save" at bounding box center [707, 530] width 47 height 25
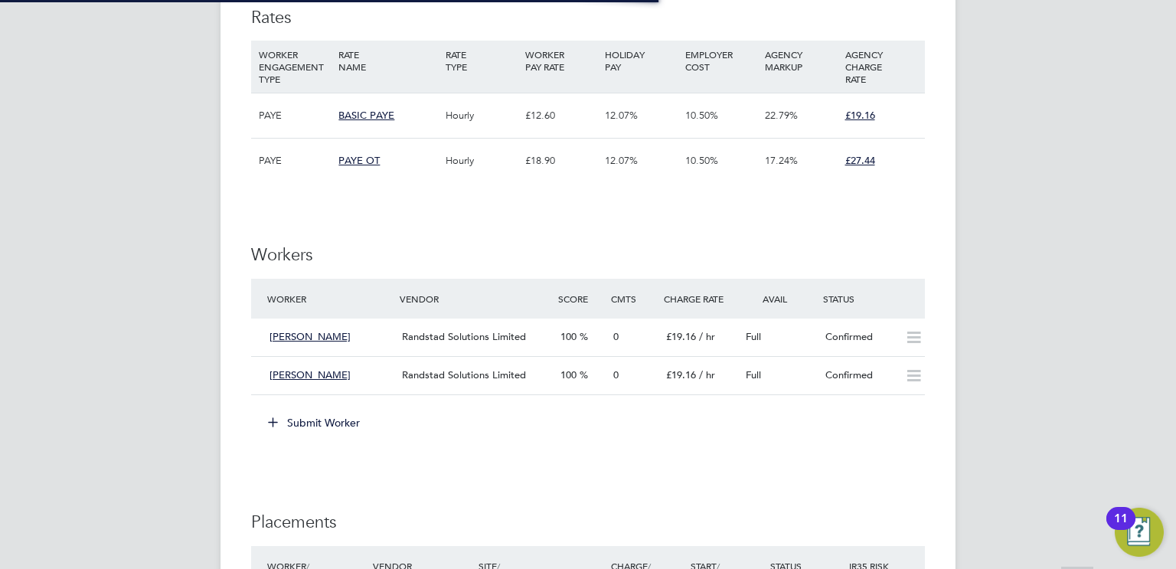
scroll to position [830, 0]
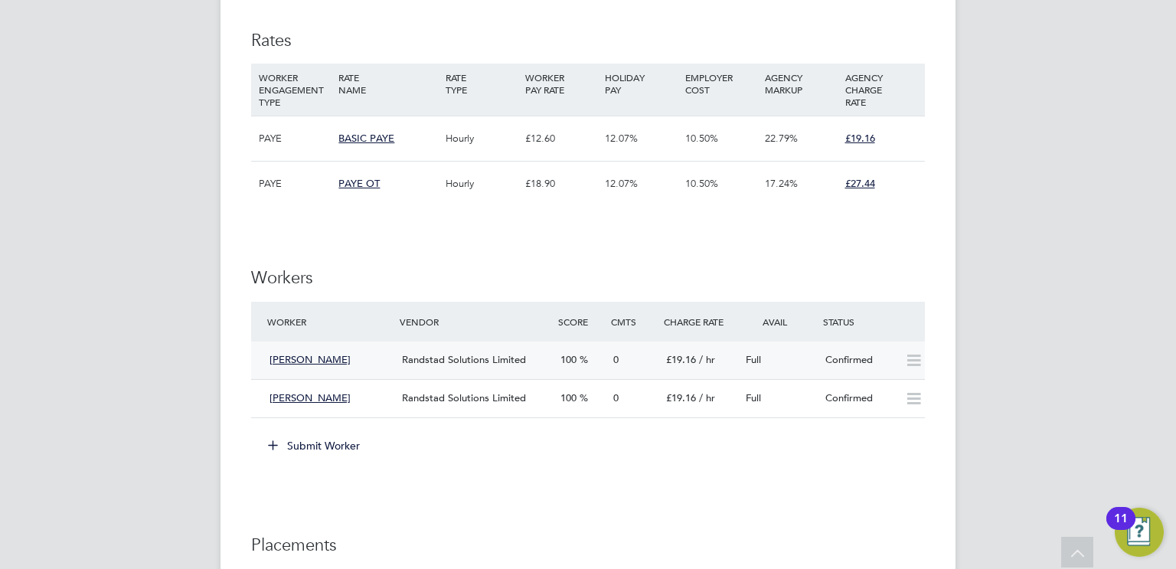
click at [914, 358] on icon at bounding box center [913, 361] width 19 height 12
click at [917, 360] on icon at bounding box center [913, 361] width 19 height 12
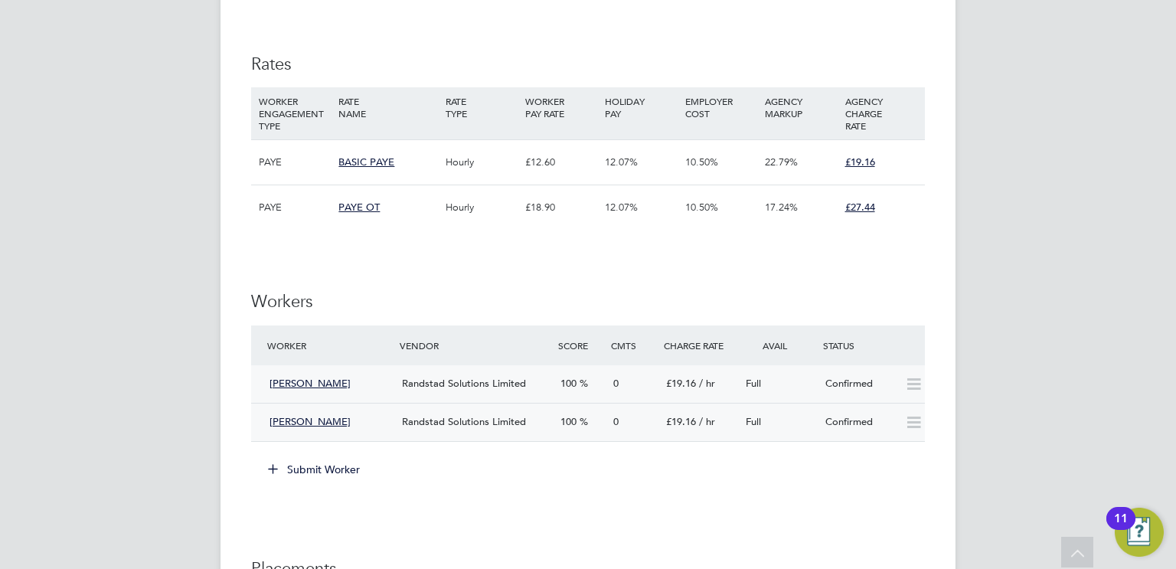
scroll to position [812, 0]
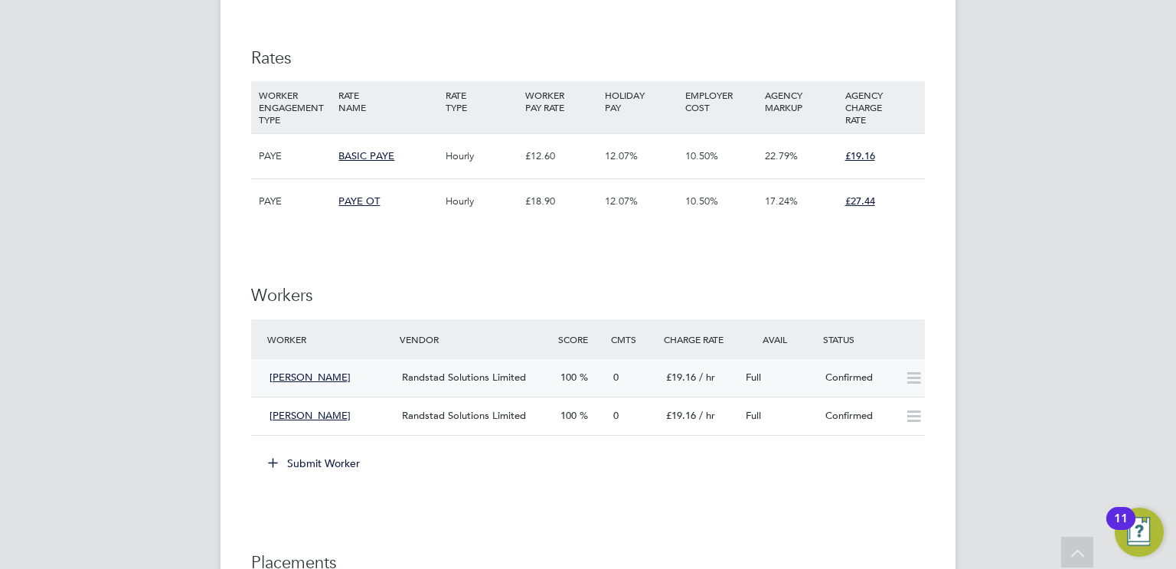
click at [892, 378] on div "Confirmed" at bounding box center [859, 377] width 80 height 25
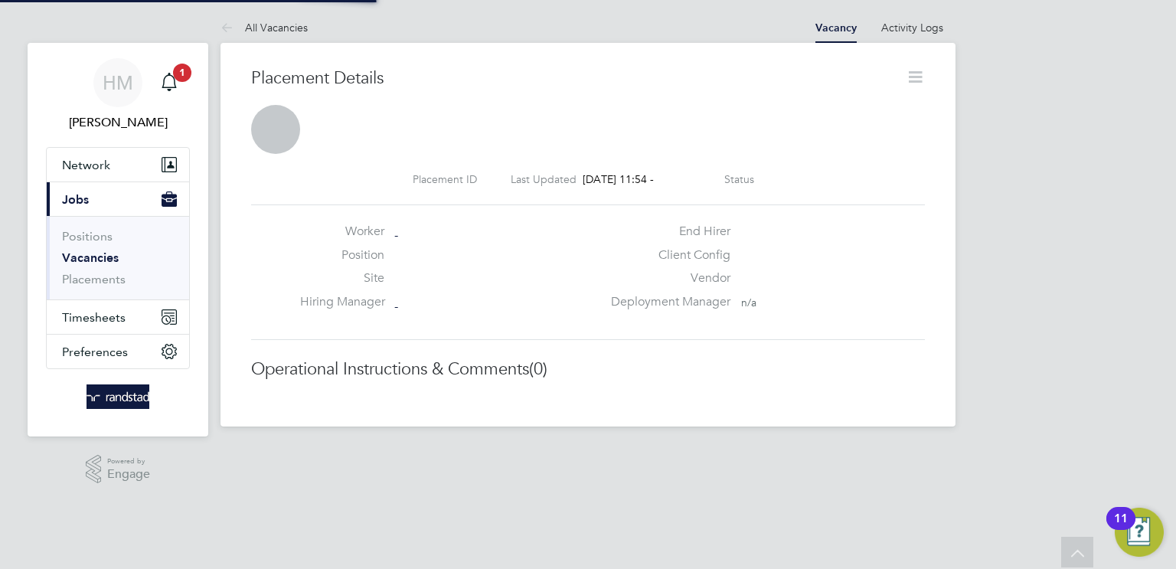
scroll to position [25, 302]
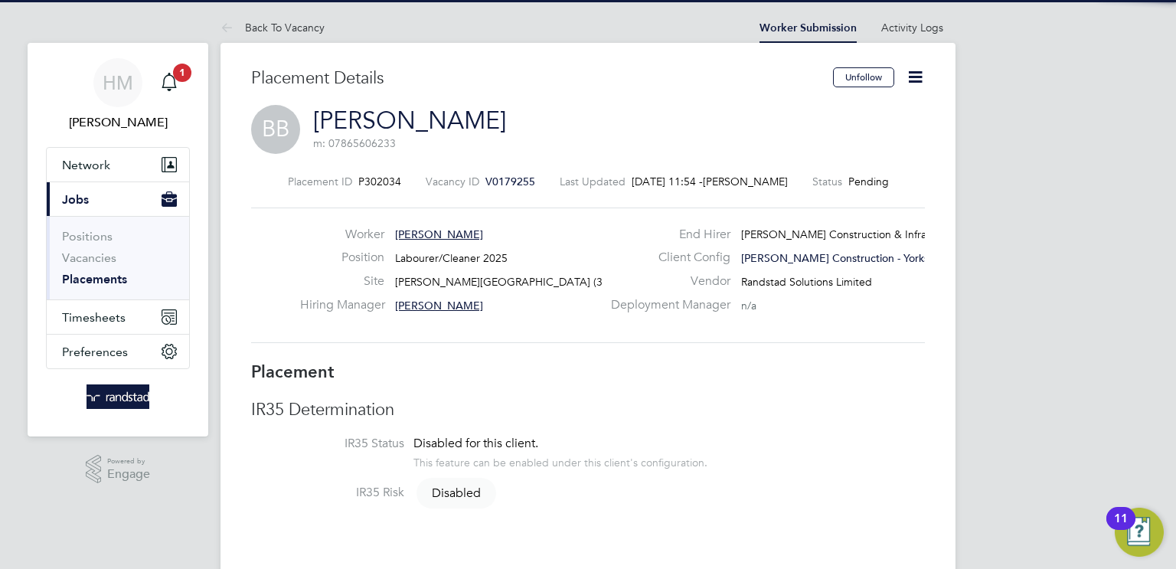
click at [917, 83] on icon at bounding box center [915, 76] width 19 height 19
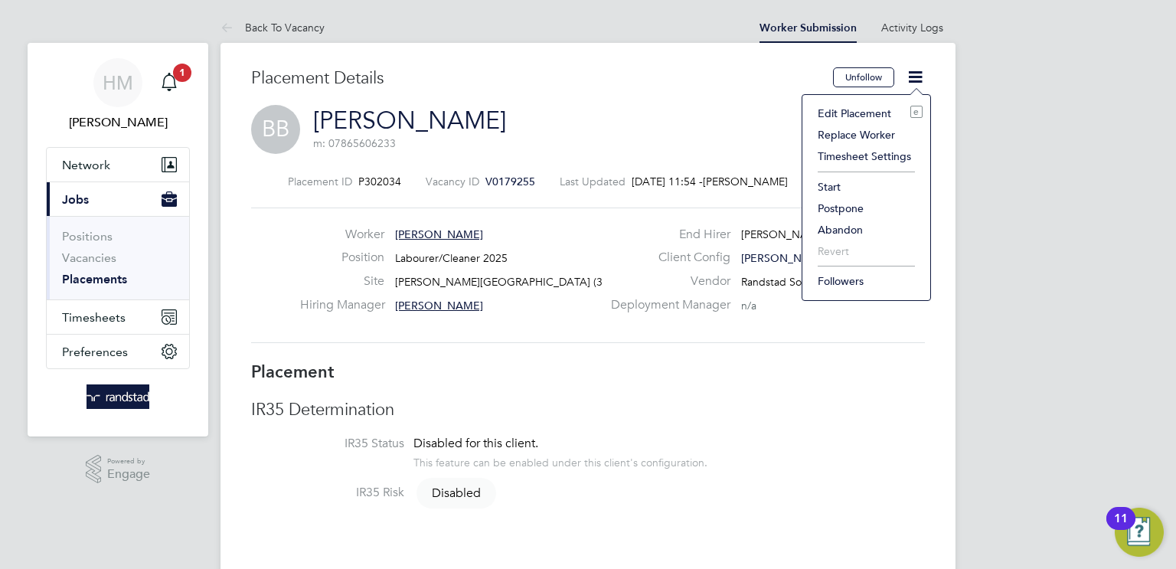
click at [845, 186] on li "Start" at bounding box center [866, 186] width 113 height 21
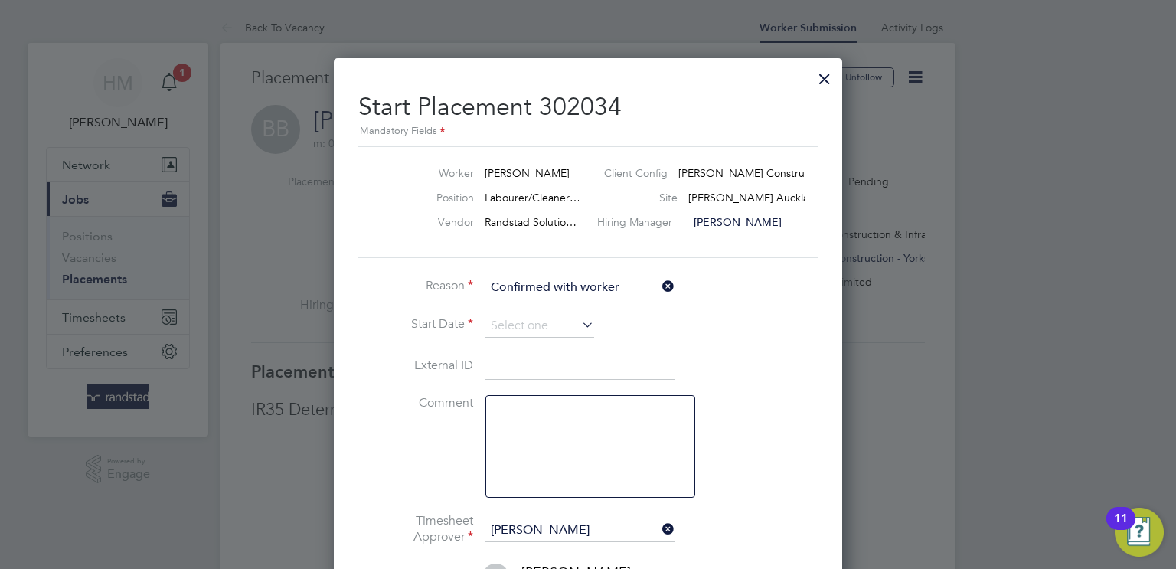
click at [536, 313] on li "Reason Confirmed with worker" at bounding box center [587, 295] width 459 height 38
click at [527, 328] on input at bounding box center [539, 326] width 109 height 23
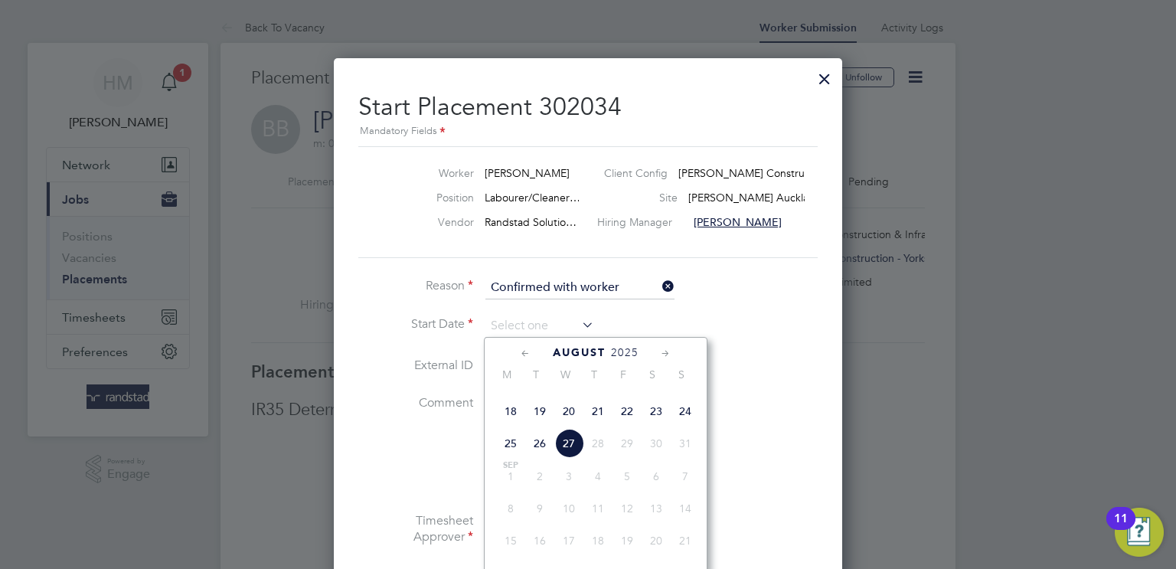
click at [541, 458] on span "26" at bounding box center [539, 443] width 29 height 29
type input "[DATE]"
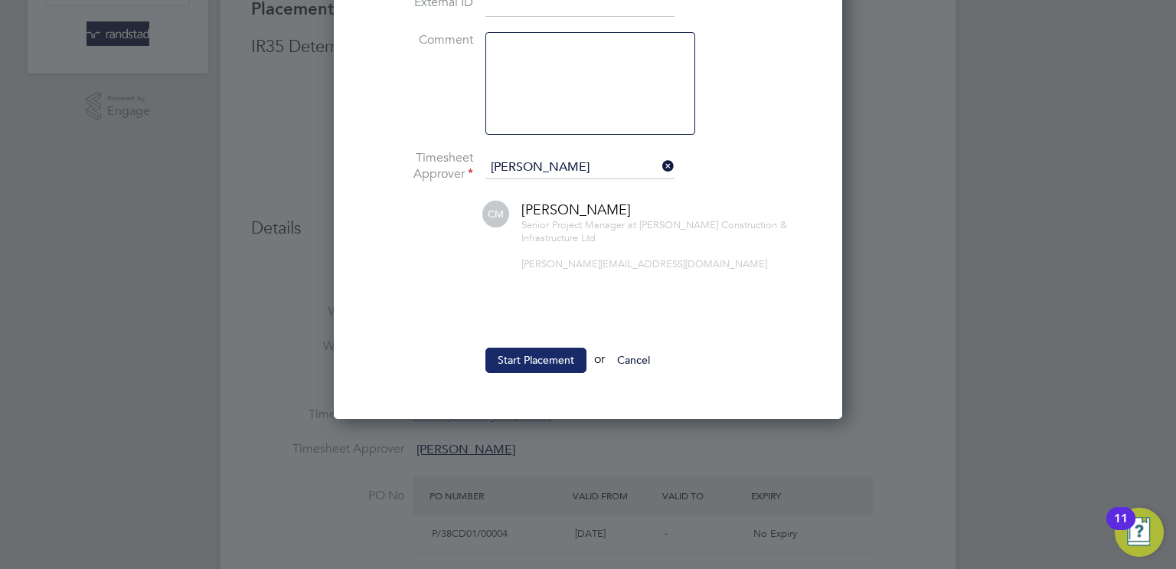
click at [564, 361] on button "Start Placement" at bounding box center [535, 360] width 101 height 25
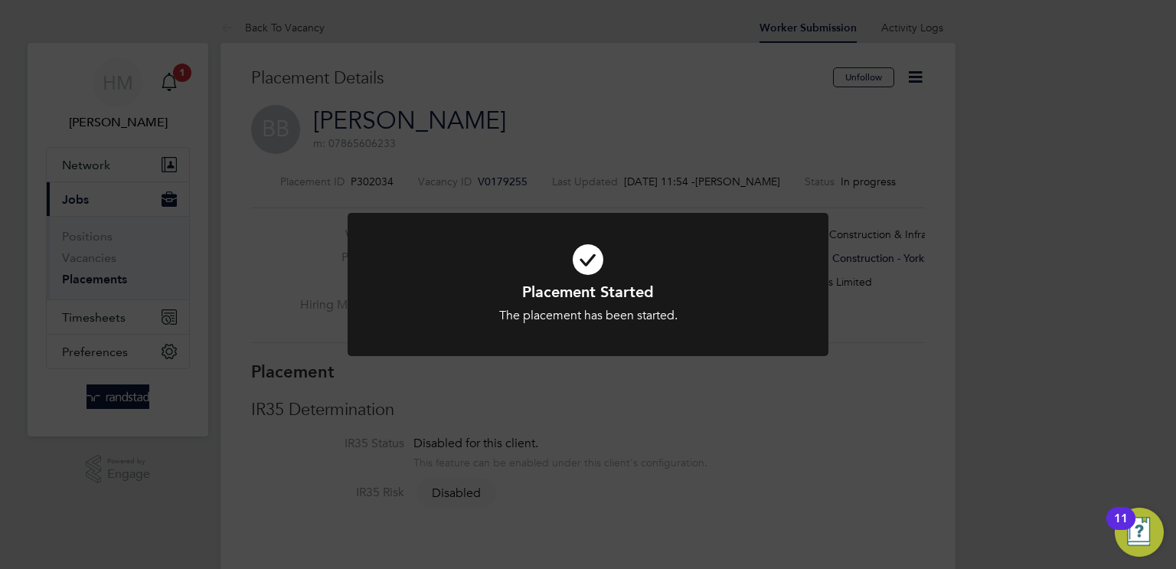
click at [691, 460] on div "Placement Started The placement has been started. Cancel Okay" at bounding box center [588, 284] width 1176 height 569
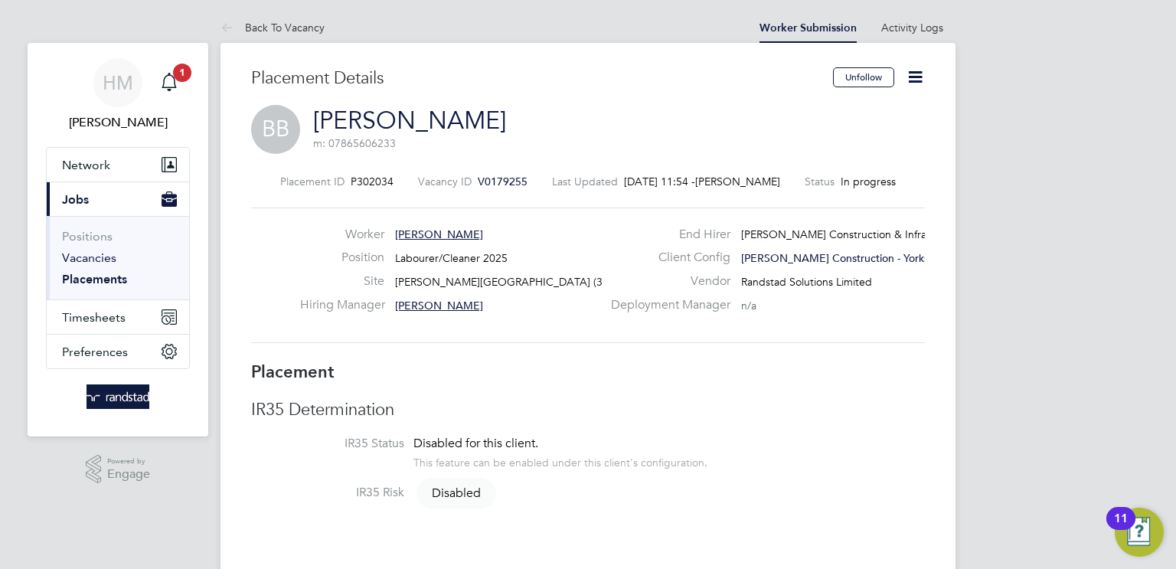
click at [97, 252] on link "Vacancies" at bounding box center [89, 257] width 54 height 15
